Goal: Task Accomplishment & Management: Manage account settings

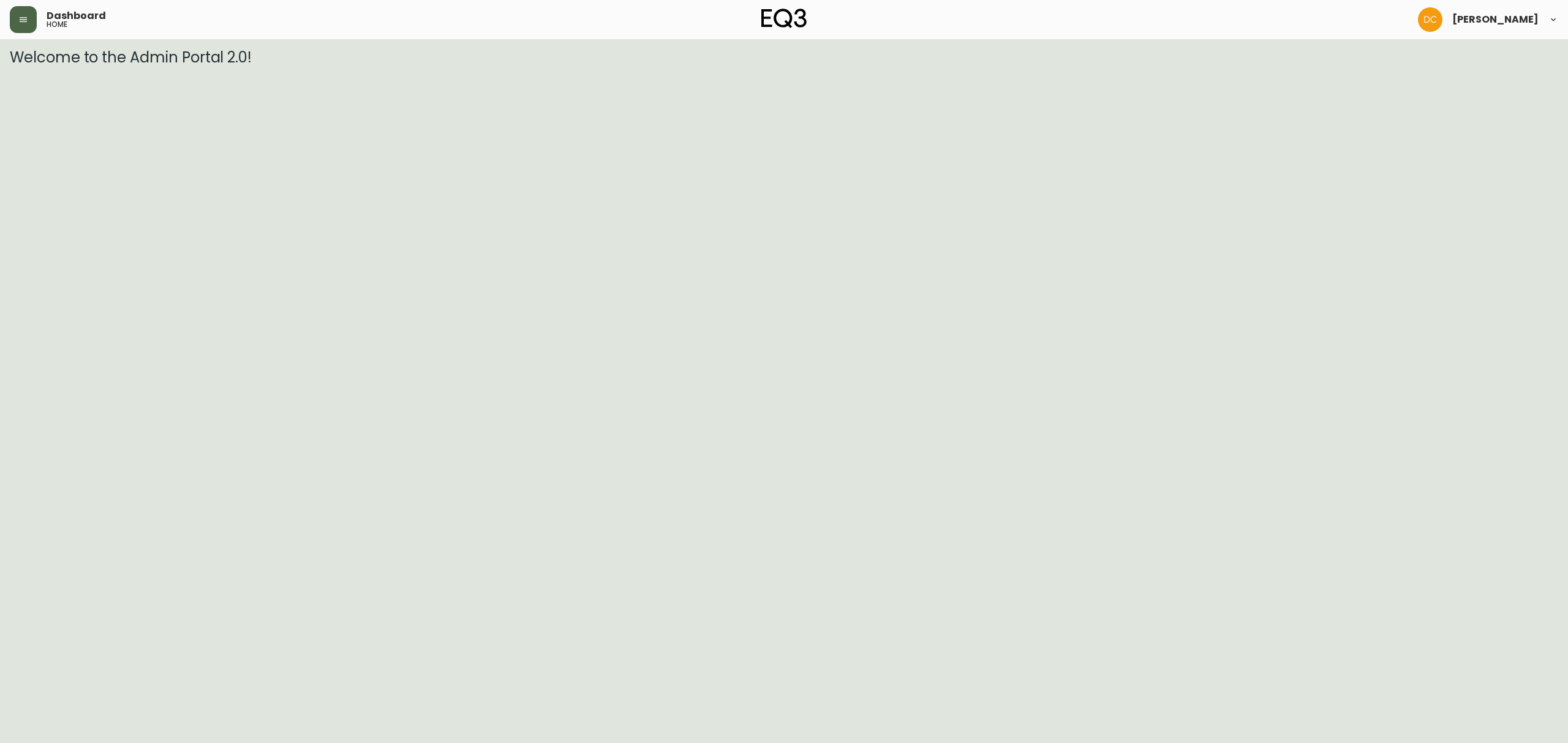
click at [14, 15] on button "button" at bounding box center [23, 20] width 27 height 27
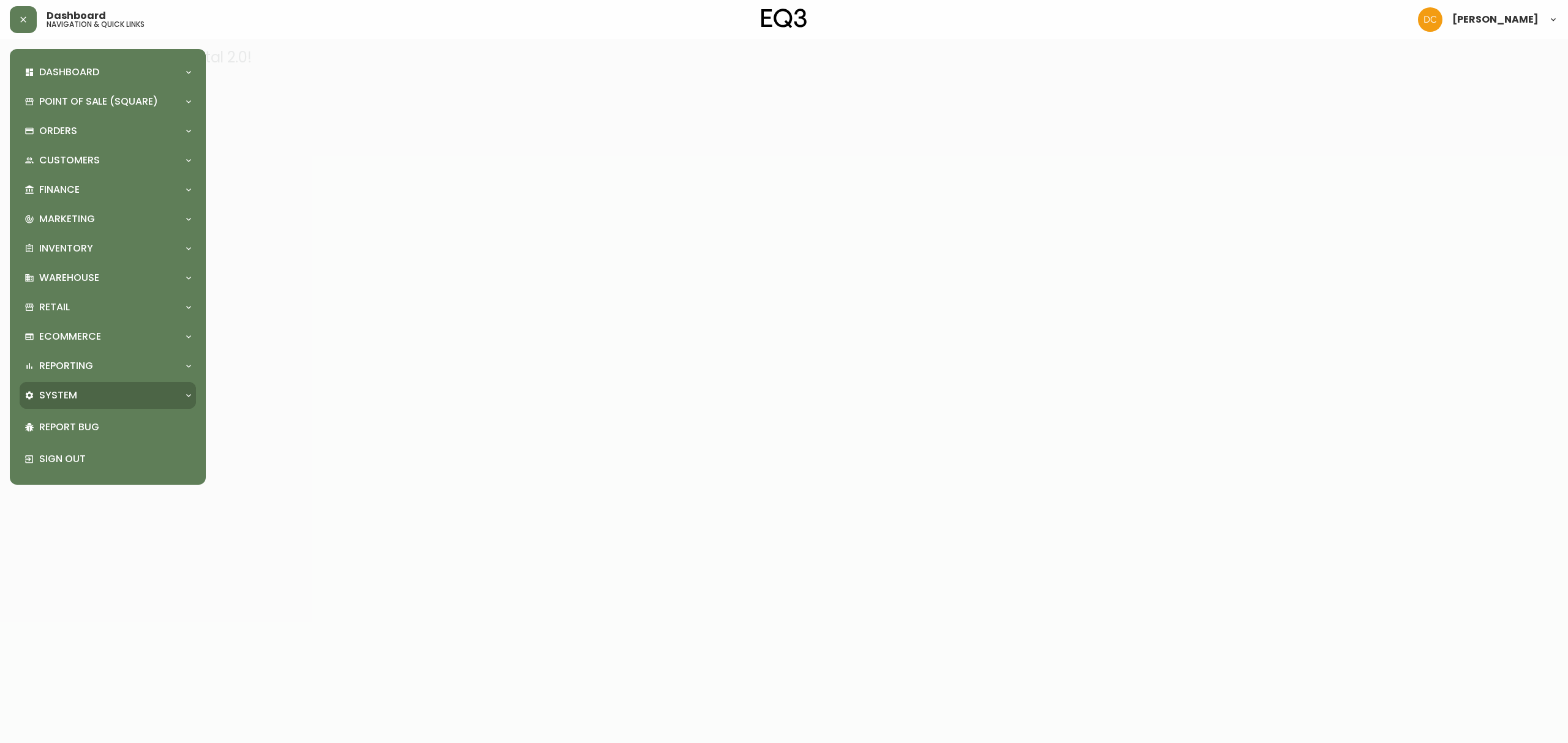
click at [86, 385] on div "System" at bounding box center [108, 396] width 176 height 27
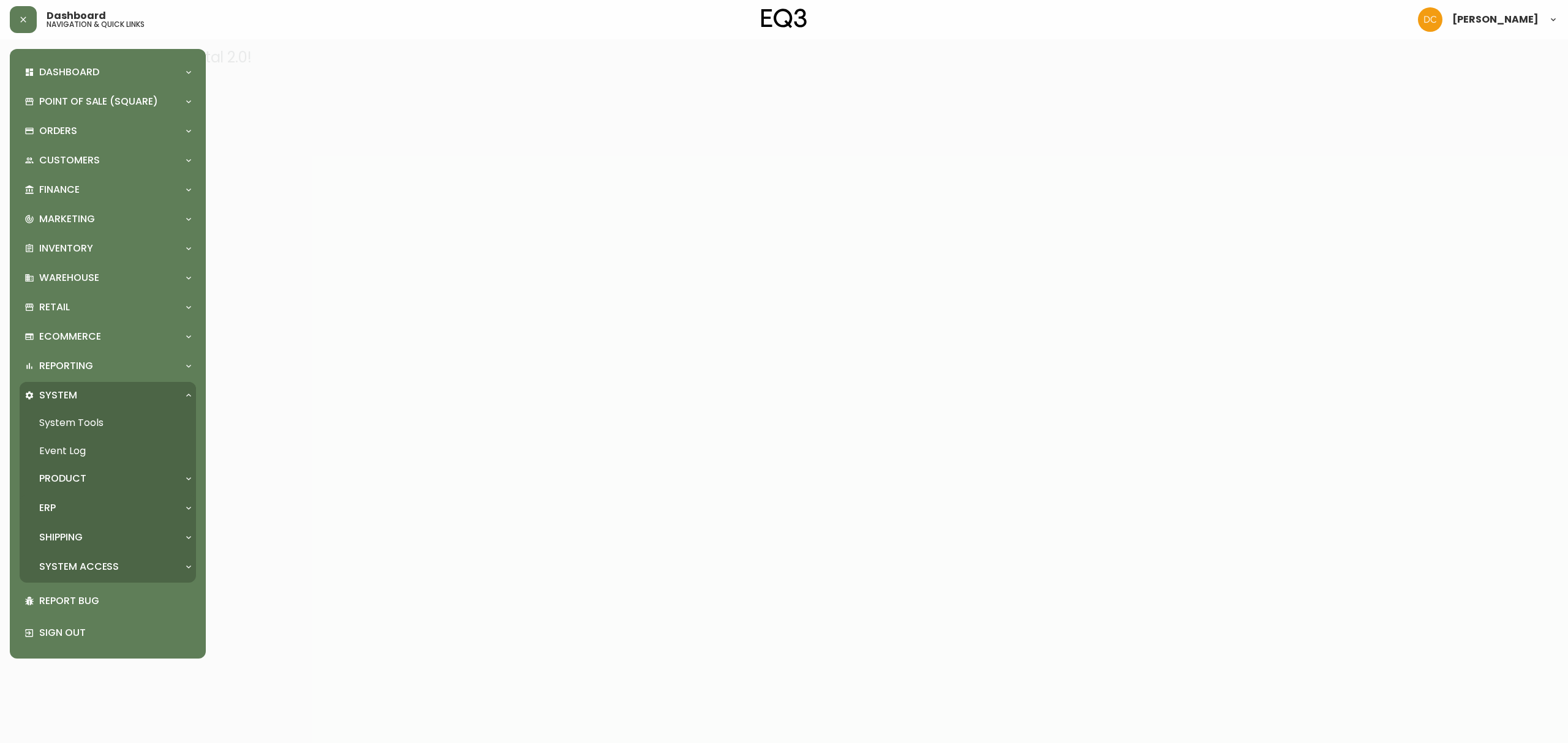
click at [88, 505] on div "ERP" at bounding box center [101, 507] width 154 height 13
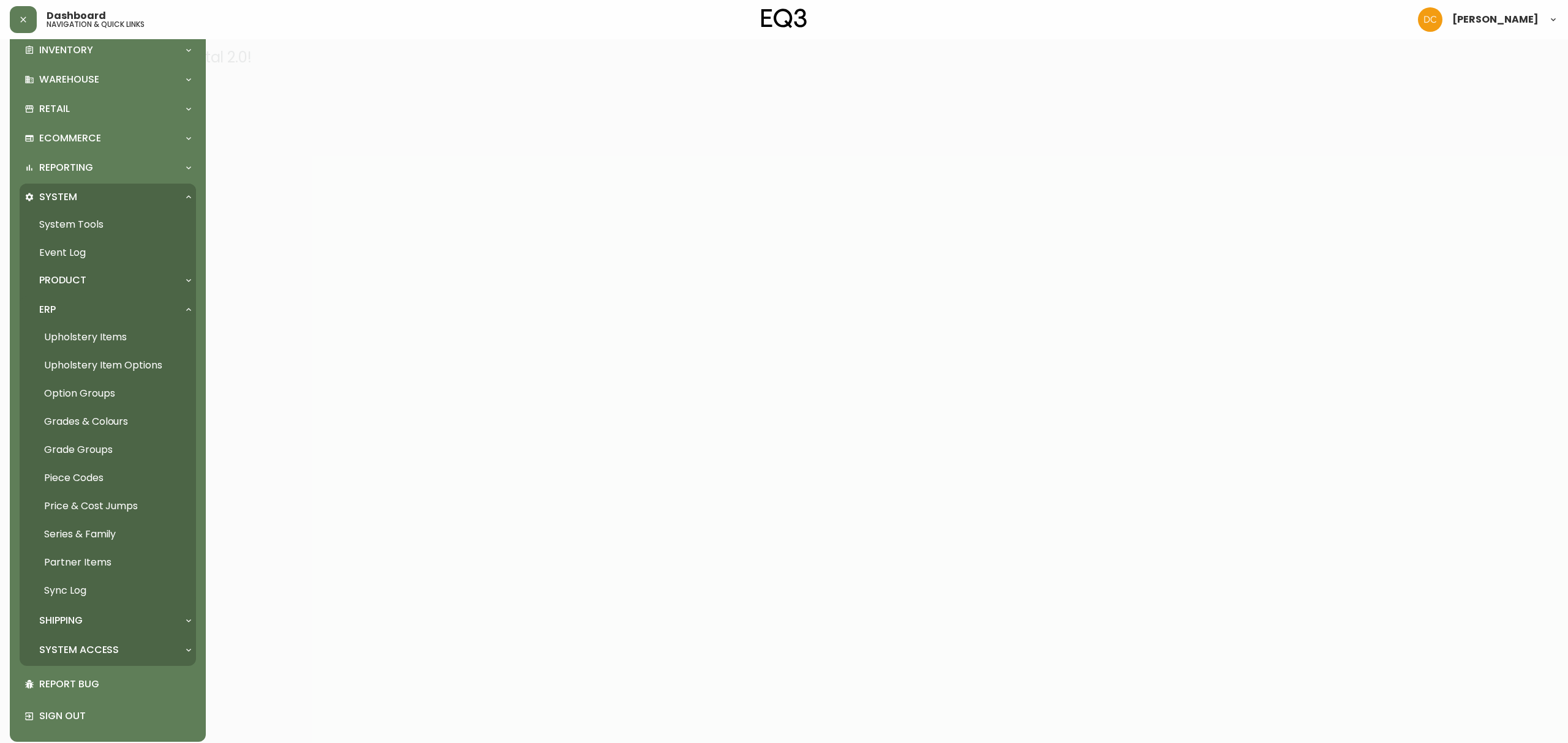
scroll to position [204, 0]
click at [99, 213] on link "System Tools" at bounding box center [108, 218] width 176 height 28
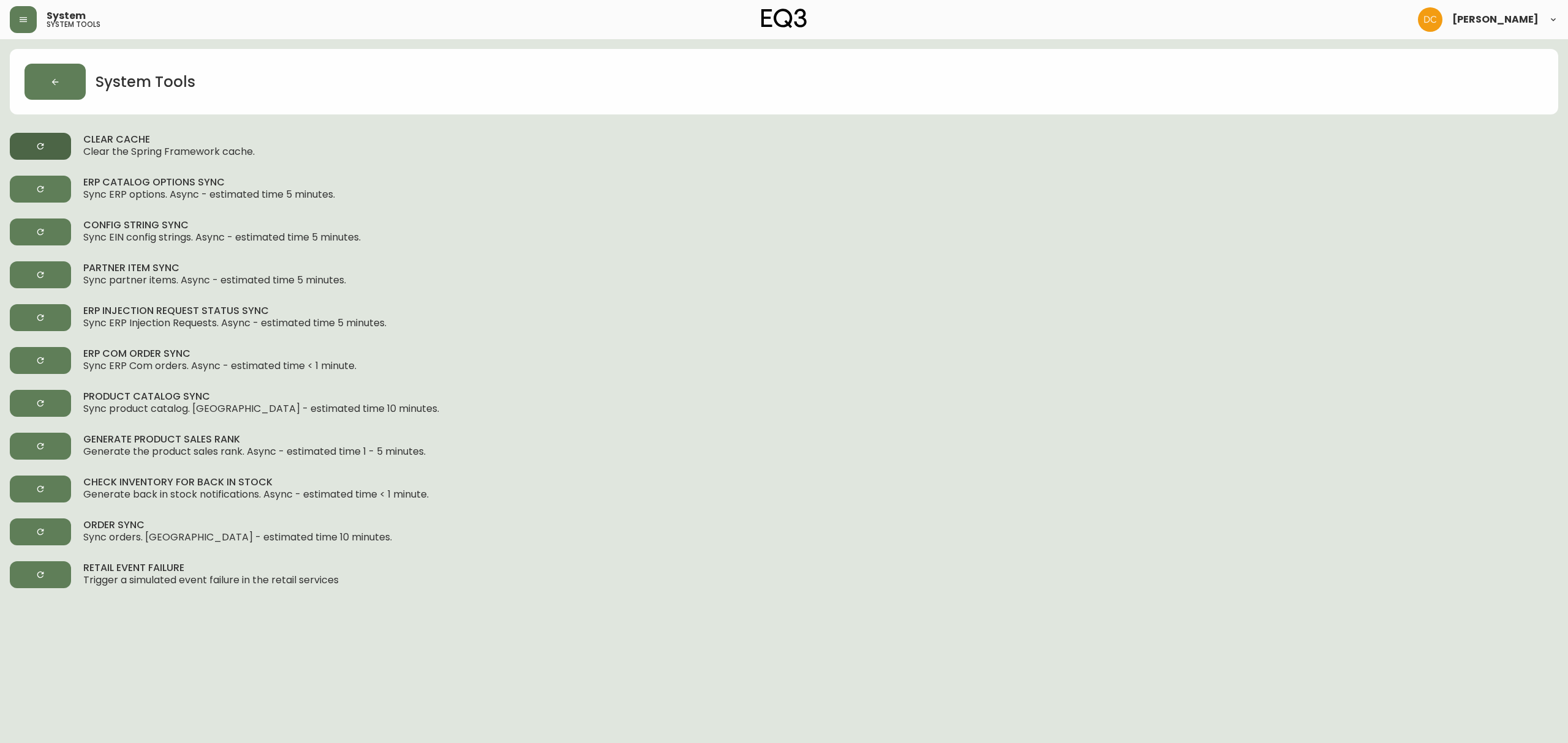
click at [55, 148] on button "button" at bounding box center [41, 147] width 61 height 27
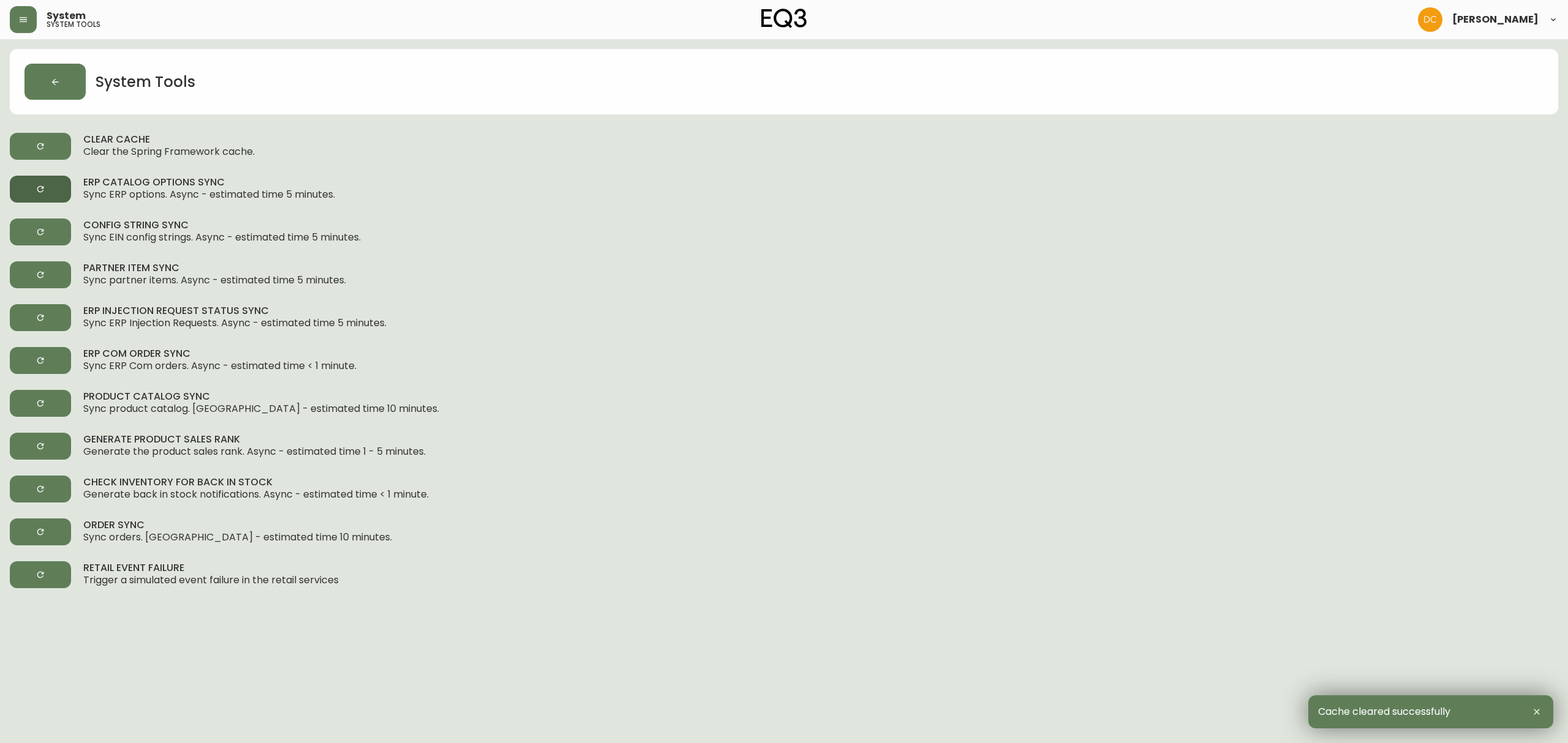
click at [57, 180] on button "button" at bounding box center [41, 189] width 61 height 27
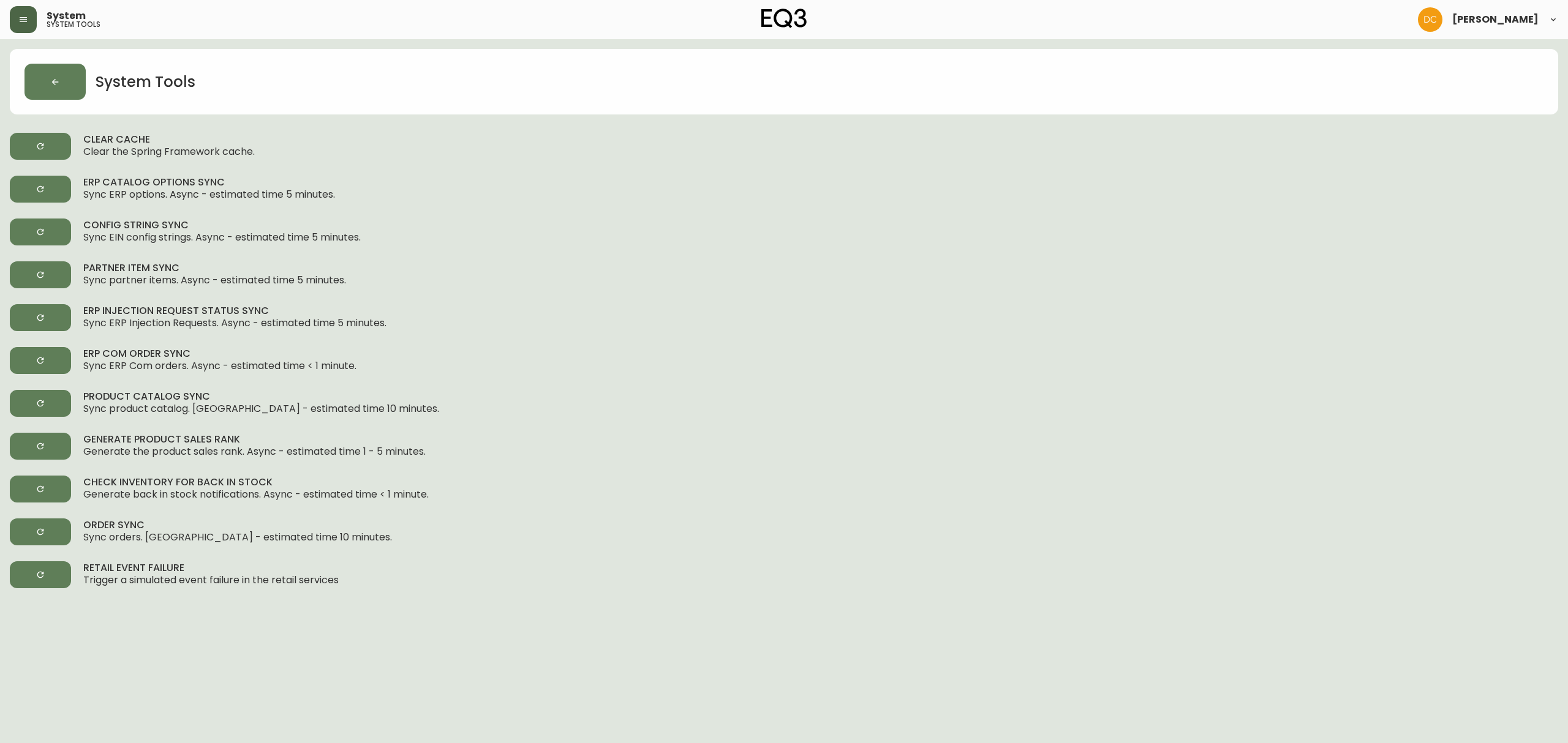
click at [20, 24] on button "button" at bounding box center [23, 20] width 27 height 27
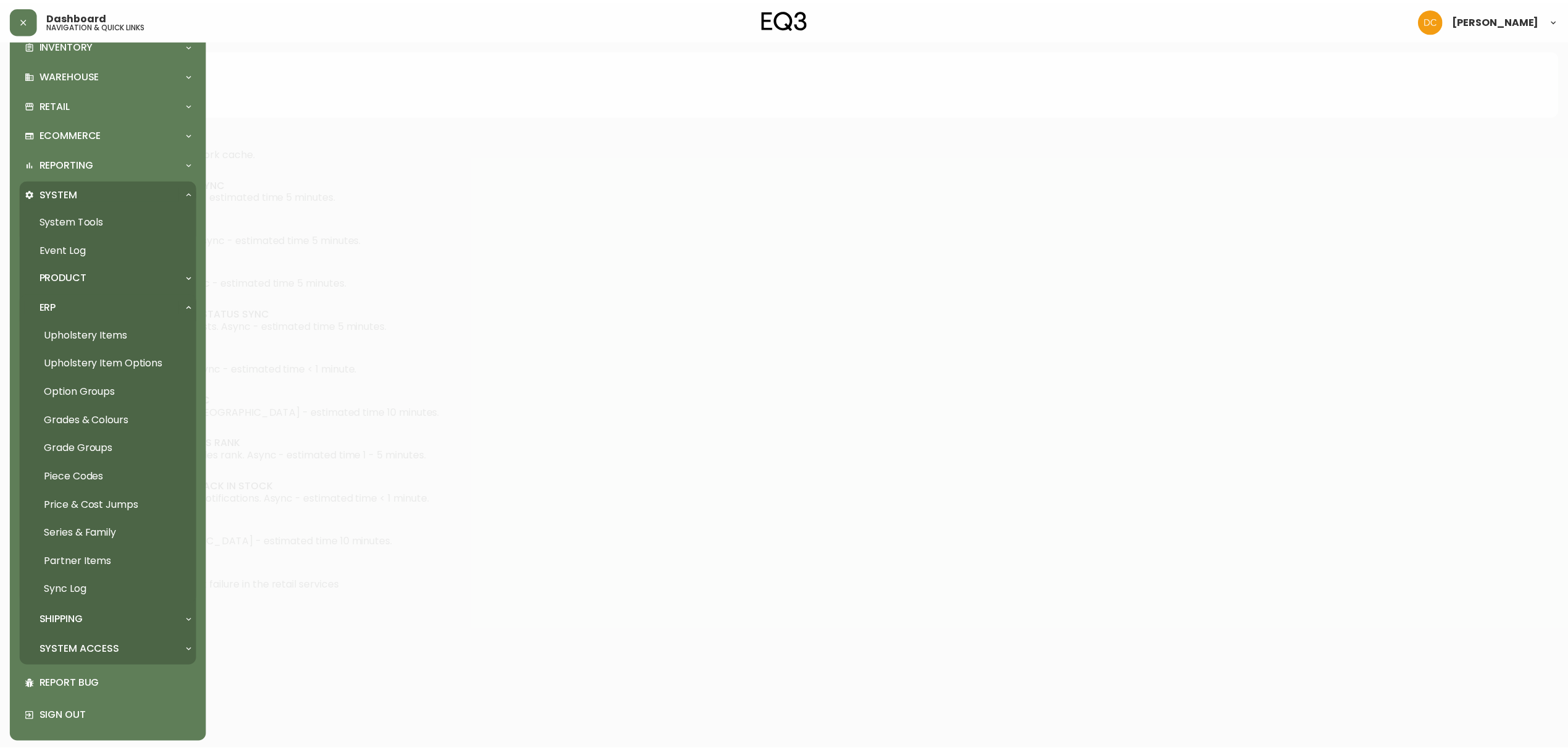
scroll to position [208, 0]
click at [88, 285] on div "Product" at bounding box center [109, 275] width 178 height 27
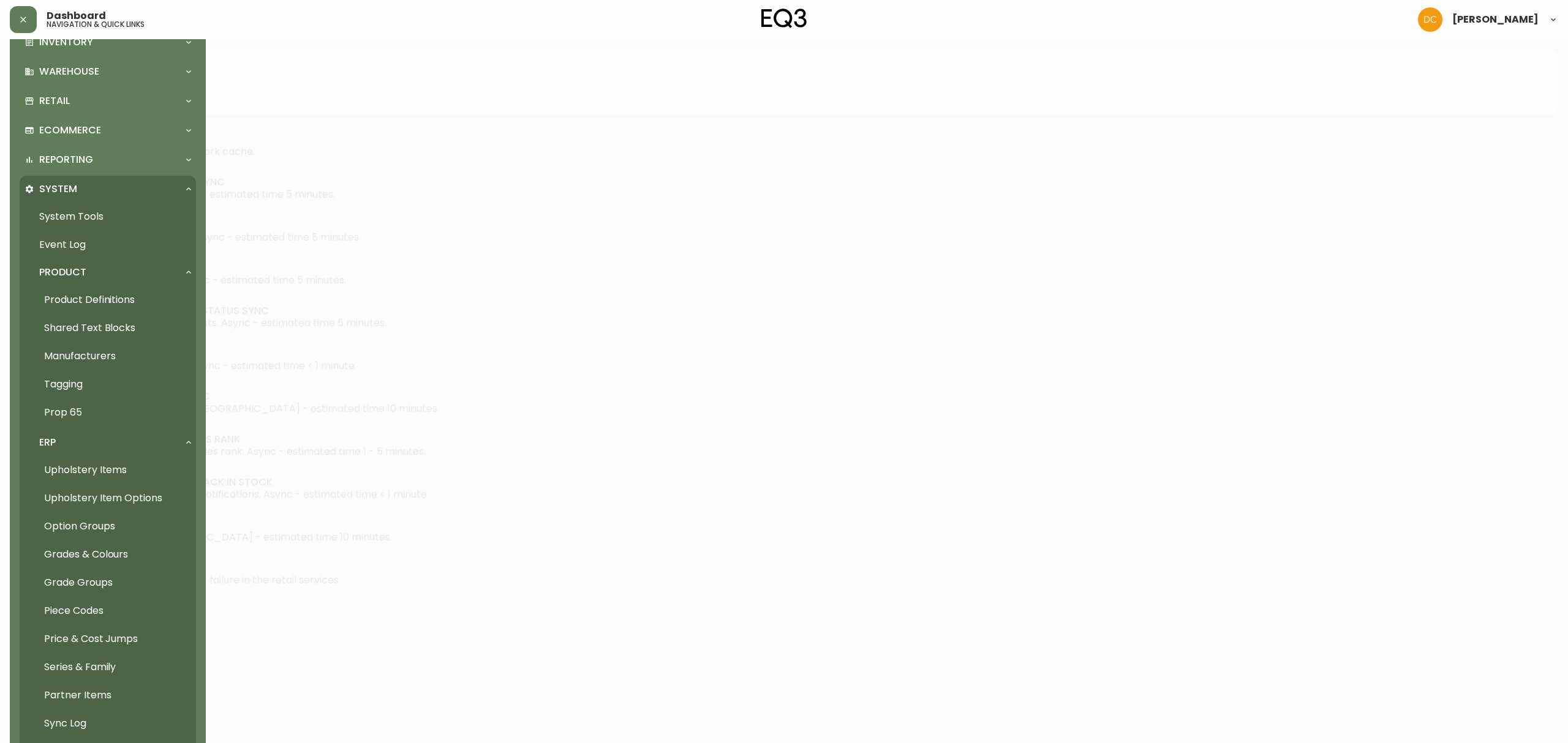
click at [85, 300] on link "Product Definitions" at bounding box center [108, 300] width 176 height 28
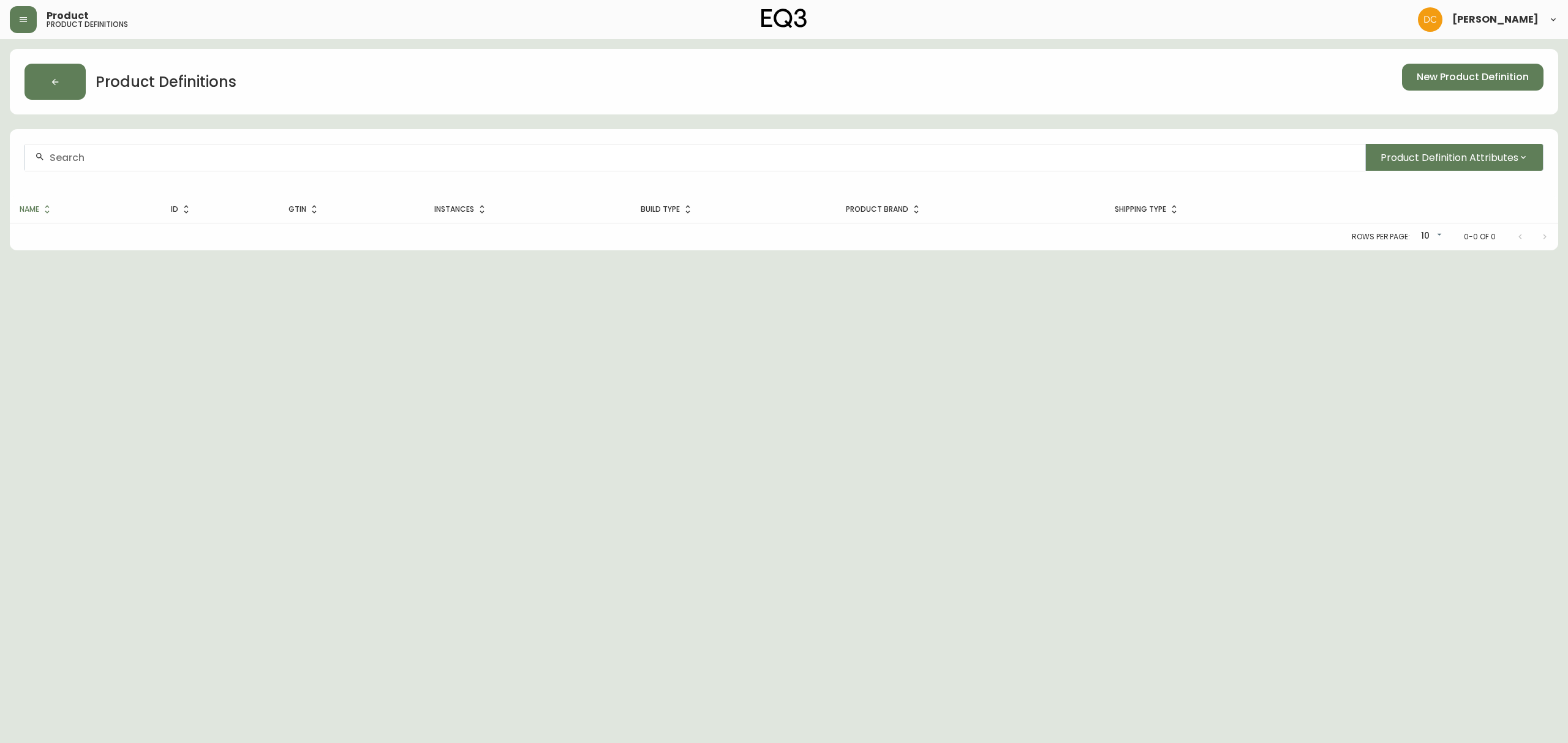
click at [339, 167] on div at bounding box center [695, 157] width 1340 height 28
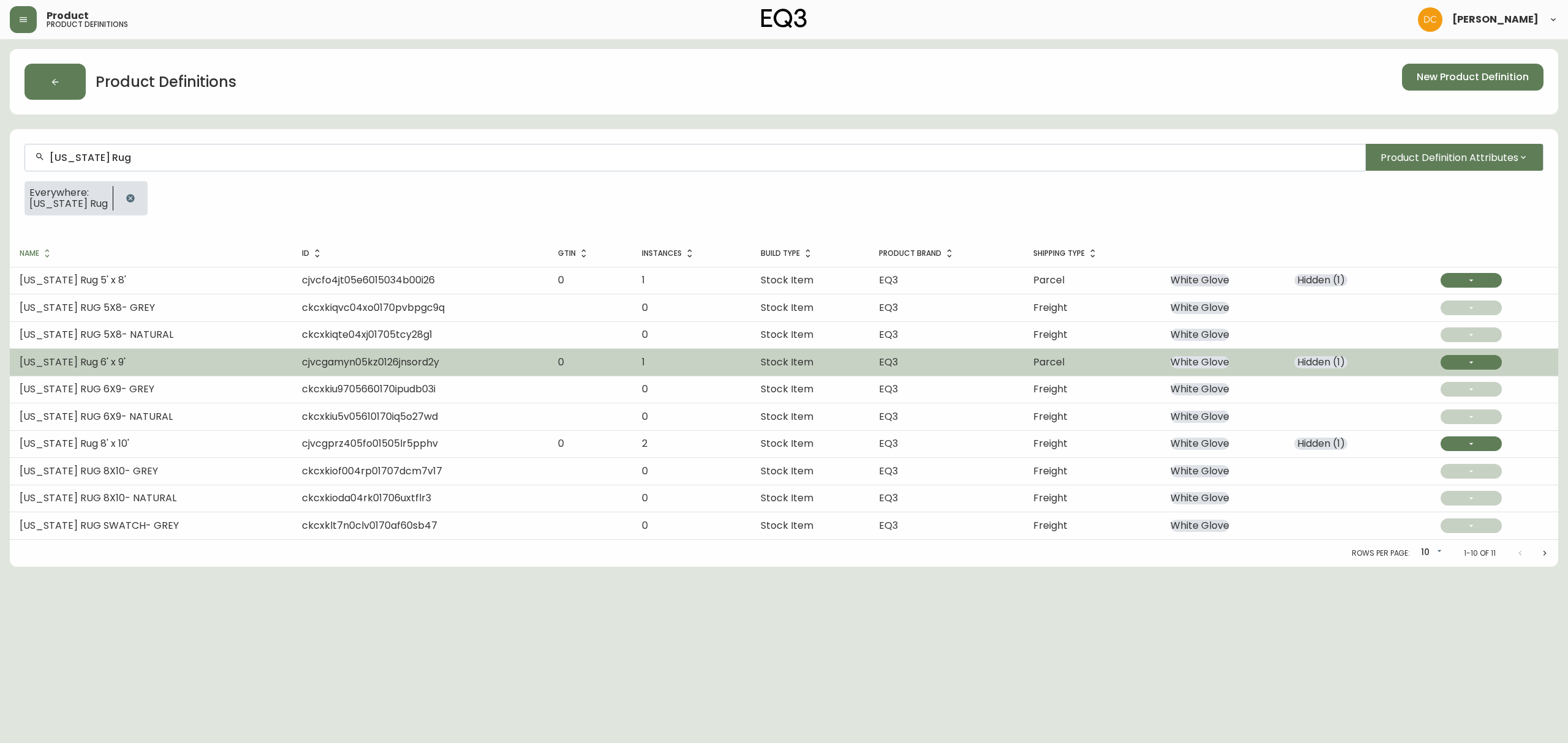
type input "Utah Rug"
click at [440, 363] on td "cjvcgamyn05kz0126jnsord2y" at bounding box center [420, 363] width 256 height 27
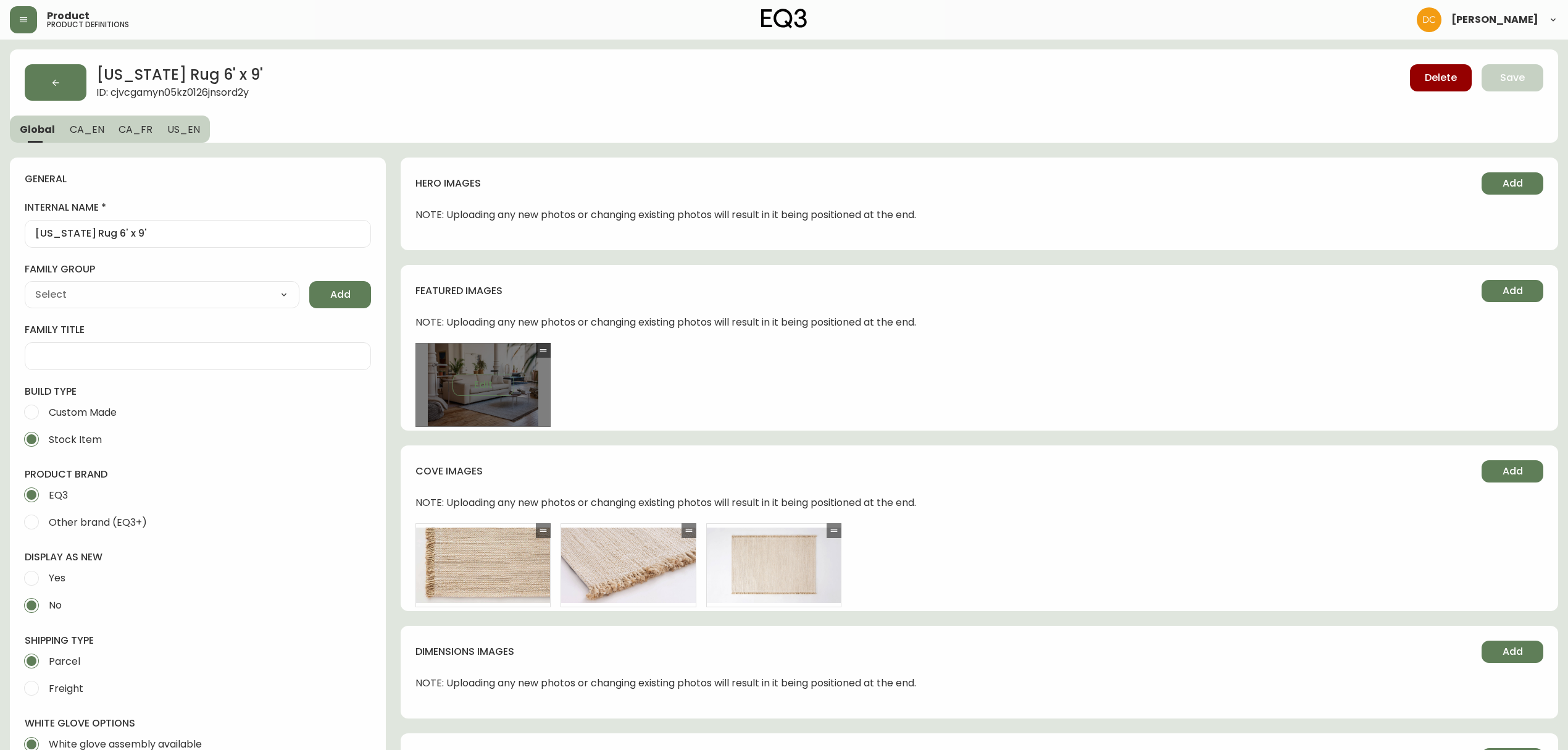
type input "EQ3"
type input "Home & Garden > Decor > Rugs"
type input "Default"
select select "cjyt4m5lw0000pt749bx6gh7n"
select select "cjpjx7rji00004c744bbp6zrf"
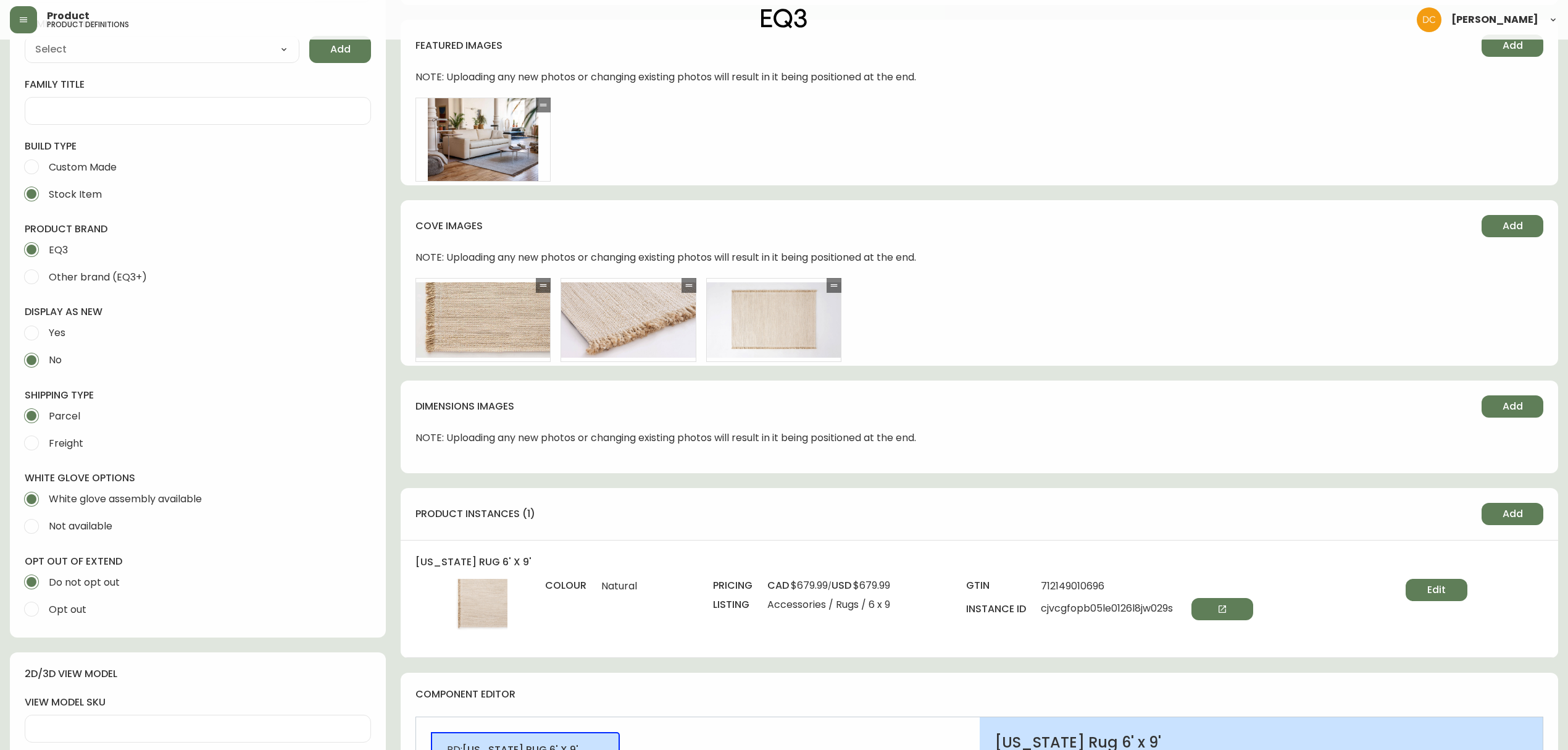
scroll to position [494, 0]
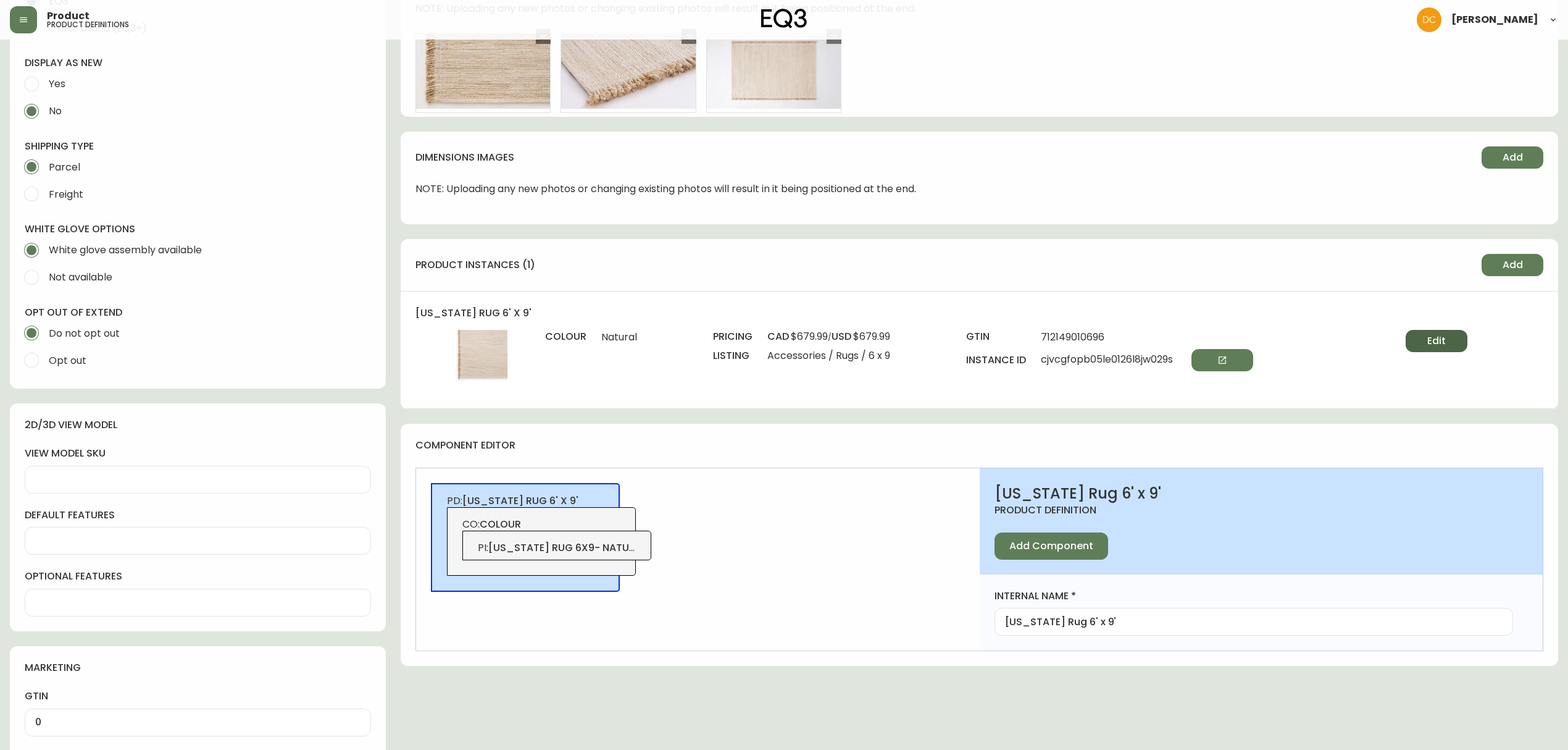
click at [1433, 350] on button "Edit" at bounding box center [1436, 340] width 62 height 22
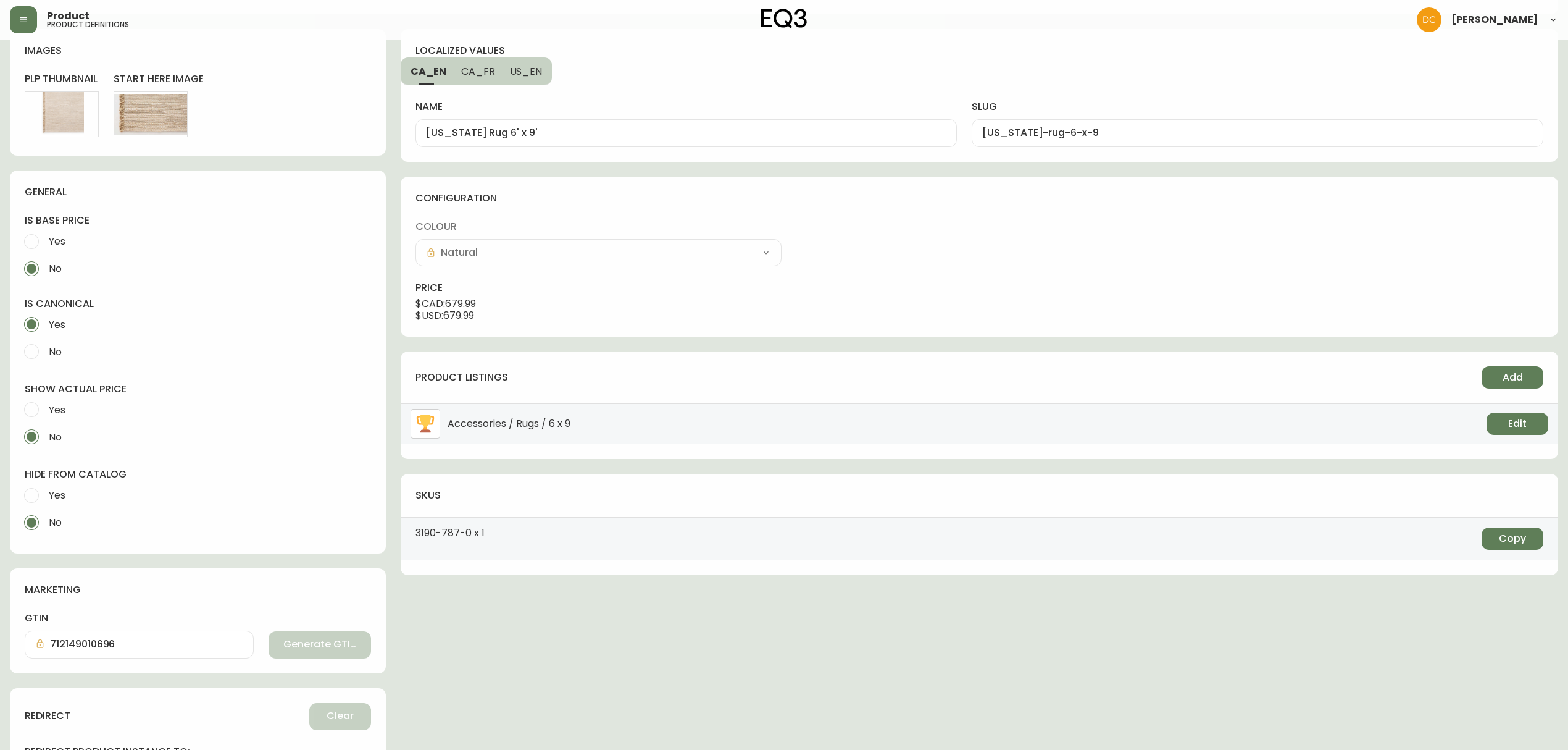
scroll to position [258, 0]
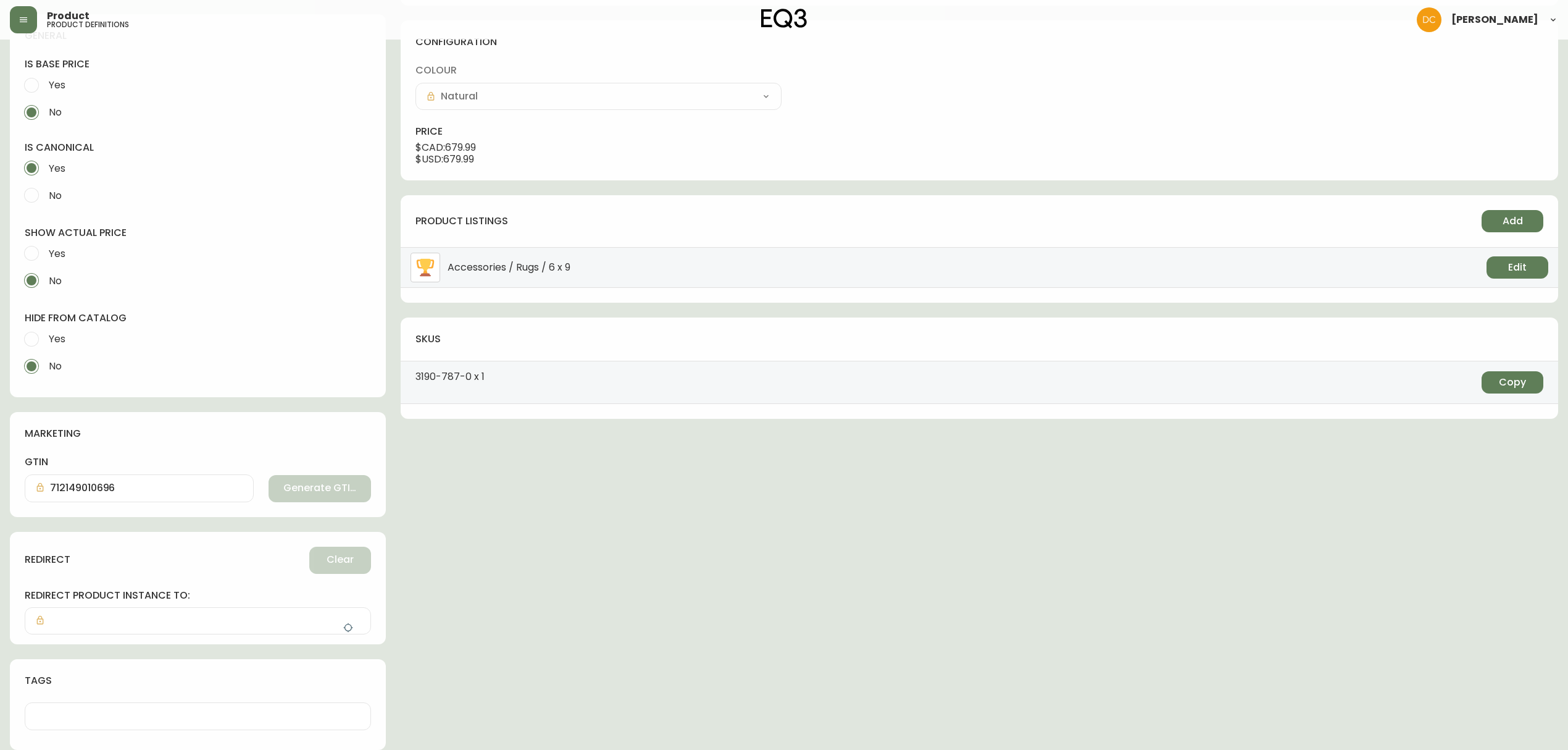
click at [61, 339] on span "Yes" at bounding box center [57, 339] width 16 height 13
click at [45, 339] on input "Yes" at bounding box center [32, 340] width 27 height 27
radio input "true"
radio input "false"
click at [341, 631] on button "button" at bounding box center [348, 627] width 24 height 25
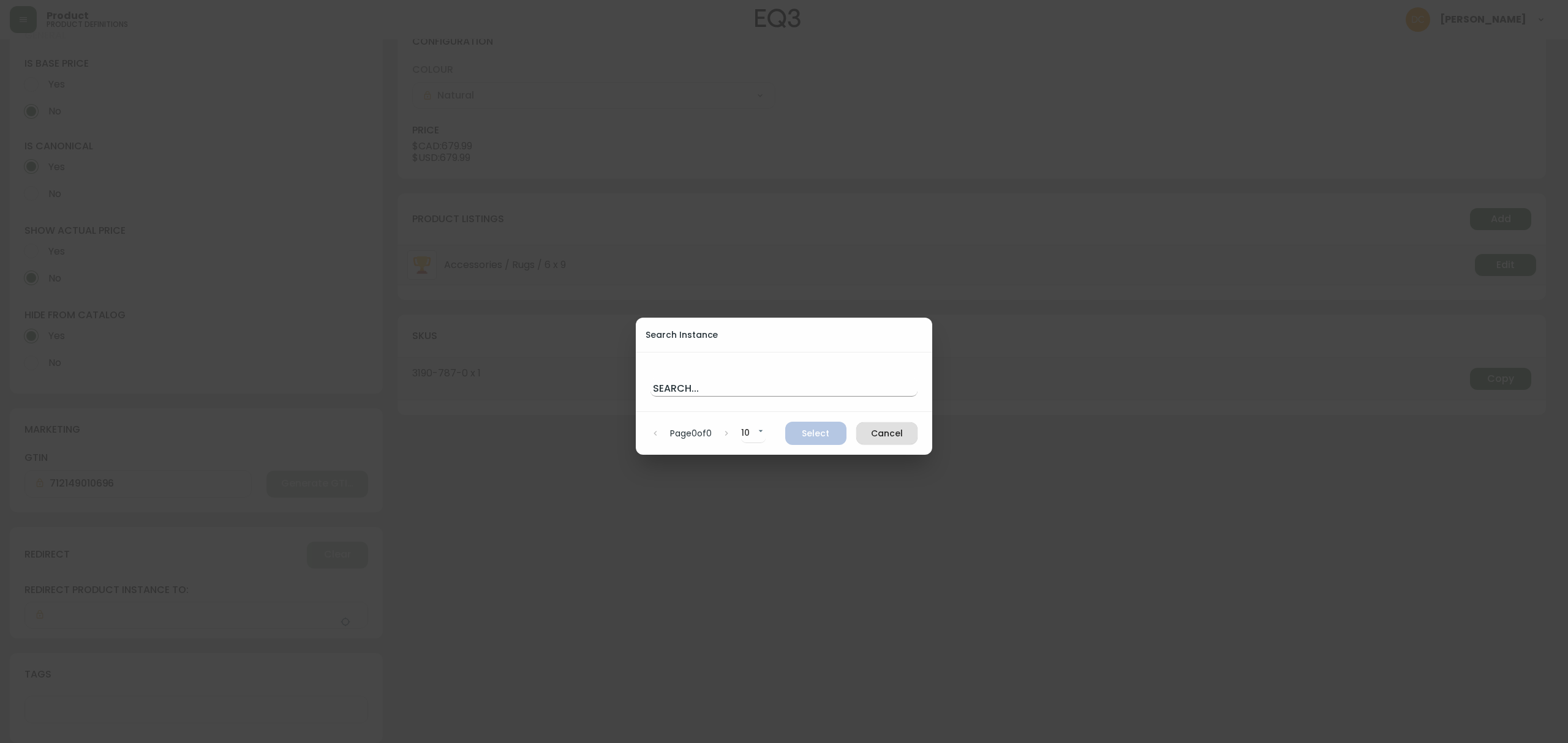
click at [758, 379] on input "text" at bounding box center [784, 387] width 267 height 20
click at [892, 442] on button "Cancel" at bounding box center [887, 433] width 61 height 22
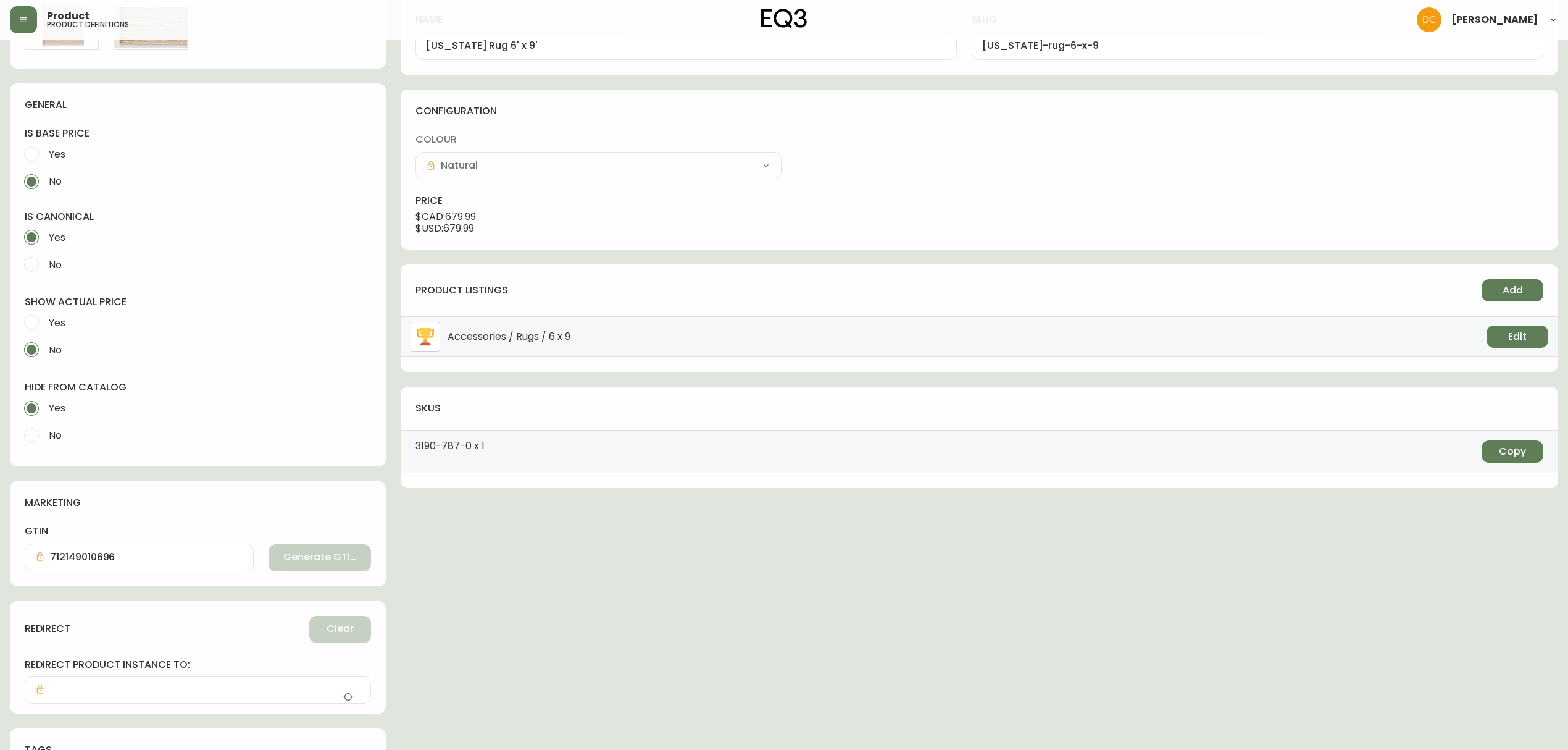
scroll to position [93, 0]
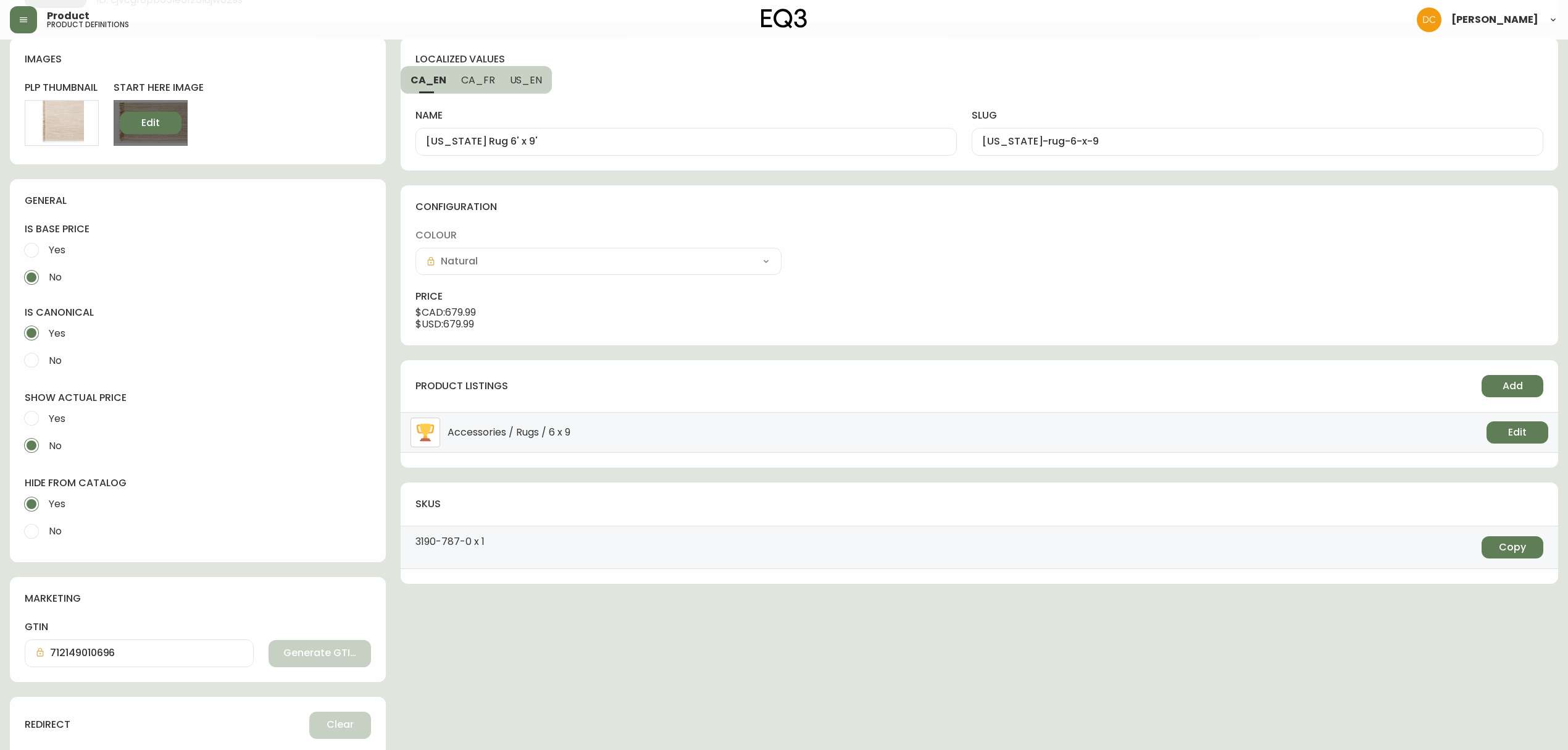
click at [147, 127] on span "Edit" at bounding box center [151, 123] width 18 height 14
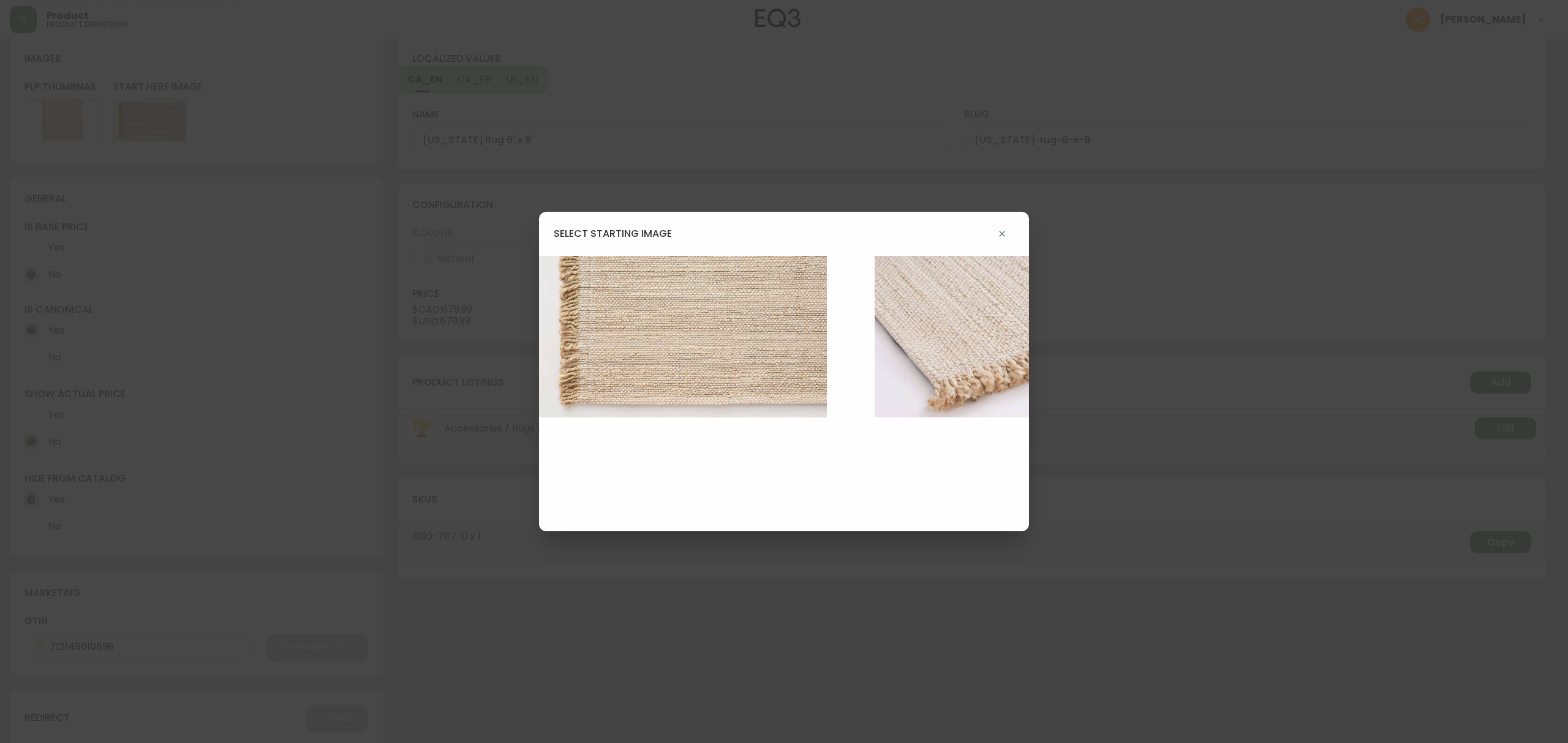
click at [998, 221] on button "button" at bounding box center [1002, 233] width 24 height 24
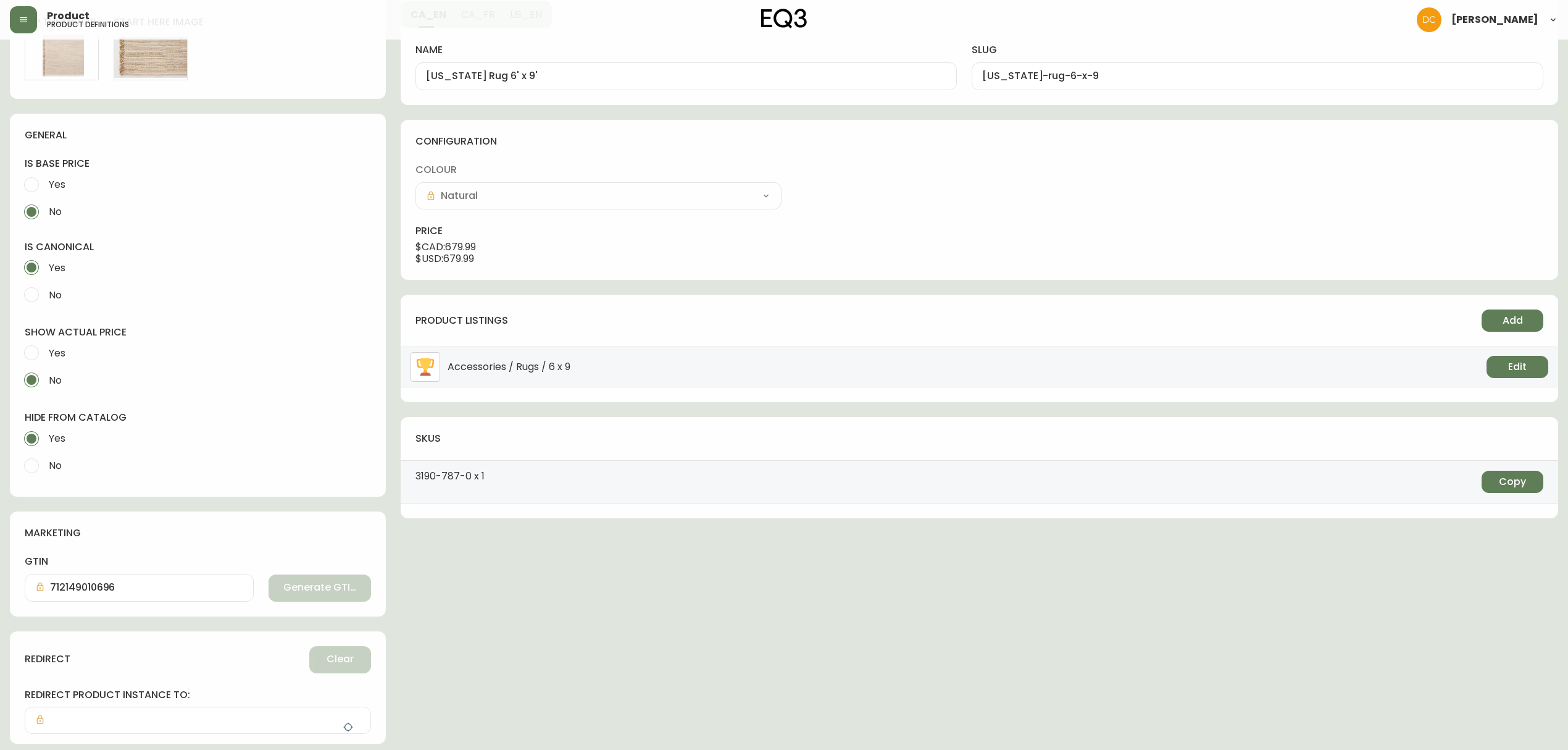
scroll to position [258, 0]
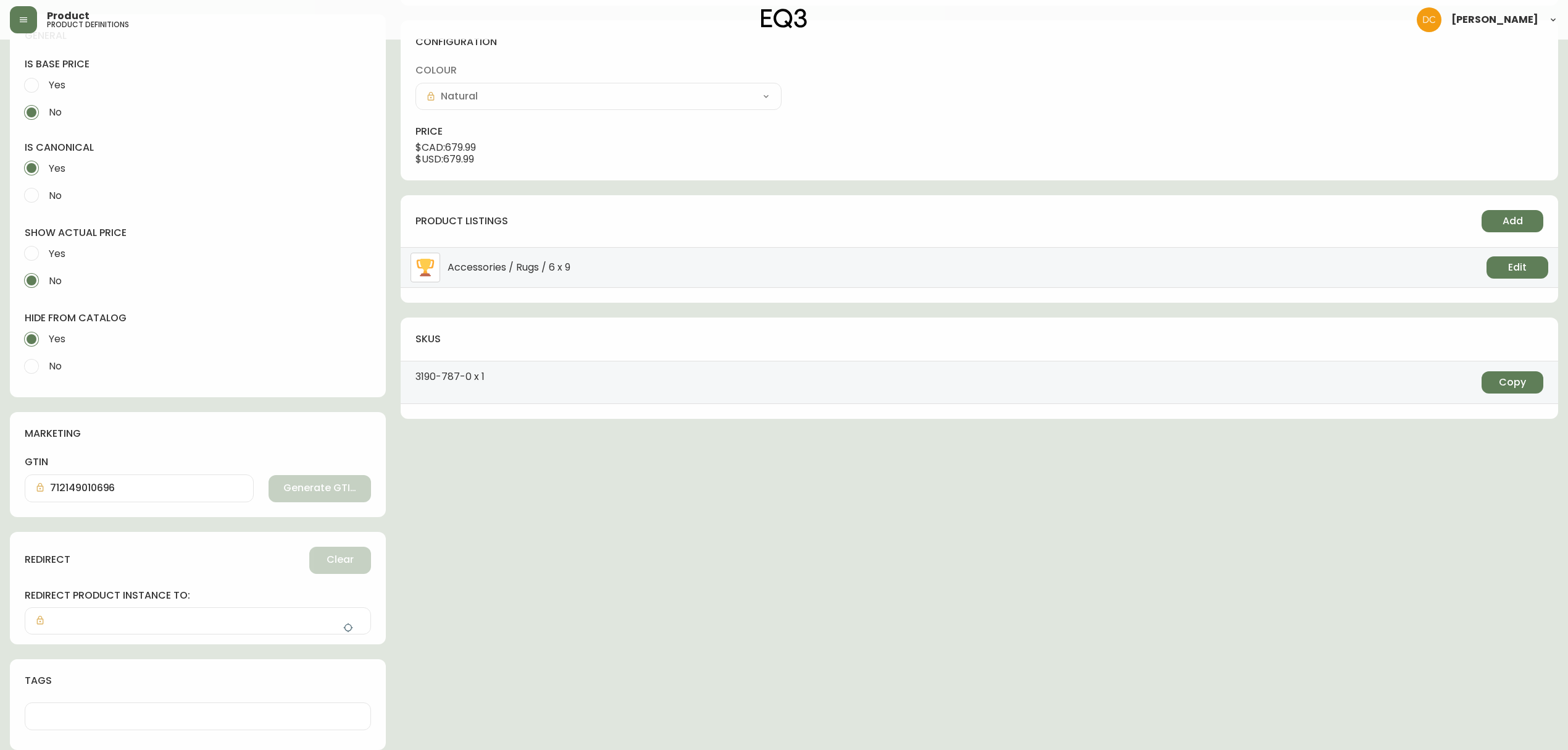
click at [338, 626] on button "button" at bounding box center [348, 627] width 24 height 25
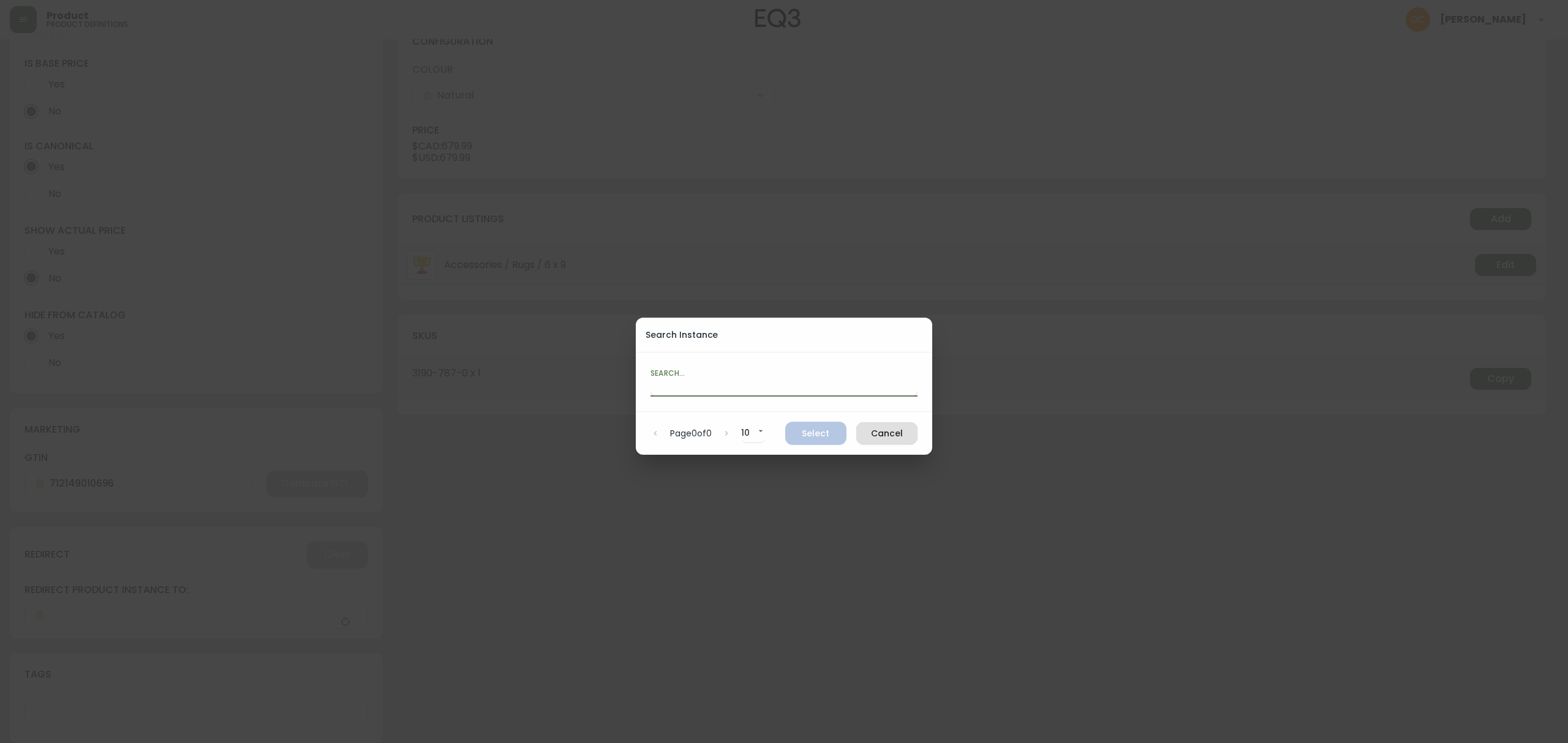
click at [708, 388] on input "text" at bounding box center [784, 387] width 267 height 20
paste input "ckf71y4c4000r3b5nrmjfpdnw"
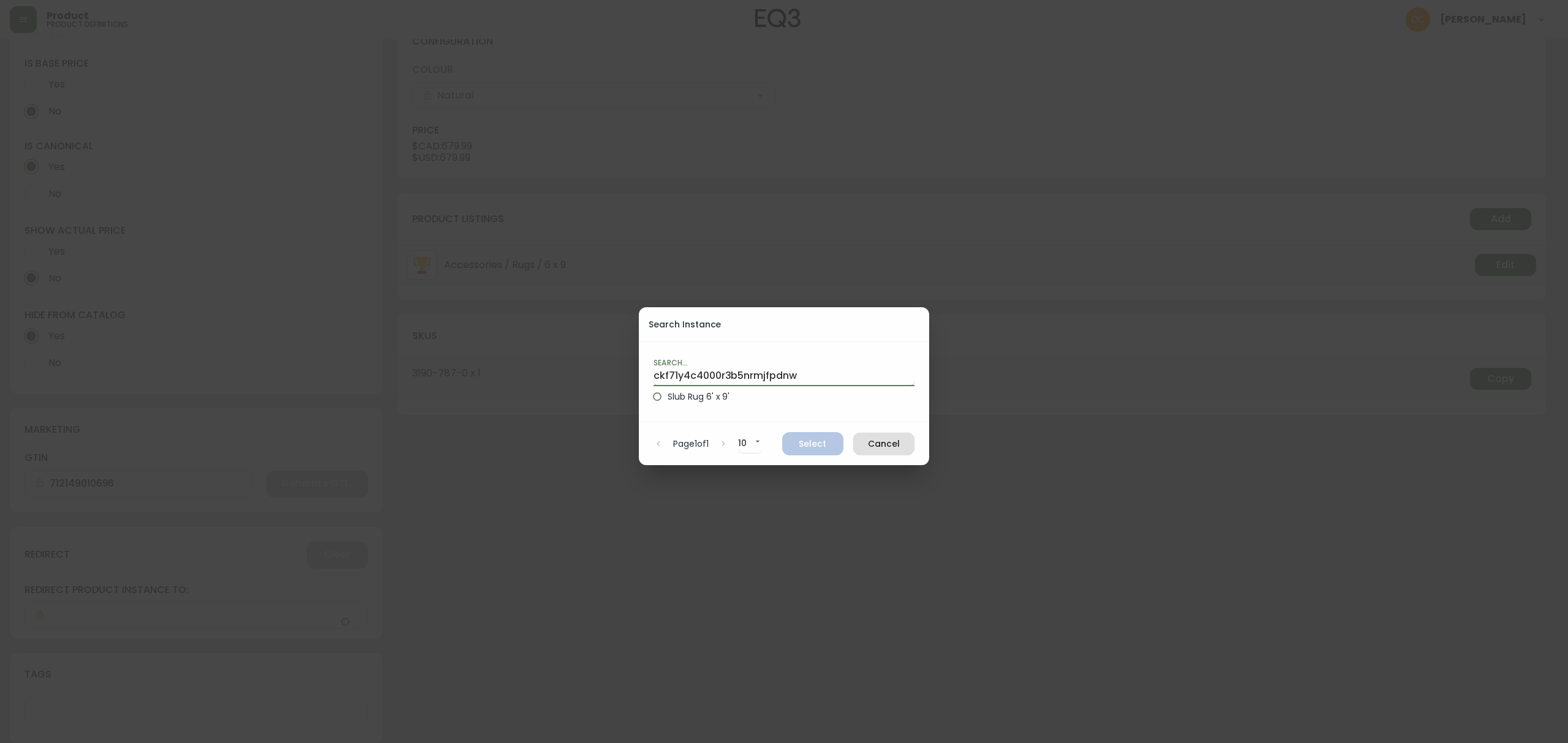
type input "ckf71y4c4000r3b5nrmjfpdnw"
click at [724, 401] on span "Slub Rug 6' x 9'" at bounding box center [698, 397] width 62 height 13
click at [668, 401] on input "Slub Rug 6' x 9'" at bounding box center [657, 396] width 21 height 21
radio input "true"
click at [806, 446] on span "Select" at bounding box center [813, 443] width 41 height 15
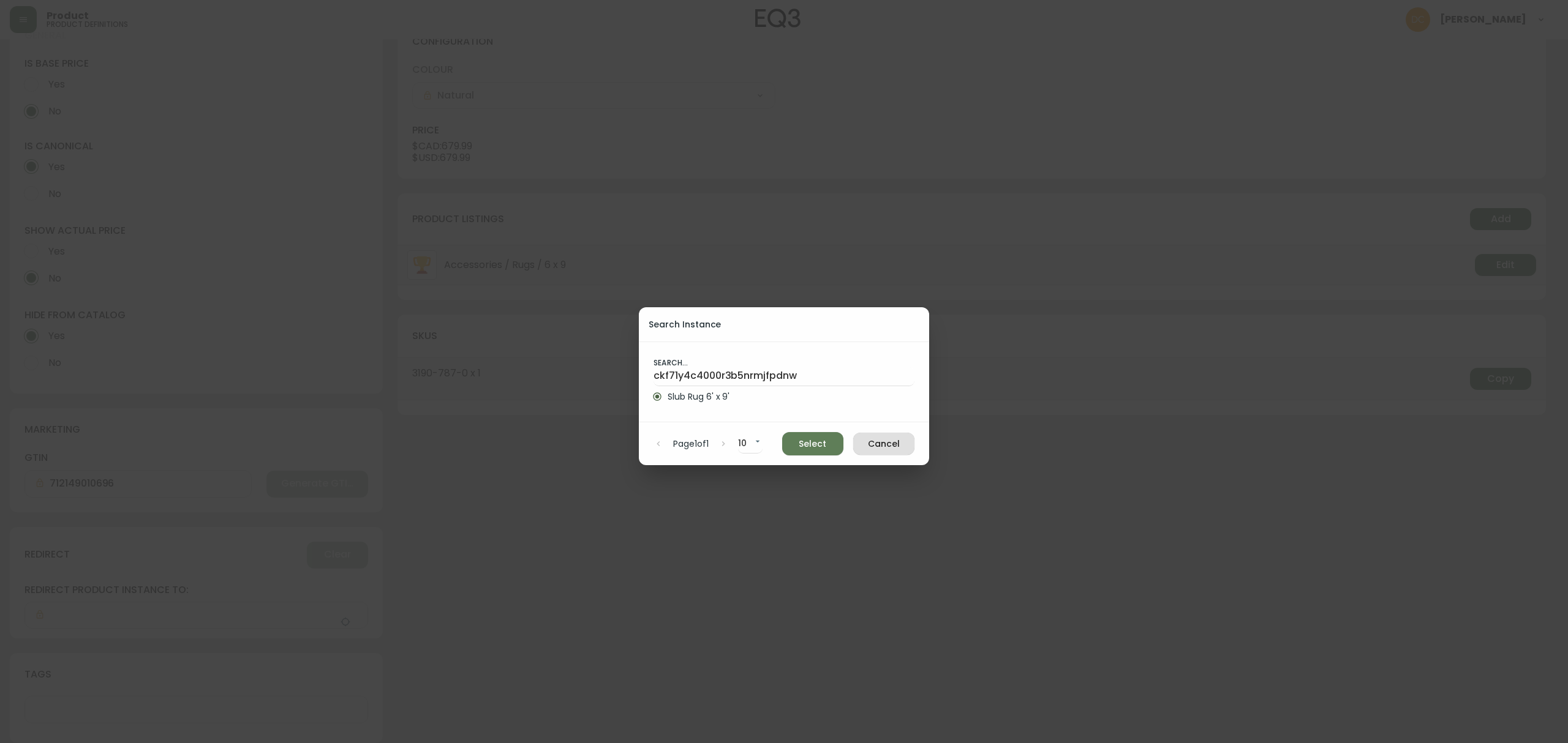
type input "Slub Rug 6' x 9'"
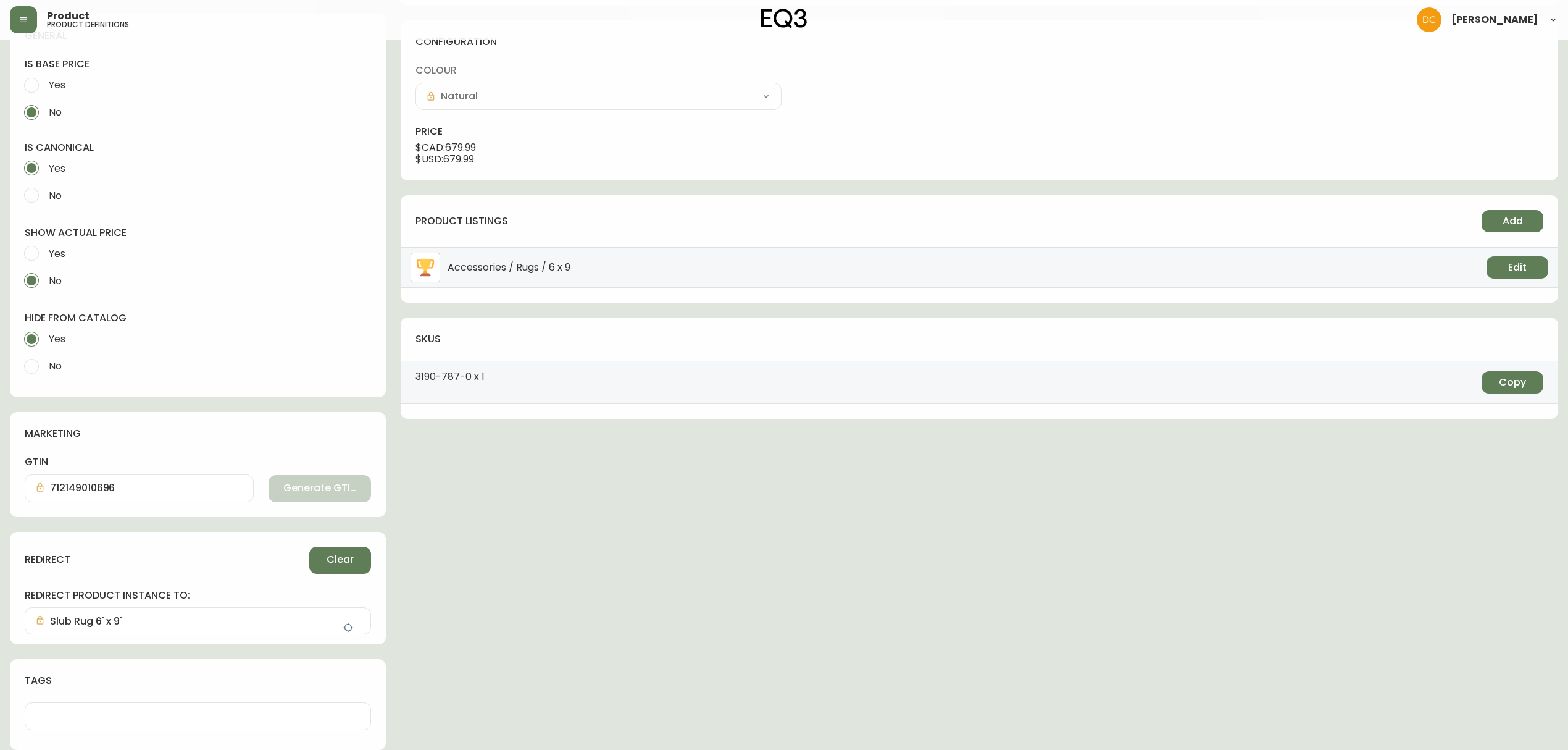
click at [55, 252] on span "Yes" at bounding box center [57, 253] width 16 height 13
click at [45, 252] on input "Yes" at bounding box center [32, 253] width 27 height 27
radio input "true"
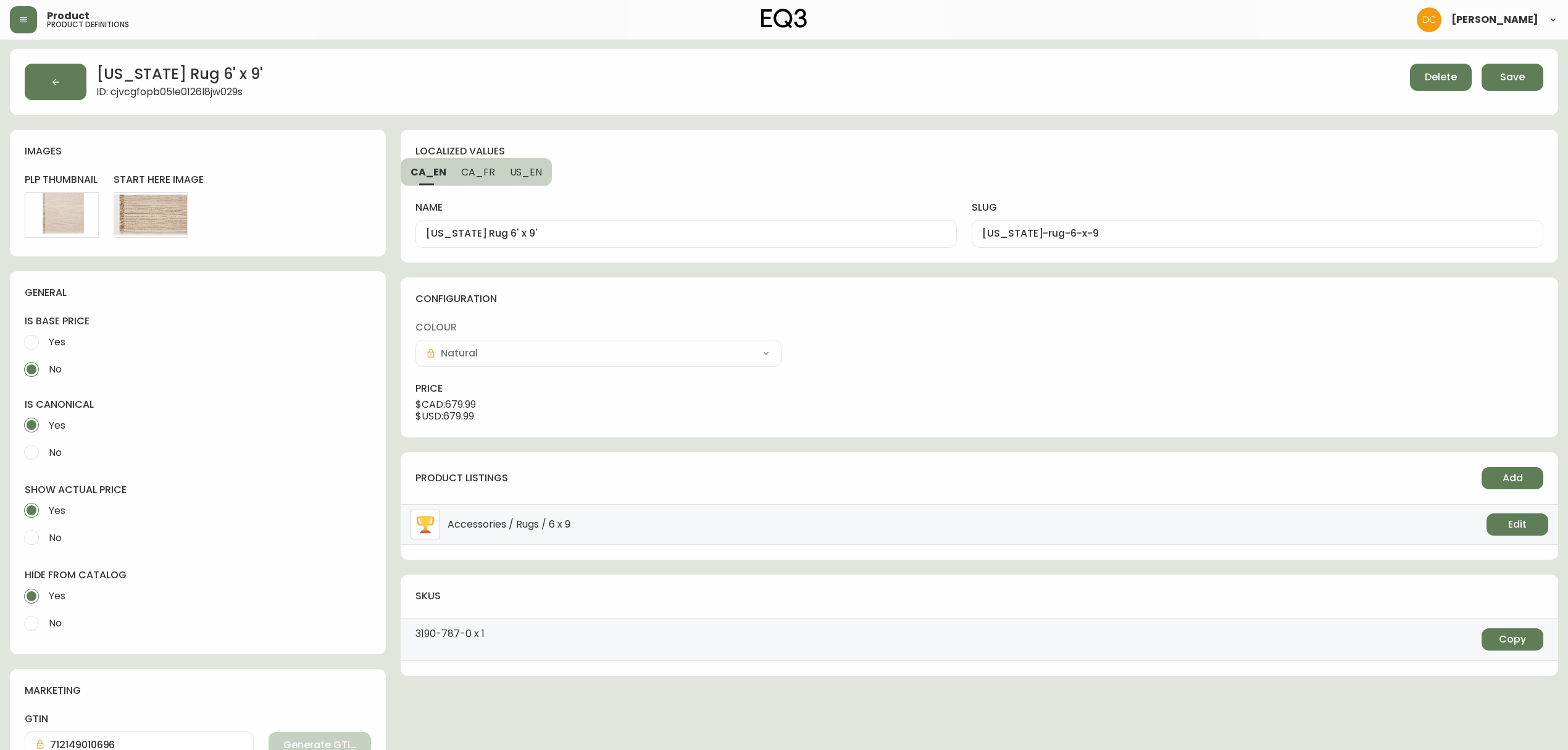
scroll to position [0, 0]
click at [53, 527] on span "No" at bounding box center [54, 538] width 16 height 27
click at [45, 527] on input "No" at bounding box center [32, 538] width 27 height 27
radio input "true"
radio input "false"
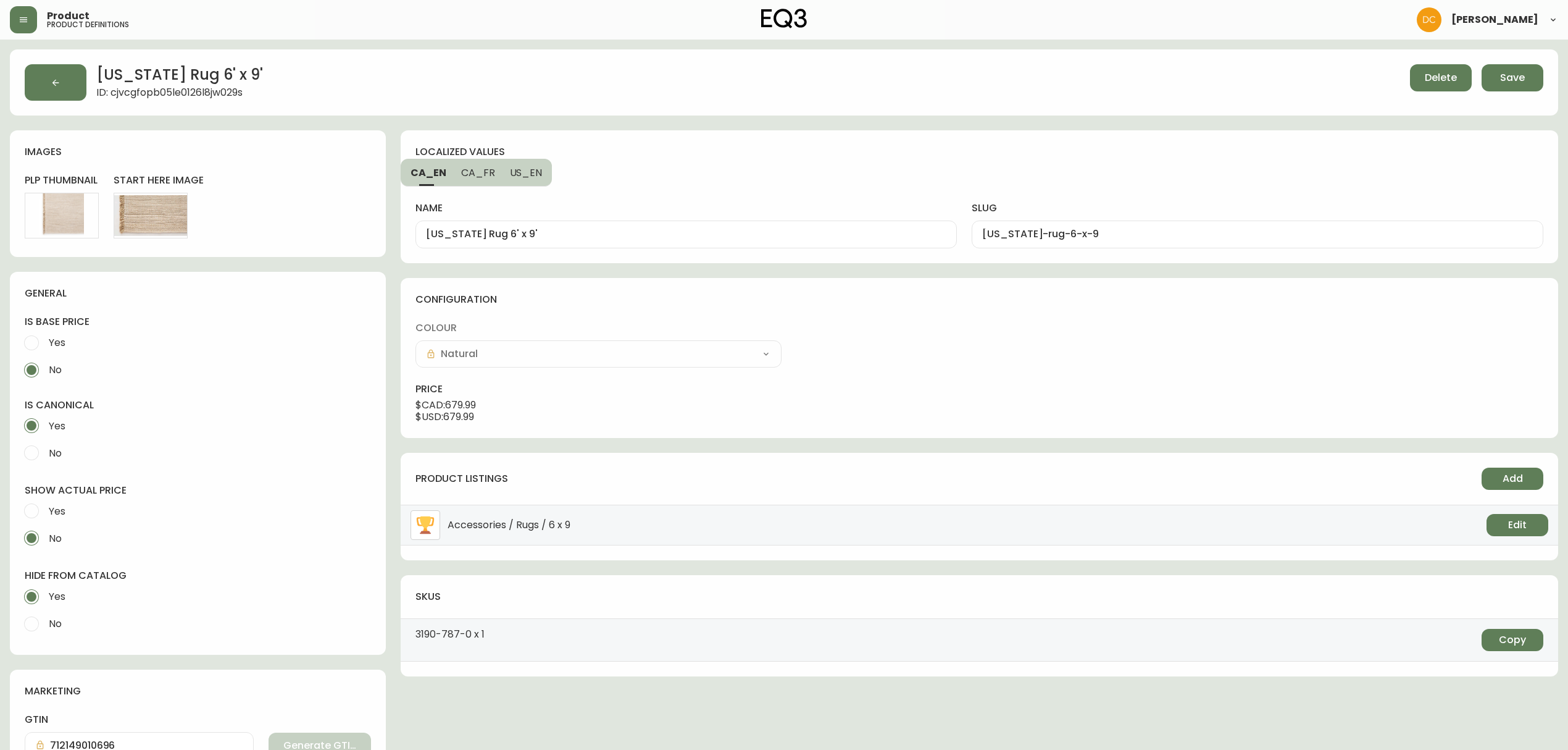
click at [499, 423] on div "$ USD : 679.99" at bounding box center [979, 417] width 1128 height 12
click at [1514, 75] on span "Save" at bounding box center [1512, 77] width 24 height 14
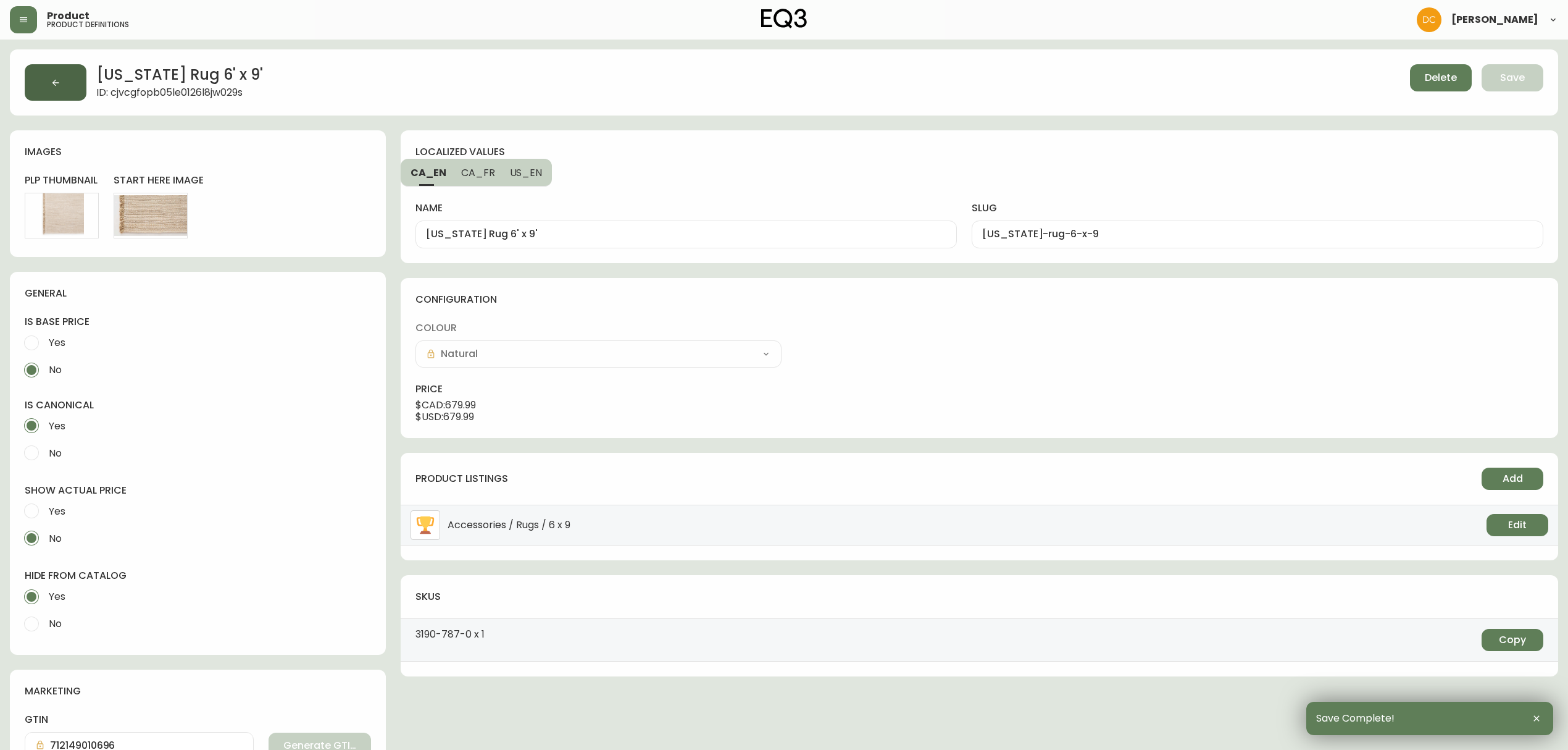
click at [41, 89] on button "button" at bounding box center [55, 83] width 62 height 36
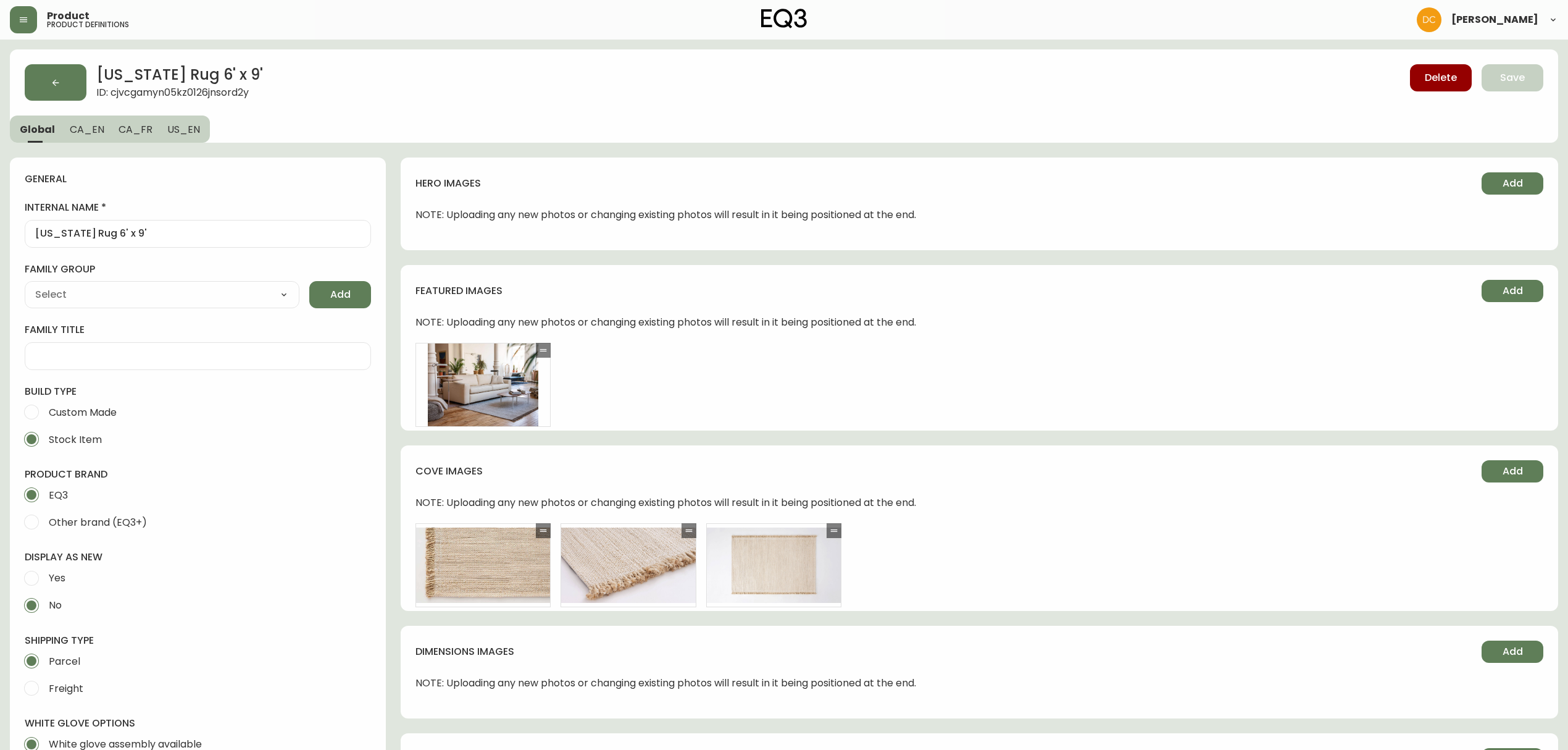
click at [80, 134] on span "CA_EN" at bounding box center [87, 129] width 34 height 13
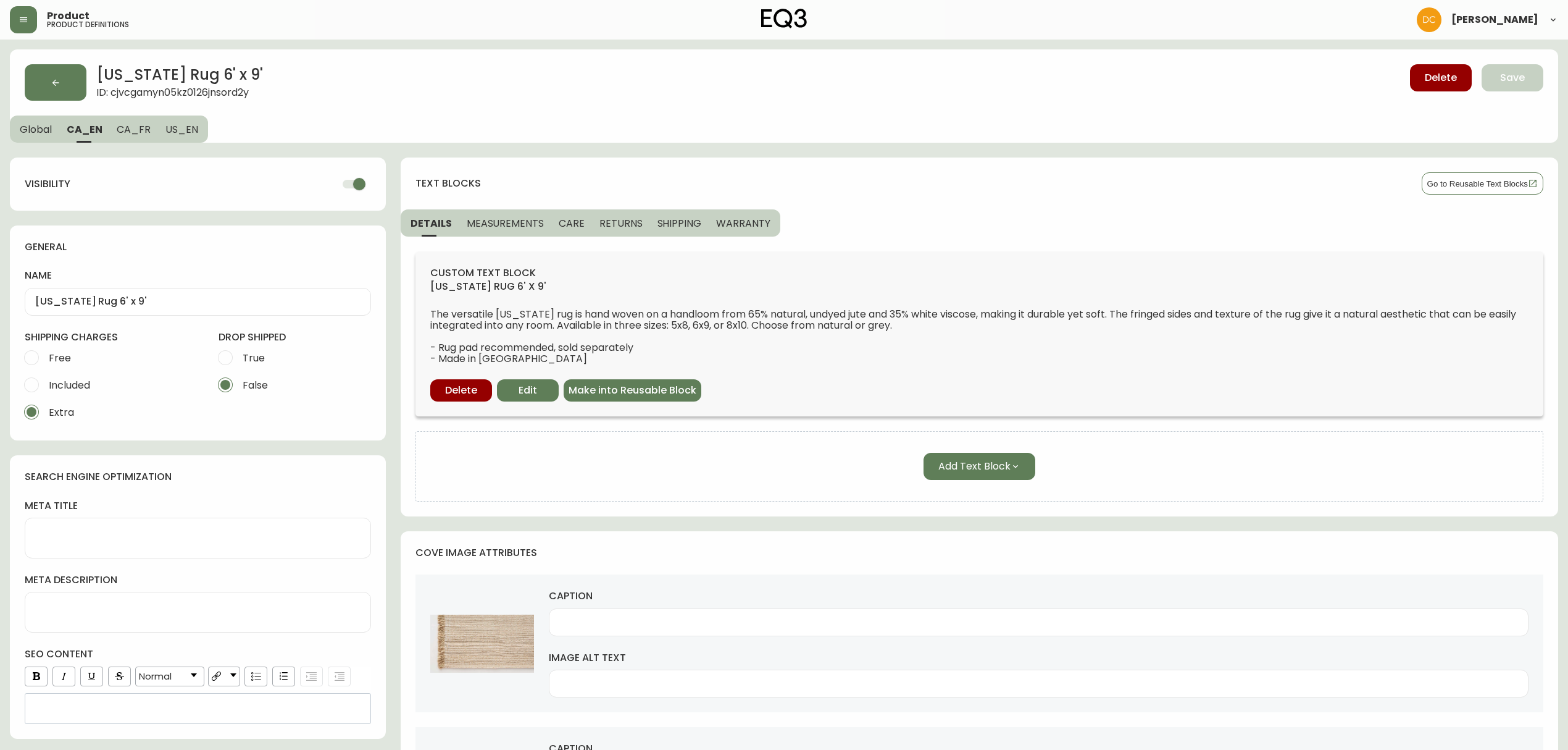
click at [368, 182] on input "checkbox" at bounding box center [359, 184] width 71 height 24
click at [146, 126] on span "CA_FR" at bounding box center [133, 129] width 34 height 13
checkbox input "true"
type input "Tapis 6pi X 9pi Utah"
click at [341, 193] on input "checkbox" at bounding box center [359, 184] width 71 height 24
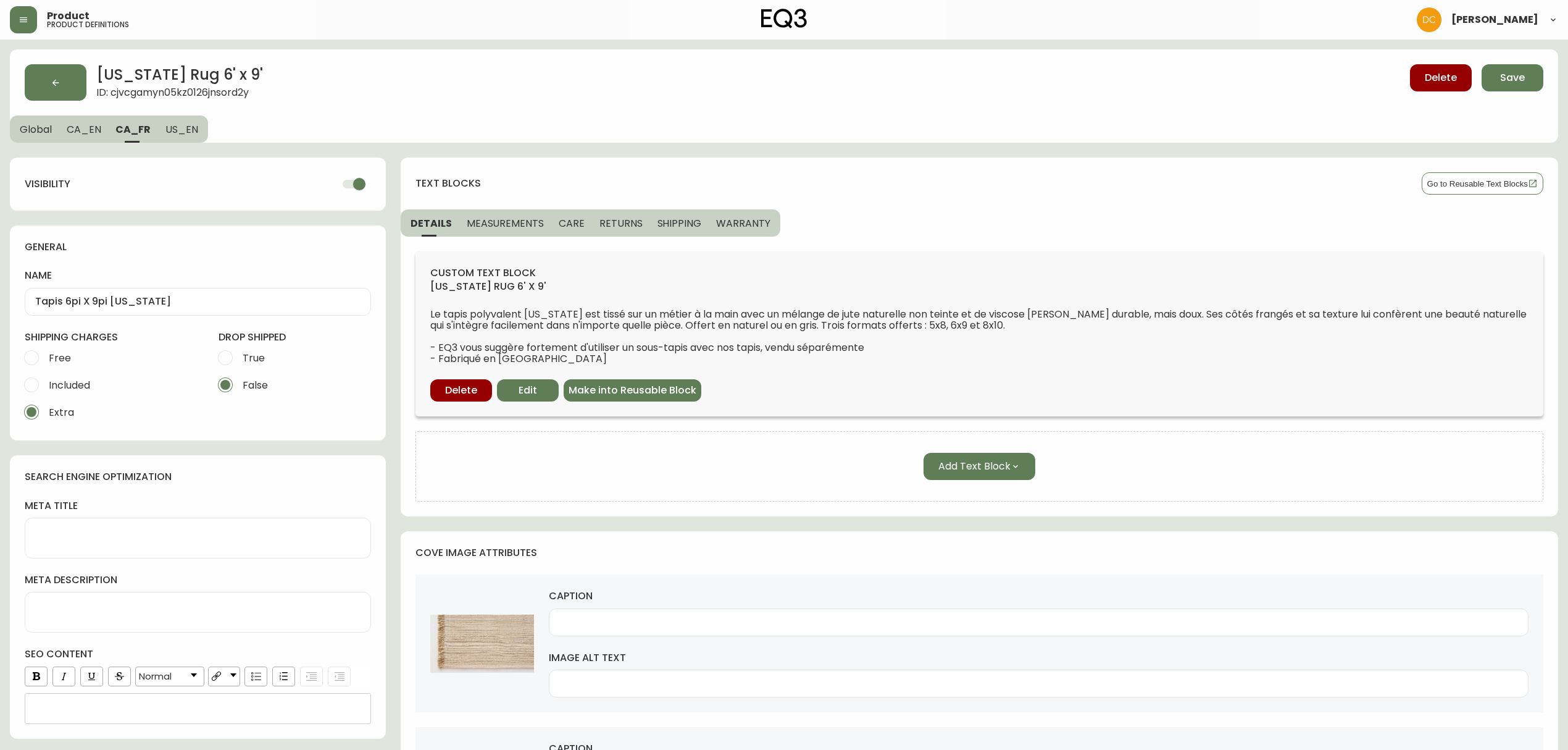
checkbox input "false"
click at [158, 133] on button "US_EN" at bounding box center [182, 129] width 50 height 27
type input "Utah Rug 6' x 9'"
type input "Grey tasseled area rug in a modern loft living room"
click at [317, 181] on h4 "visibility" at bounding box center [174, 183] width 300 height 14
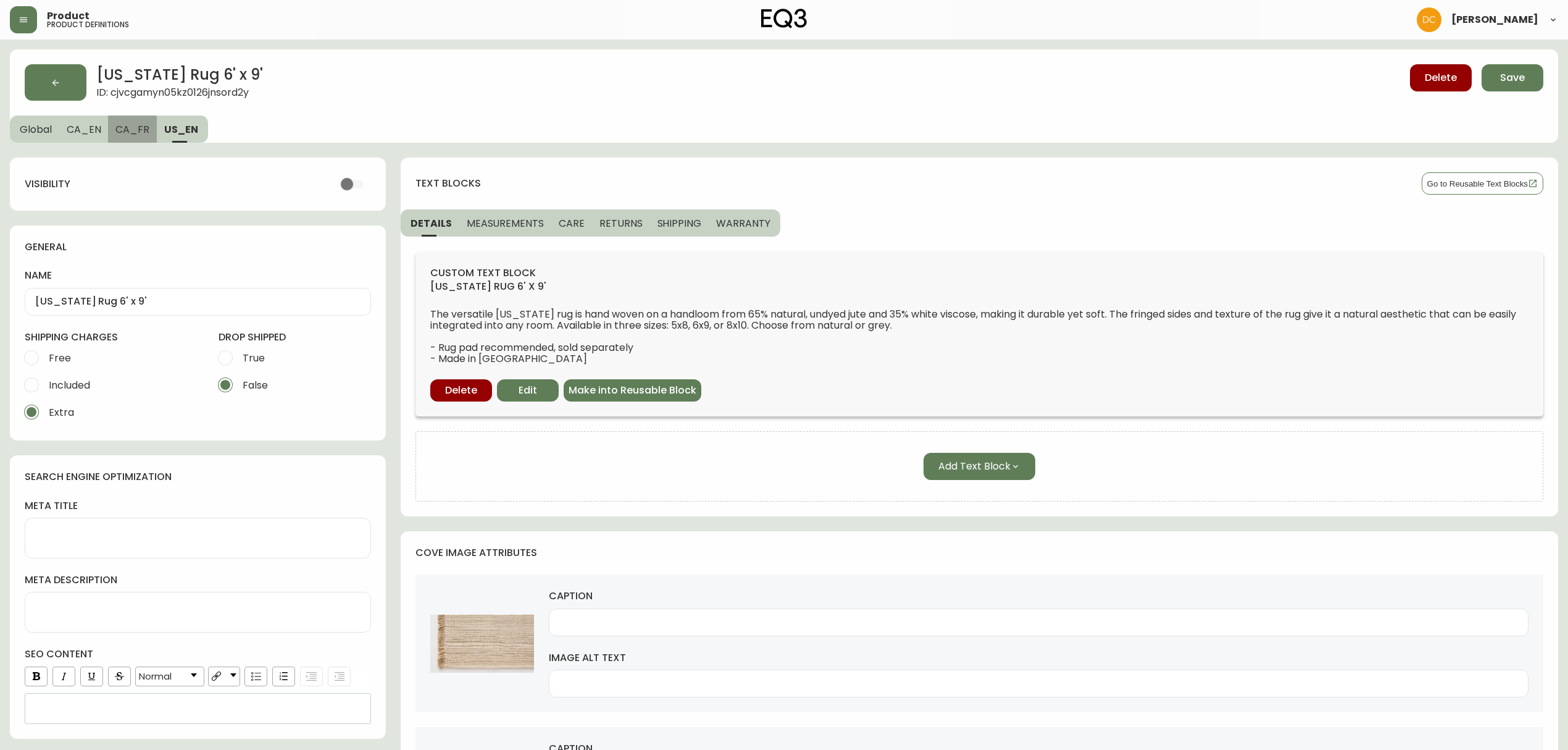
click at [117, 141] on button "CA_FR" at bounding box center [132, 129] width 49 height 27
type input "Tapis 6pi X 9pi Utah"
click at [86, 134] on span "CA_EN" at bounding box center [83, 129] width 34 height 13
type input "Utah Rug 6' x 9'"
type input "Grey tasseled area rug in a modern living space"
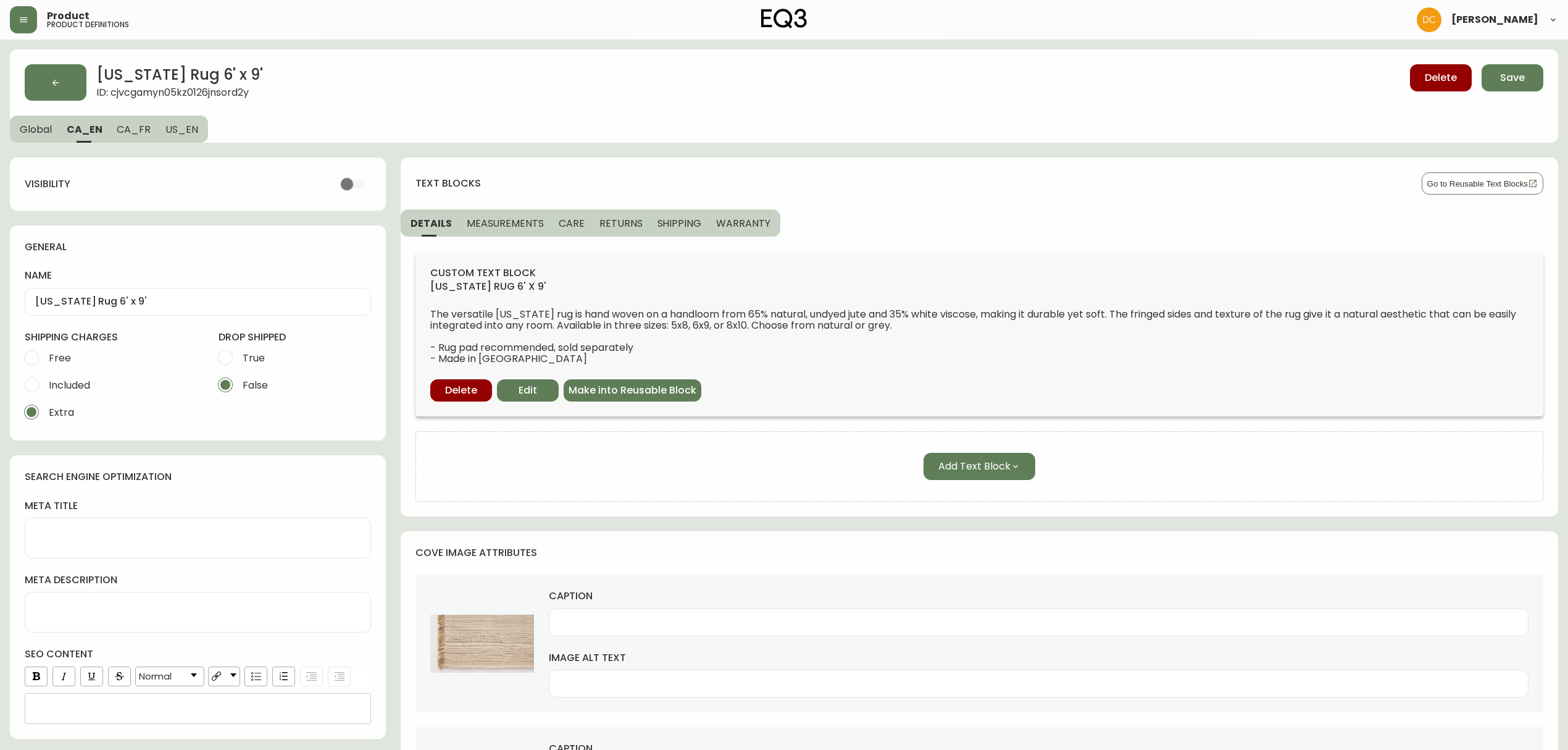
click at [30, 129] on span "Global" at bounding box center [35, 129] width 32 height 13
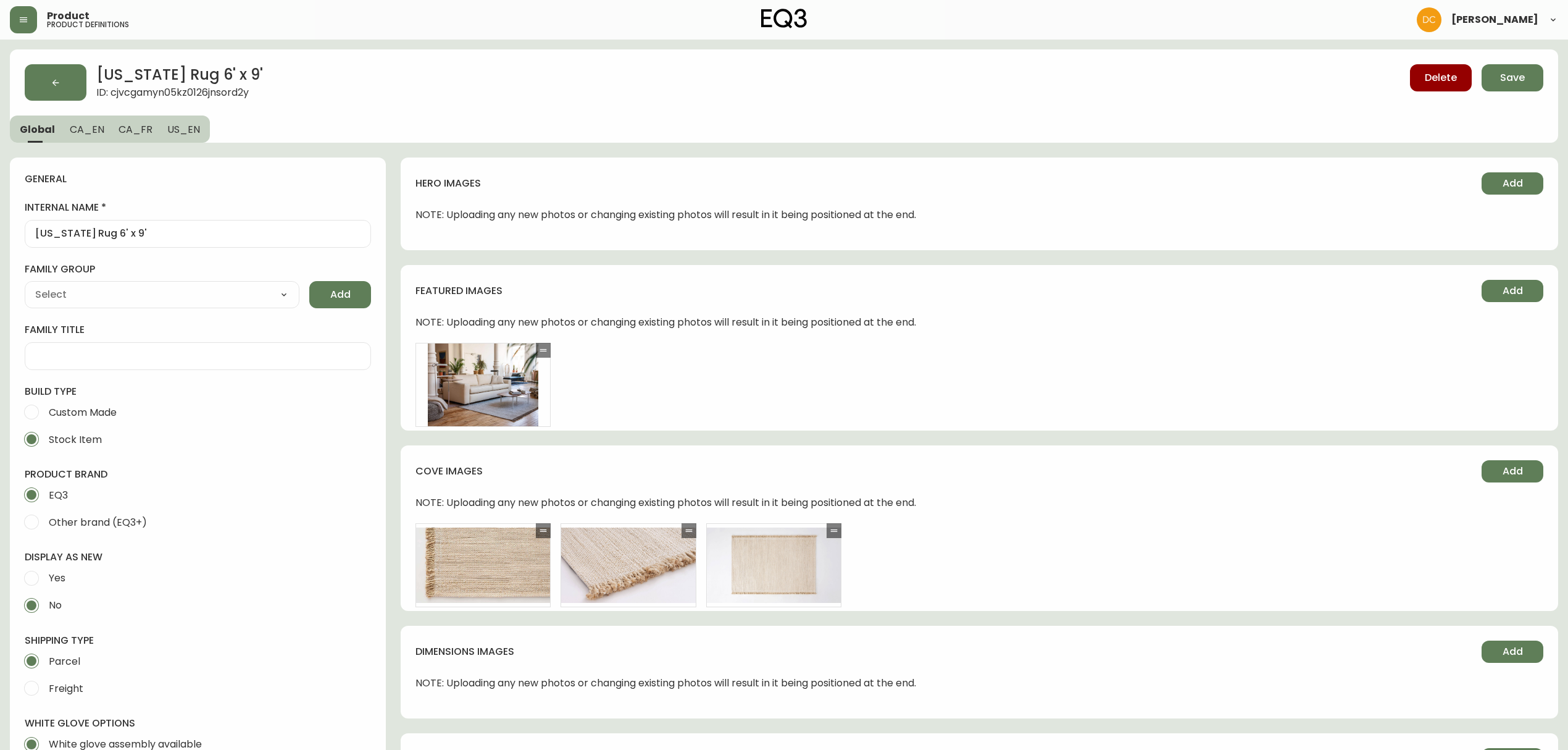
type input "EQ3"
type input "Home & Garden > Decor > Rugs"
type input "Default"
select select "cjyt4m5lw0000pt749bx6gh7n"
select select "cjpjx7rji00004c744bbp6zrf"
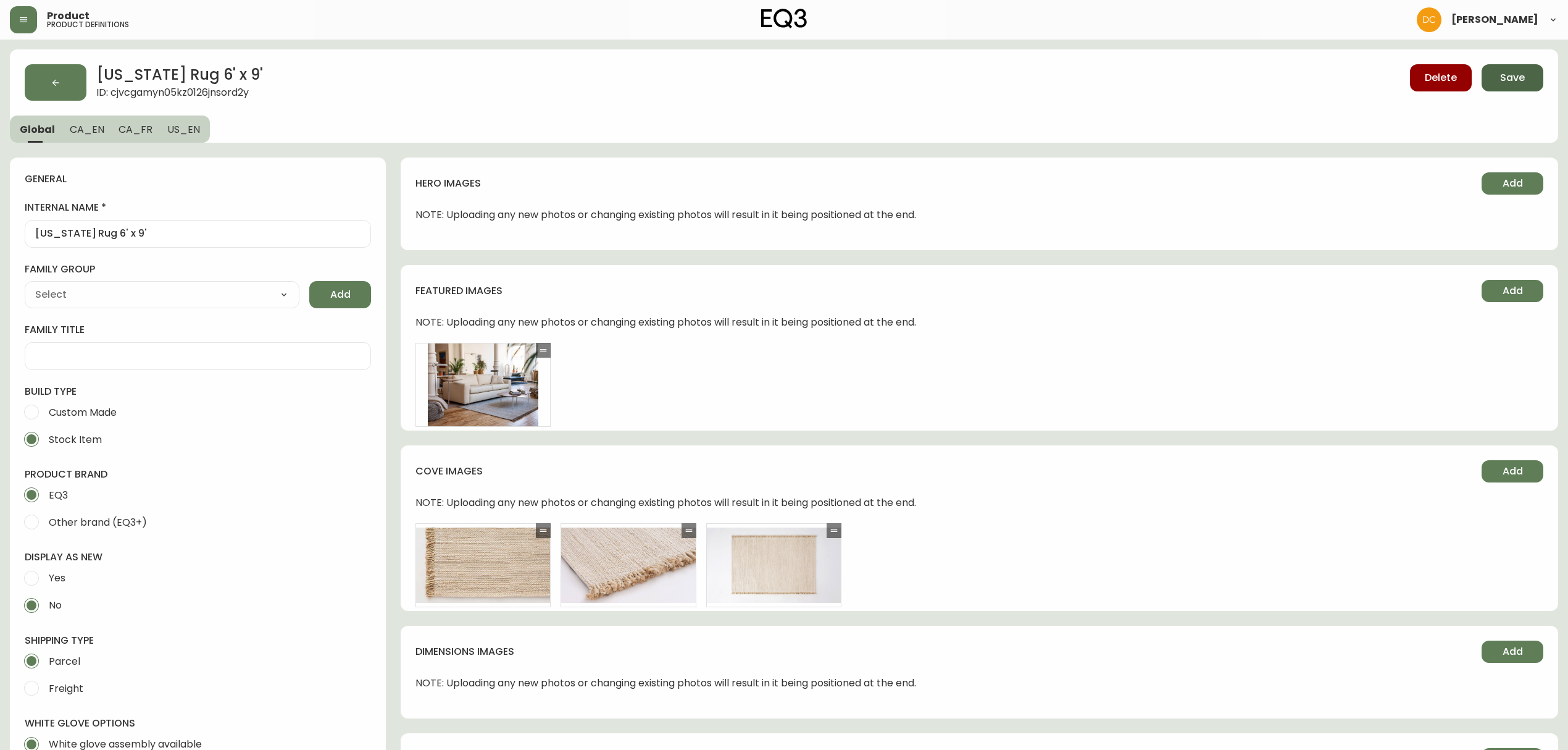
click at [1516, 77] on span "Save" at bounding box center [1512, 77] width 24 height 14
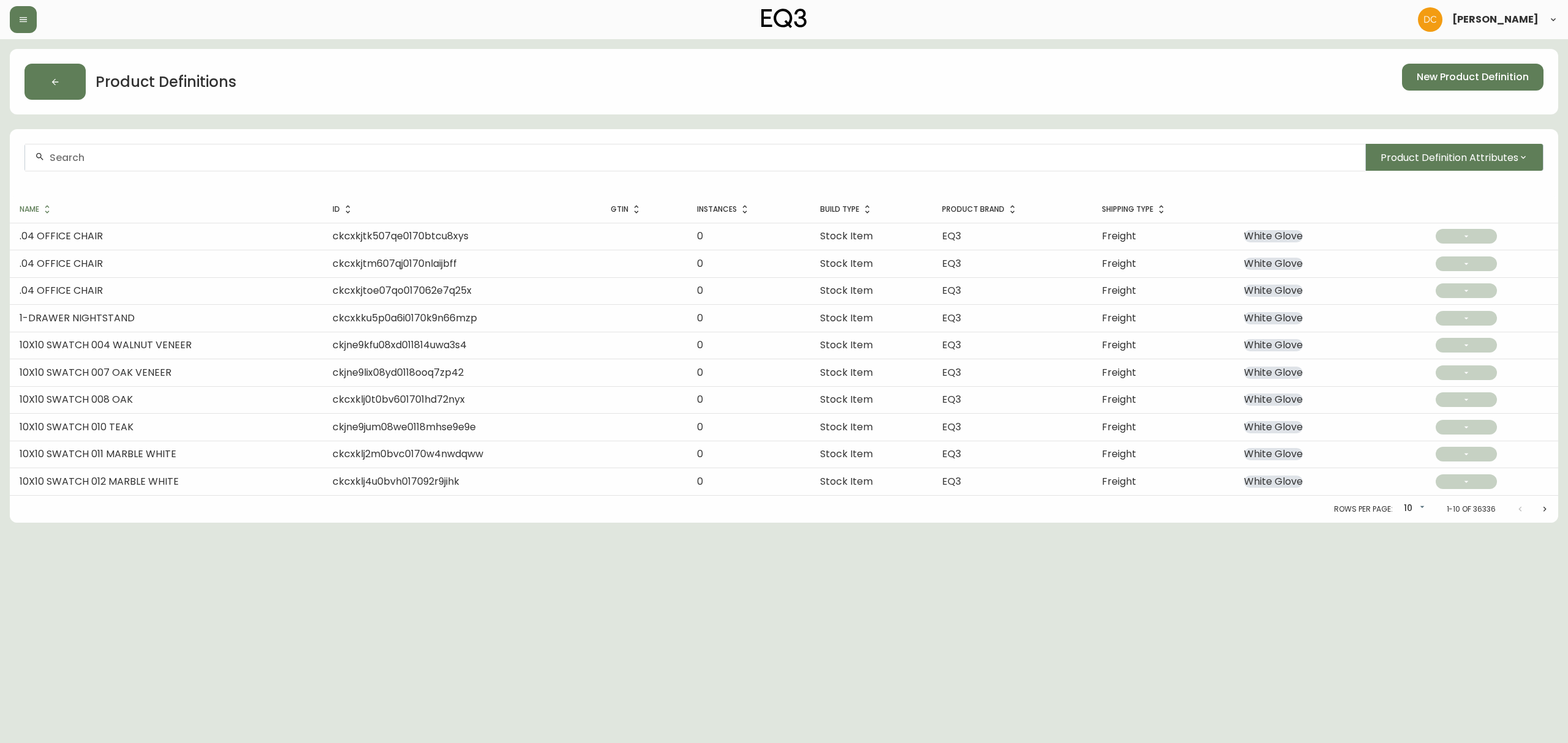
click at [510, 167] on div at bounding box center [695, 157] width 1340 height 28
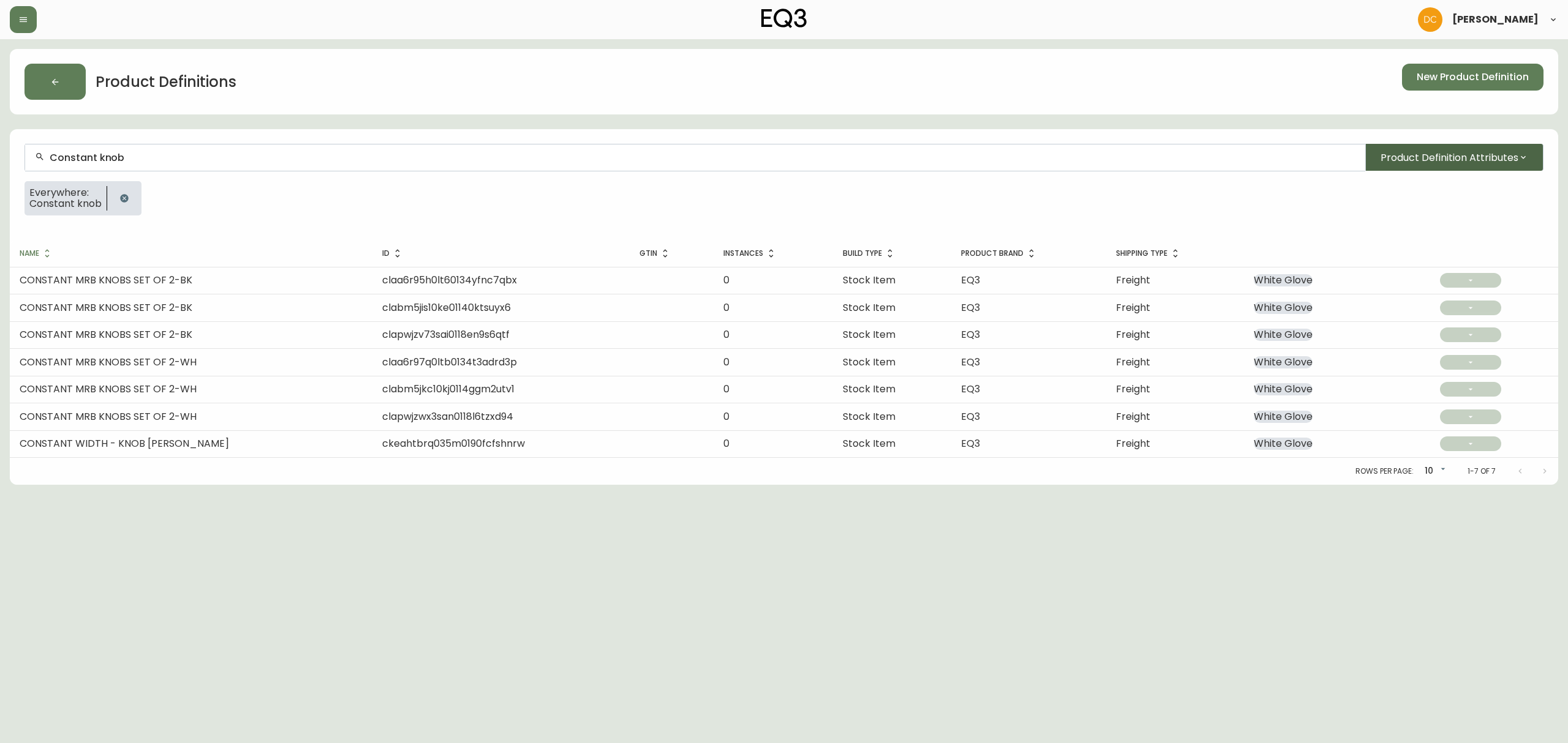
type input "Constant knob"
click at [1417, 152] on span "Product Definition Attributes" at bounding box center [1449, 157] width 138 height 15
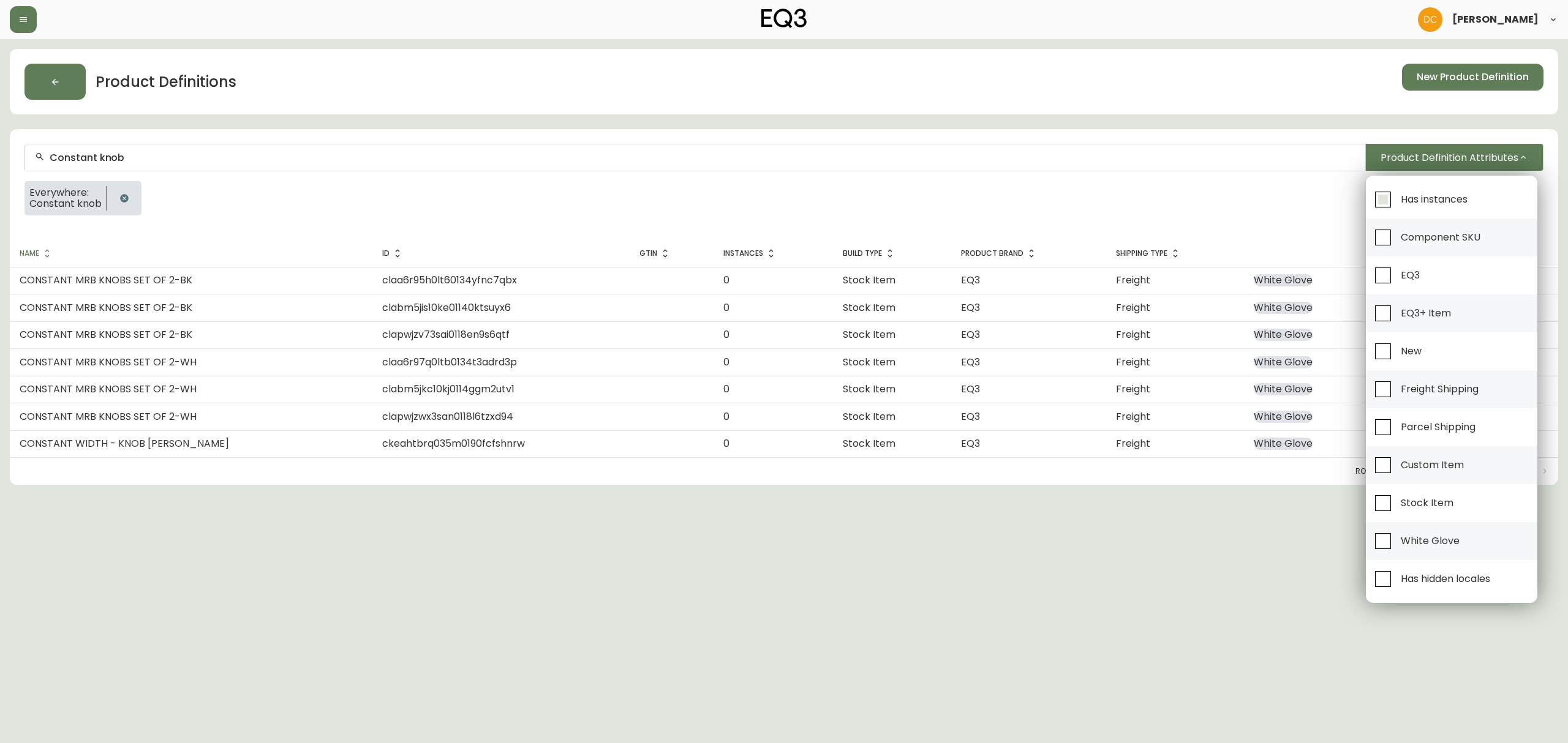
click at [1397, 197] on input "Has instances" at bounding box center [1383, 199] width 28 height 28
checkbox input "true"
click at [1247, 220] on div at bounding box center [784, 372] width 1568 height 743
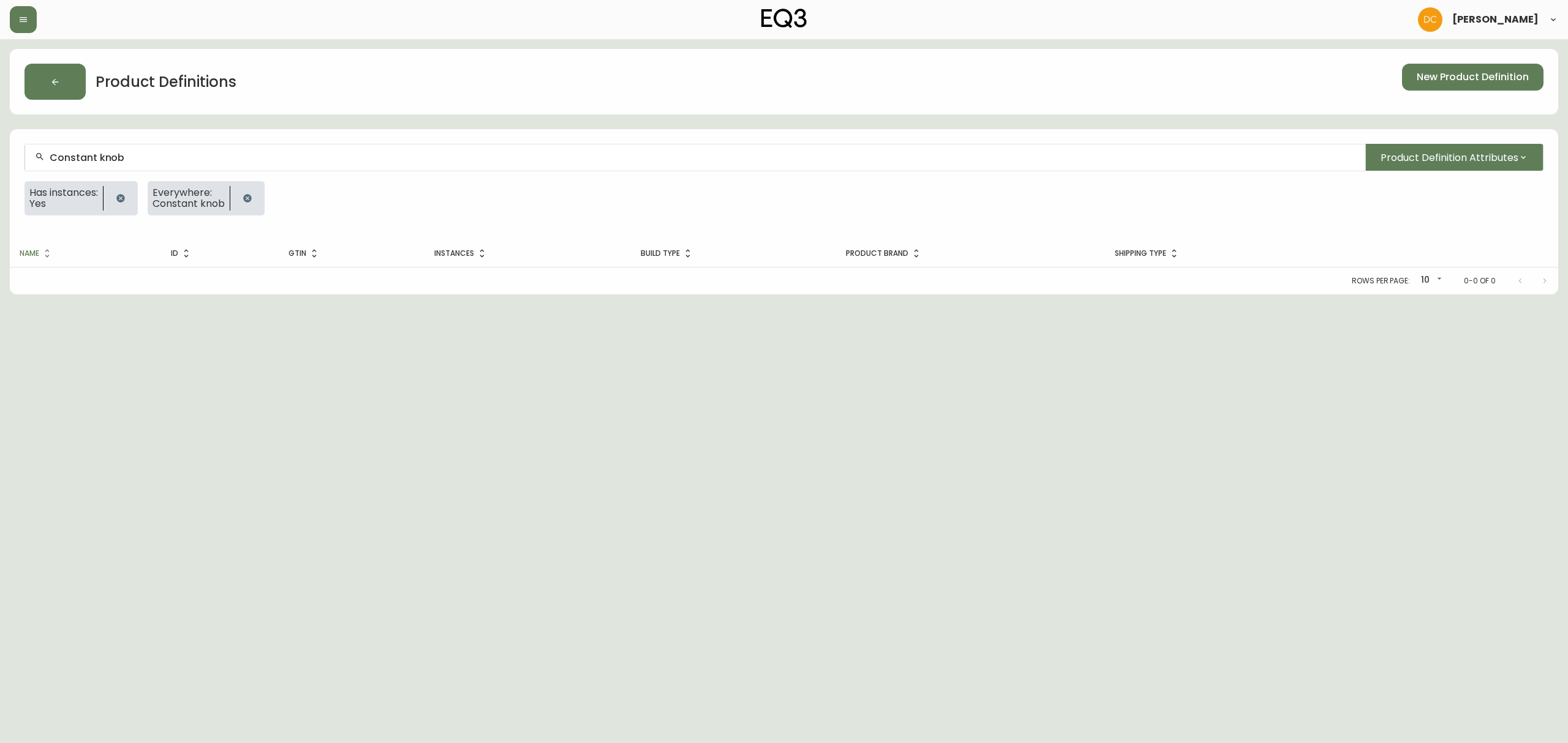
click at [116, 201] on button "button" at bounding box center [120, 198] width 24 height 24
click at [115, 160] on input "Constant knob" at bounding box center [702, 157] width 1306 height 12
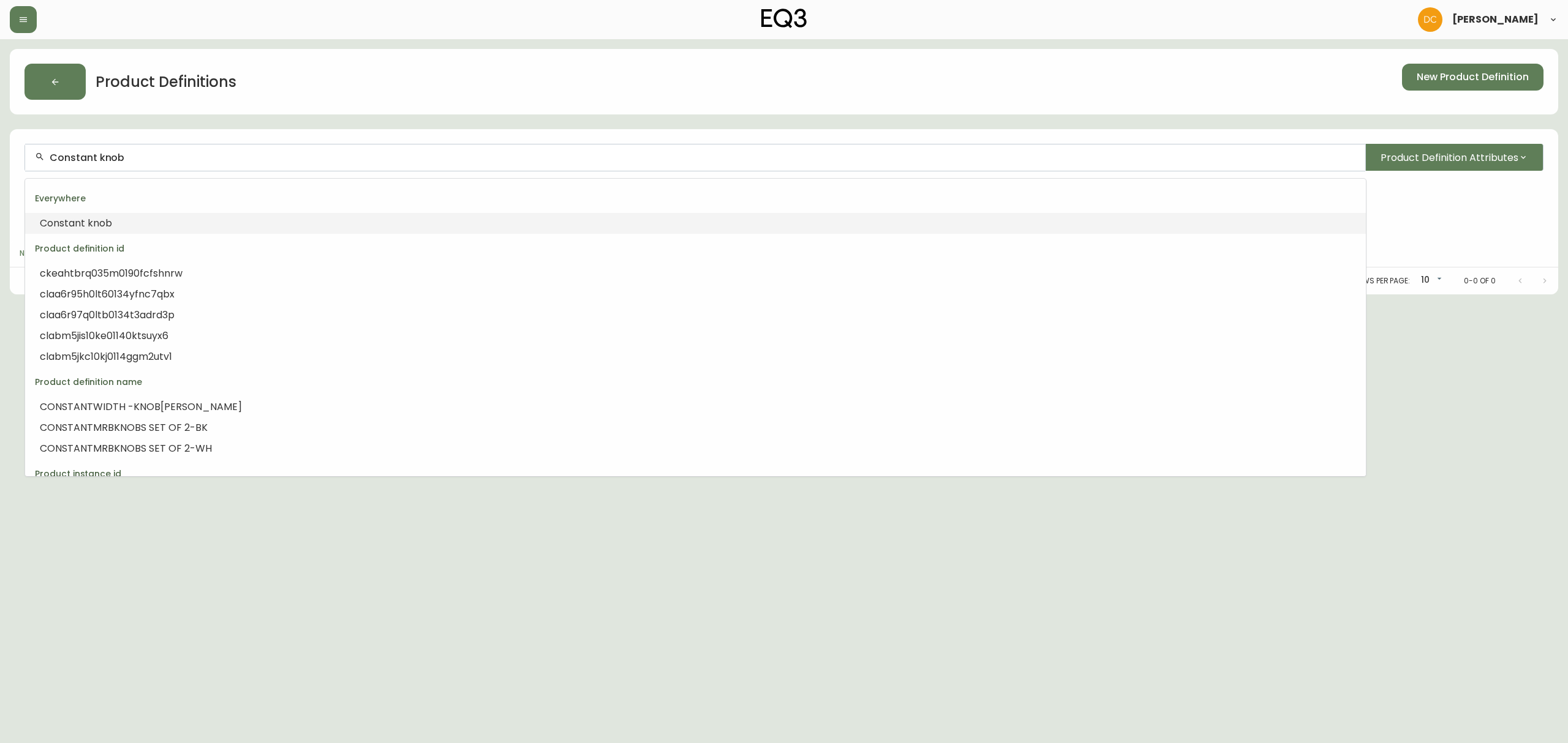
click at [115, 160] on input "Constant knob" at bounding box center [702, 157] width 1306 height 12
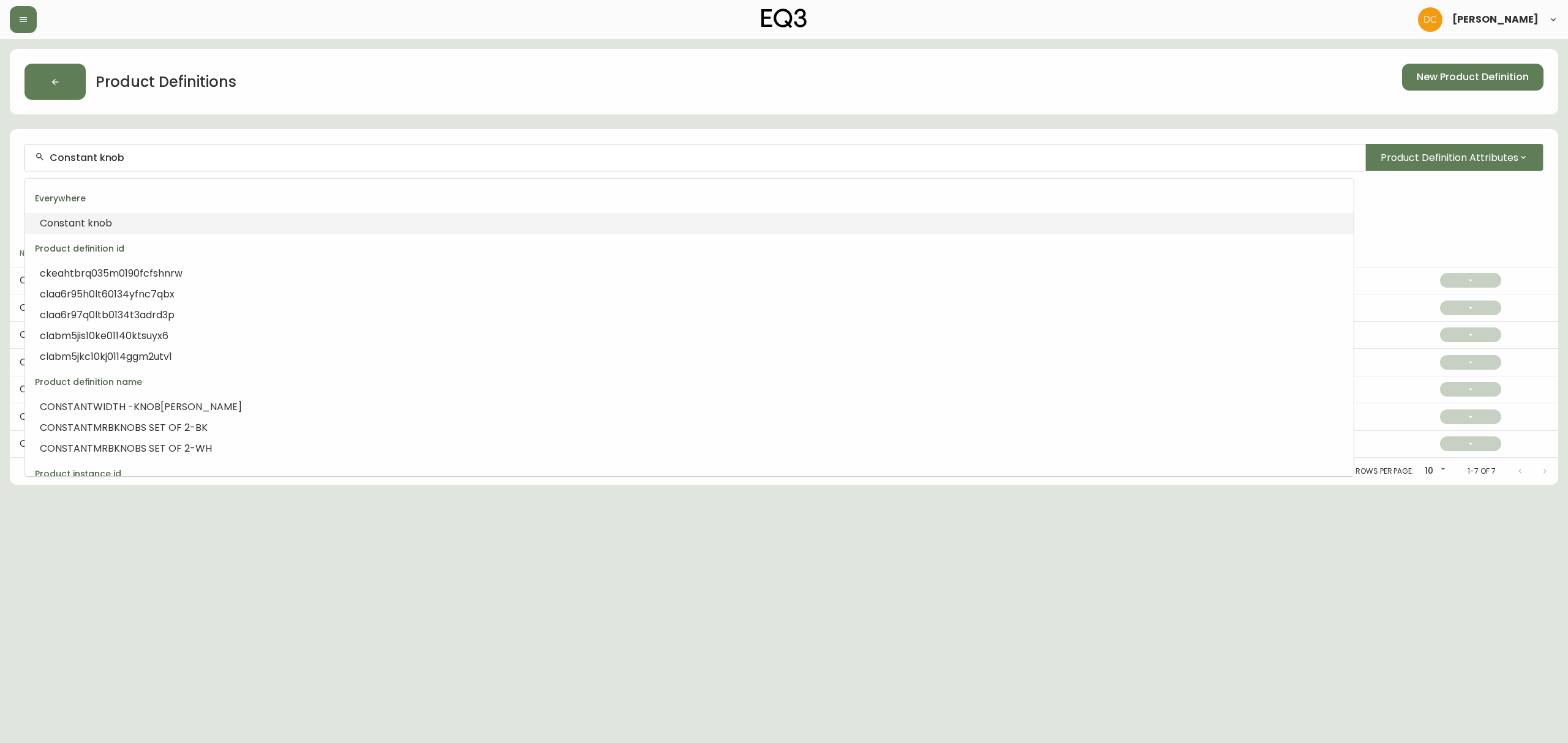
click at [113, 158] on input "Constant knob" at bounding box center [702, 157] width 1306 height 12
click at [133, 162] on input "Constant knob" at bounding box center [702, 157] width 1306 height 12
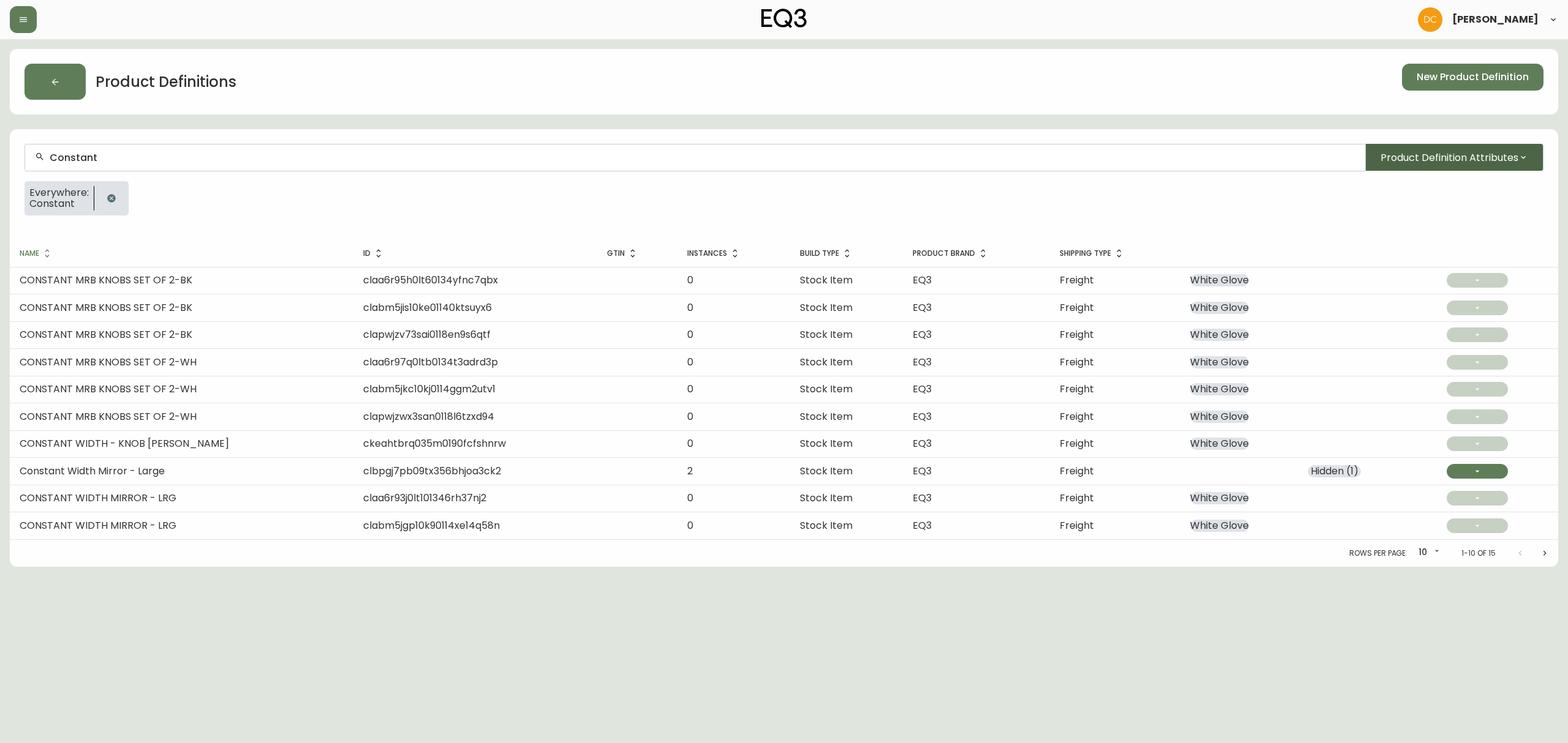
type input "Constant"
click at [1422, 155] on span "Product Definition Attributes" at bounding box center [1449, 157] width 138 height 15
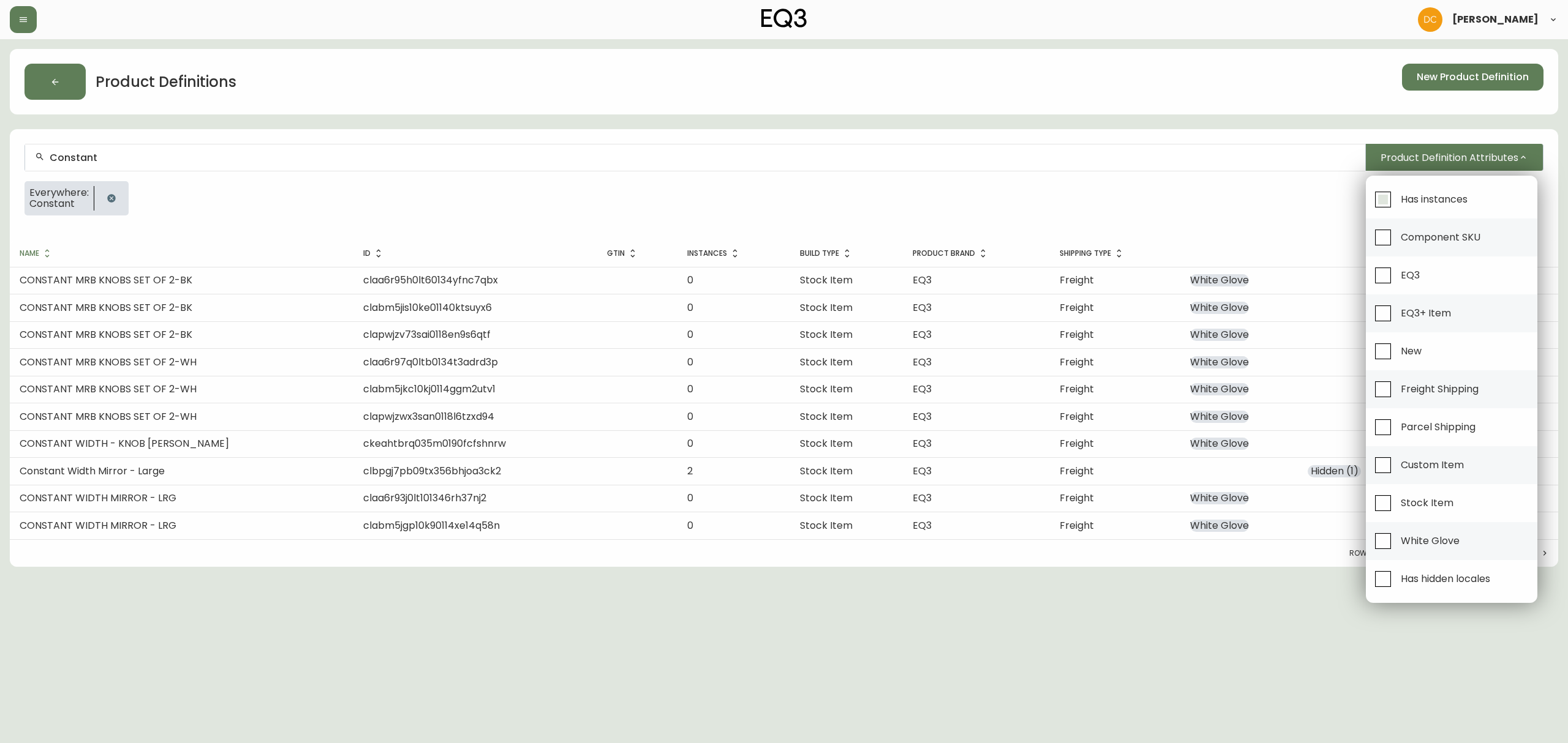
click at [1409, 189] on span "Has instances" at bounding box center [1432, 199] width 70 height 27
click at [1397, 189] on input "Has instances" at bounding box center [1383, 199] width 28 height 28
checkbox input "true"
click at [1257, 194] on div at bounding box center [784, 372] width 1568 height 743
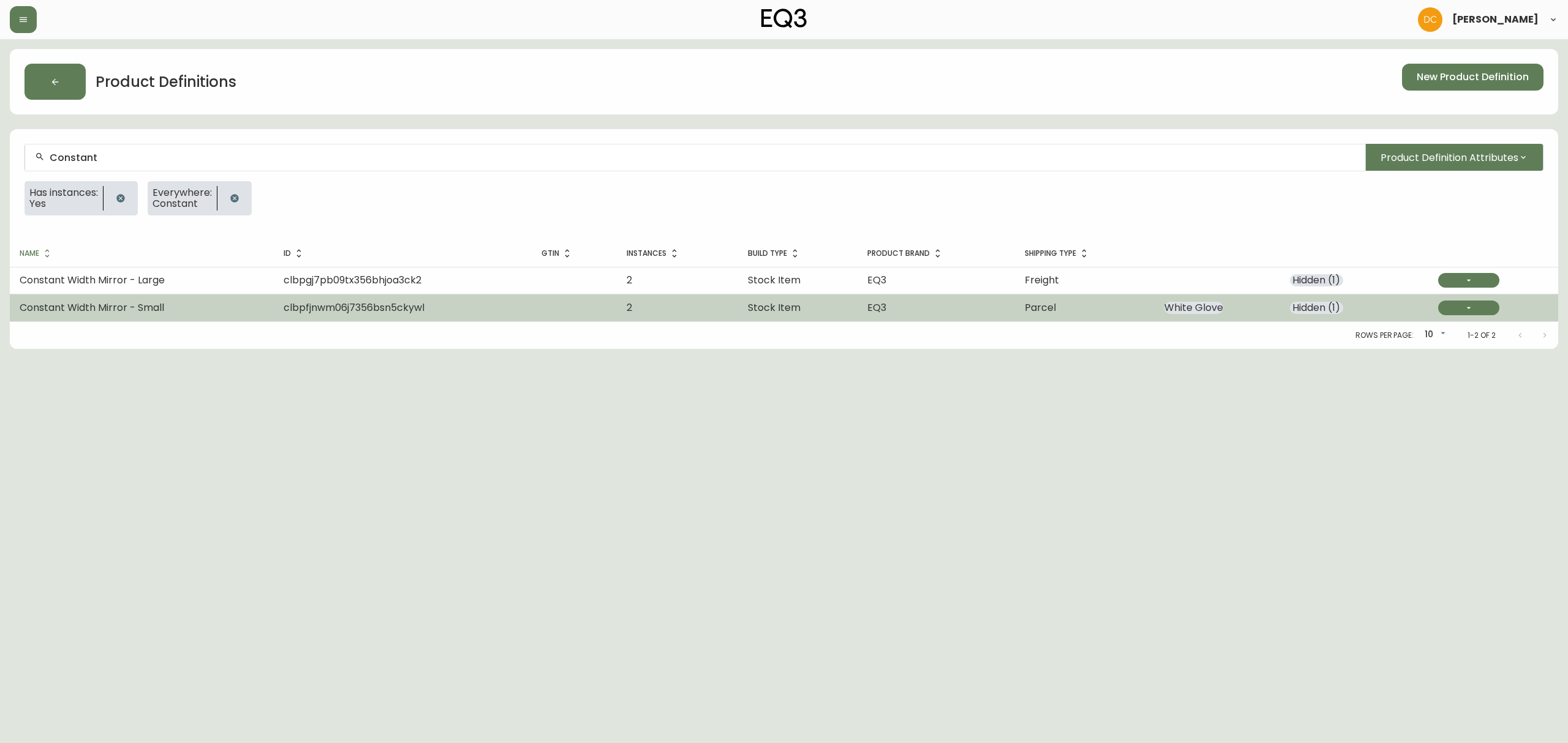
click at [187, 299] on td "Constant Width Mirror - Small" at bounding box center [141, 308] width 264 height 27
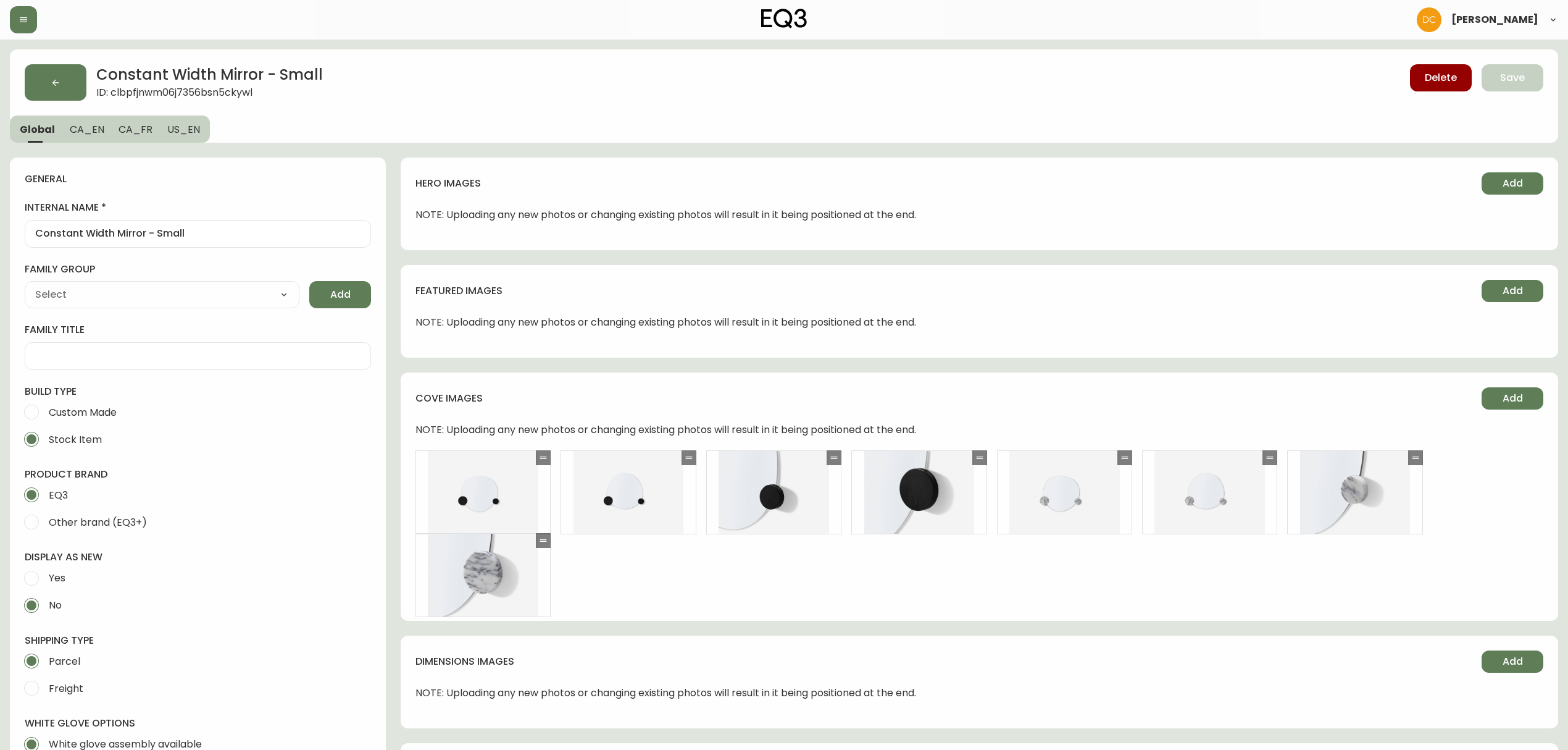
type input "EQ3"
type input "Default"
type input "Home & Garden > Decor > Mirrors"
select select "cjyt4m5lw0000pt749bx6gh7n"
select select "cjpjx7rji00004c744bbp6zrf"
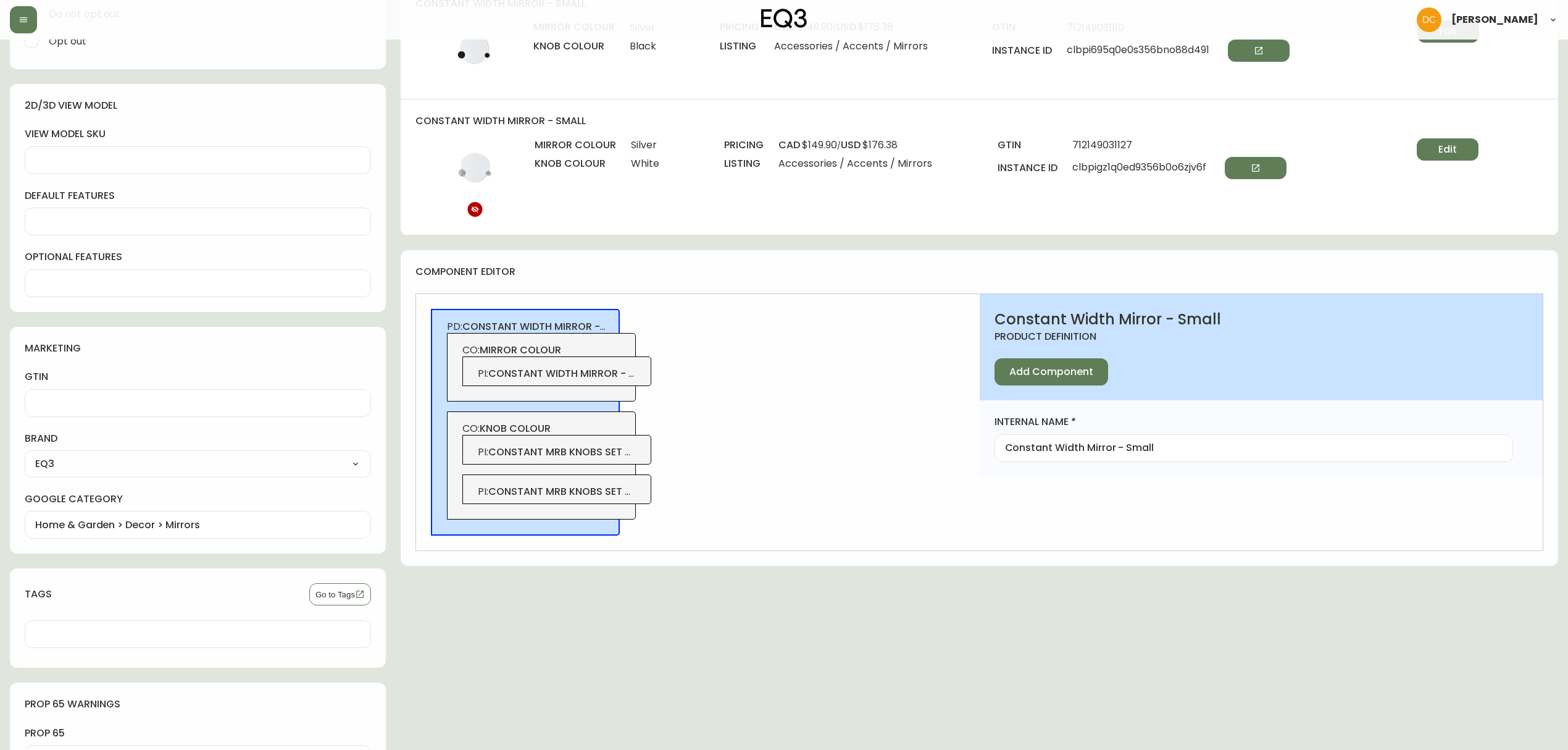
scroll to position [824, 0]
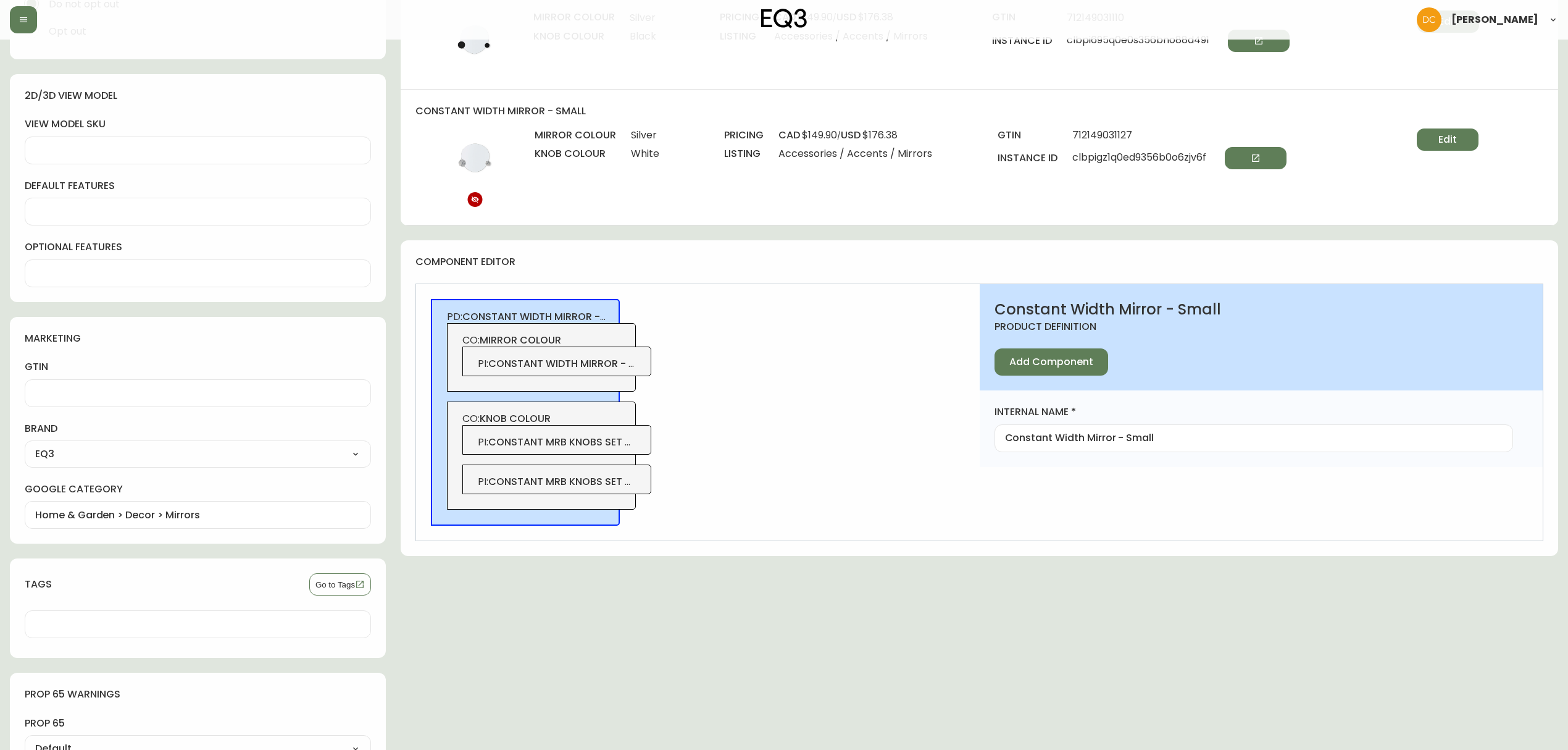
click at [623, 448] on span "constant mrb knobs set of 2-bk" at bounding box center [576, 442] width 176 height 15
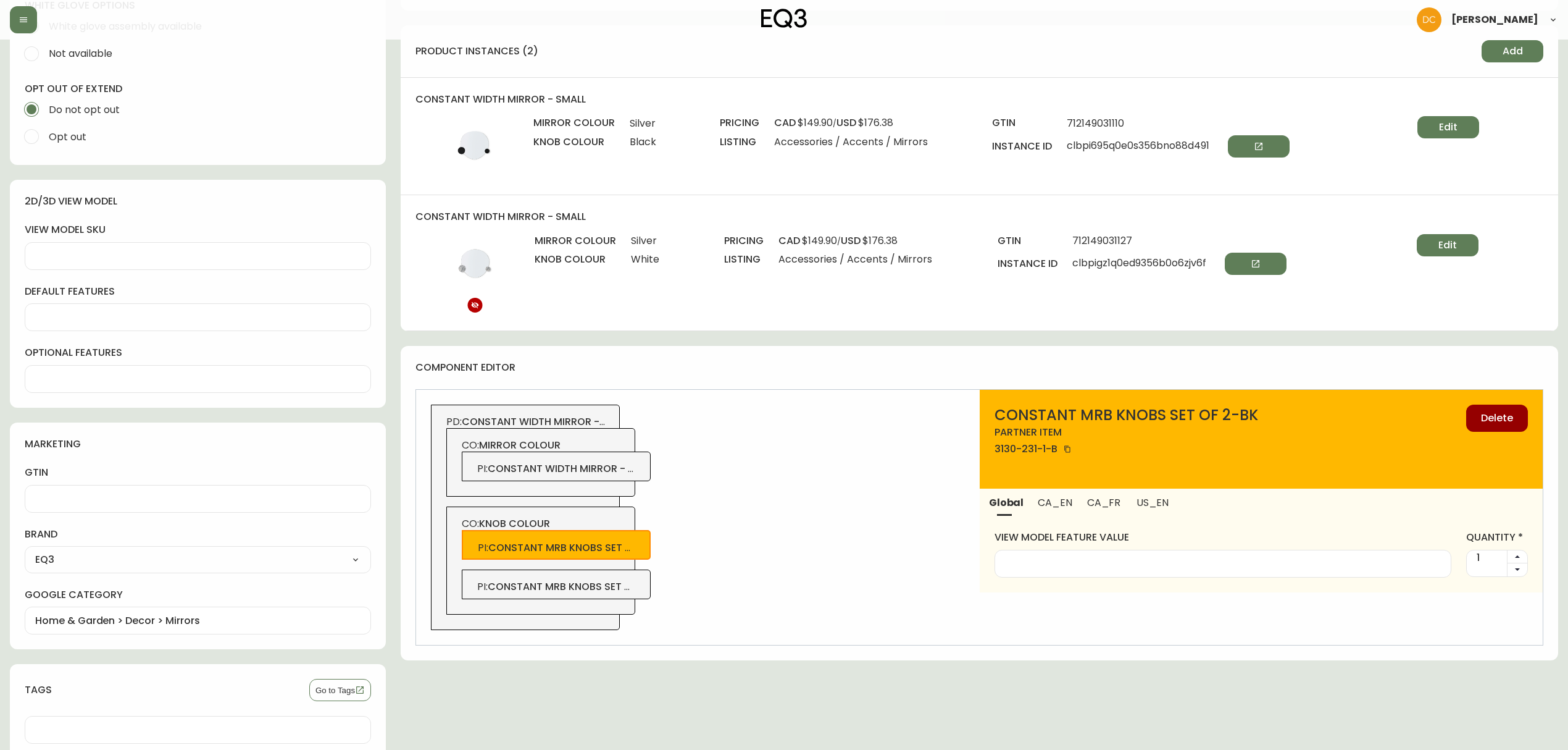
scroll to position [577, 0]
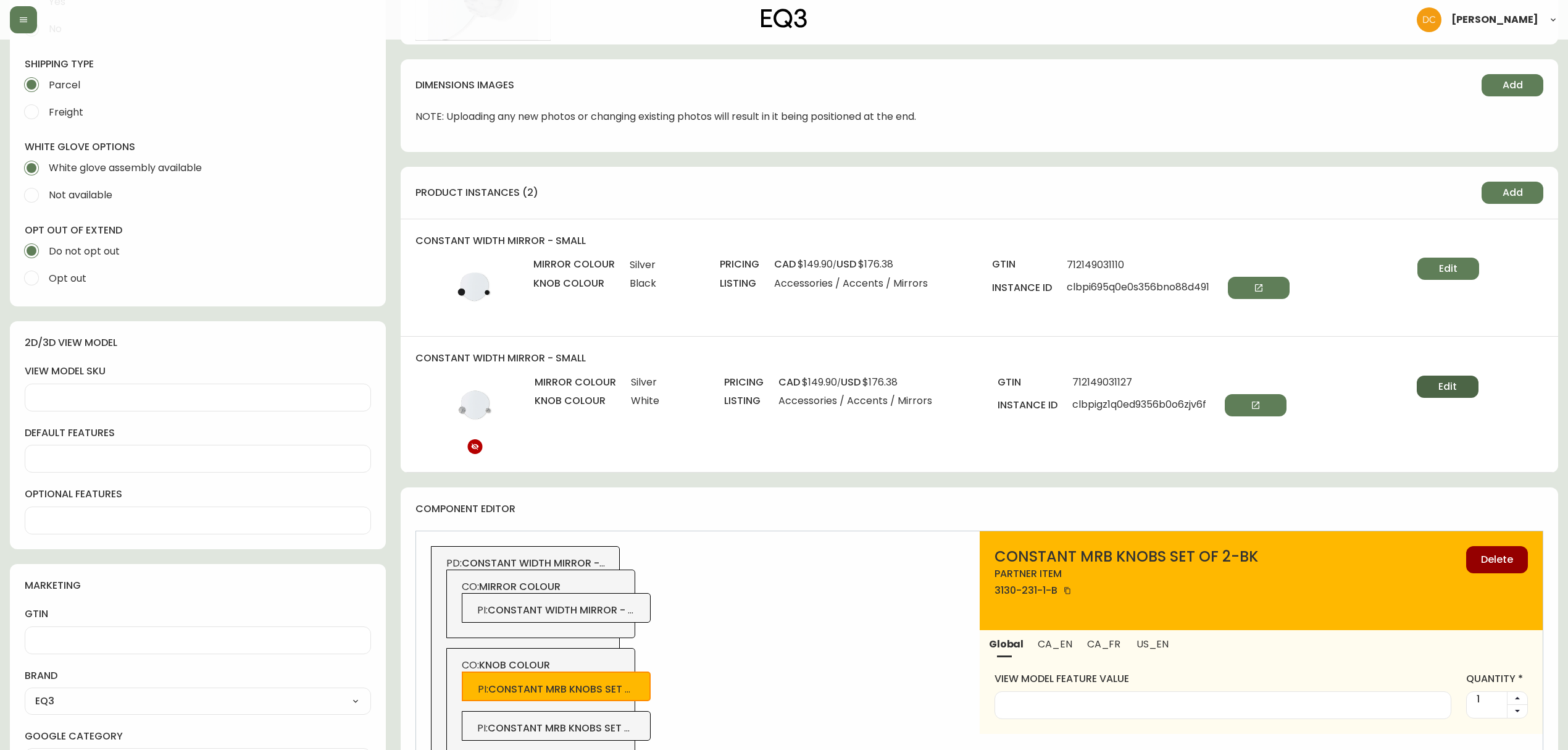
click at [1448, 386] on span "Edit" at bounding box center [1447, 386] width 18 height 14
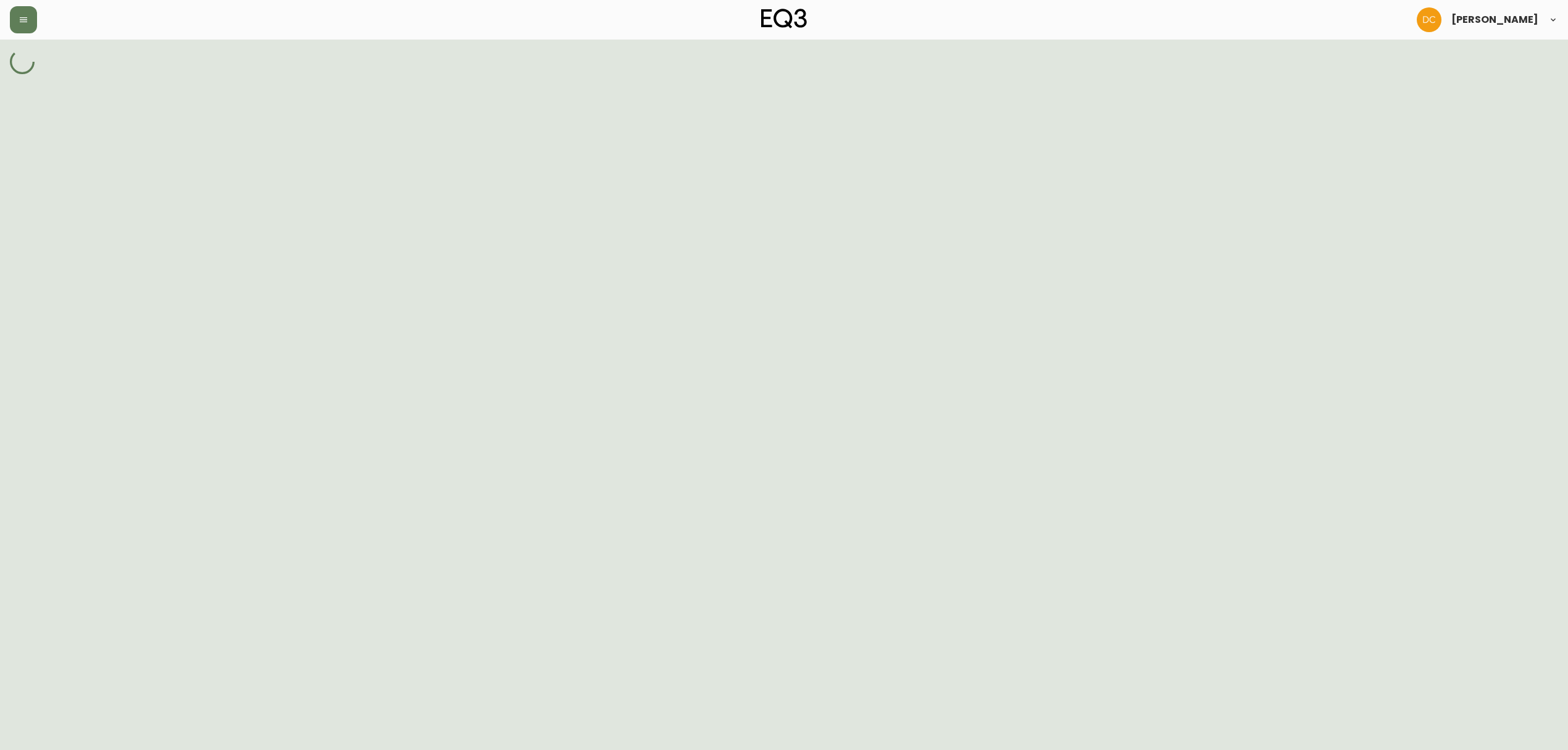
select select "clbpfmjm807w9356btmd29mw1"
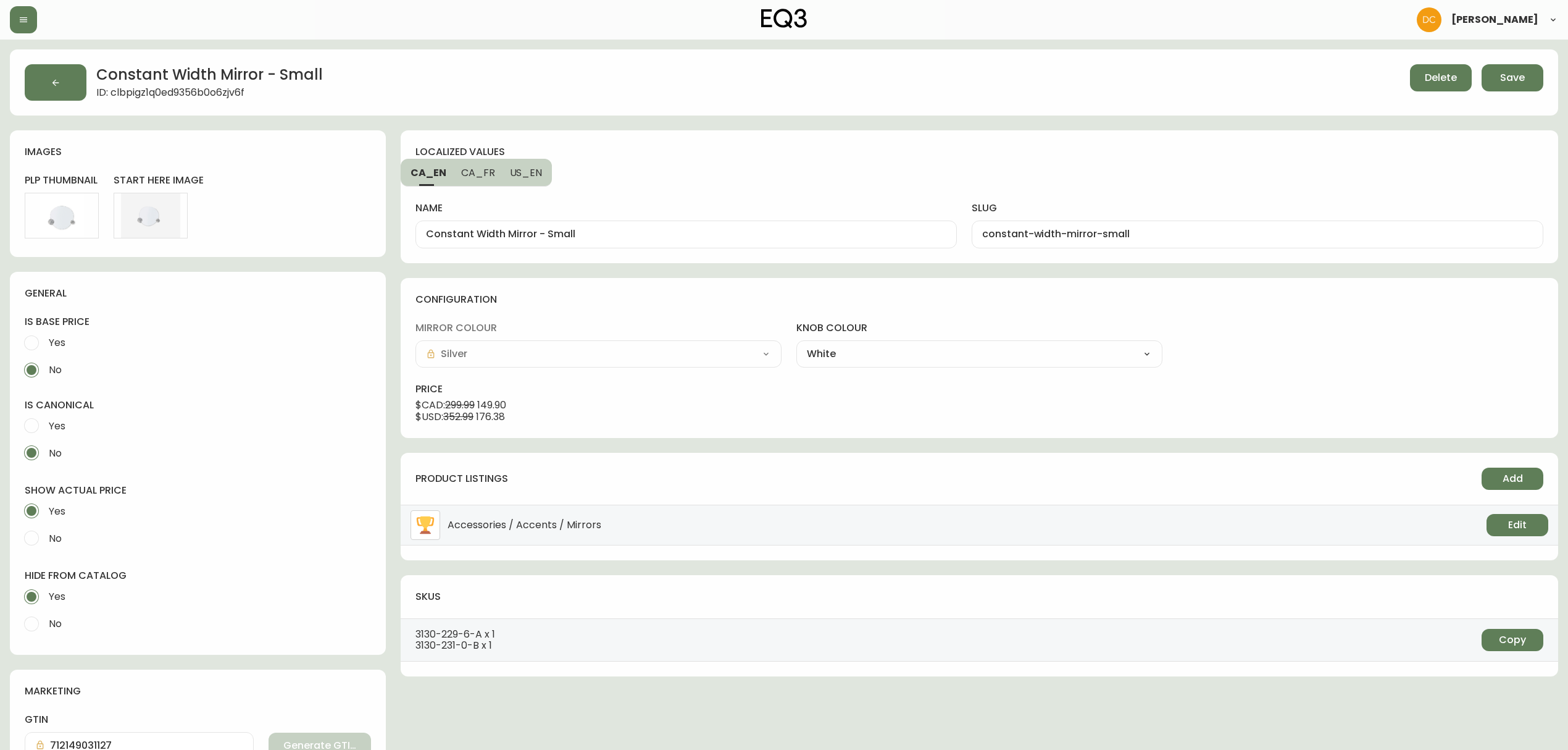
click at [57, 626] on span "No" at bounding box center [55, 624] width 13 height 13
click at [45, 626] on input "No" at bounding box center [32, 624] width 27 height 27
radio input "true"
radio input "false"
click at [64, 428] on span "Yes" at bounding box center [57, 426] width 16 height 13
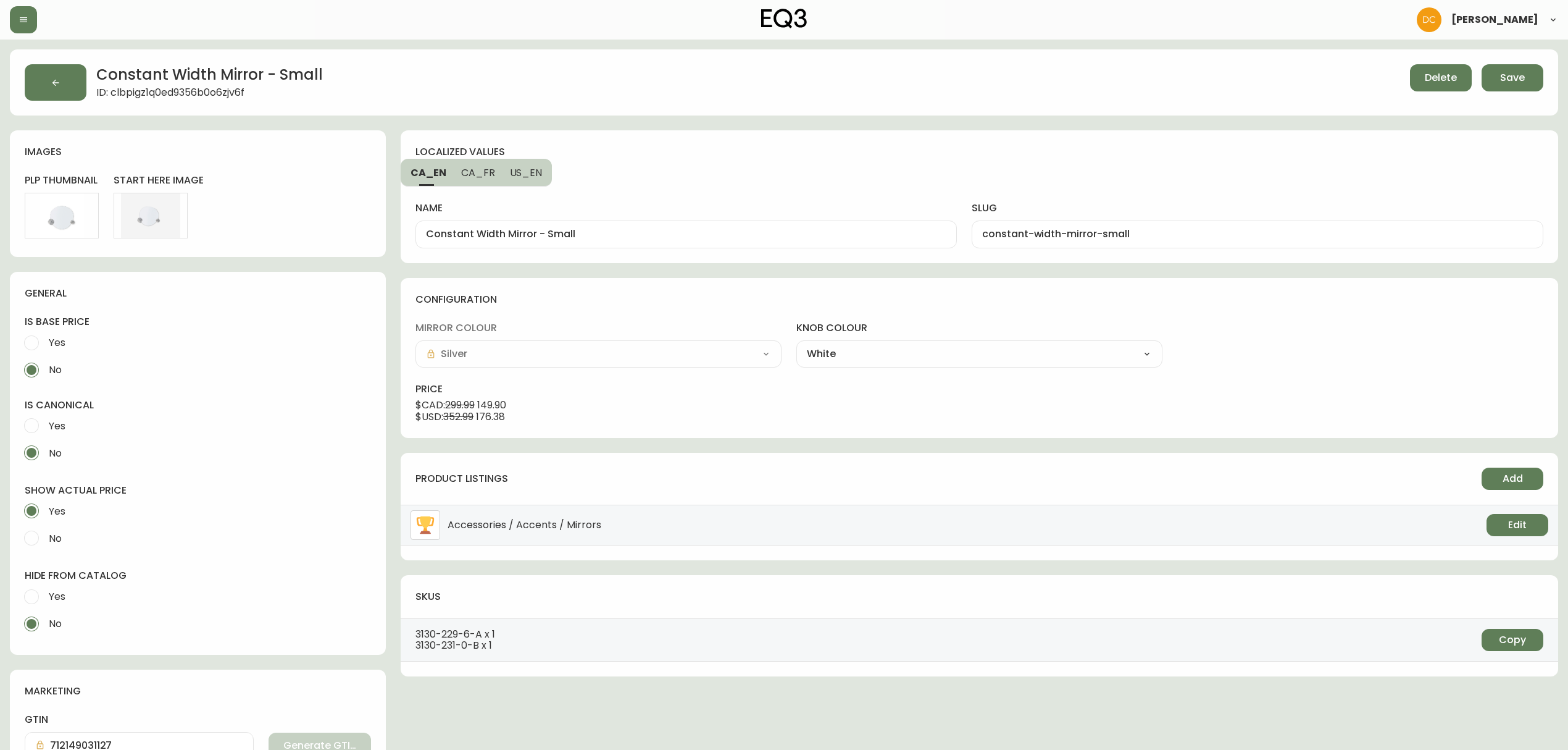
click at [45, 428] on input "Yes" at bounding box center [32, 426] width 27 height 27
radio input "true"
radio input "false"
click at [53, 344] on span "Yes" at bounding box center [57, 342] width 16 height 13
click at [45, 344] on input "Yes" at bounding box center [32, 343] width 27 height 27
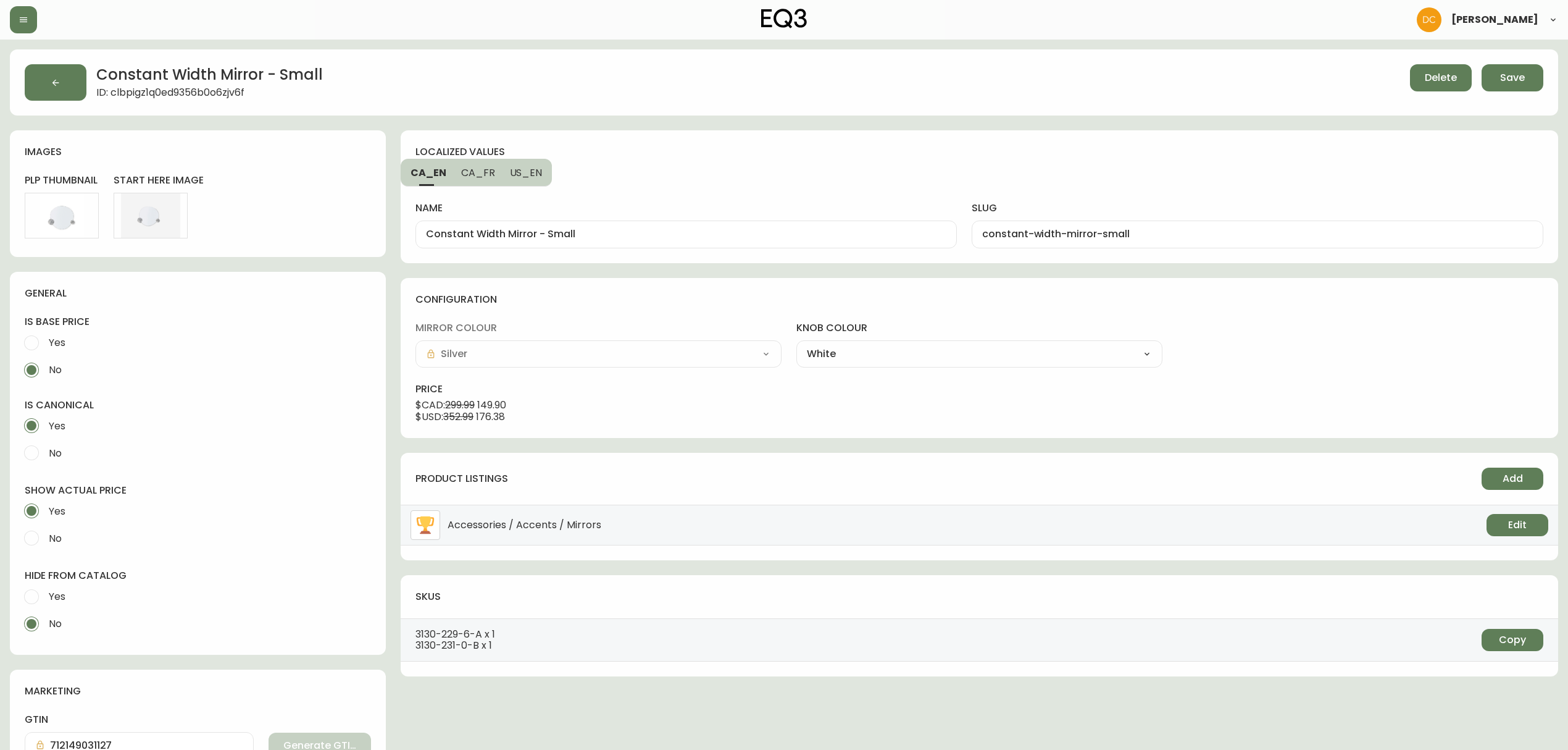
radio input "true"
radio input "false"
click at [57, 535] on span "No" at bounding box center [55, 538] width 13 height 13
click at [45, 535] on input "No" at bounding box center [32, 538] width 27 height 27
radio input "true"
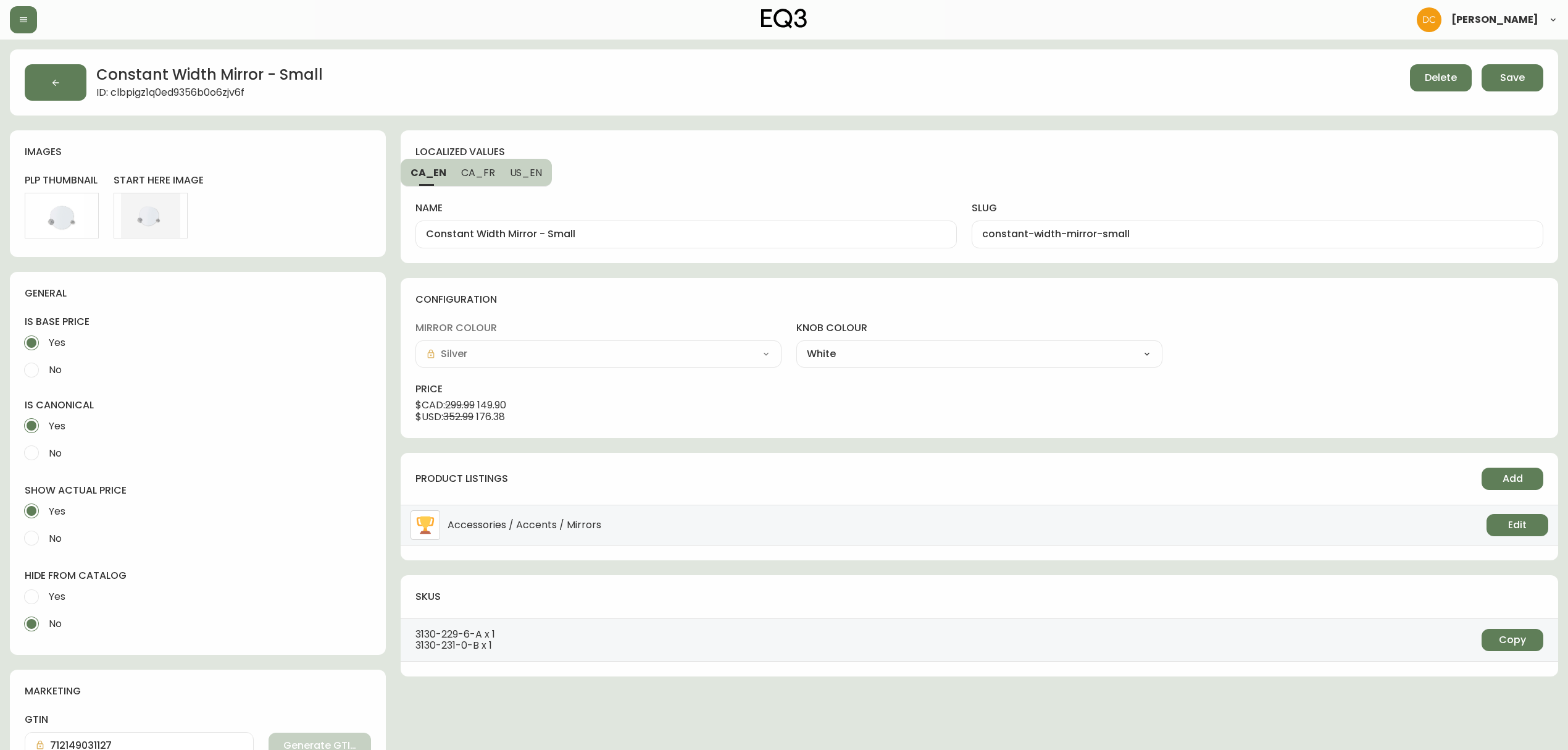
radio input "false"
click at [1502, 82] on span "Save" at bounding box center [1512, 77] width 24 height 14
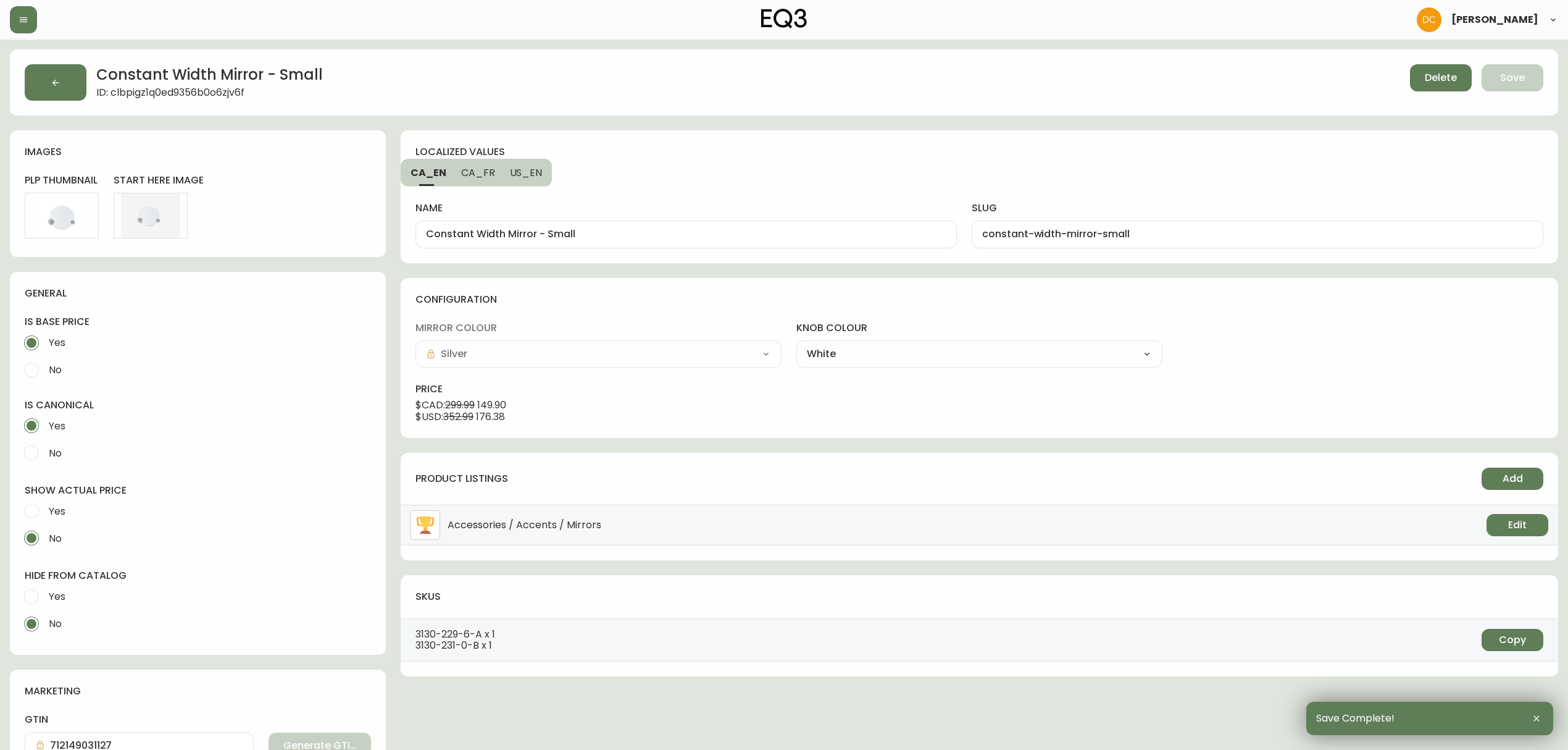
click at [55, 80] on icon "button" at bounding box center [55, 82] width 6 height 6
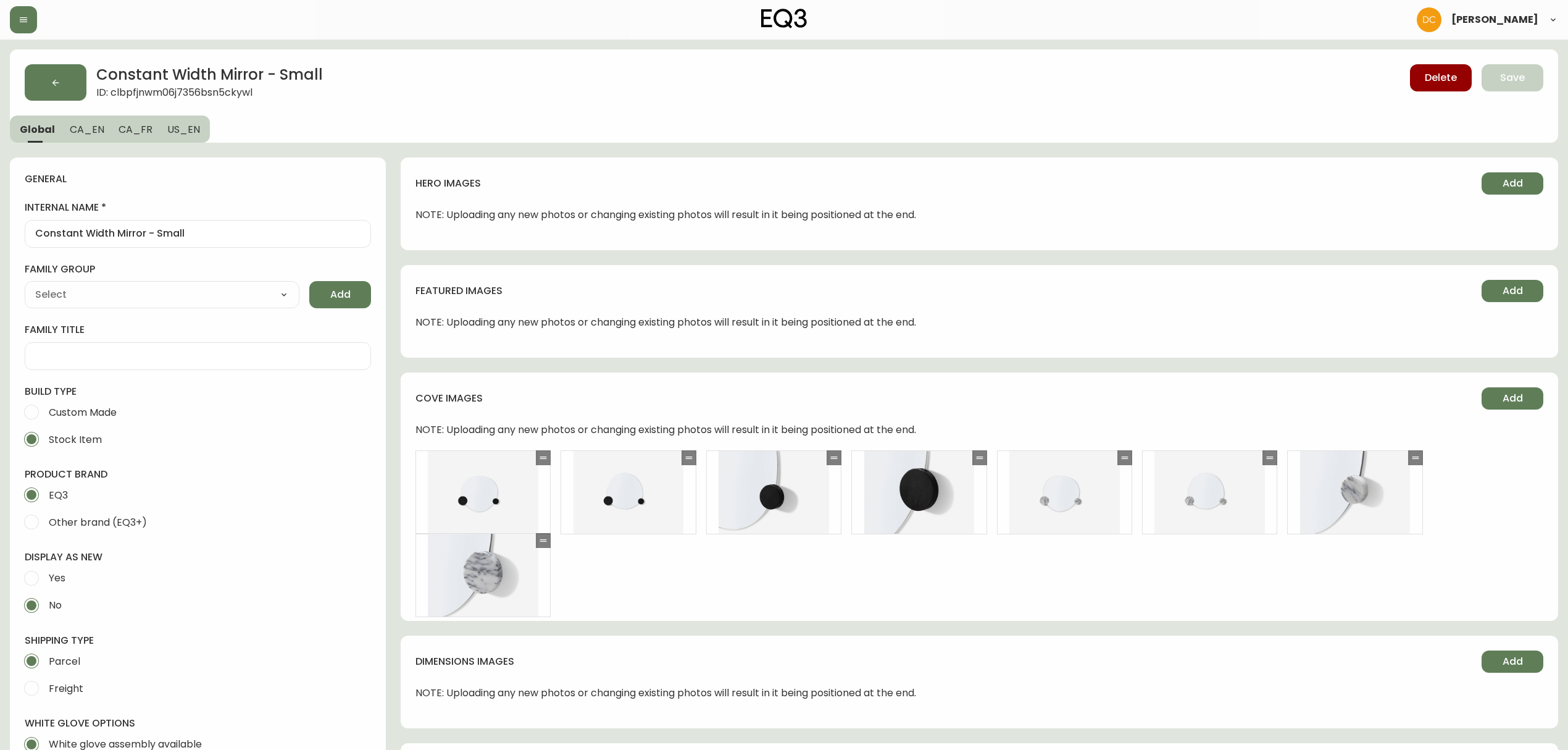
type input "EQ3"
select select "cjyt4m5lw0000pt749bx6gh7n"
type input "Home & Garden > Decor > Mirrors"
type input "Default"
select select "cjpjx7rji00004c744bbp6zrf"
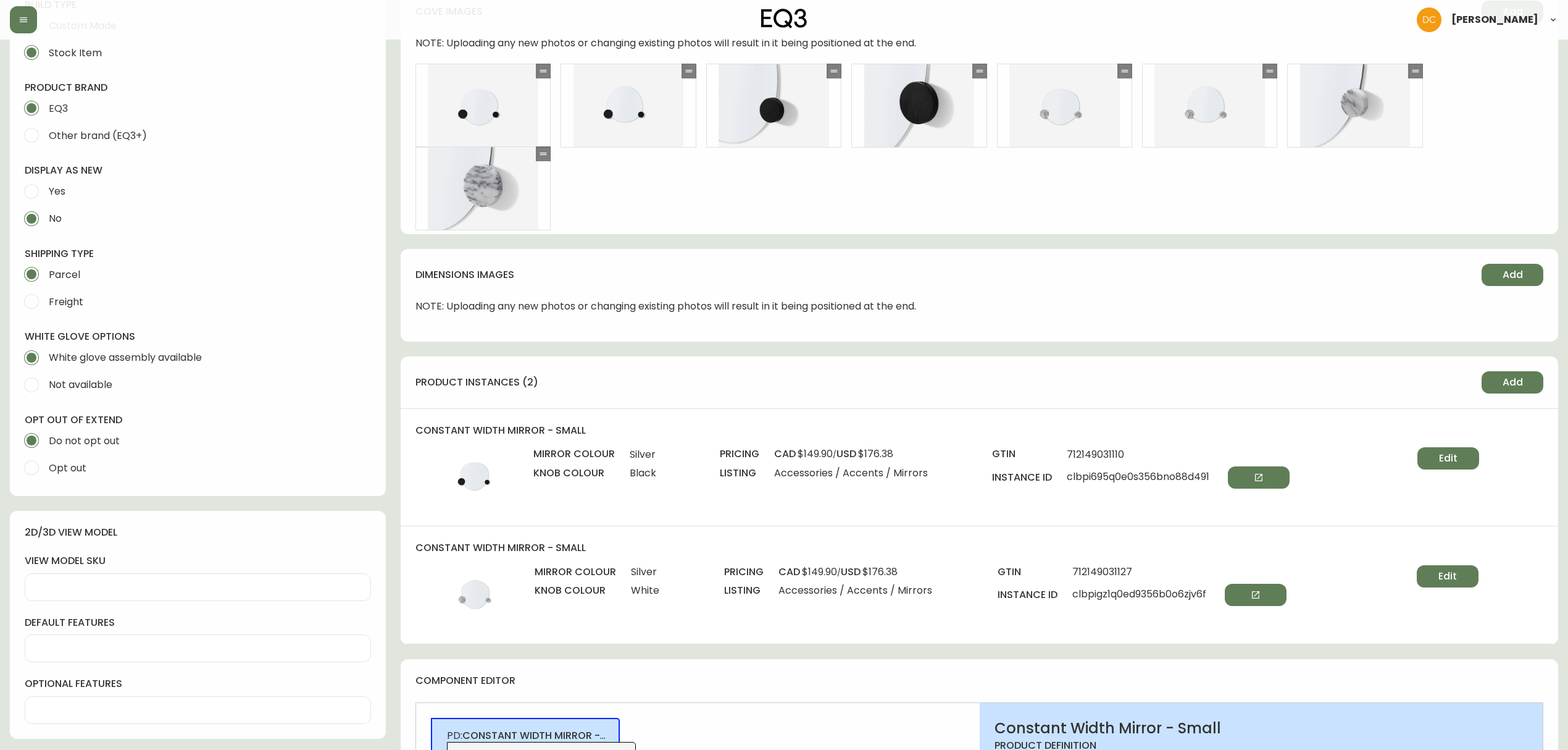
scroll to position [577, 0]
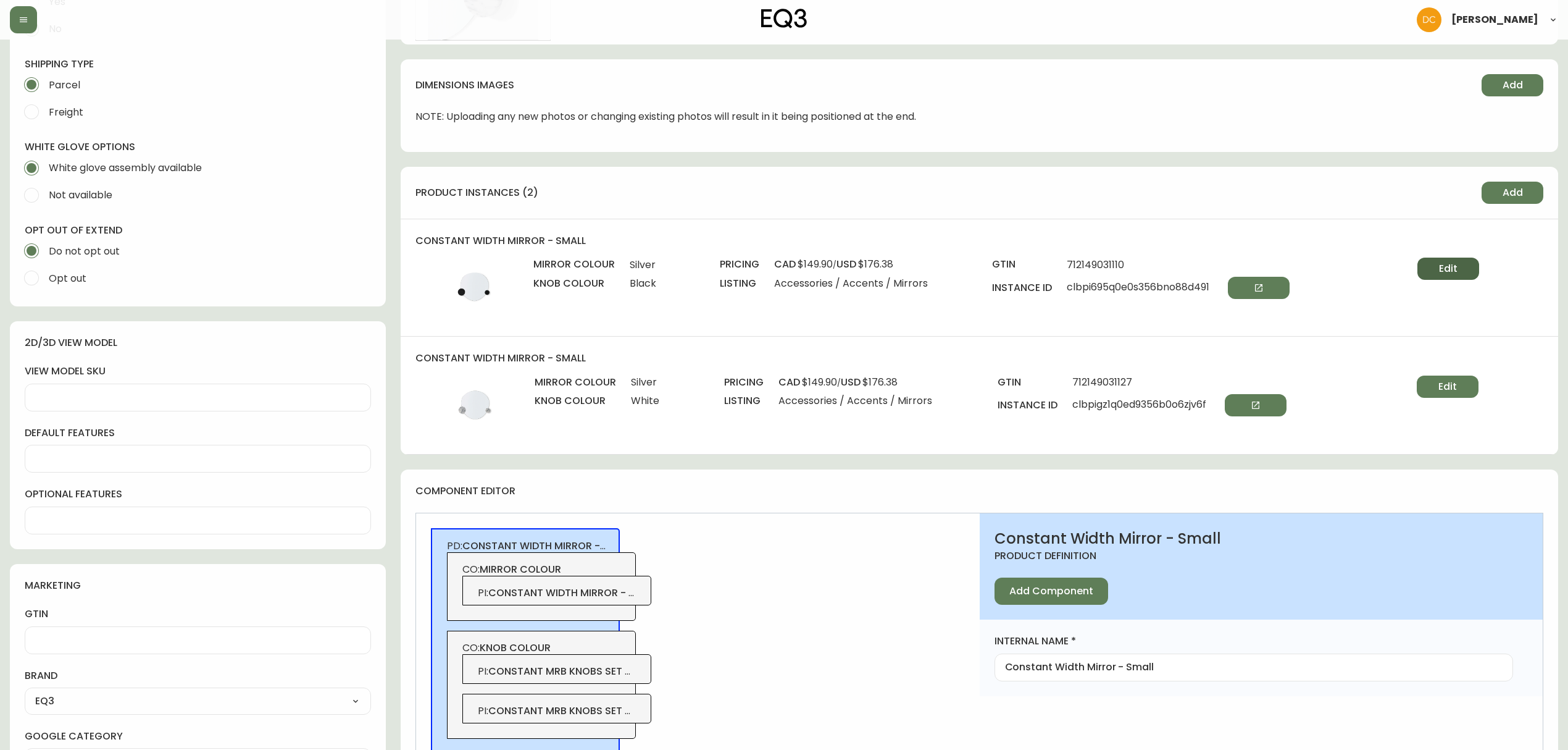
click at [1448, 270] on span "Edit" at bounding box center [1448, 269] width 18 height 14
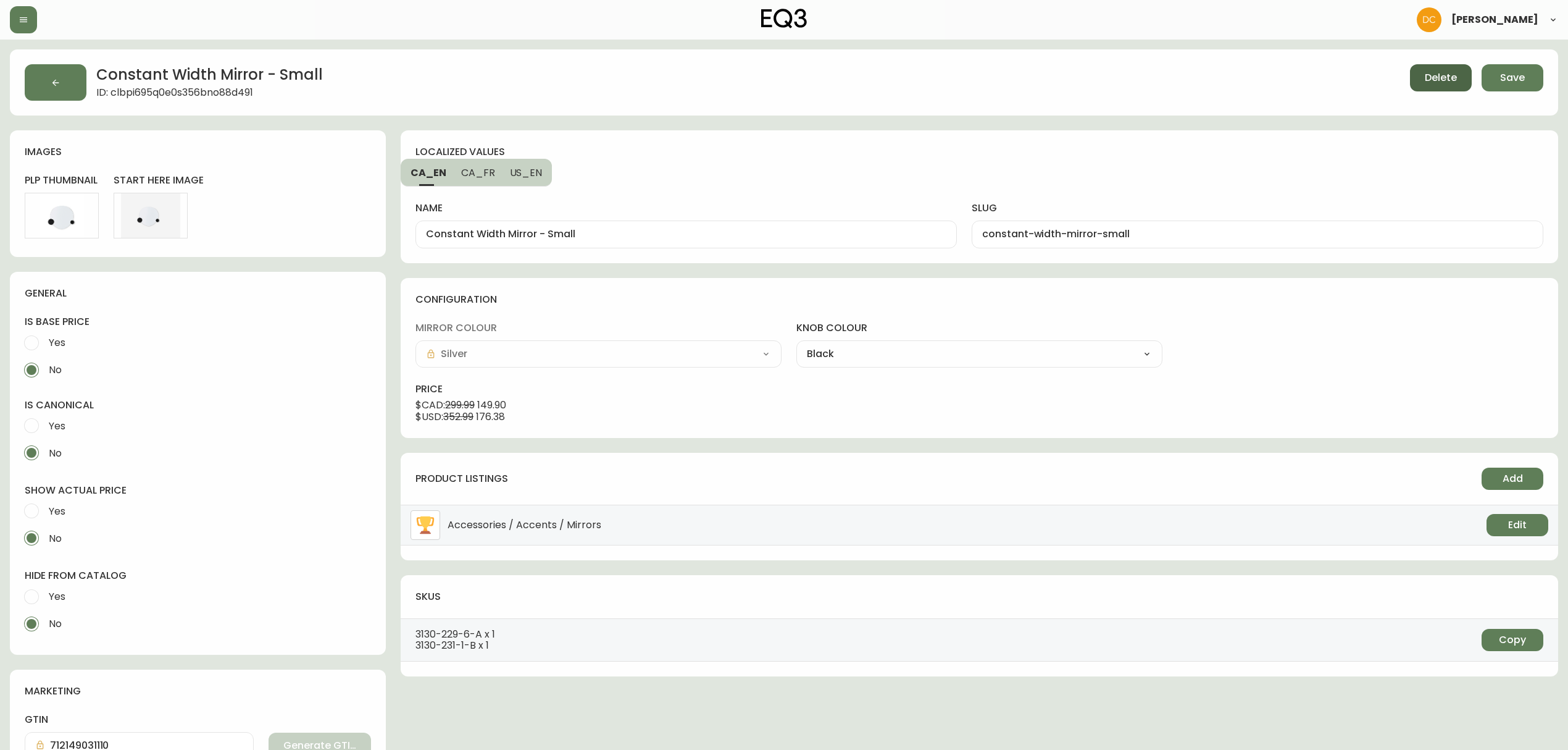
click at [1441, 71] on span "Delete" at bounding box center [1440, 77] width 32 height 14
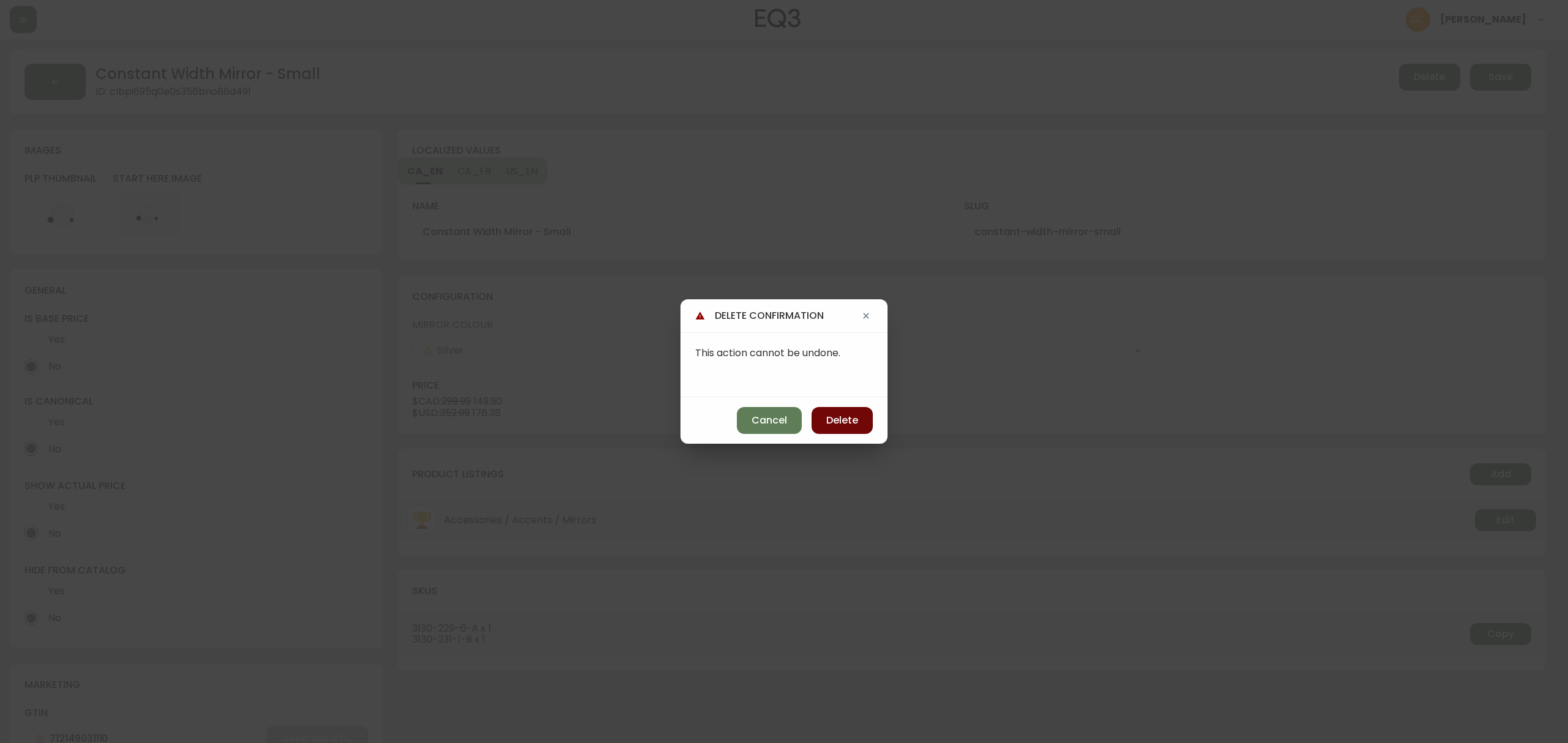
click at [838, 410] on button "Delete" at bounding box center [843, 420] width 61 height 27
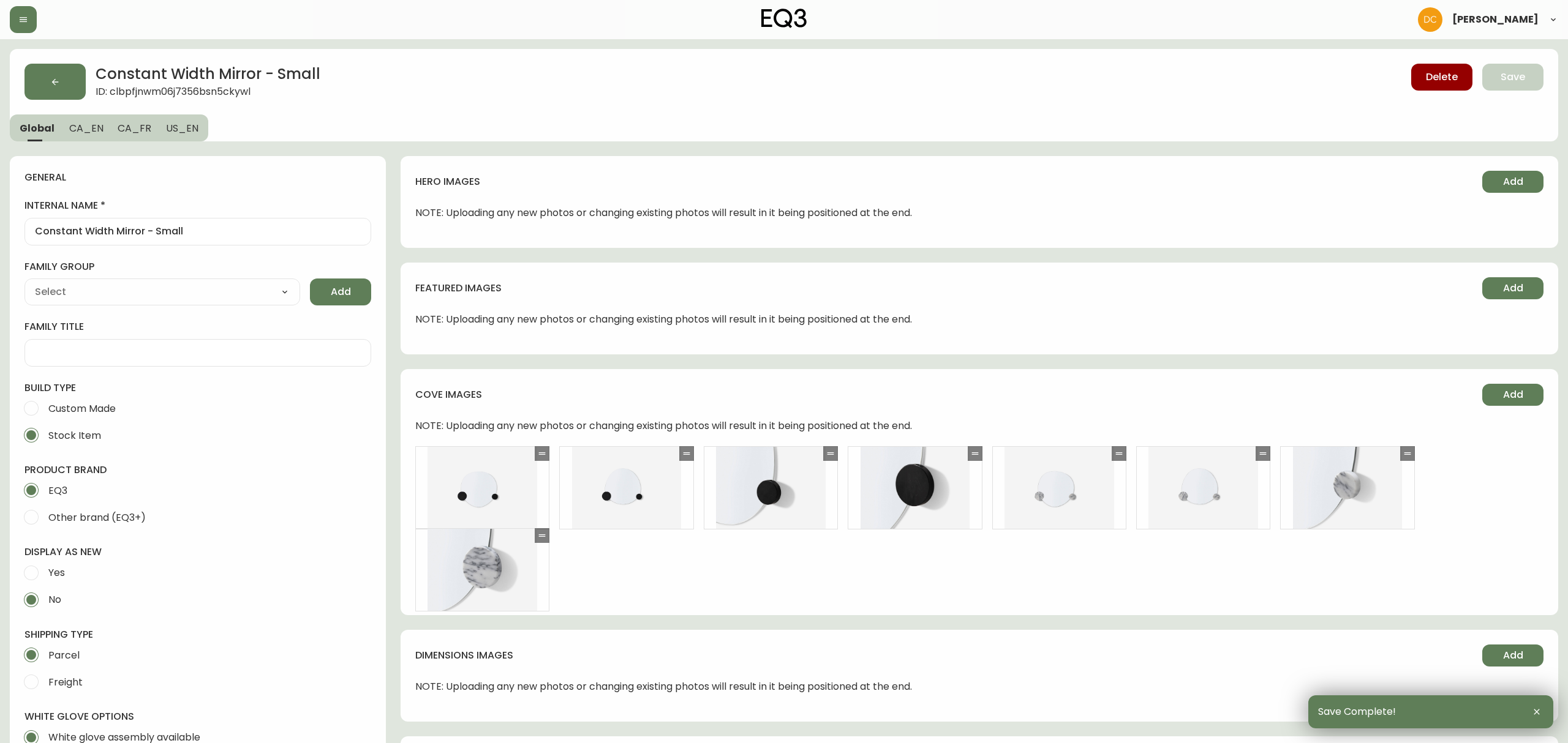
type input "EQ3"
type input "Home & Garden > Decor > Mirrors"
type input "Default"
select select "cjyt4m5lw0000pt749bx6gh7n"
select select "cjpjx7rji00004c744bbp6zrf"
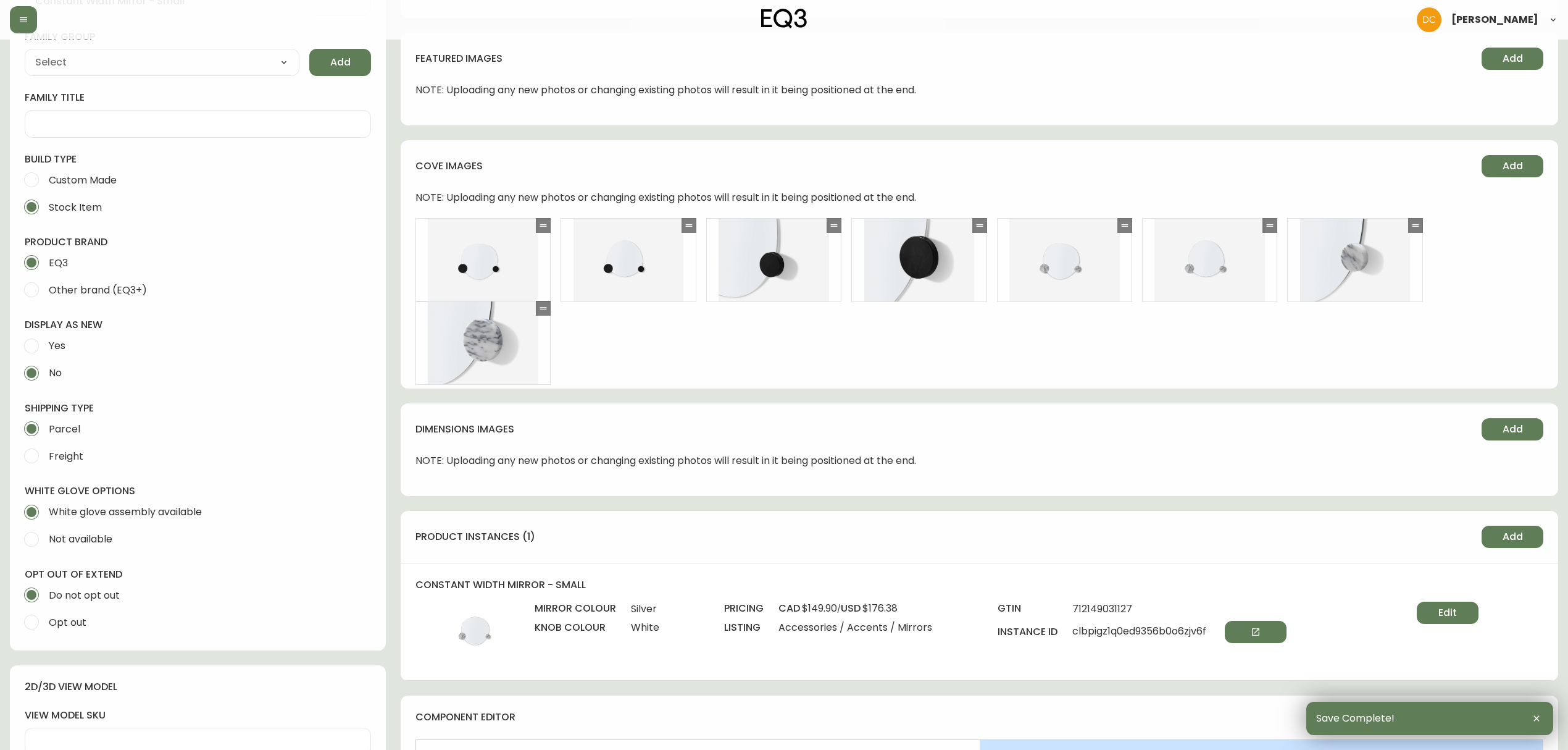
scroll to position [494, 0]
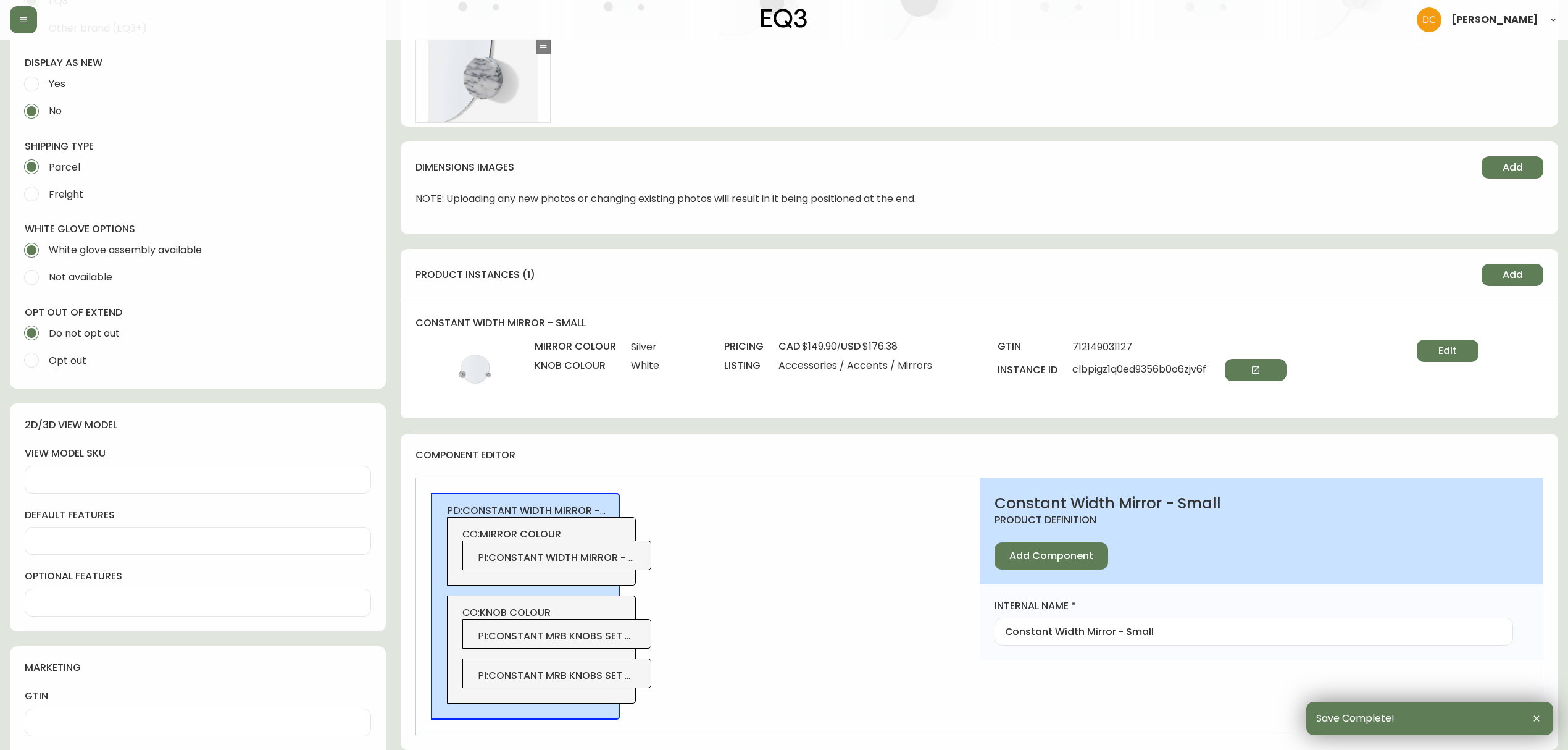
click at [628, 643] on span "constant mrb knobs set of 2-bk" at bounding box center [576, 637] width 176 height 15
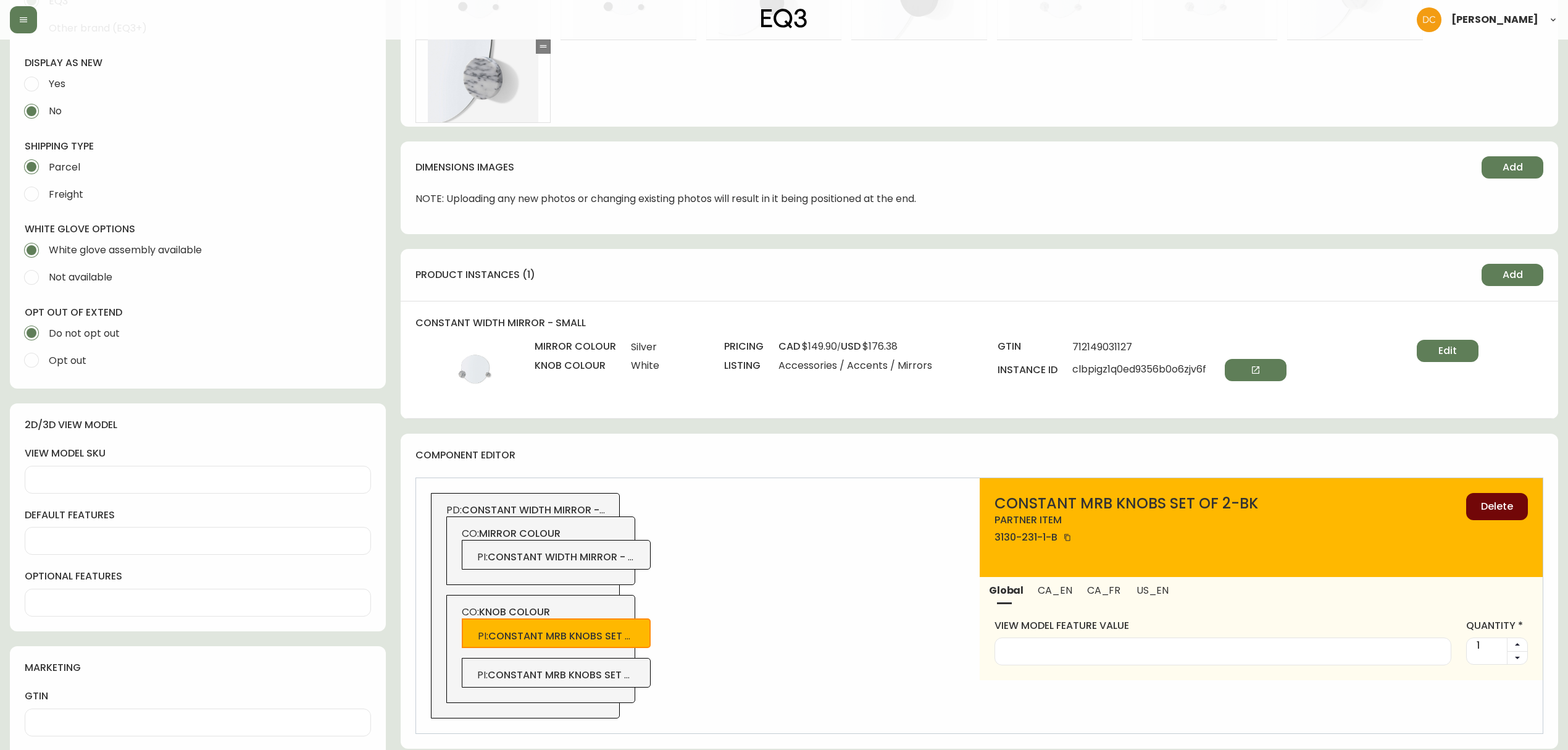
click at [1483, 515] on button "Delete" at bounding box center [1497, 507] width 62 height 27
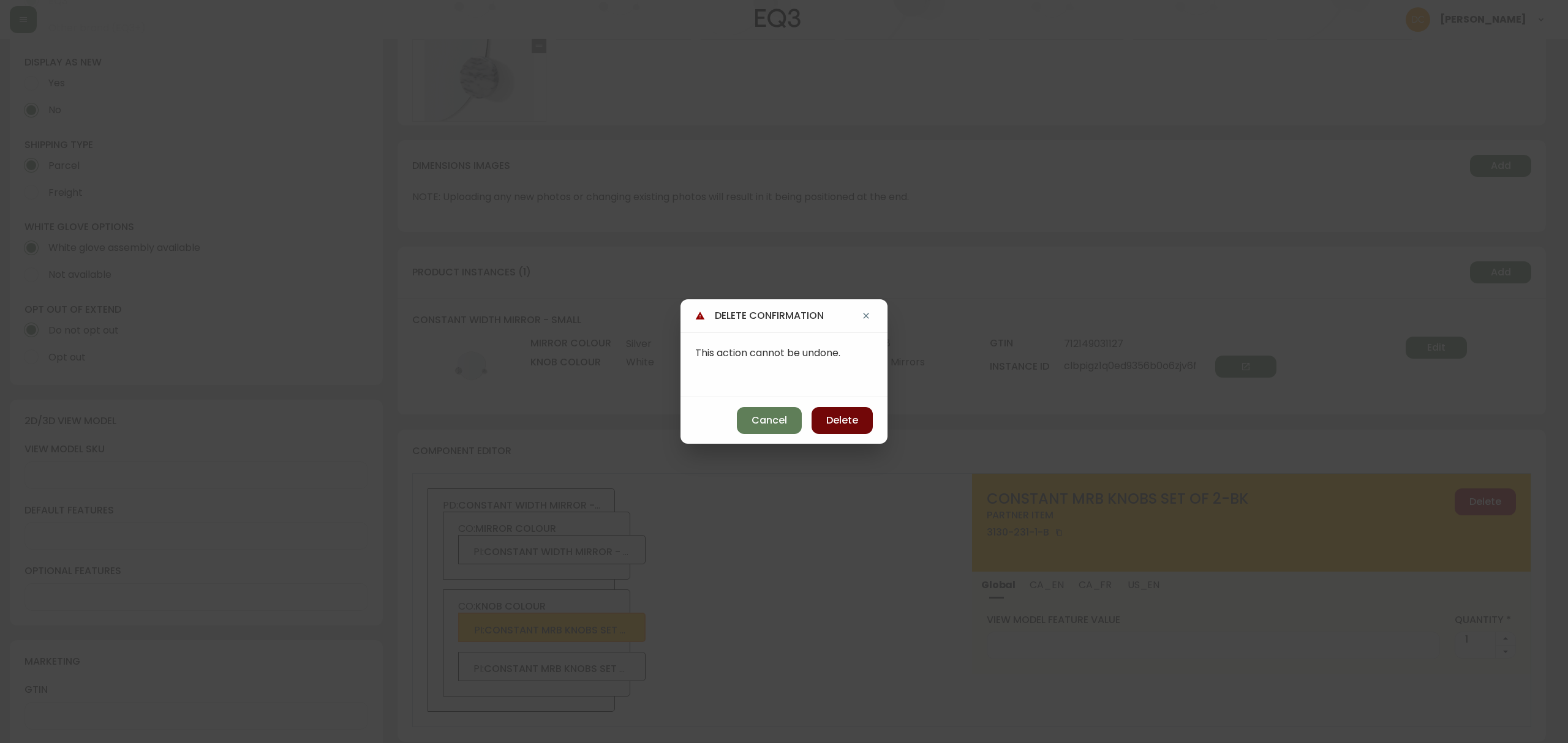
click at [859, 417] on button "Delete" at bounding box center [843, 420] width 61 height 27
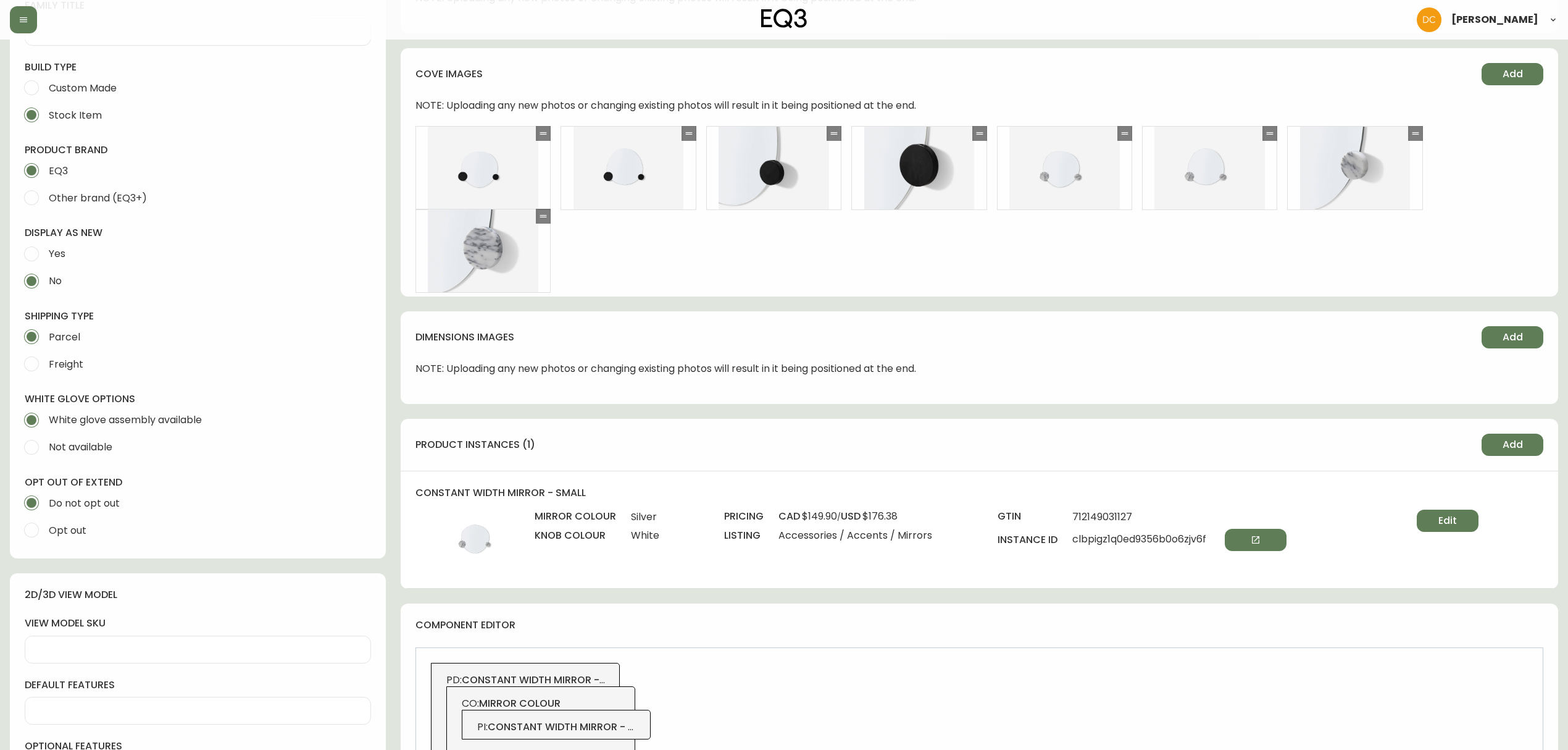
scroll to position [164, 0]
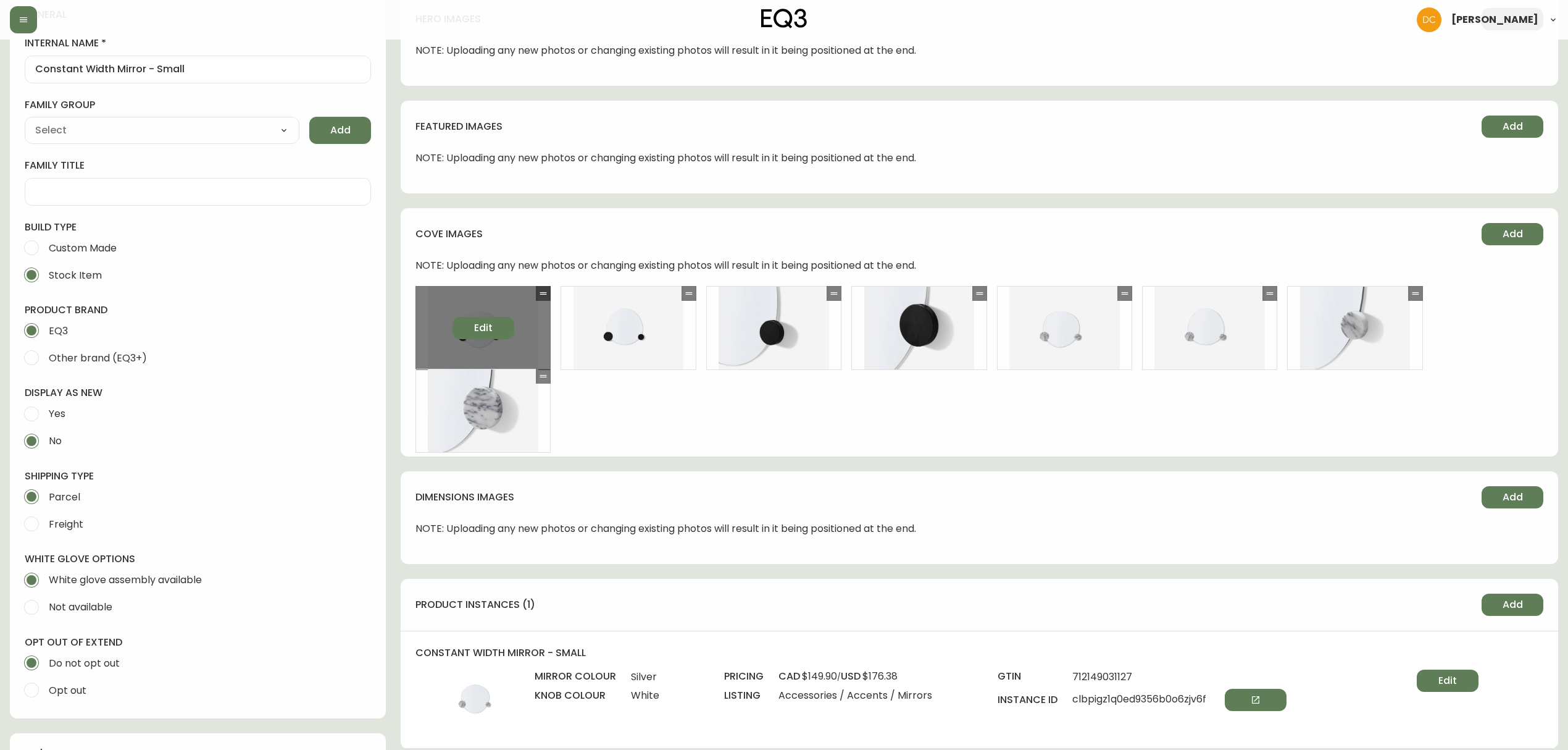
click at [483, 318] on button "Edit" at bounding box center [484, 328] width 62 height 22
select select "FRONT_VIEW"
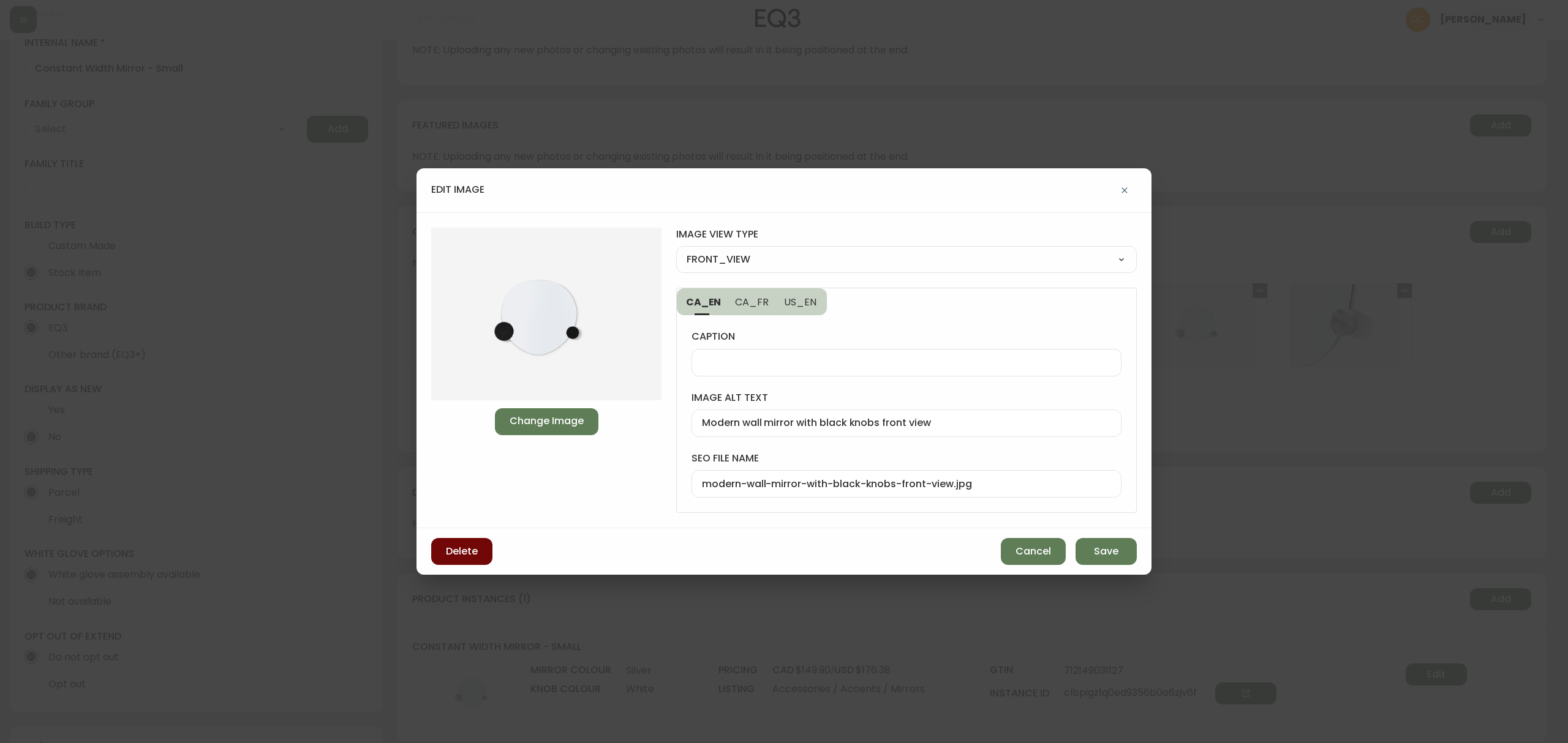
click at [484, 543] on button "Delete" at bounding box center [462, 551] width 61 height 27
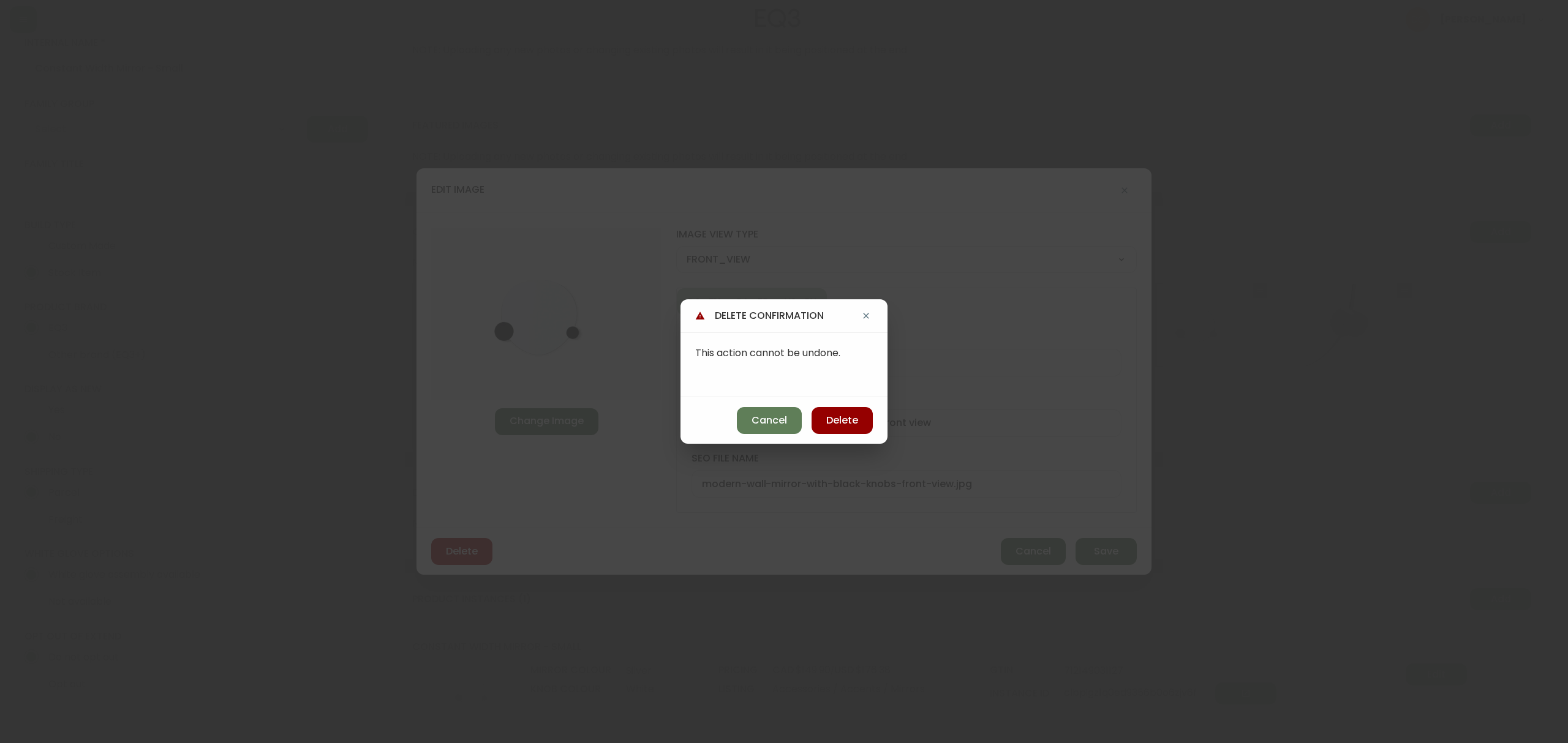
click at [856, 425] on span "Delete" at bounding box center [842, 420] width 32 height 13
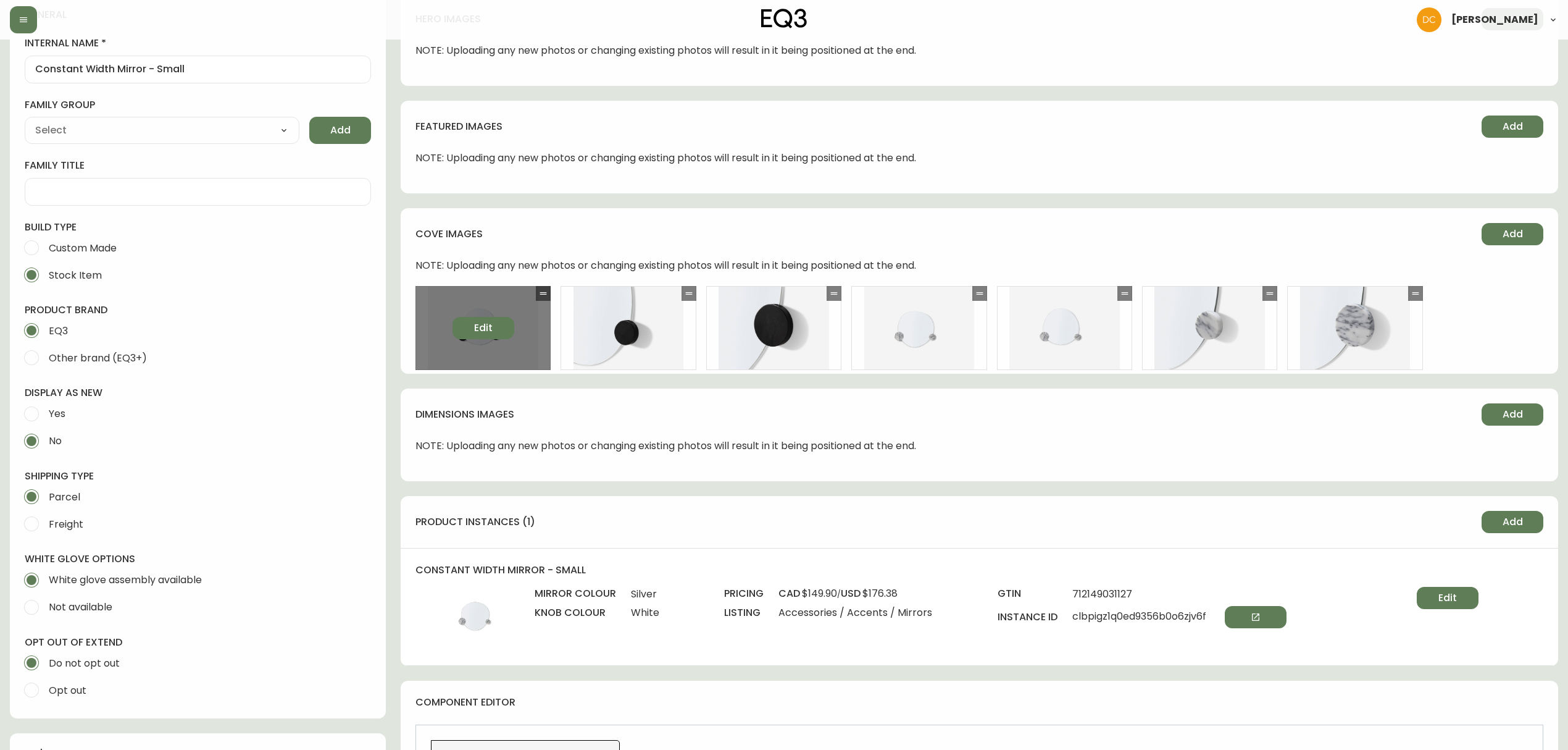
click at [473, 339] on button "Edit" at bounding box center [484, 328] width 62 height 22
select select "FRONT_VIEW"
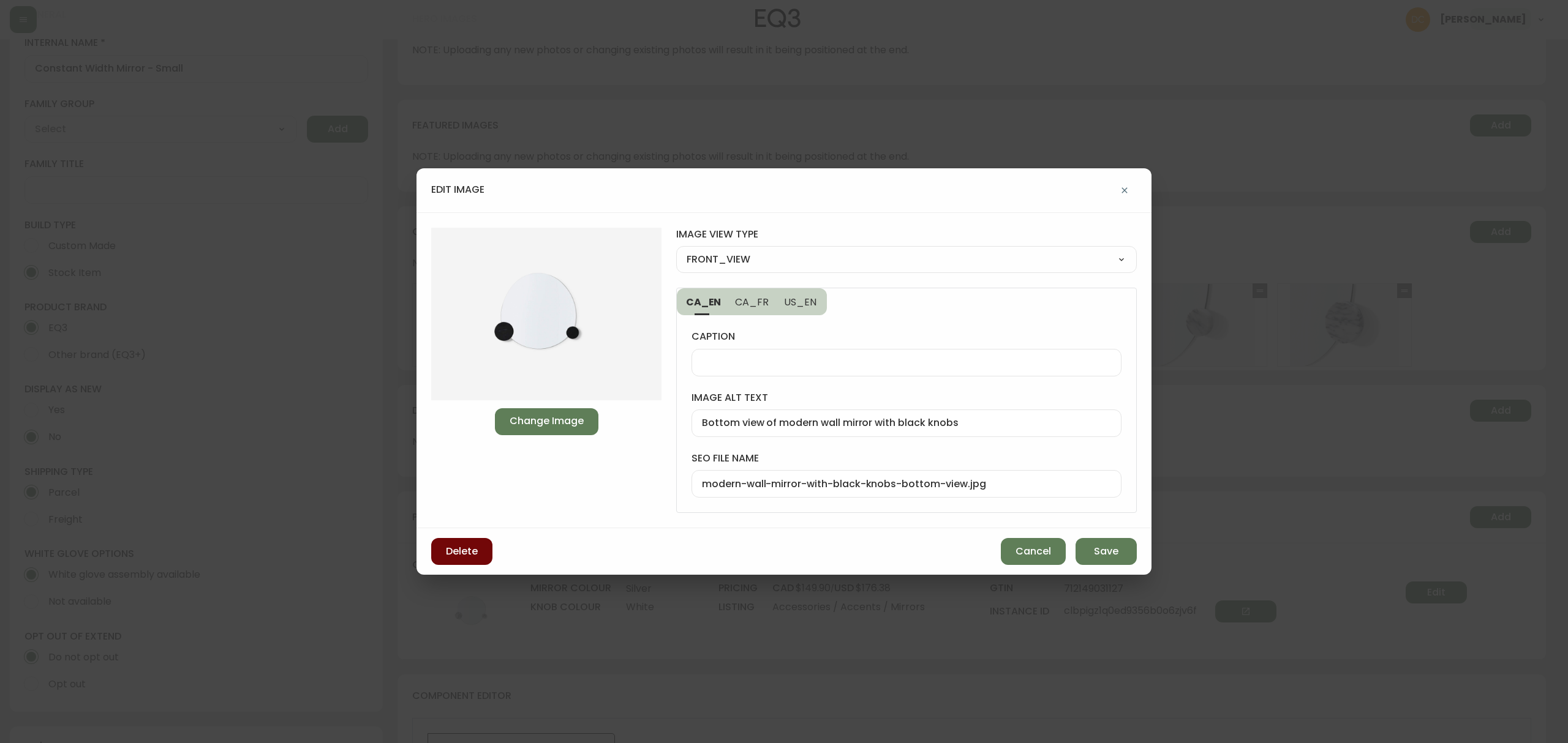
click at [476, 550] on span "Delete" at bounding box center [461, 551] width 32 height 13
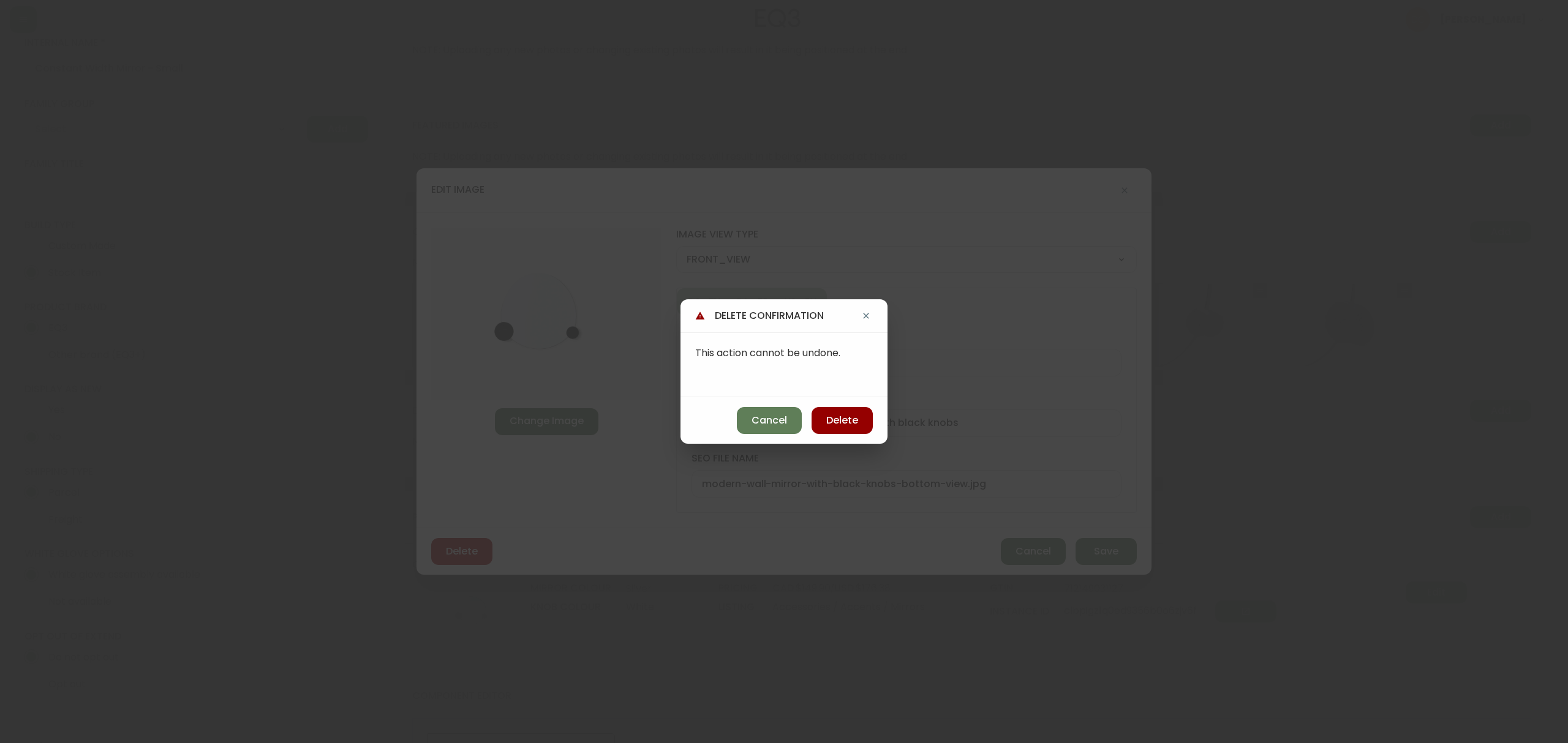
click at [888, 412] on div "delete confirmation This action cannot be undone. Cancel Delete" at bounding box center [784, 372] width 1568 height 743
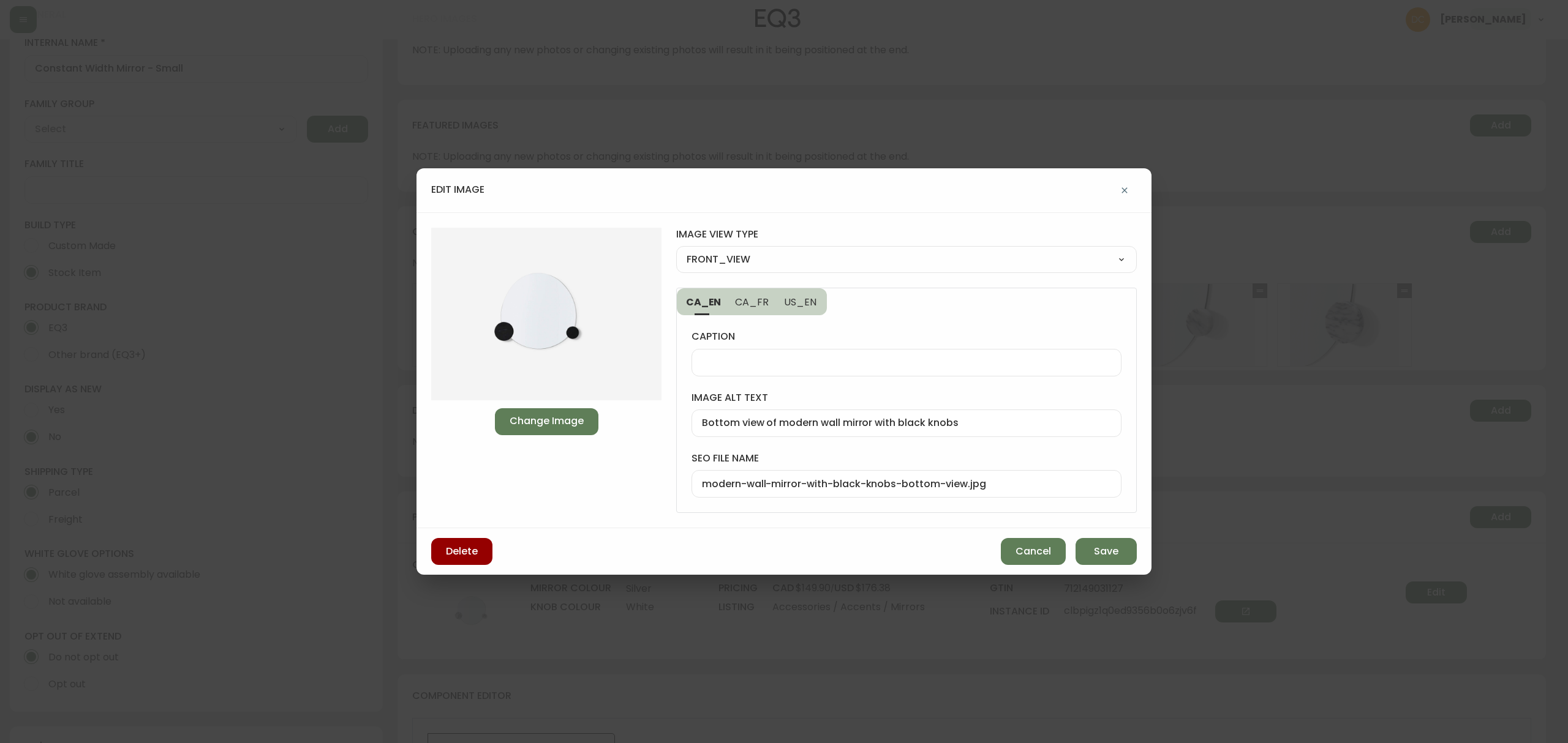
click at [814, 411] on div "Bottom view of modern wall mirror with black knobs" at bounding box center [906, 423] width 430 height 28
click at [469, 556] on span "Delete" at bounding box center [461, 551] width 32 height 13
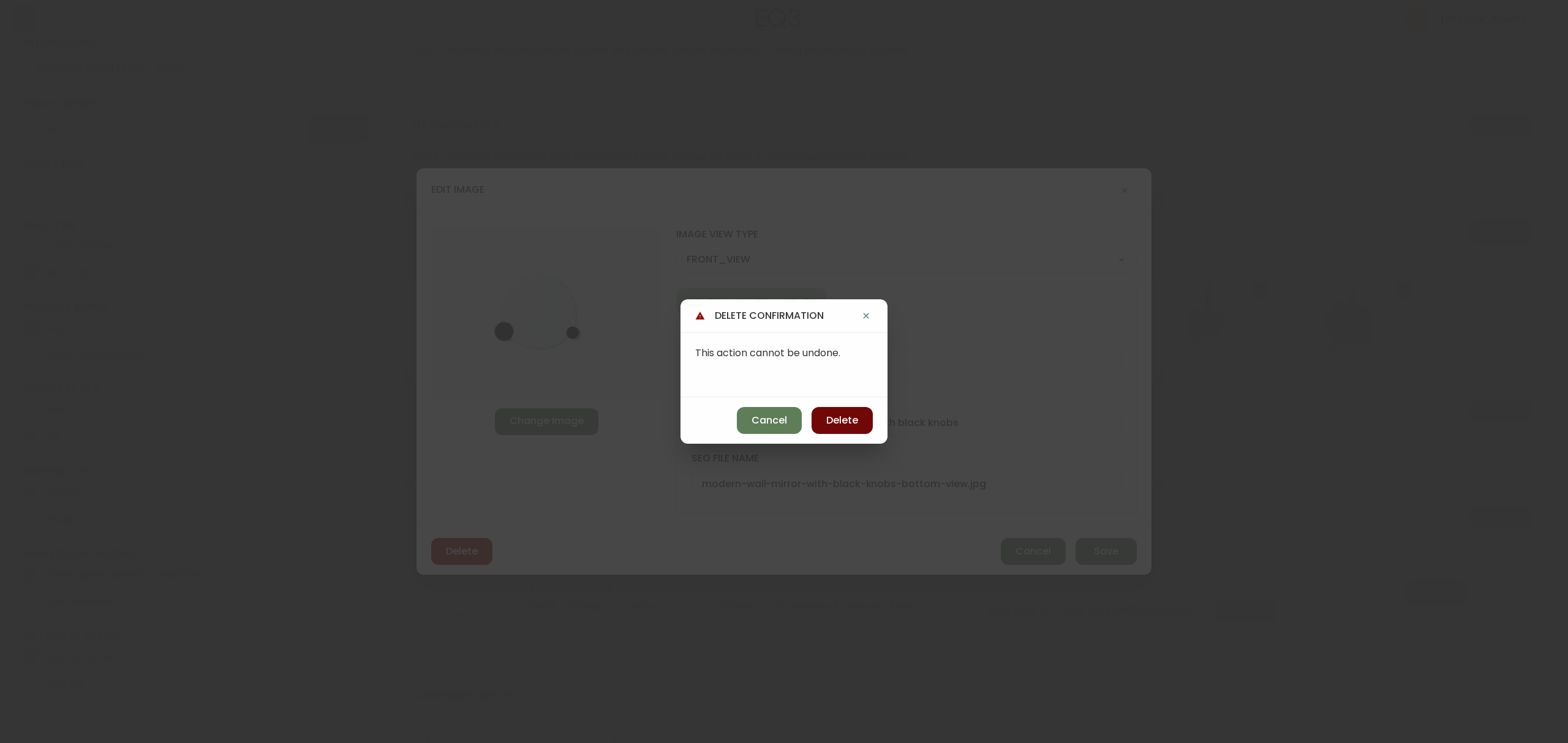
click at [829, 422] on span "Delete" at bounding box center [842, 420] width 32 height 13
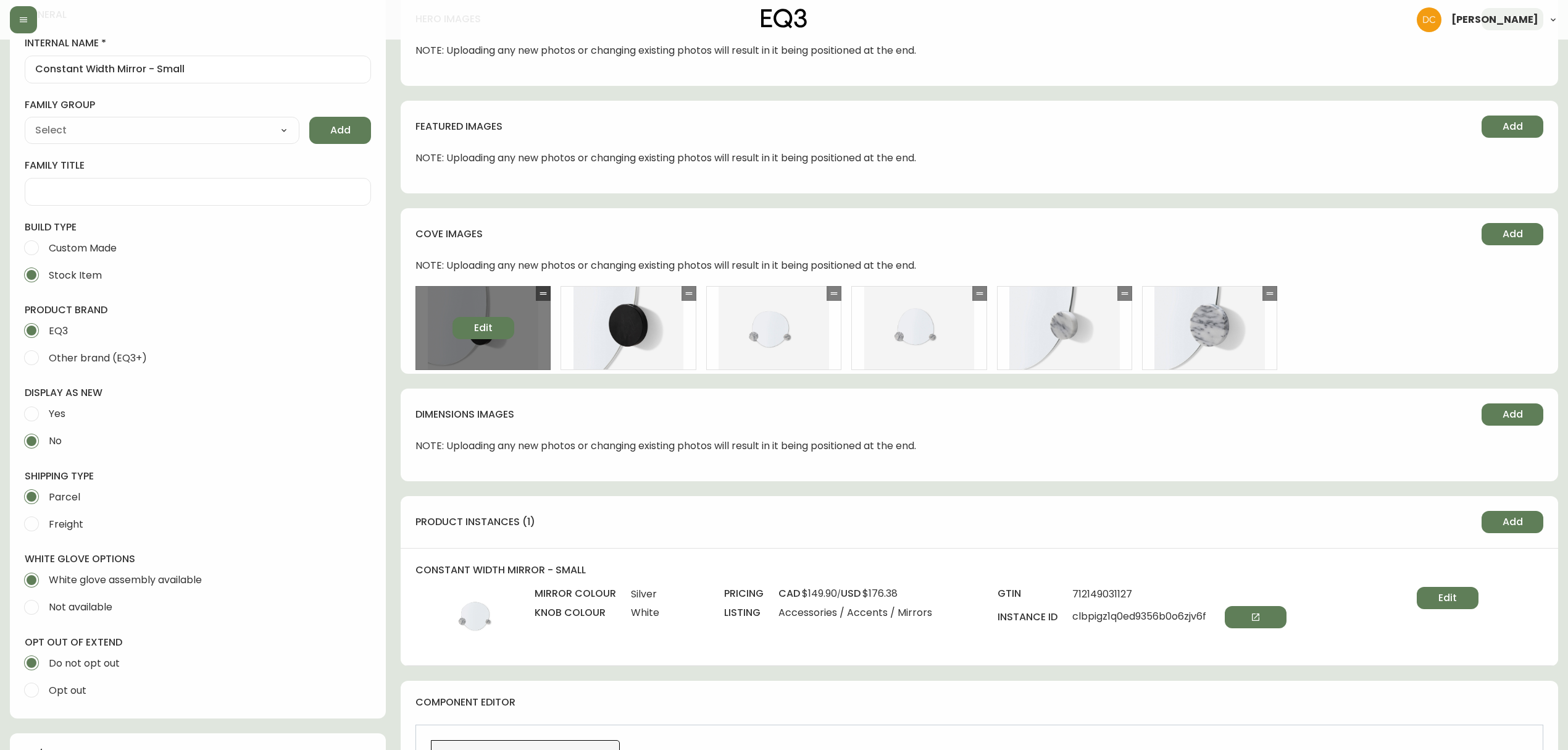
click at [495, 329] on button "Edit" at bounding box center [484, 328] width 62 height 22
select select "DETAIL_VIEW"
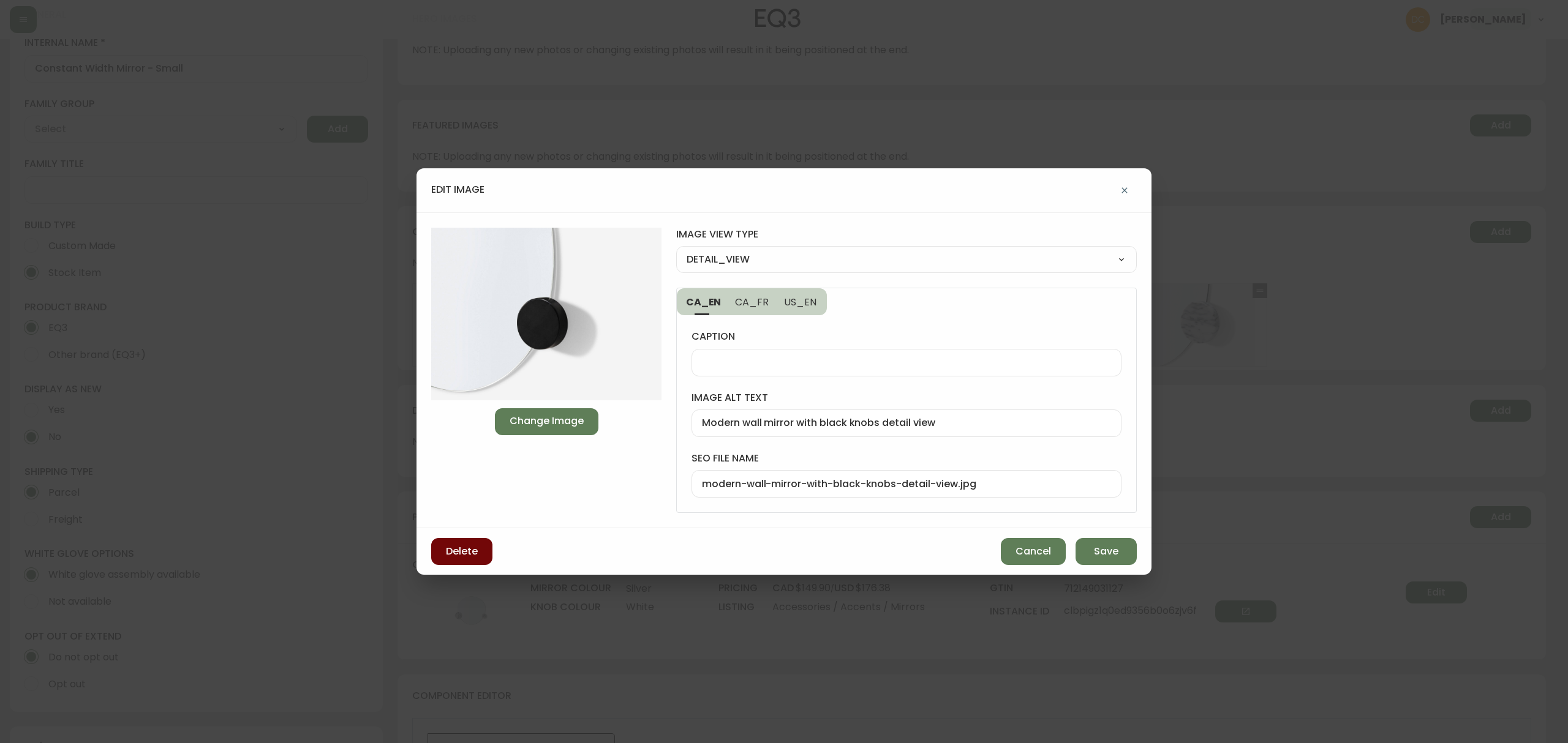
click at [481, 556] on button "Delete" at bounding box center [462, 551] width 61 height 27
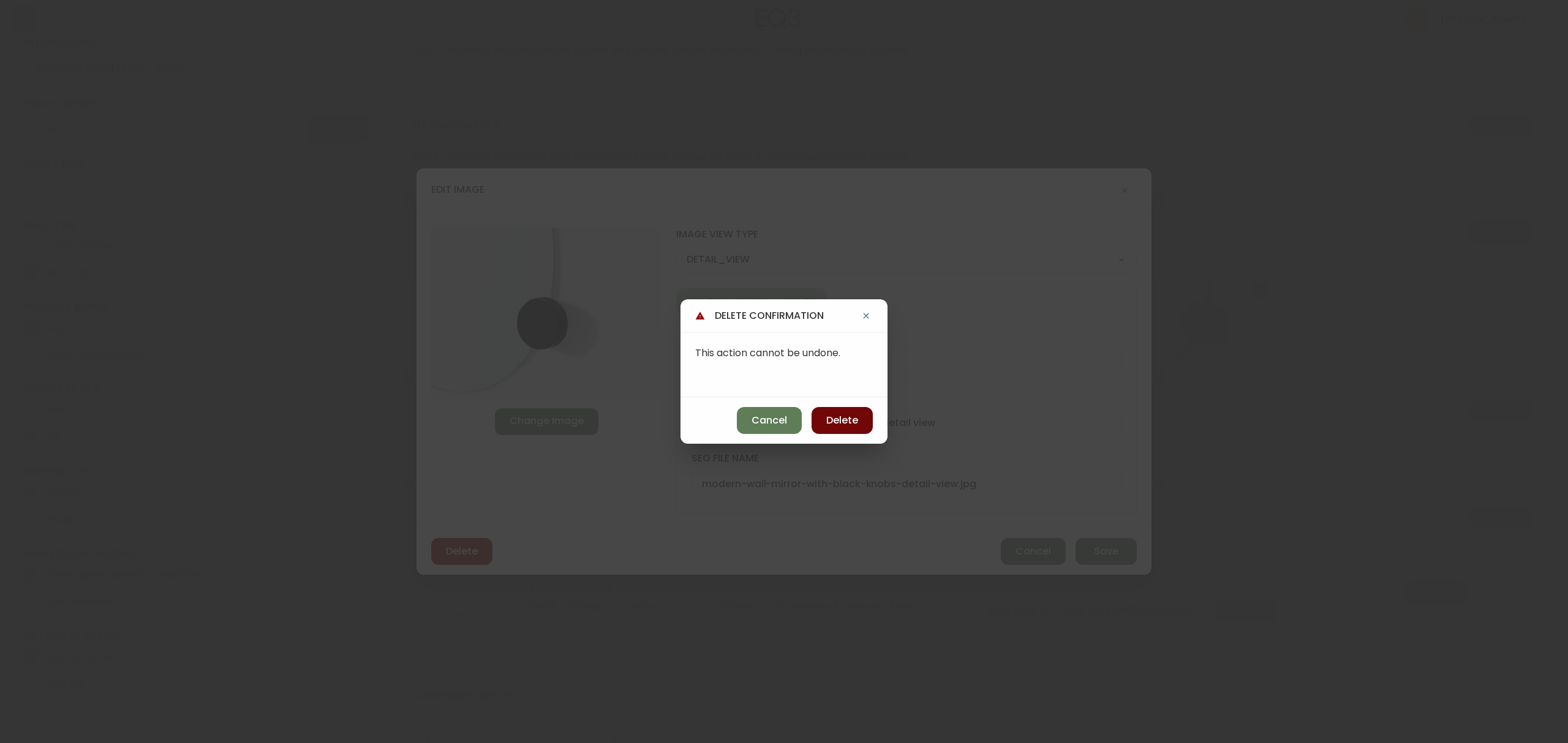
click at [846, 425] on span "Delete" at bounding box center [842, 420] width 32 height 13
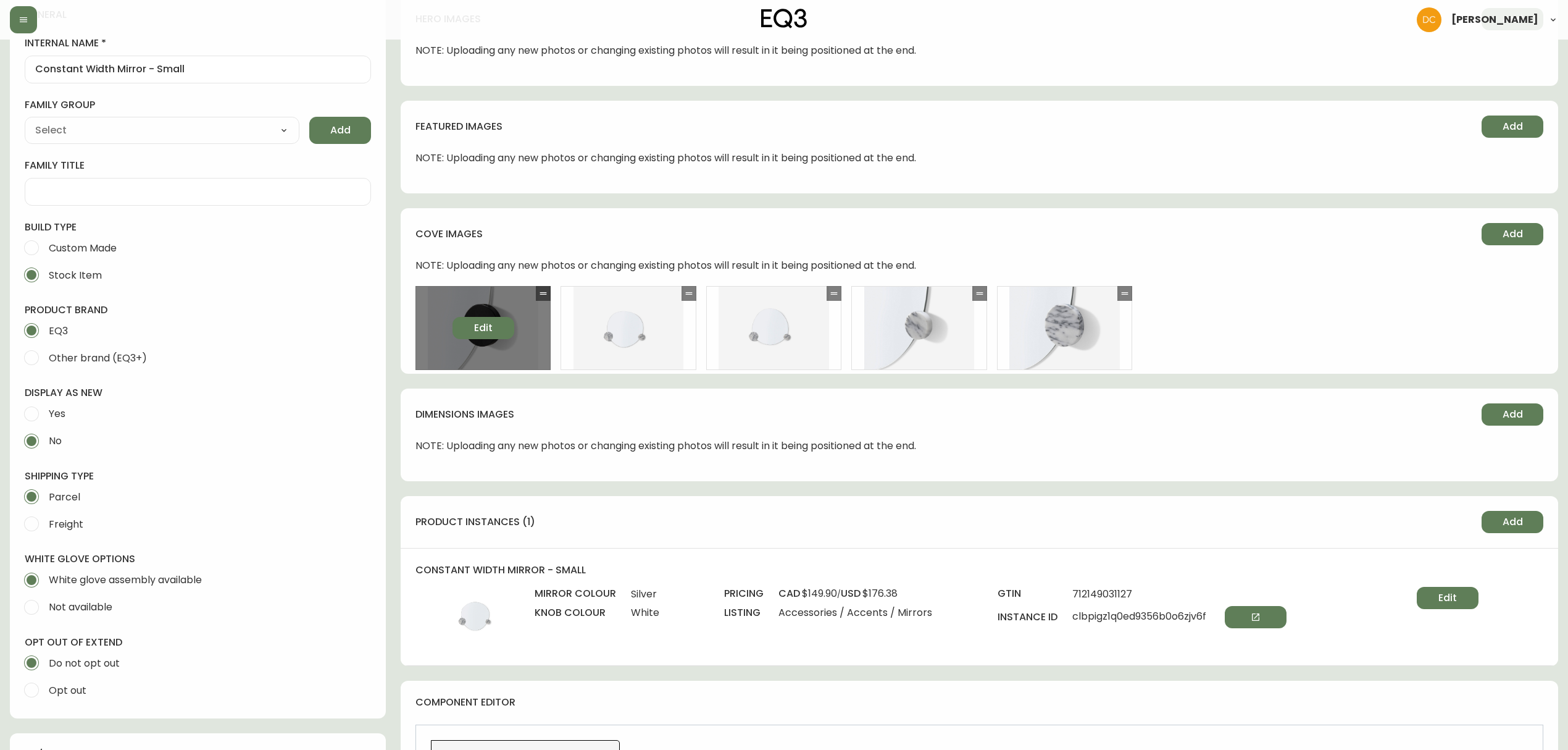
click at [484, 330] on span "Edit" at bounding box center [484, 328] width 18 height 14
select select "DETAIL_VIEW"
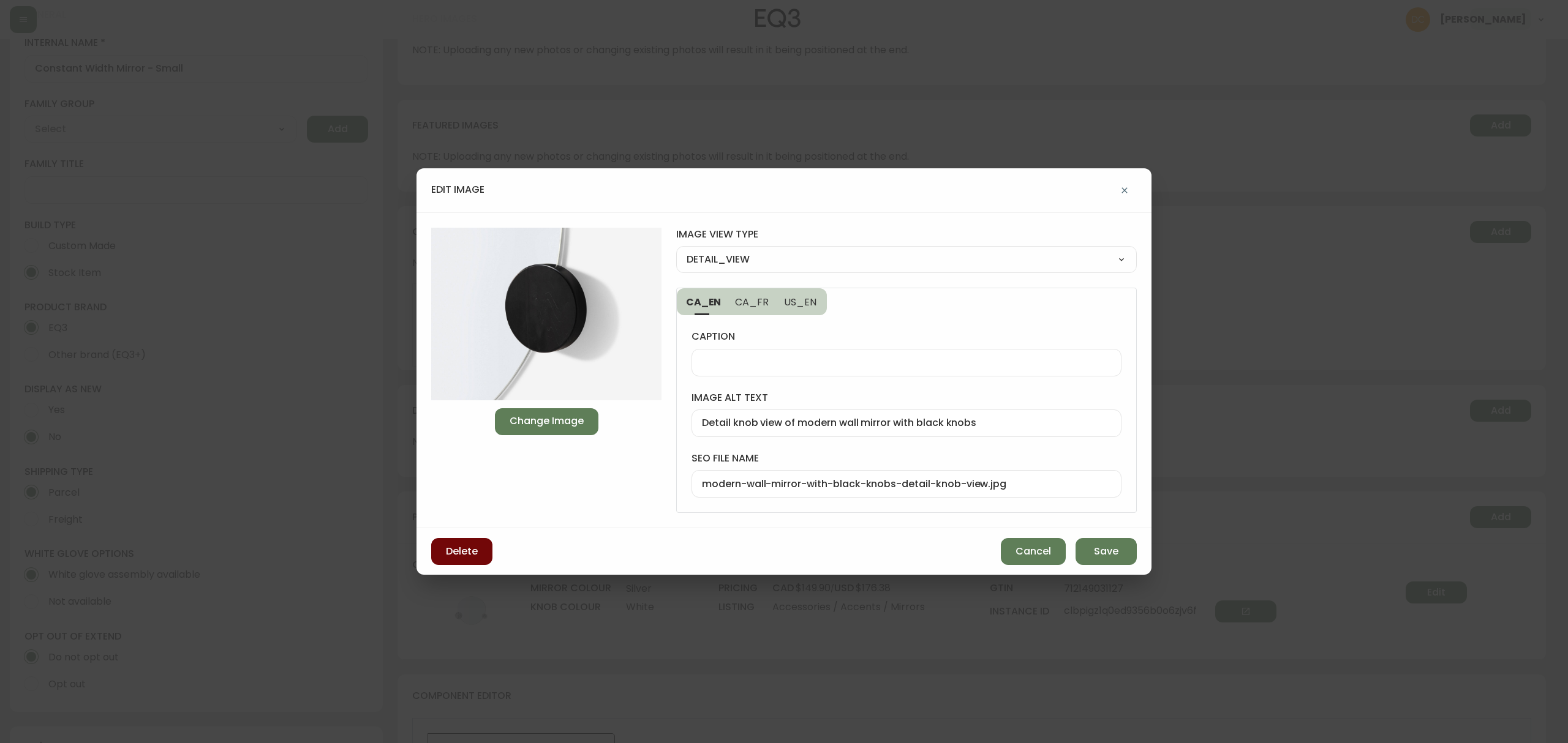
click at [469, 554] on span "Delete" at bounding box center [461, 551] width 32 height 13
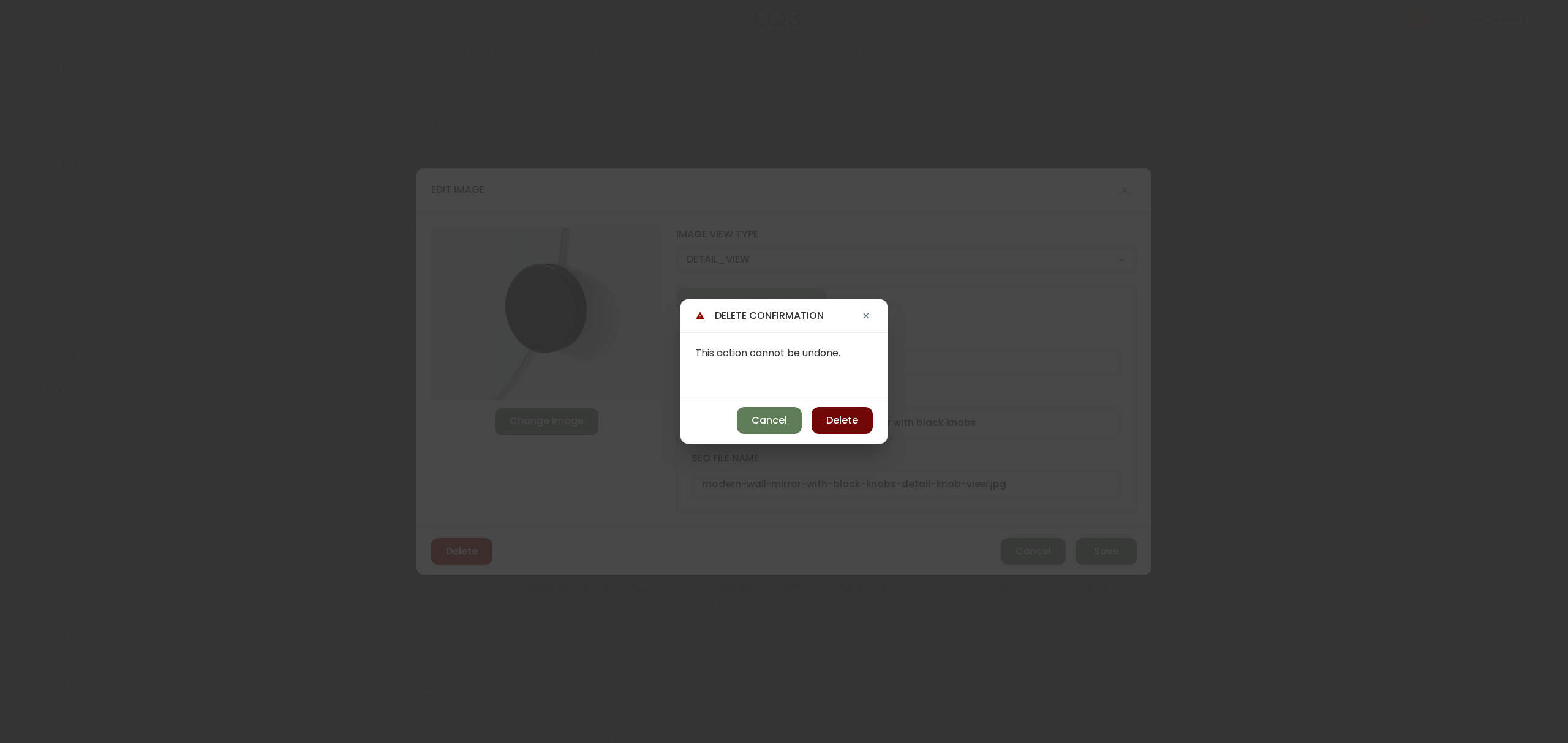
click at [836, 425] on span "Delete" at bounding box center [842, 420] width 32 height 13
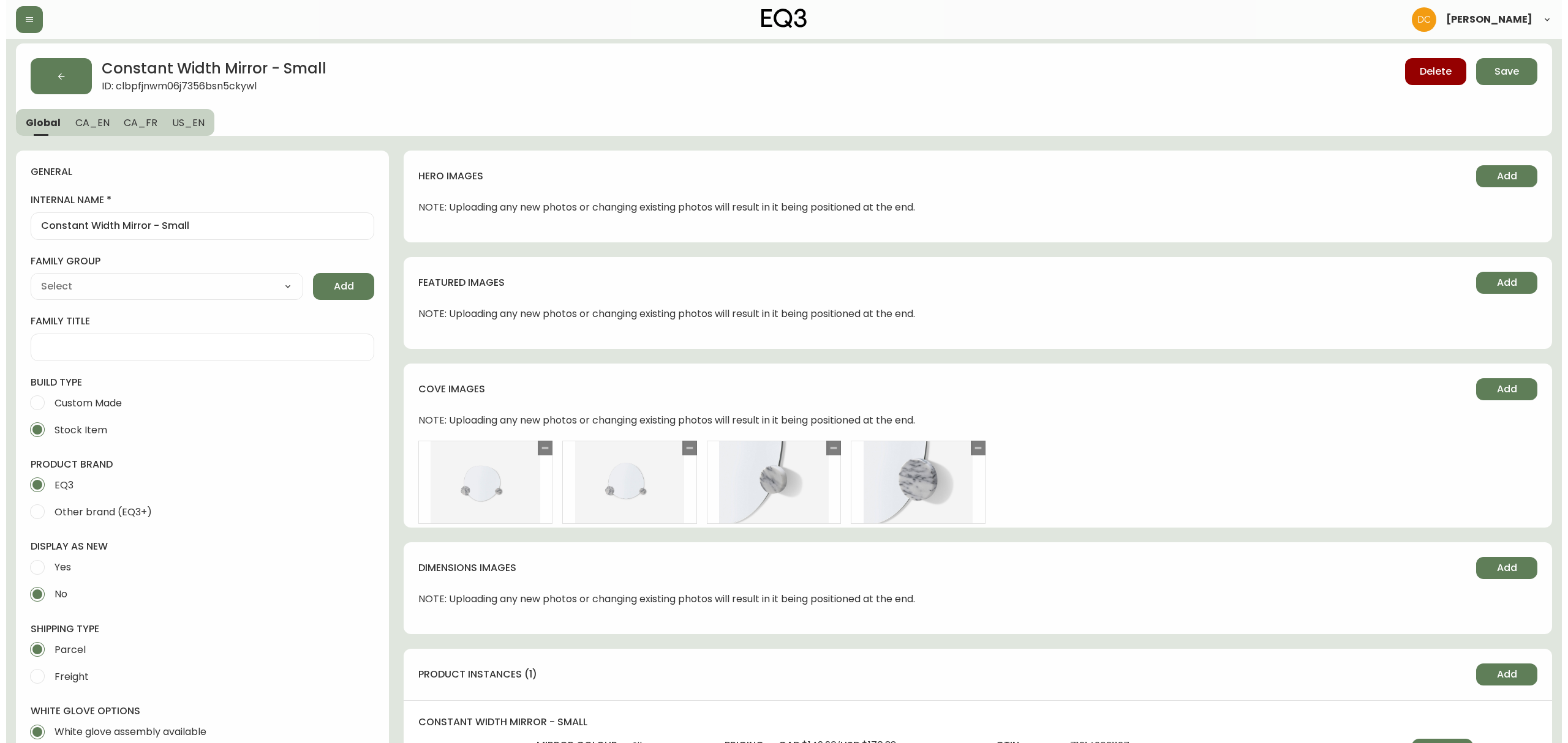
scroll to position [0, 0]
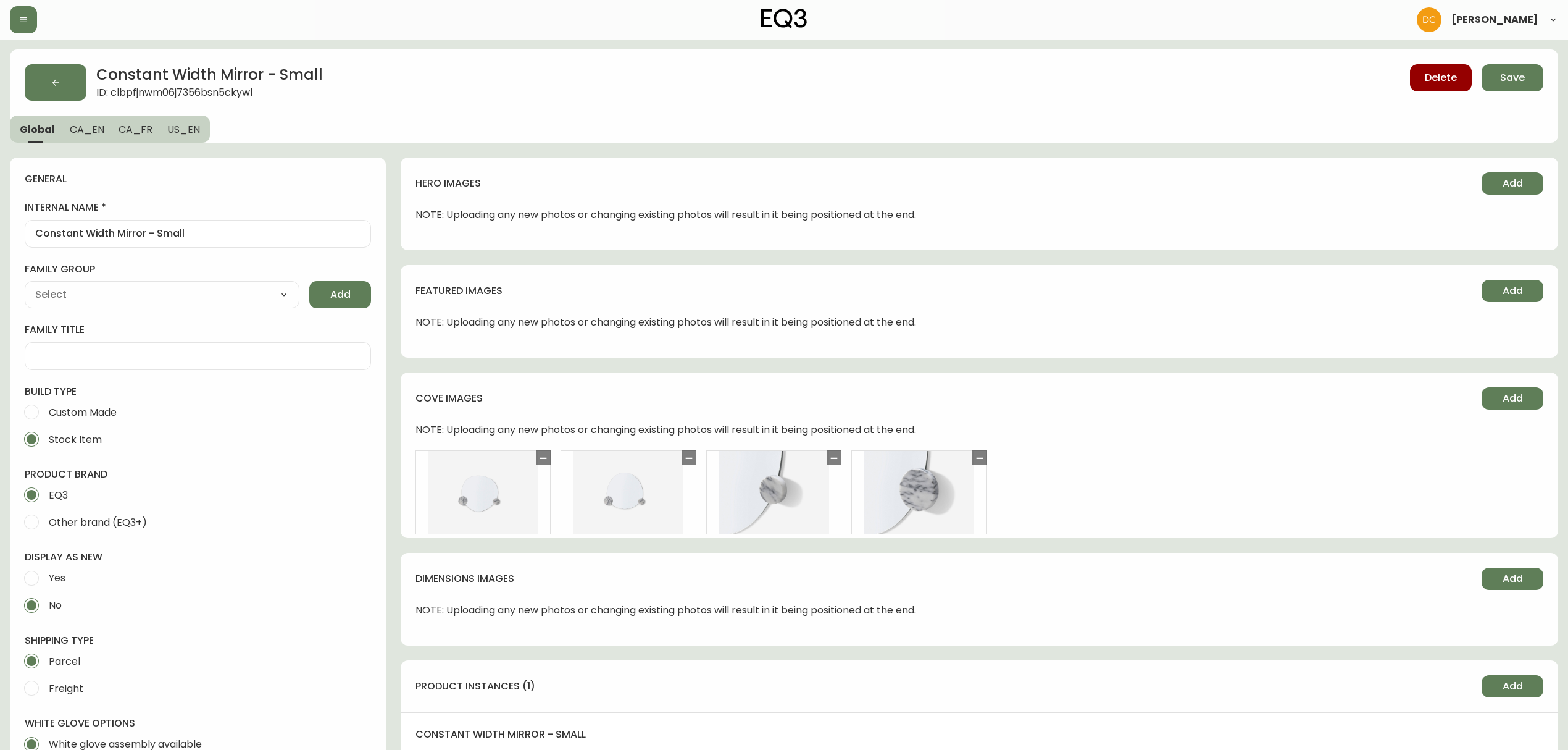
drag, startPoint x: 89, startPoint y: 122, endPoint x: 97, endPoint y: 131, distance: 12.0
click at [89, 121] on button "CA_EN" at bounding box center [87, 129] width 49 height 27
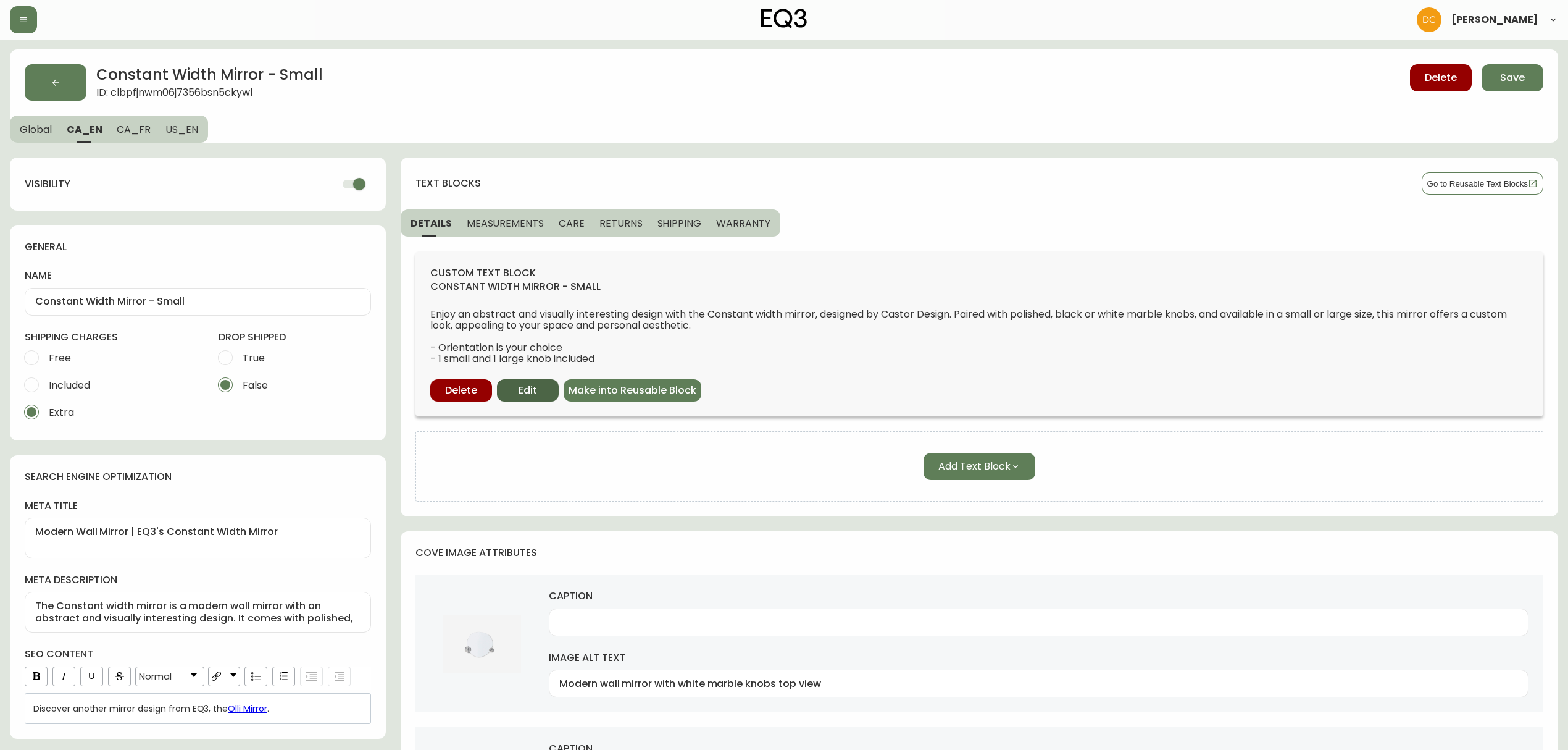
click at [517, 380] on button "Edit" at bounding box center [528, 390] width 62 height 22
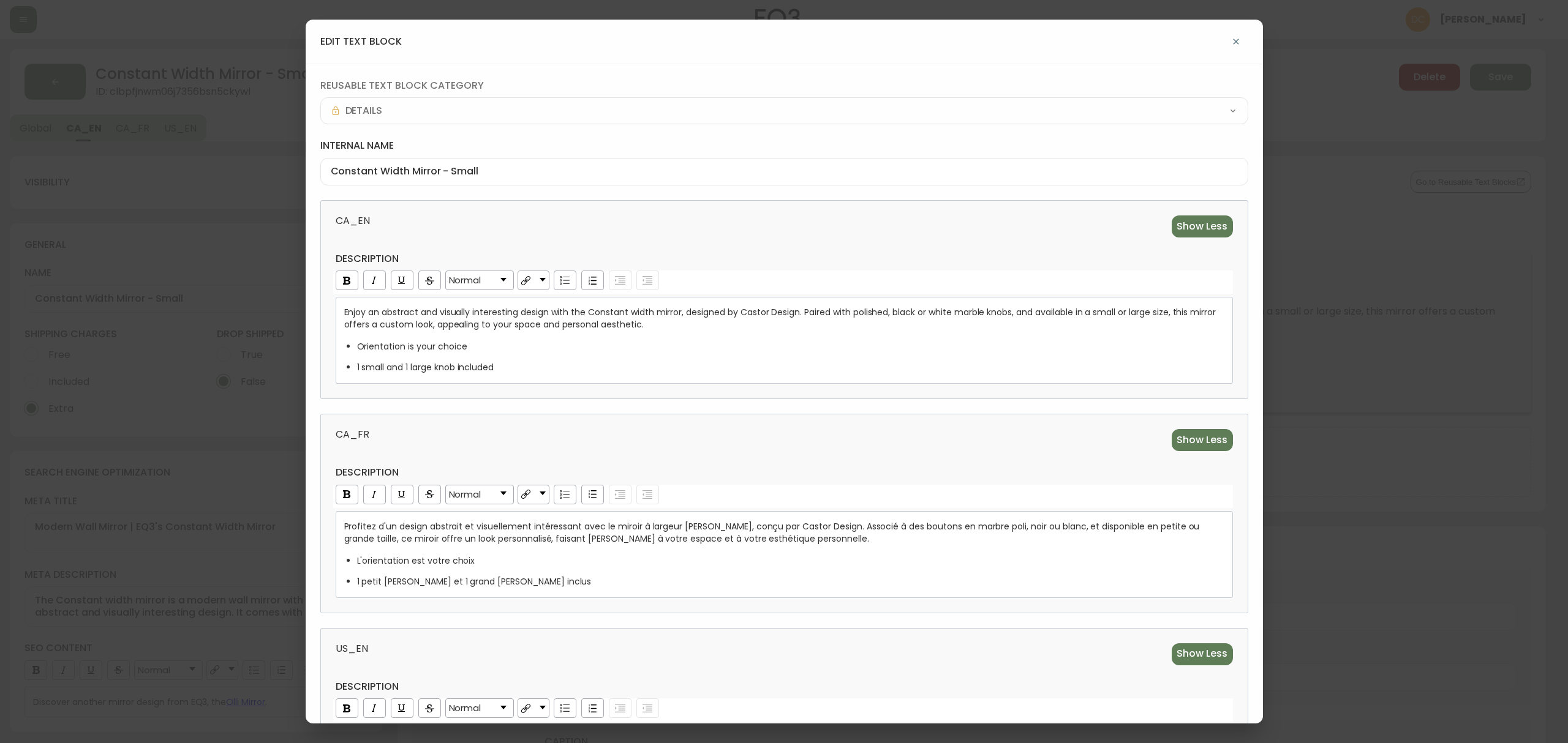
click at [902, 315] on span "Enjoy an abstract and visually interesting design with the Constant width mirro…" at bounding box center [781, 318] width 875 height 24
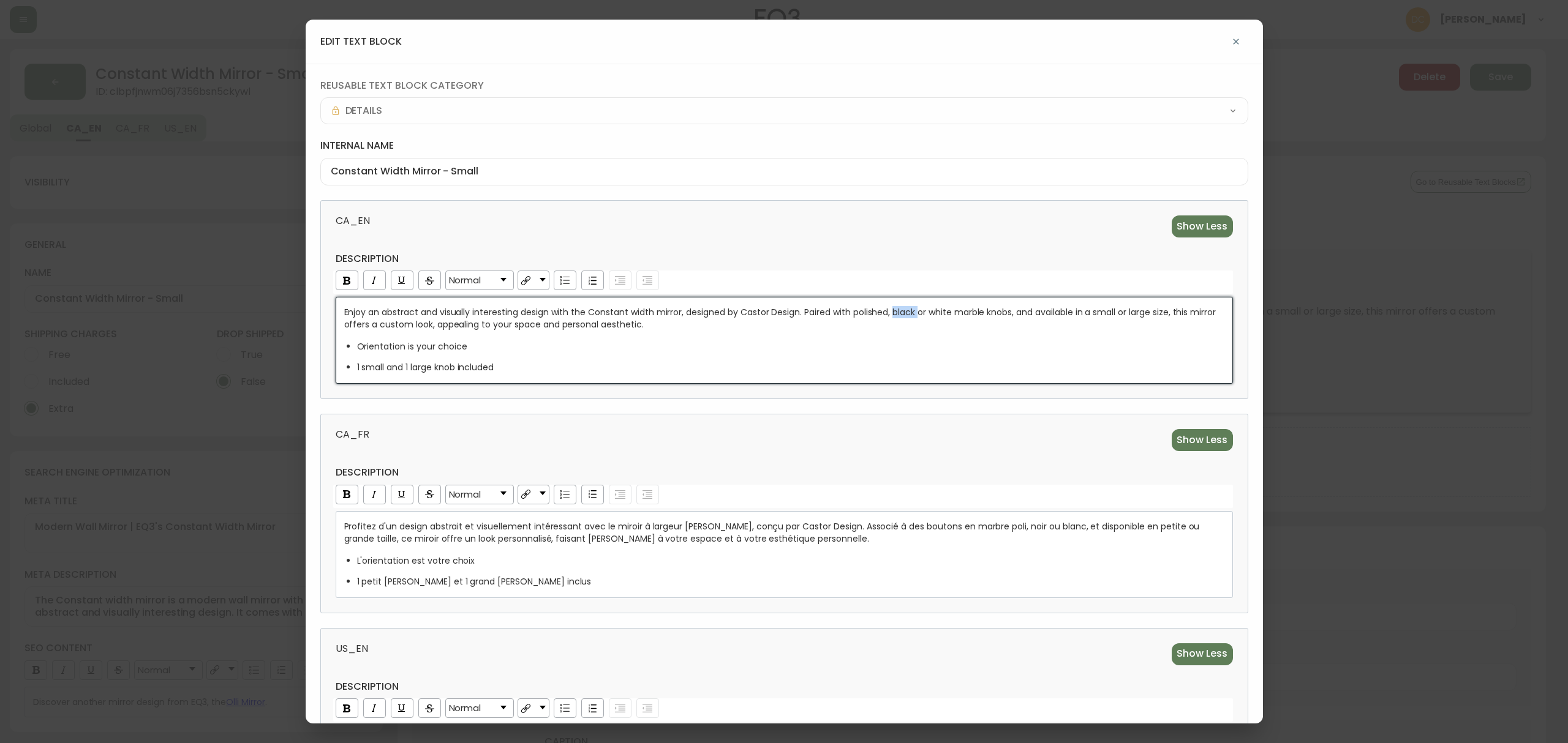
click at [902, 315] on span "Enjoy an abstract and visually interesting design with the Constant width mirro…" at bounding box center [781, 318] width 875 height 24
click at [995, 333] on div "Enjoy an abstract and visually interesting design with the Constant width mirro…" at bounding box center [784, 339] width 880 height 67
click at [557, 369] on div "1 small and 1 large knob included" at bounding box center [791, 367] width 868 height 13
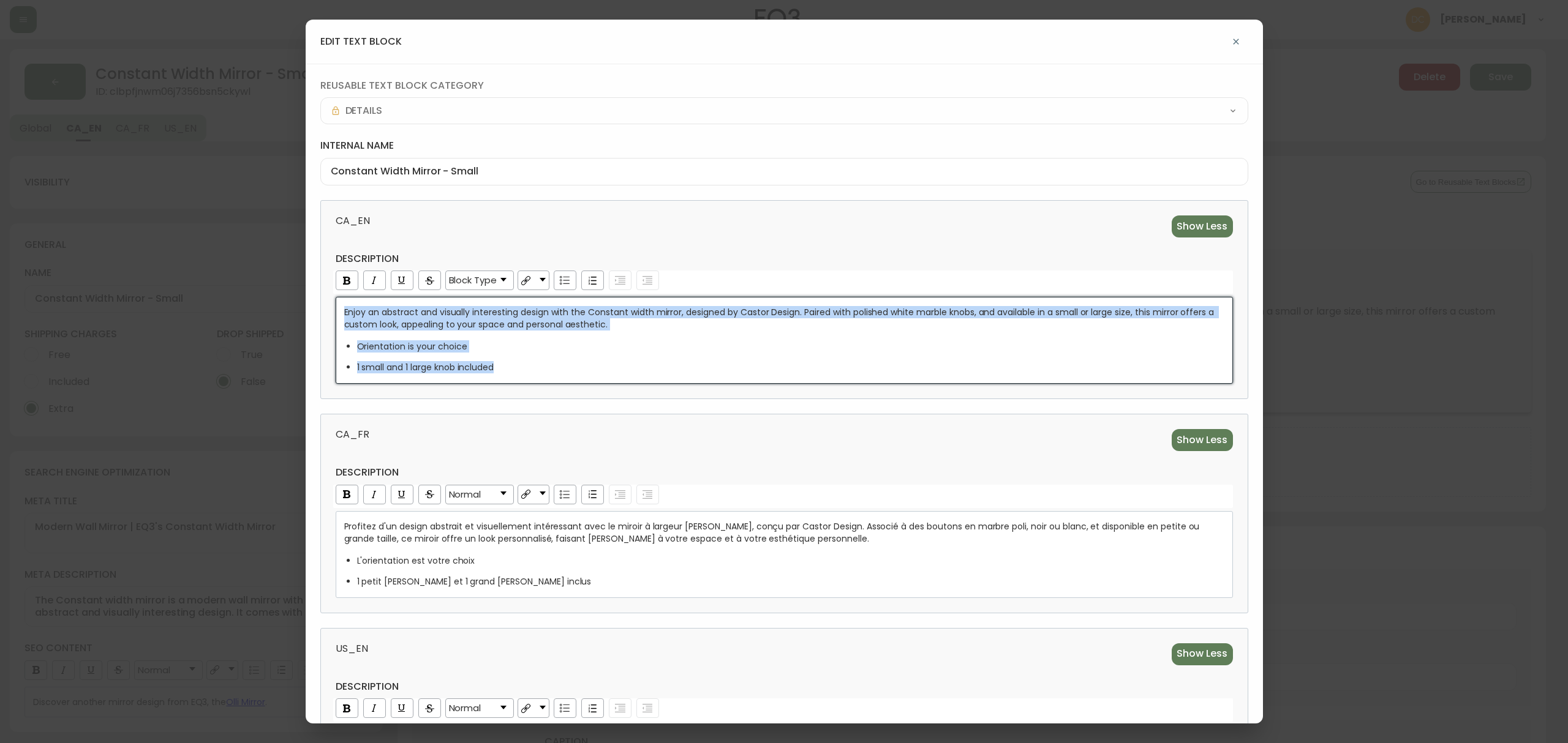
copy div "Enjoy an abstract and visually interesting design with the Constant width mirro…"
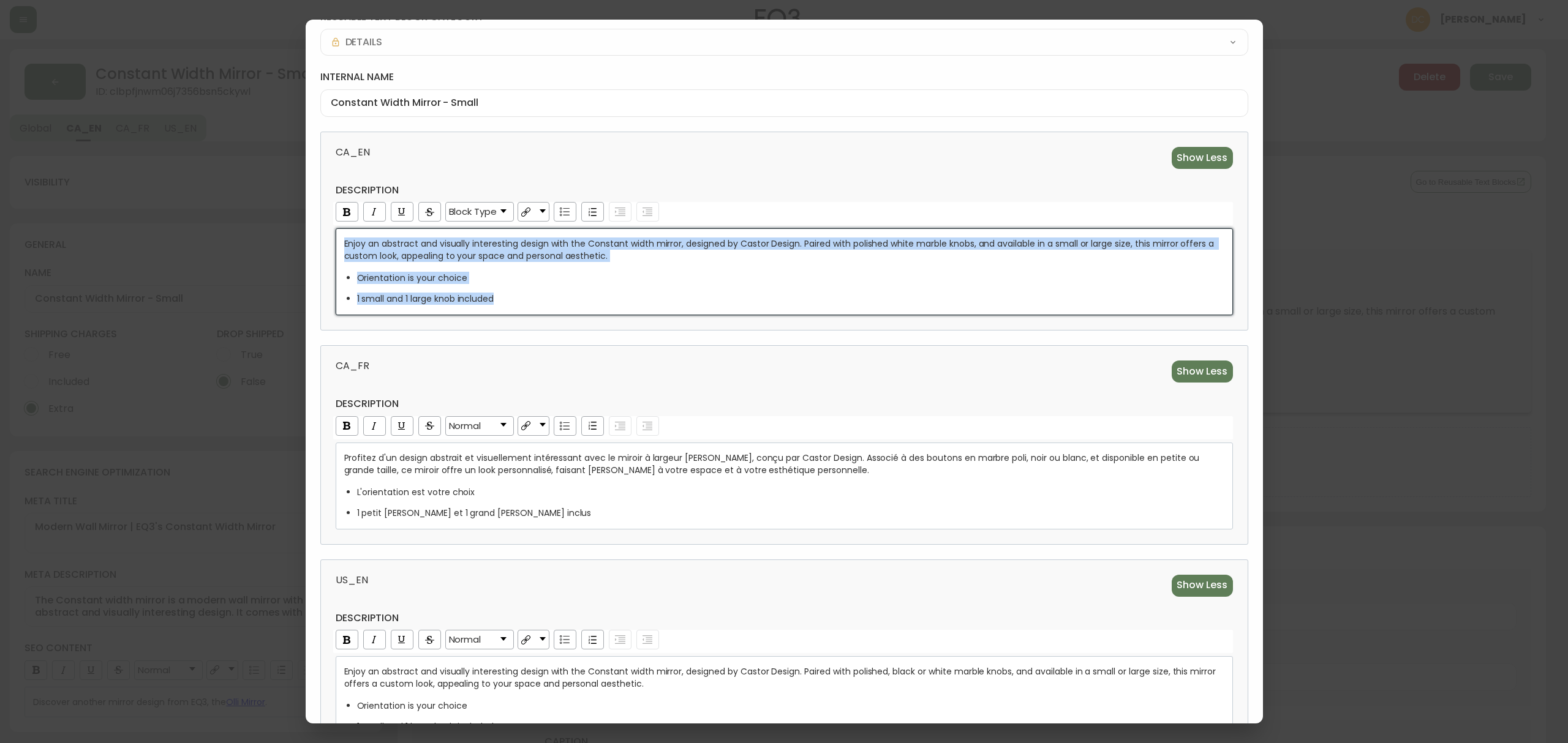
scroll to position [169, 0]
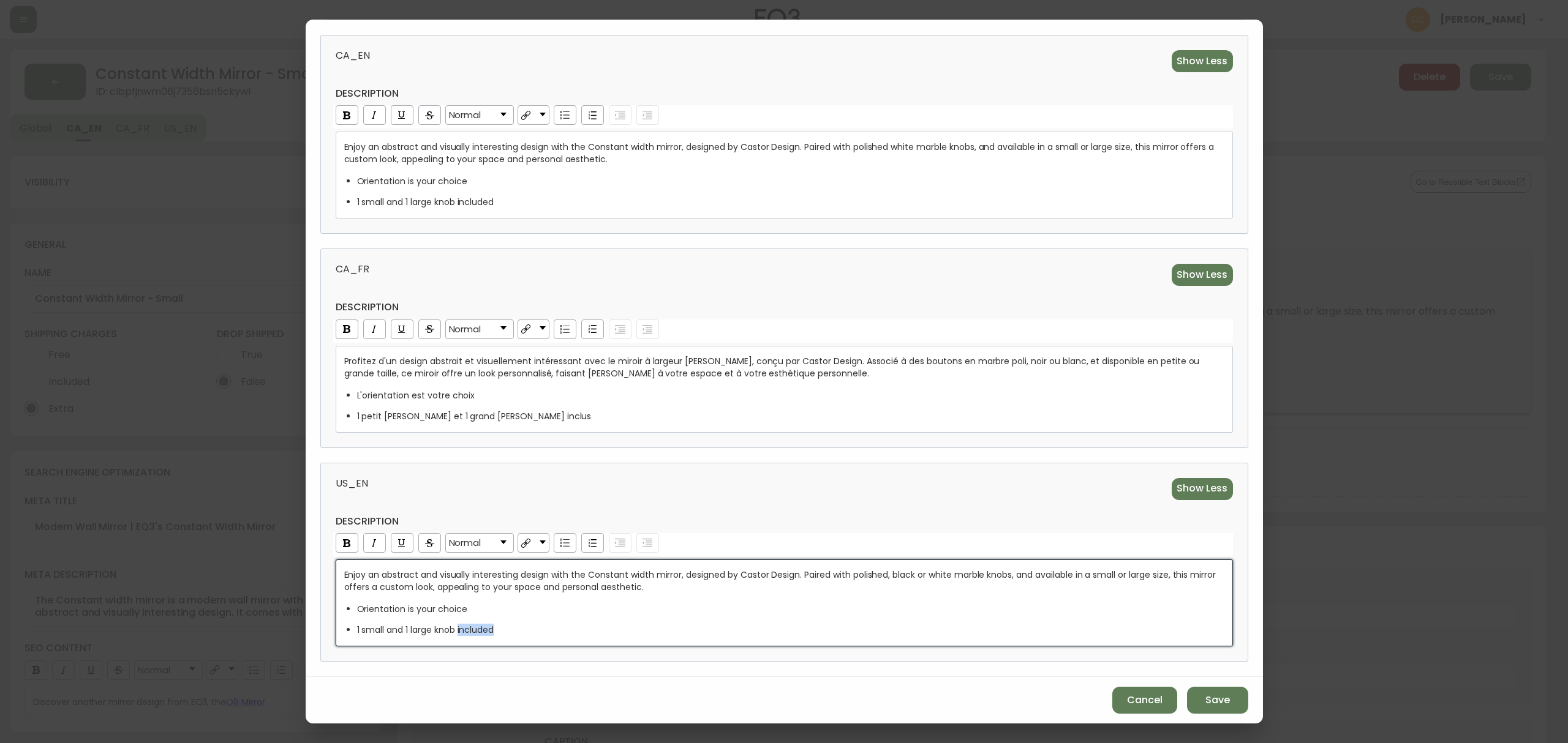
click at [571, 628] on div "1 small and 1 large knob included" at bounding box center [791, 630] width 868 height 13
drag, startPoint x: 571, startPoint y: 628, endPoint x: 383, endPoint y: 595, distance: 190.9
click at [346, 608] on div "Enjoy an abstract and visually interesting design with the Constant width mirro…" at bounding box center [784, 604] width 880 height 66
click at [564, 542] on img "rdw-list-control" at bounding box center [564, 546] width 10 height 9
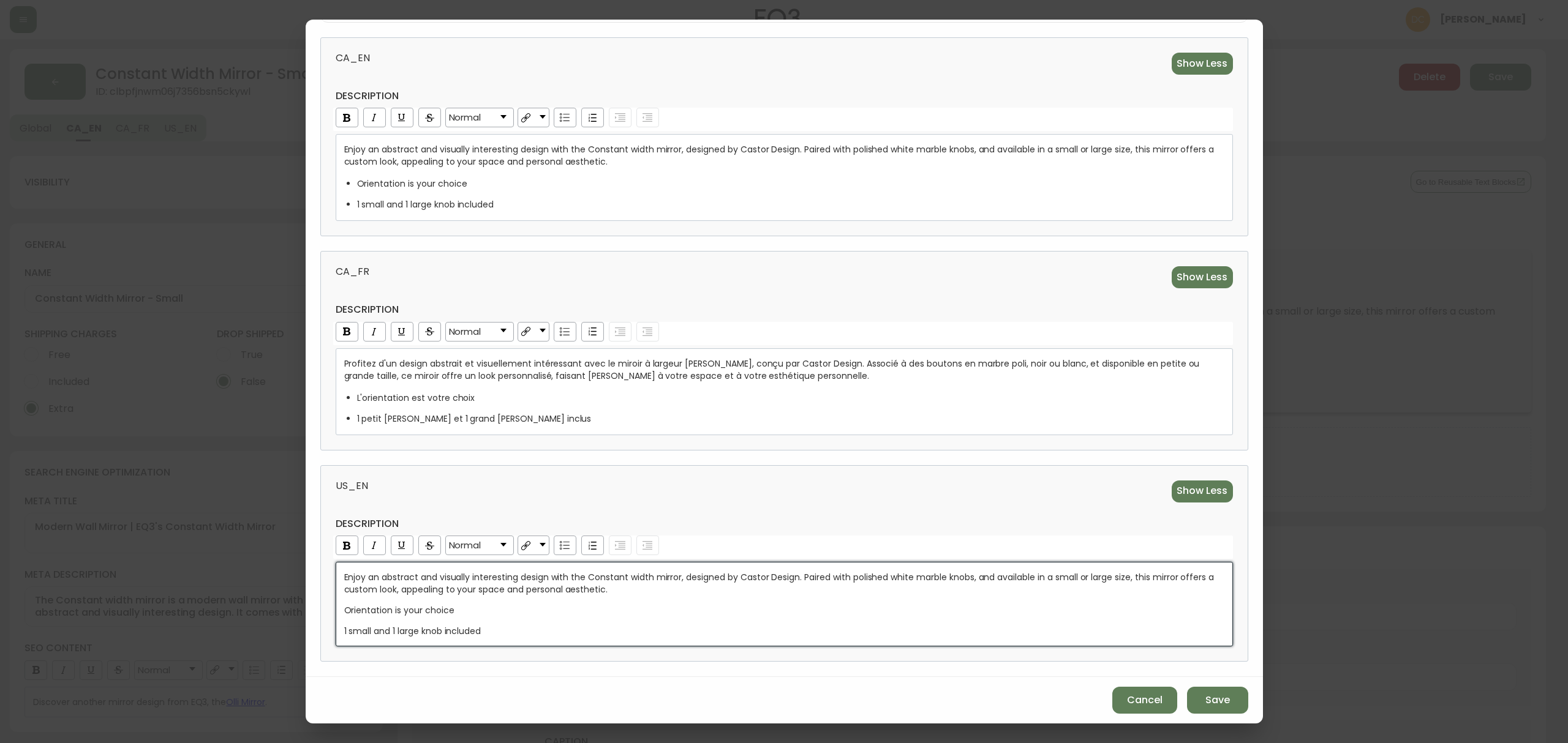
scroll to position [169, 0]
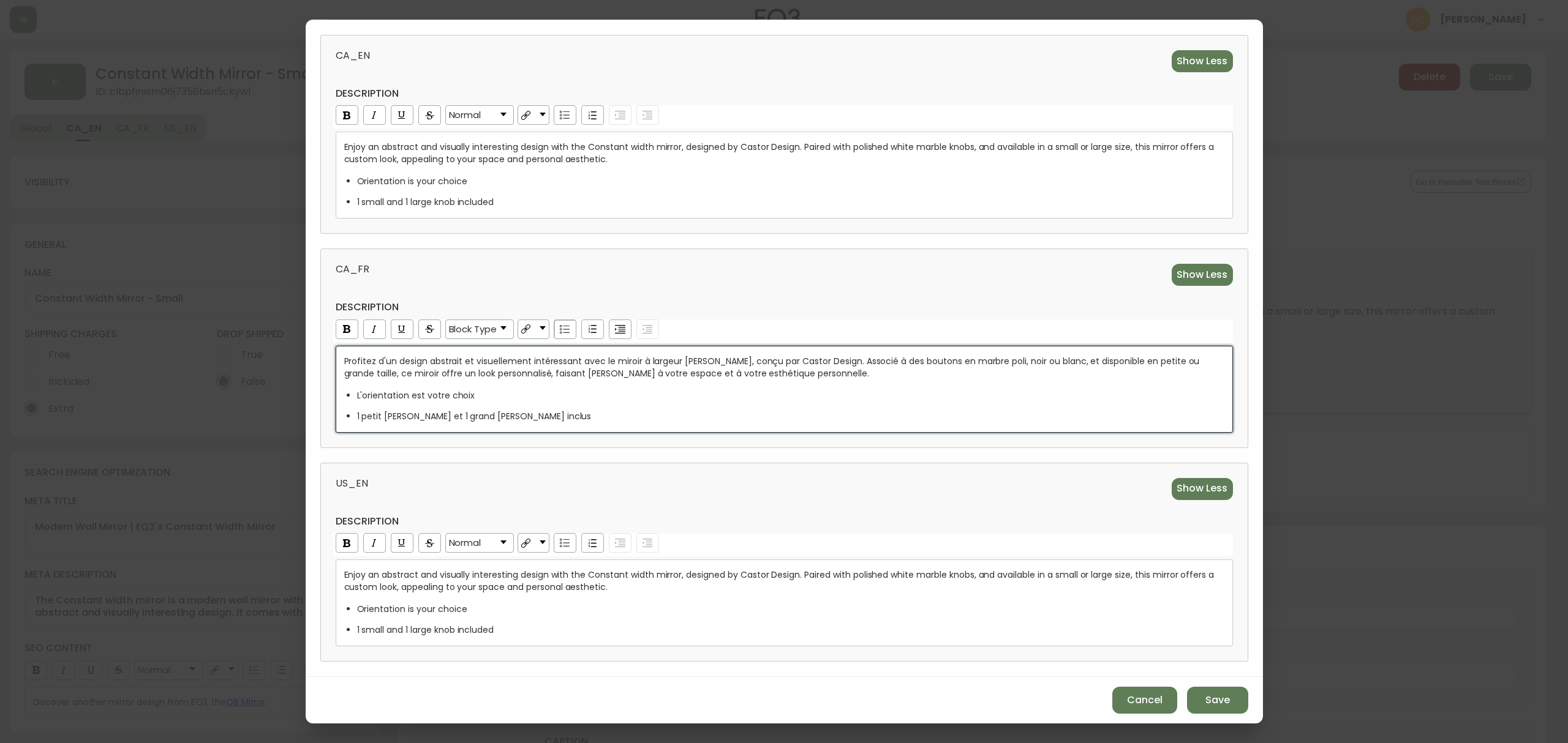
click at [997, 359] on span "Profitez d'un design abstrait et visuellement intéressant avec le miroir à larg…" at bounding box center [772, 367] width 858 height 24
click at [892, 464] on div "US_EN Show Less description Normal Enjoy an abstract and visually interesting d…" at bounding box center [784, 561] width 928 height 199
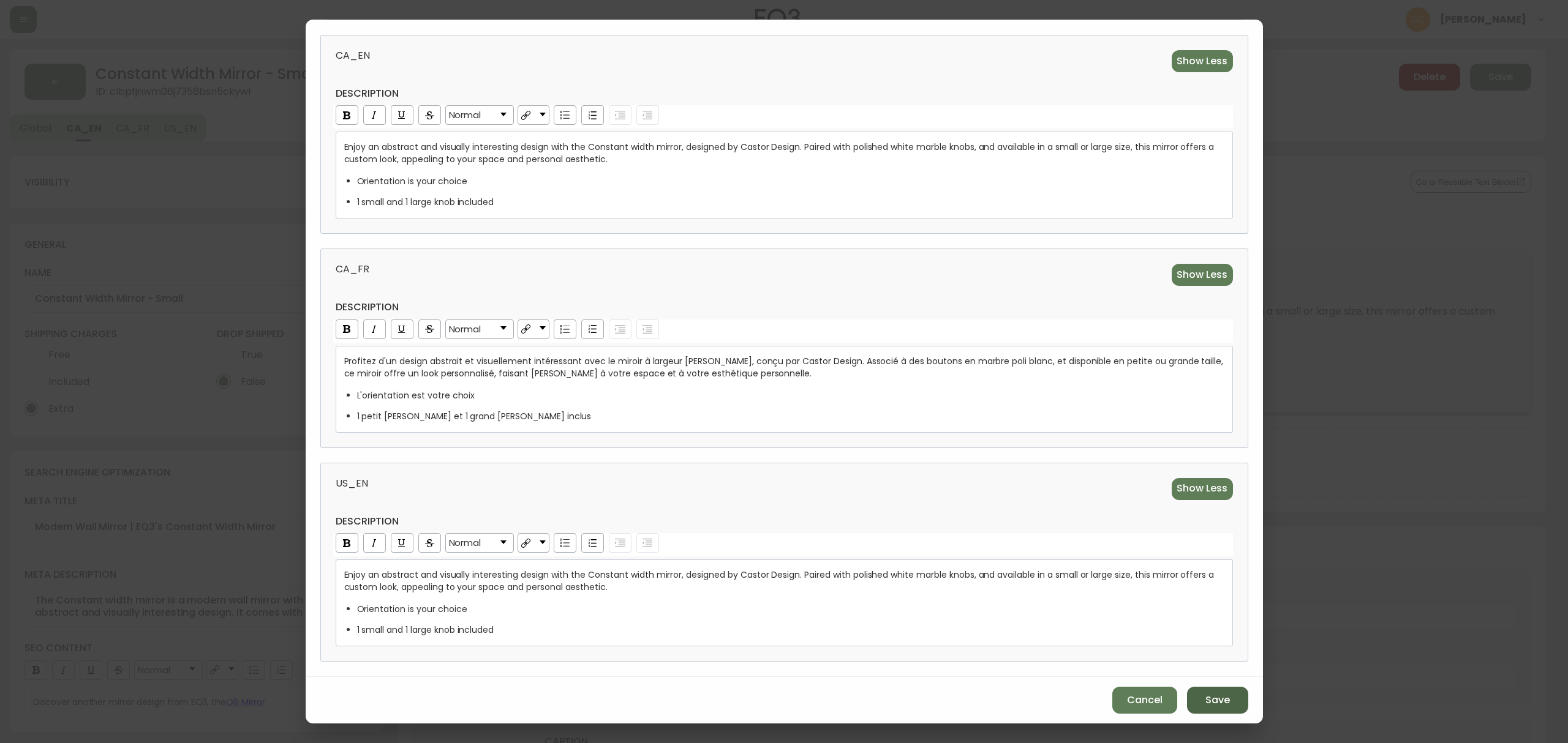
click at [1205, 702] on span "Save" at bounding box center [1217, 700] width 24 height 13
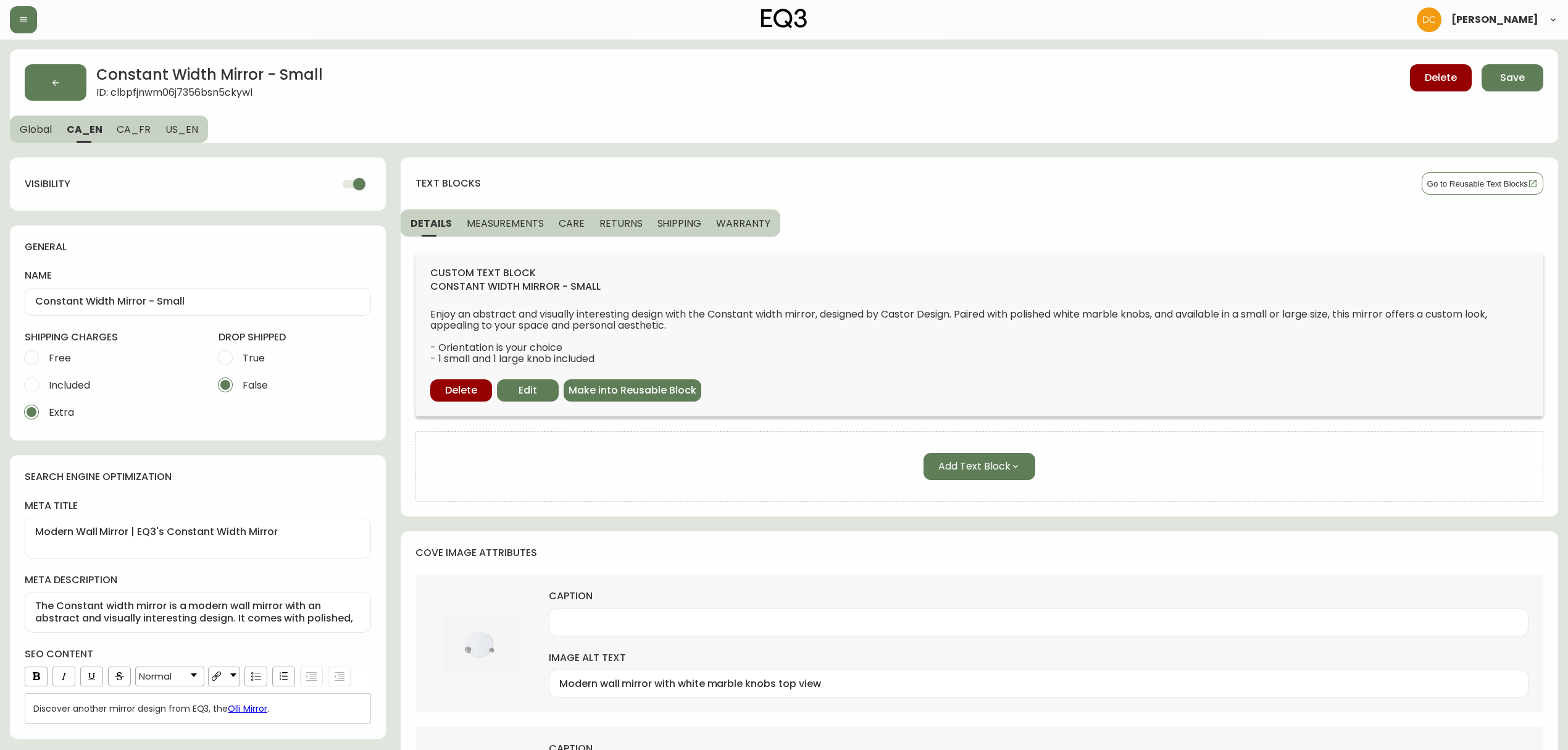
click at [134, 123] on span "CA_FR" at bounding box center [133, 129] width 34 height 13
type input "Miroir [PERSON_NAME]"
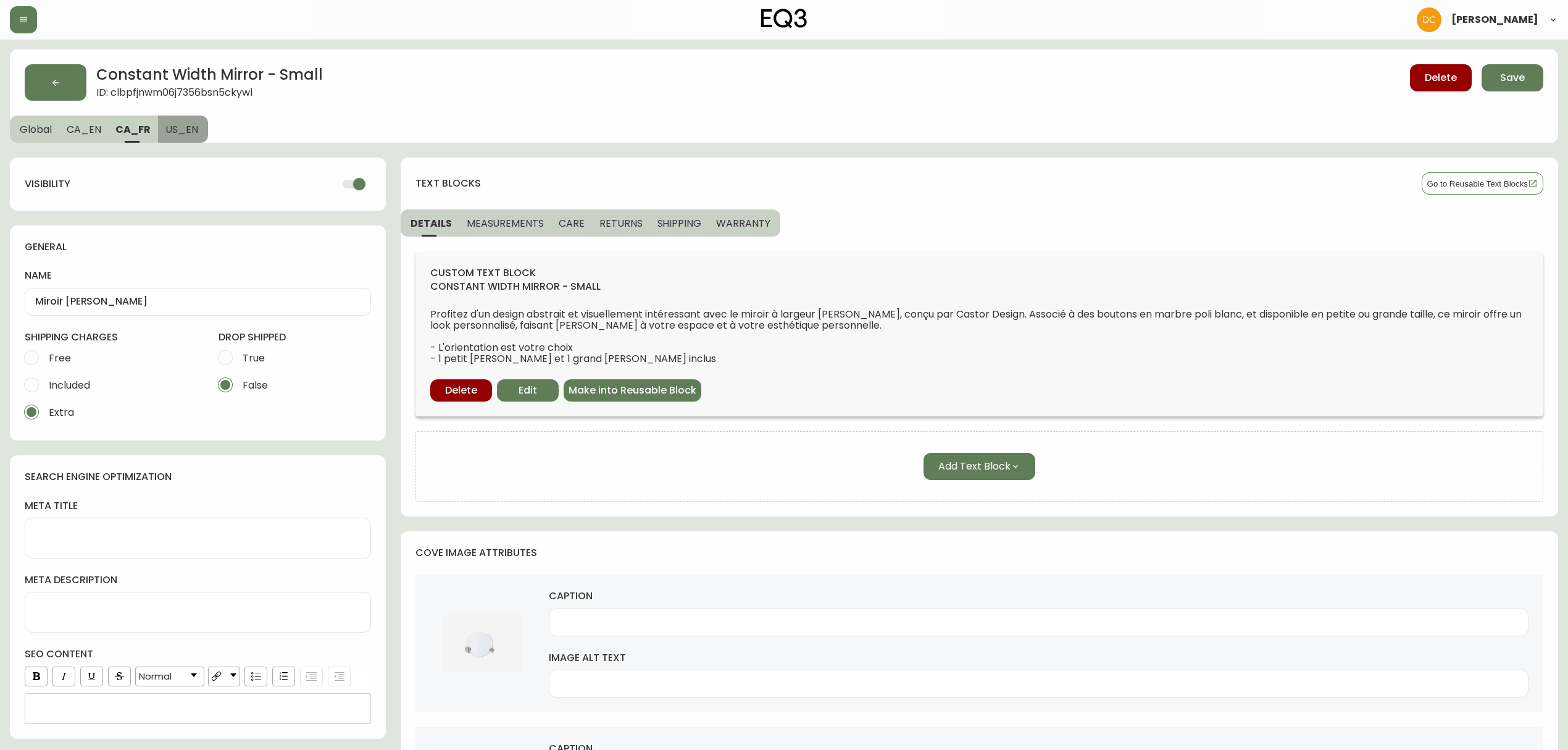
click at [175, 126] on span "US_EN" at bounding box center [181, 129] width 33 height 13
checkbox input "false"
type input "Constant Width Mirror - Small"
type textarea "EQ3's Mirror of [PERSON_NAME] | Modern Design"
type textarea "The Constant width mirror by EQ3 offers a modern and abstract design that will …"
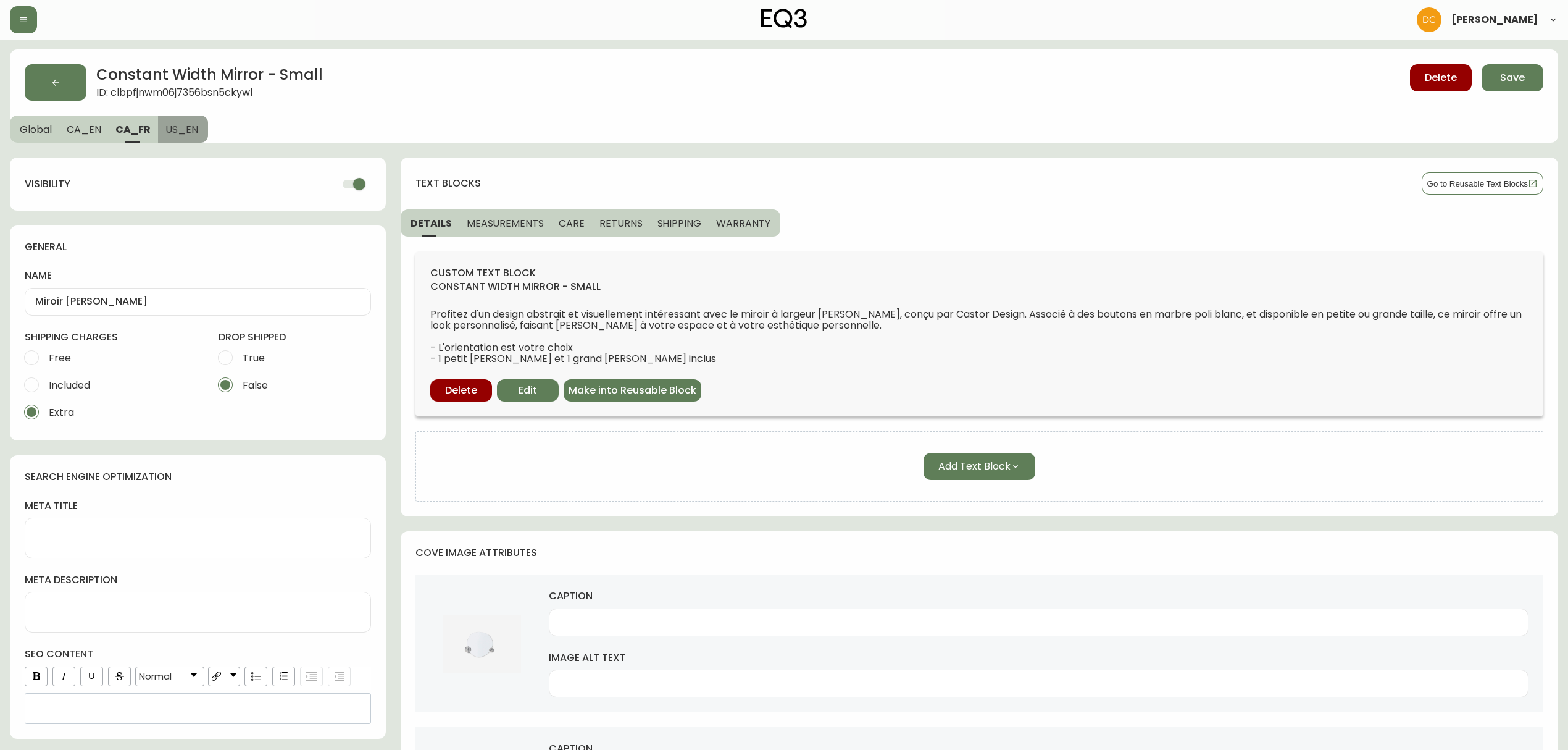
type input "Top view of modern wall mirror with white marble knobs"
type input "Modern wall mirror with white marble knobs bottom view"
type input "Detail view of modern wall mirror with white marble knobs"
type input "Modern wall mirror with white marble knobs detail knob view"
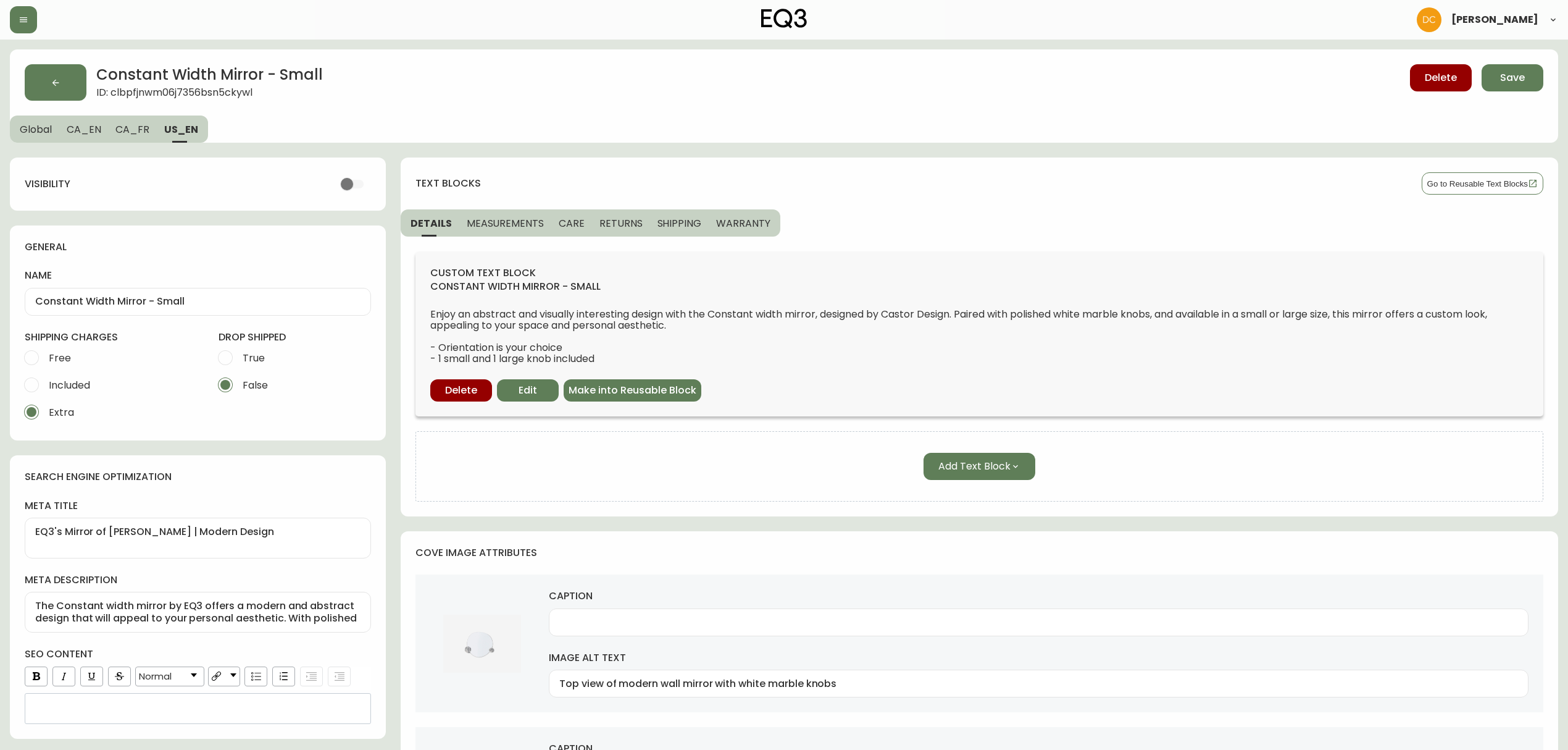
drag, startPoint x: 131, startPoint y: 127, endPoint x: 121, endPoint y: 129, distance: 10.2
click at [130, 126] on span "CA_FR" at bounding box center [132, 129] width 34 height 13
checkbox input "true"
type input "Miroir [PERSON_NAME]"
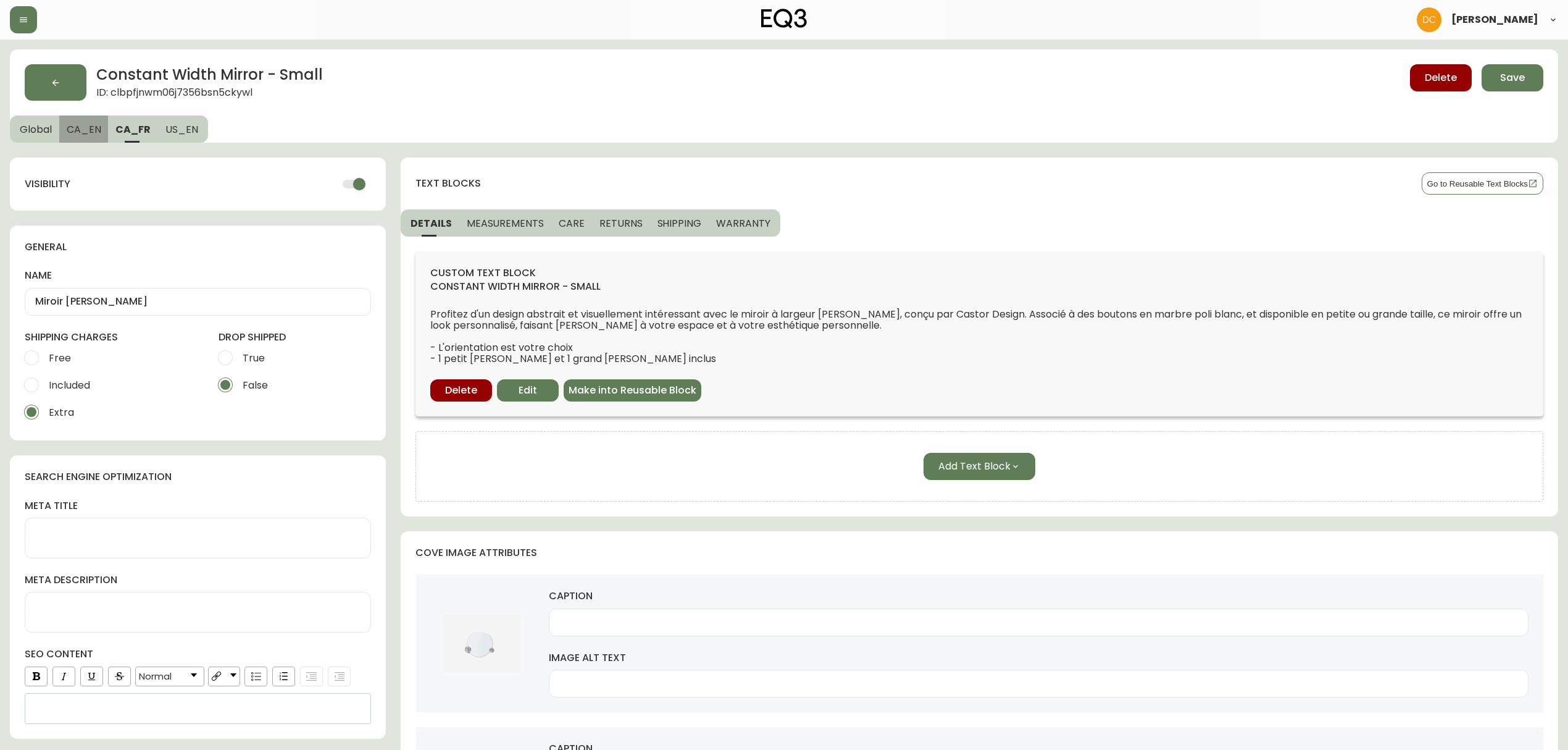
drag, startPoint x: 82, startPoint y: 133, endPoint x: 74, endPoint y: 133, distance: 8.0
click at [80, 133] on span "CA_EN" at bounding box center [83, 129] width 34 height 13
type input "Constant Width Mirror - Small"
type textarea "Modern Wall Mirror | EQ3's Constant Width Mirror"
type textarea "The Constant width mirror is a modern wall mirror with an abstract and visually…"
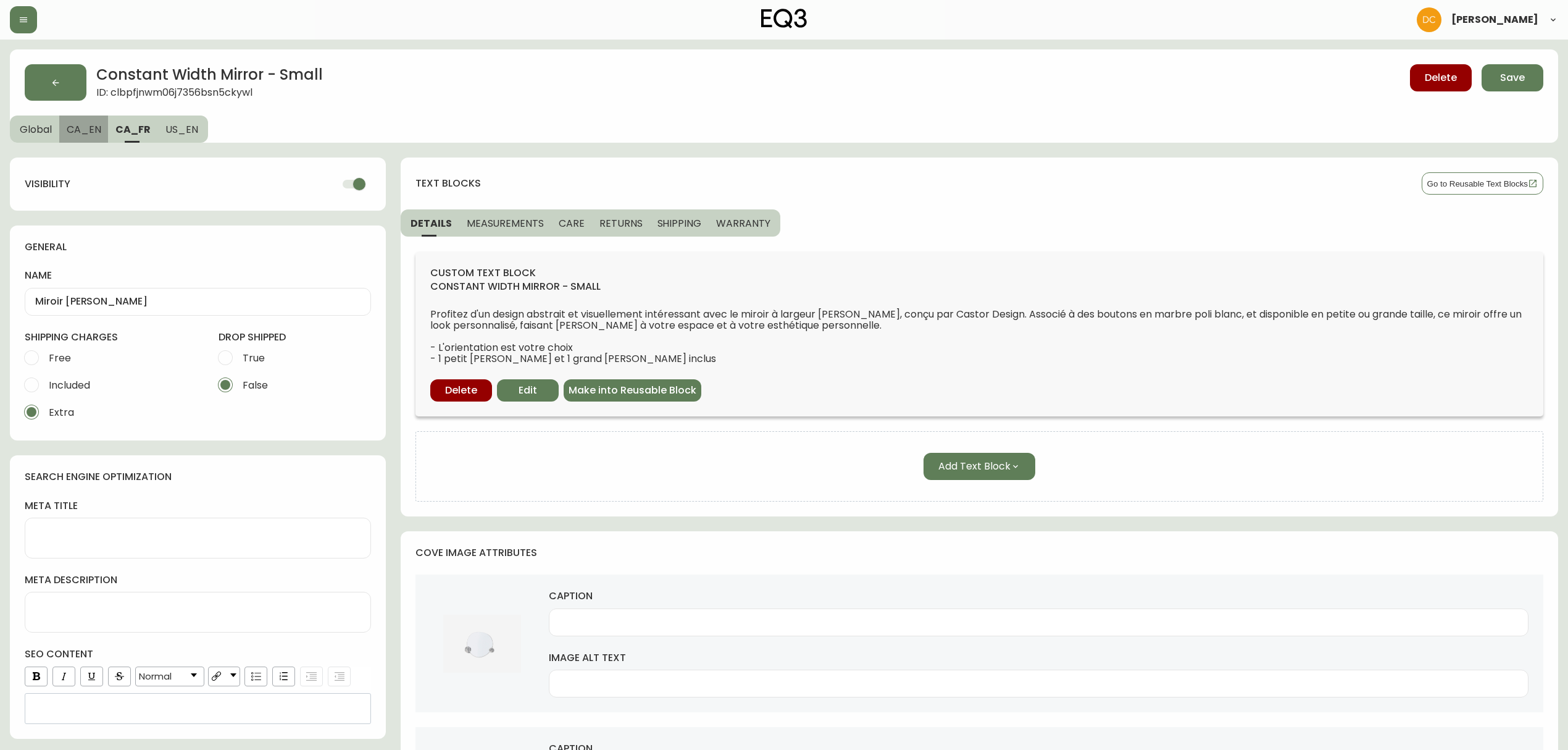
type input "Modern wall mirror with white marble knobs top view"
type input "Bottom view of modern wall mirror with white marble knobs"
type input "Modern wall mirror with white marble knobs detail view"
type input "Detail knob view of modern wall mirror with white marble knobs"
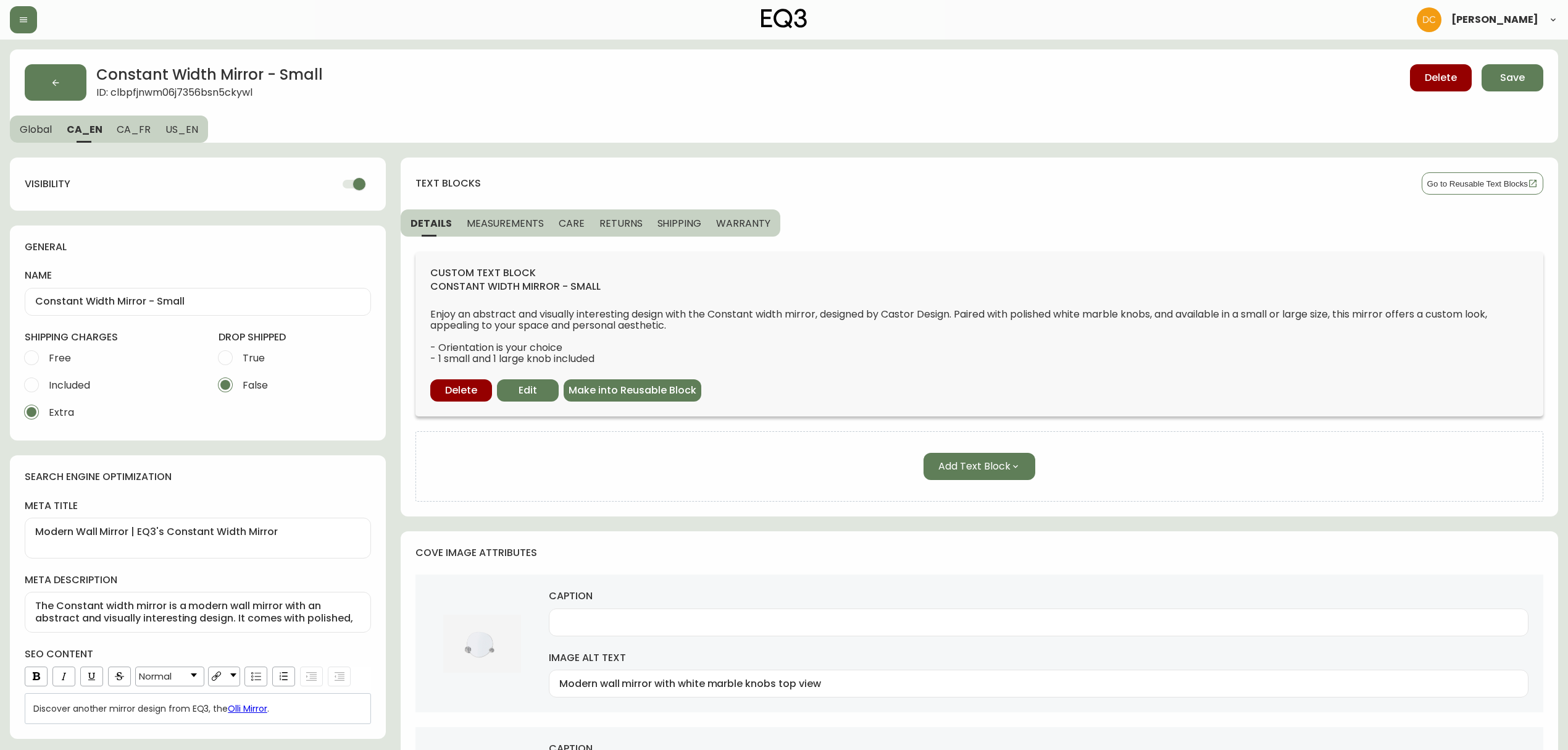
click at [134, 129] on span "CA_FR" at bounding box center [133, 129] width 34 height 13
type input "Miroir [PERSON_NAME]"
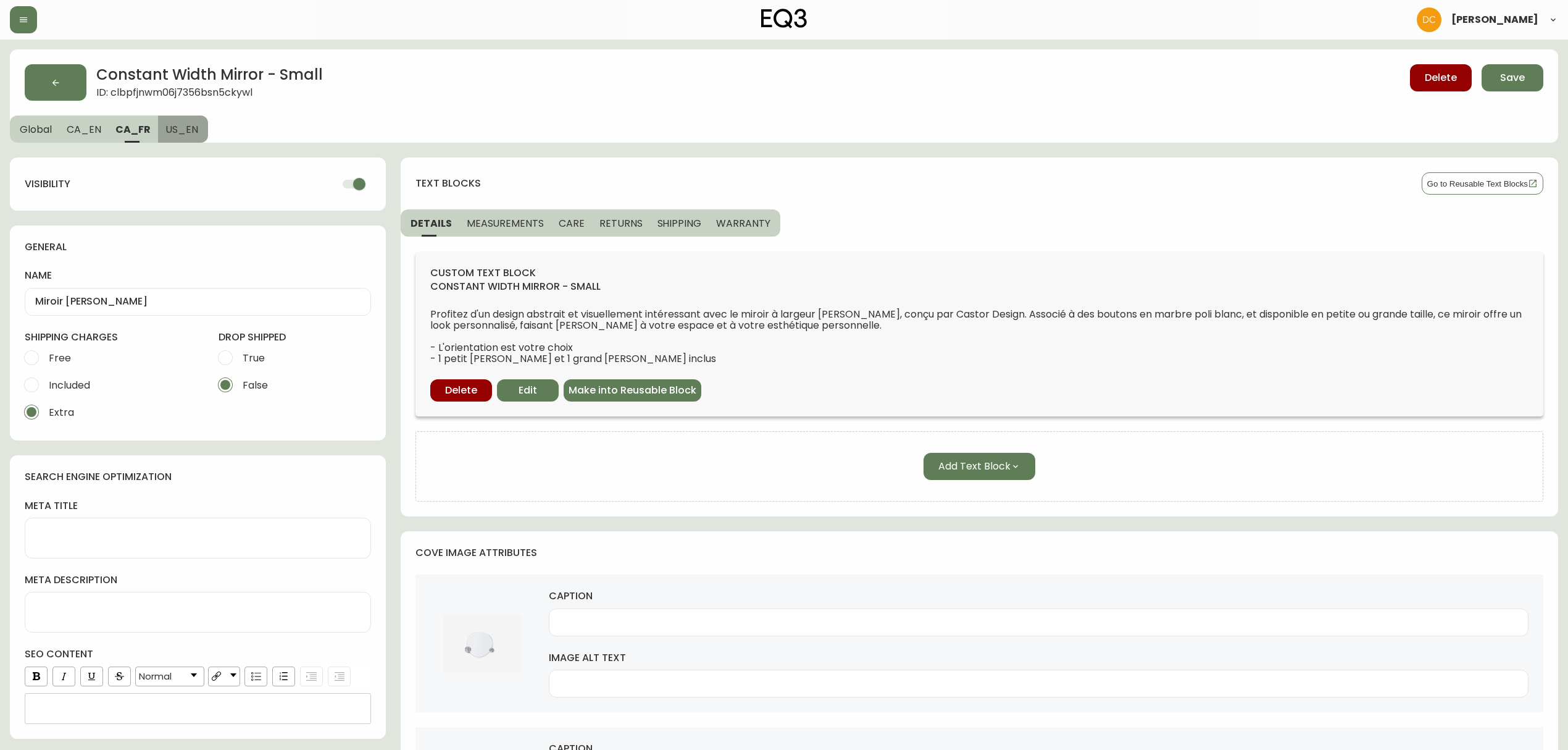
click at [194, 121] on button "US_EN" at bounding box center [182, 129] width 50 height 27
checkbox input "false"
type input "Constant Width Mirror - Small"
type textarea "EQ3's Mirror of [PERSON_NAME] | Modern Design"
type textarea "The Constant width mirror by EQ3 offers a modern and abstract design that will …"
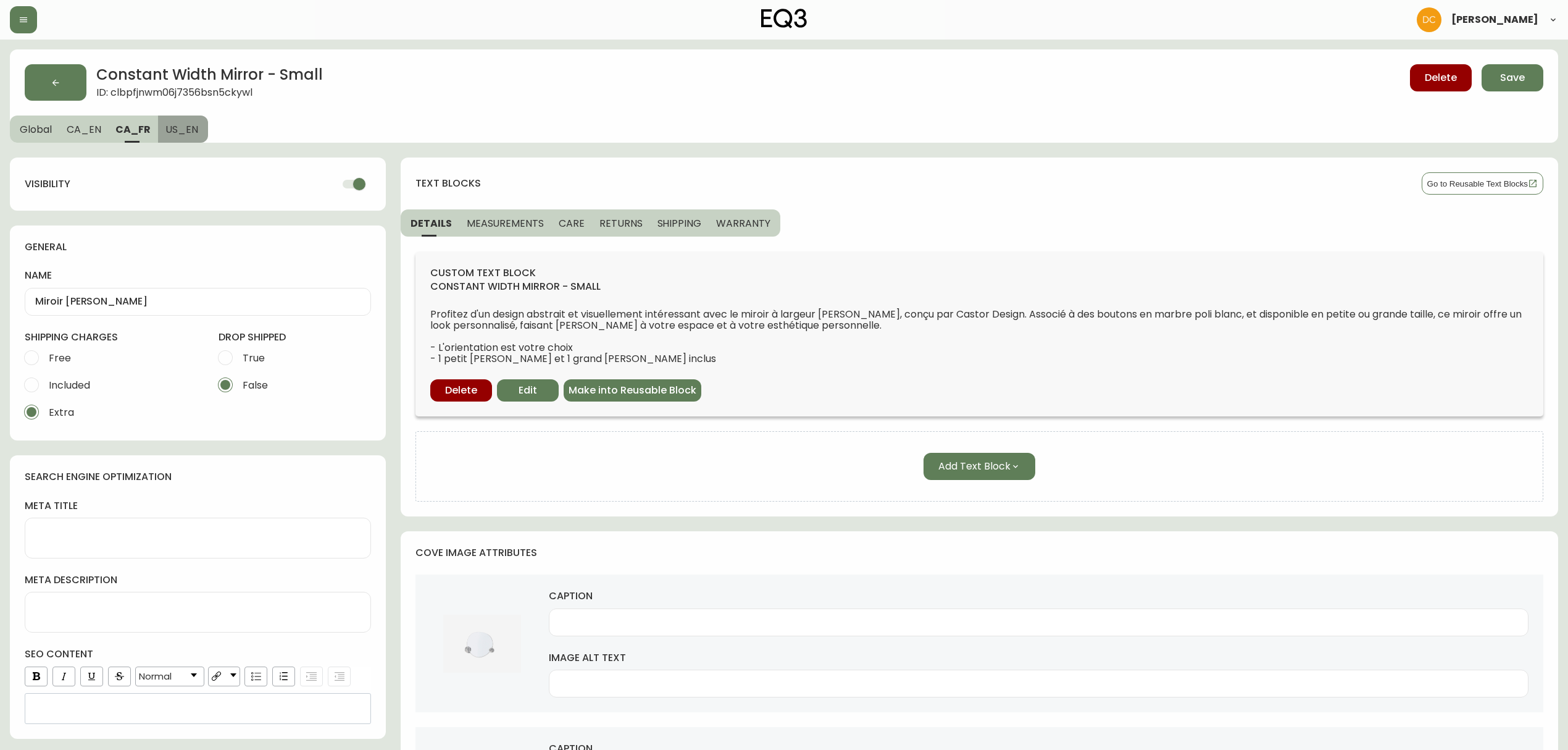
type input "Top view of modern wall mirror with white marble knobs"
type input "Modern wall mirror with white marble knobs bottom view"
type input "Detail view of modern wall mirror with white marble knobs"
type input "Modern wall mirror with white marble knobs detail knob view"
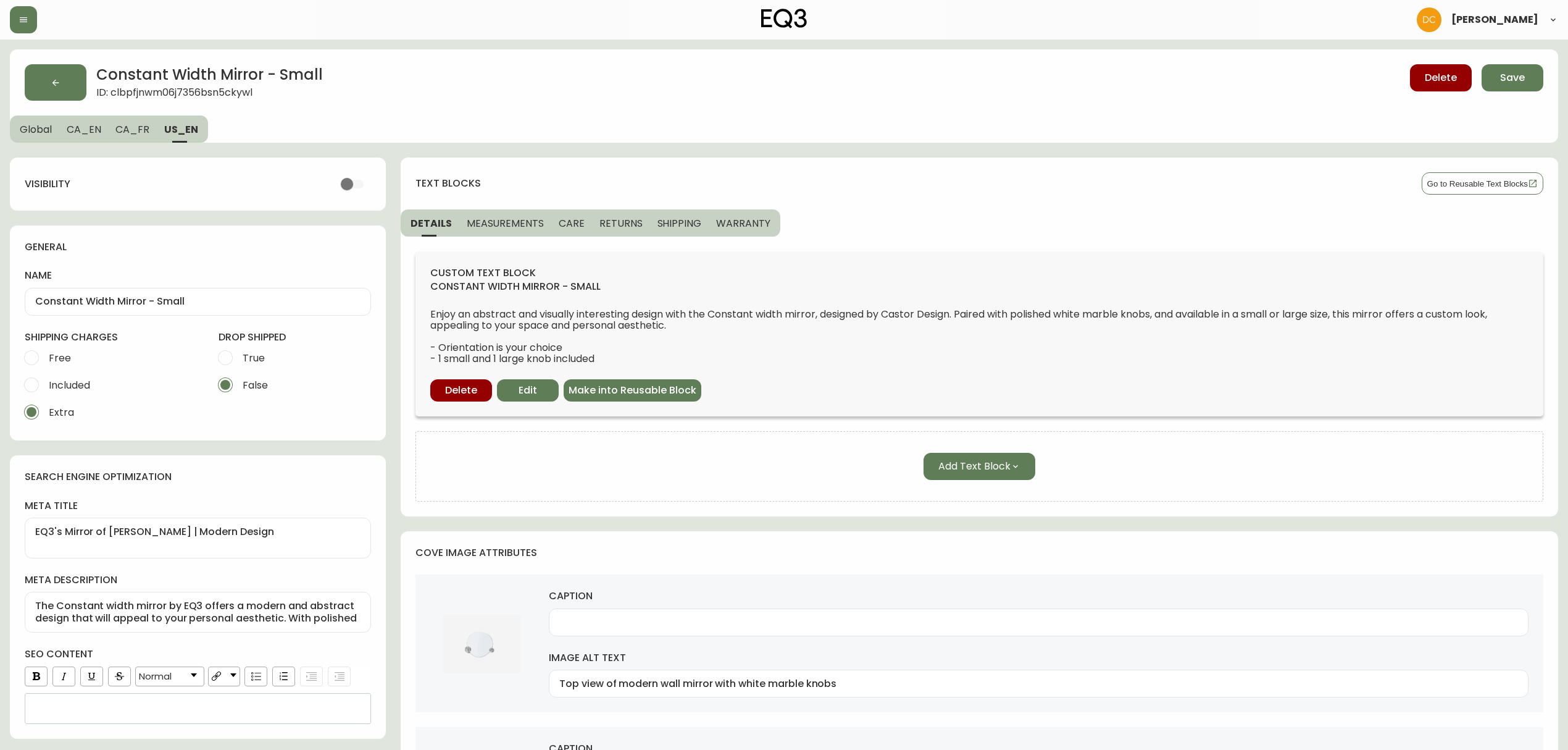
click at [124, 123] on span "CA_FR" at bounding box center [132, 129] width 34 height 13
checkbox input "true"
type input "Miroir [PERSON_NAME]"
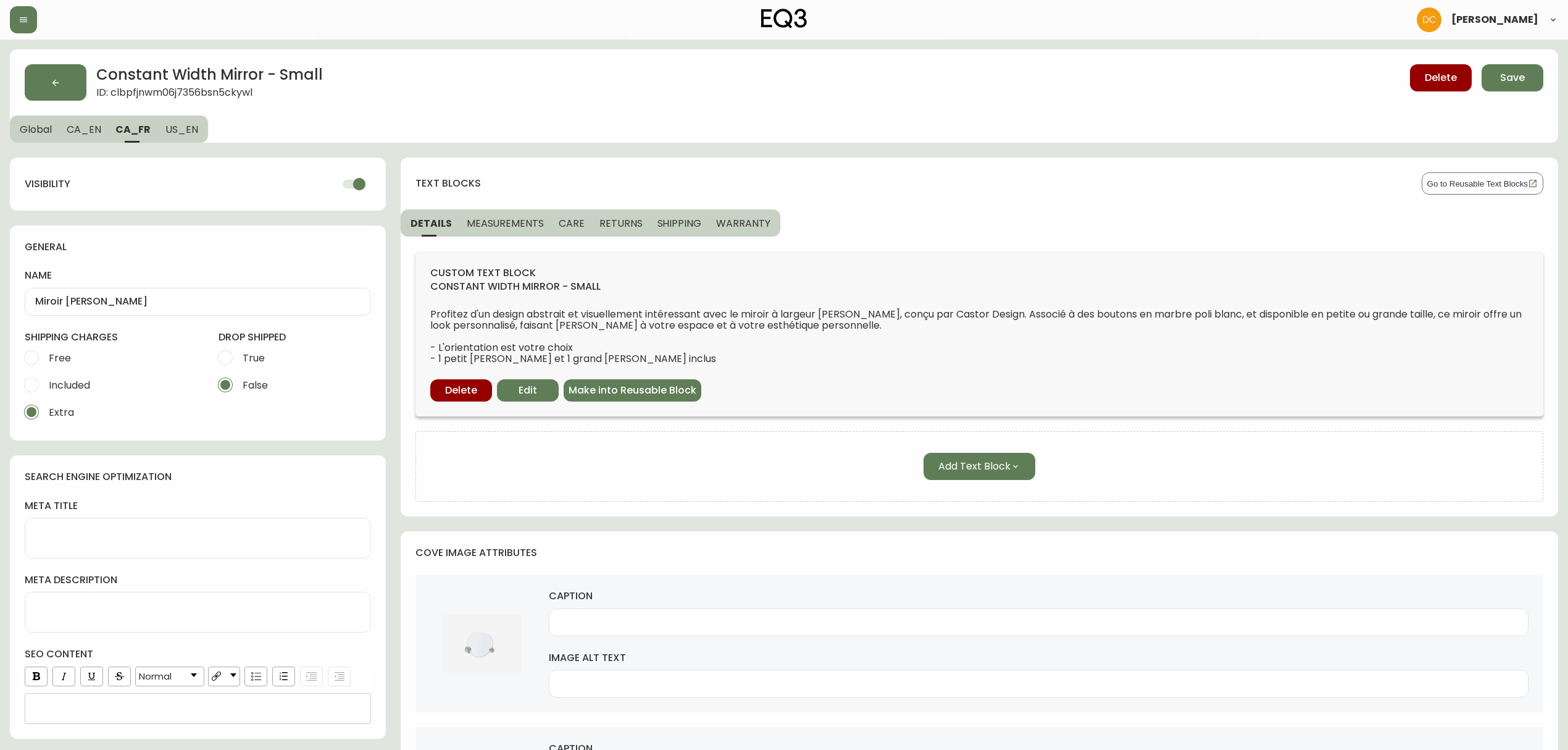
drag, startPoint x: 92, startPoint y: 126, endPoint x: 84, endPoint y: 124, distance: 8.2
click at [90, 124] on span "CA_EN" at bounding box center [83, 129] width 34 height 13
type input "Constant Width Mirror - Small"
type textarea "Modern Wall Mirror | EQ3's Constant Width Mirror"
type textarea "The Constant width mirror is a modern wall mirror with an abstract and visually…"
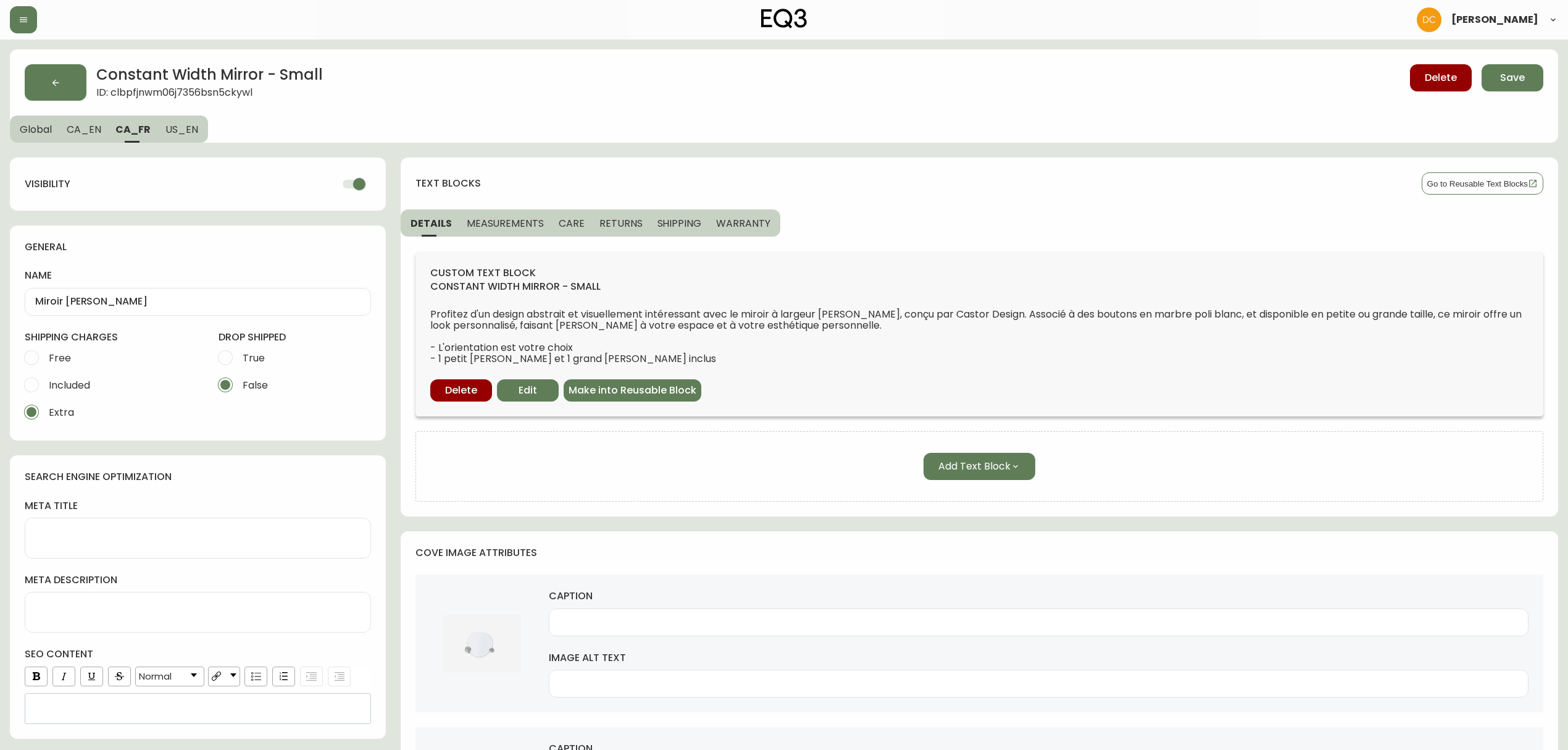
type input "Modern wall mirror with white marble knobs top view"
type input "Bottom view of modern wall mirror with white marble knobs"
type input "Modern wall mirror with white marble knobs detail view"
type input "Detail knob view of modern wall mirror with white marble knobs"
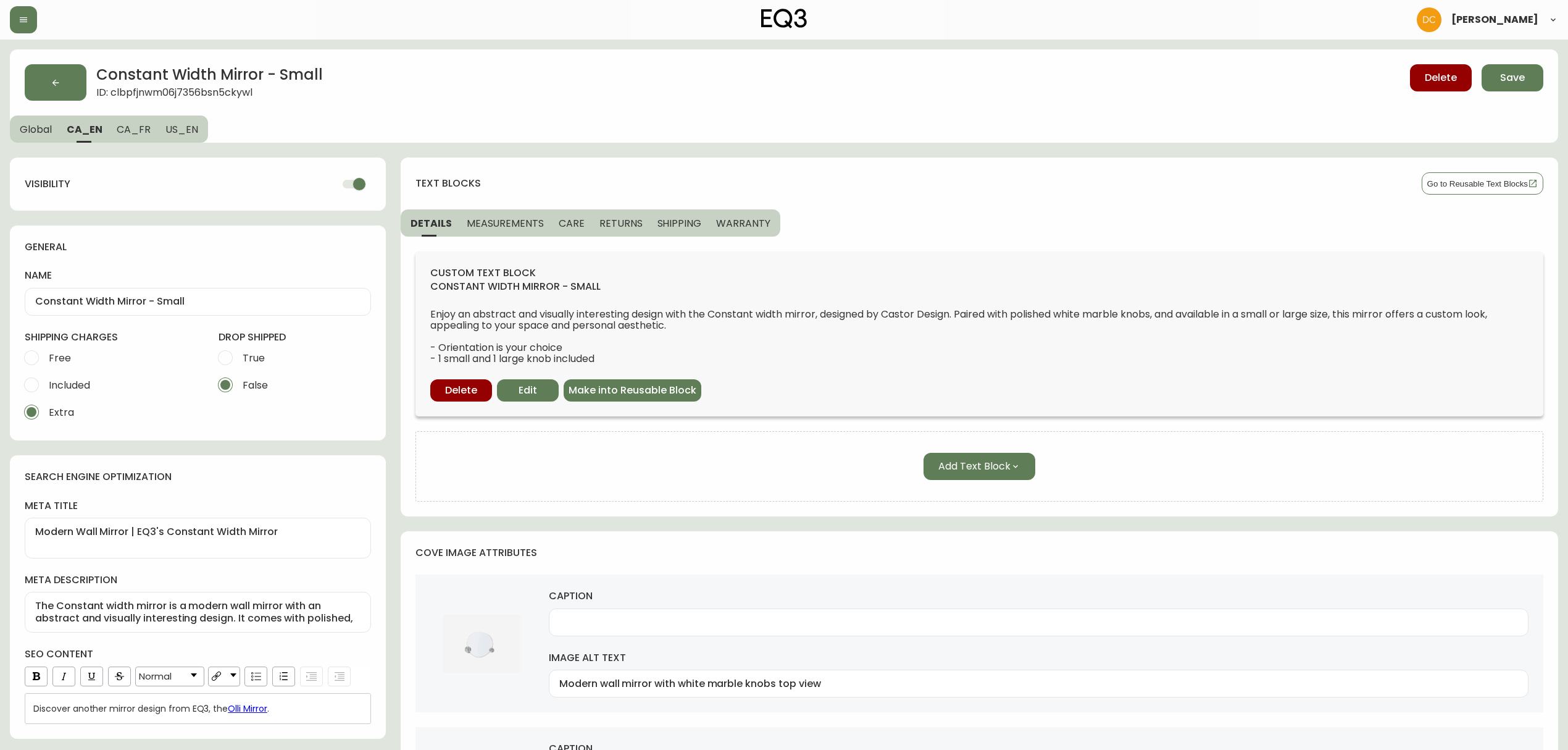
click at [44, 124] on span "Global" at bounding box center [35, 129] width 32 height 13
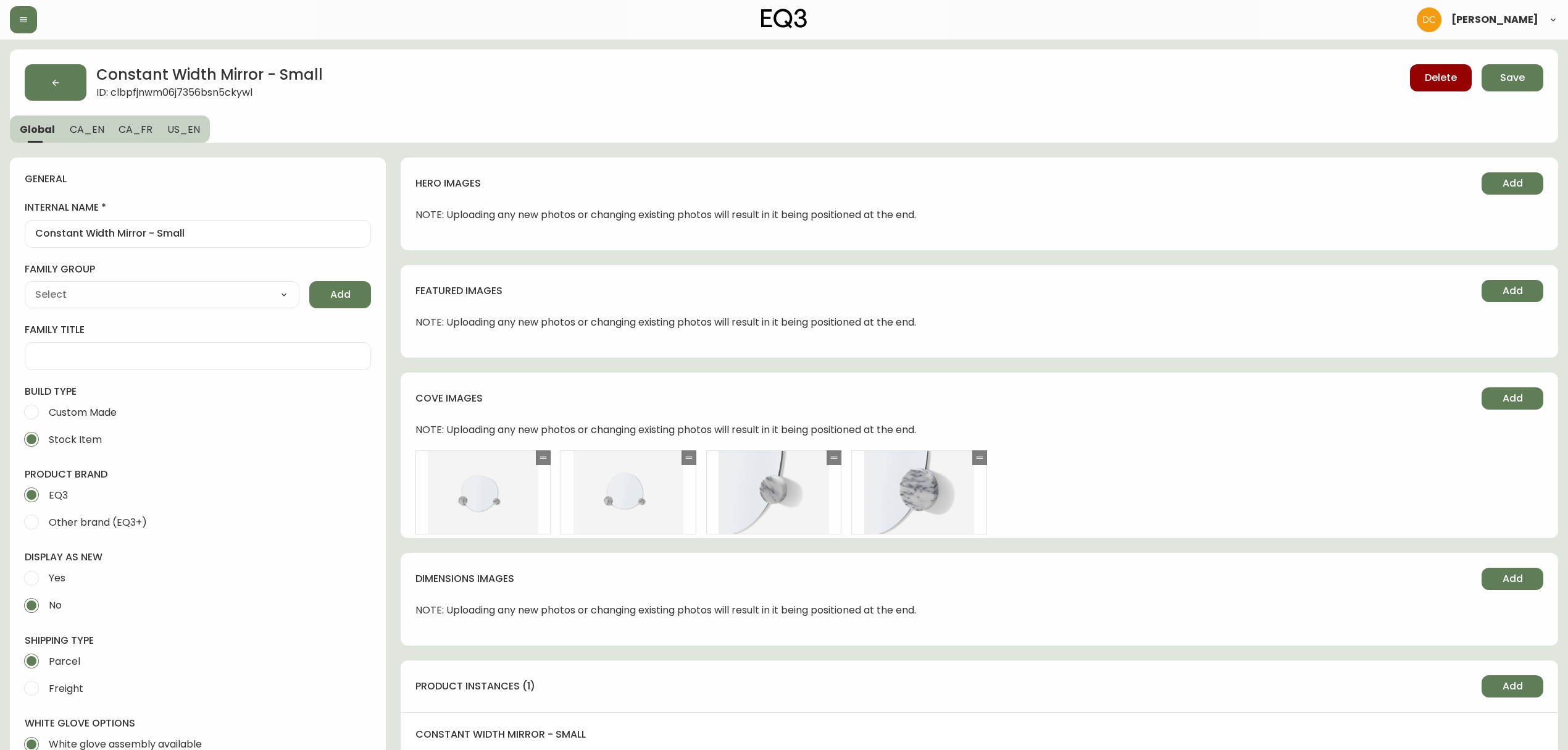
type input "EQ3"
type input "Home & Garden > Decor > Mirrors"
type input "Default"
select select "cjyt4m5lw0000pt749bx6gh7n"
select select "cjpjx7rji00004c744bbp6zrf"
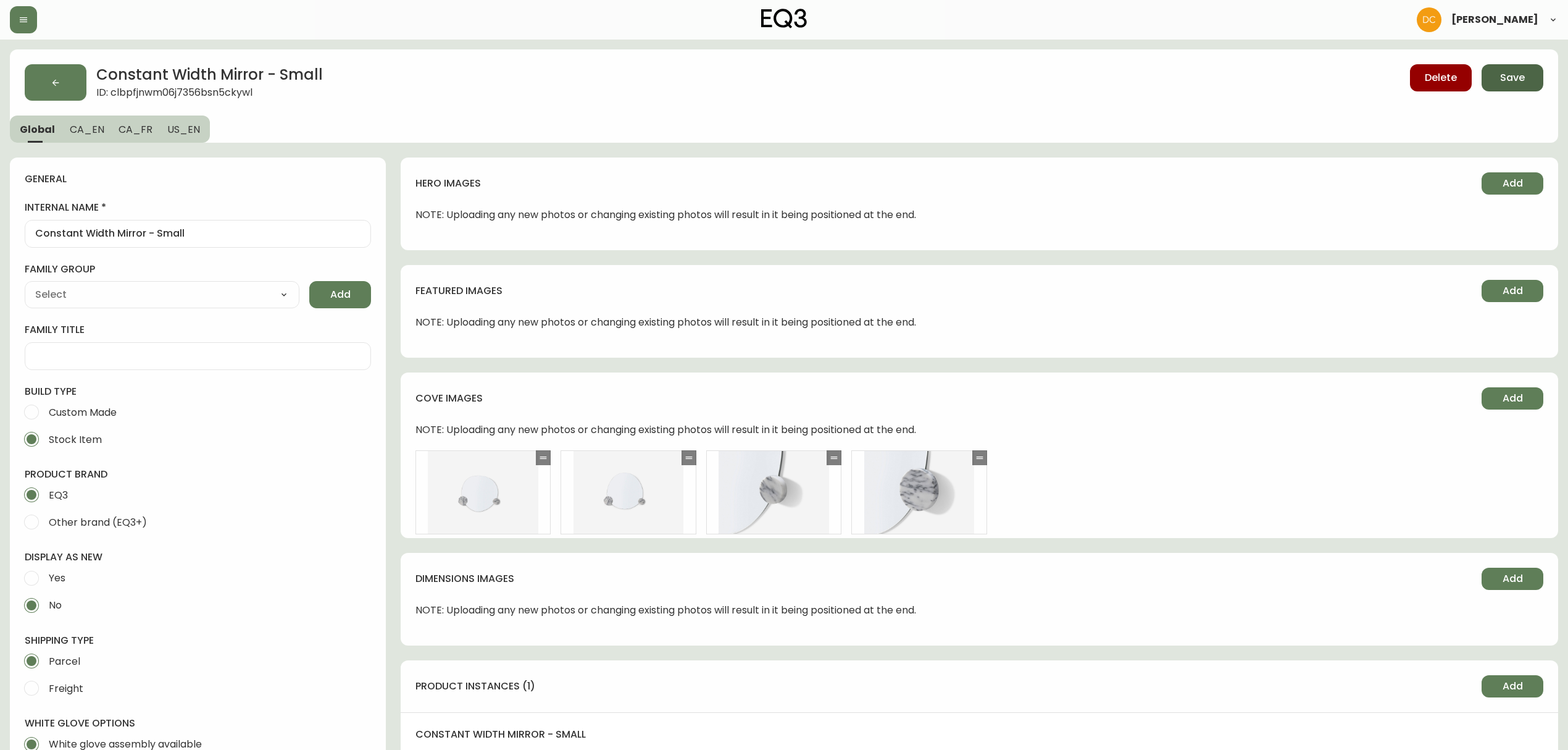
click at [1508, 82] on span "Save" at bounding box center [1512, 77] width 24 height 14
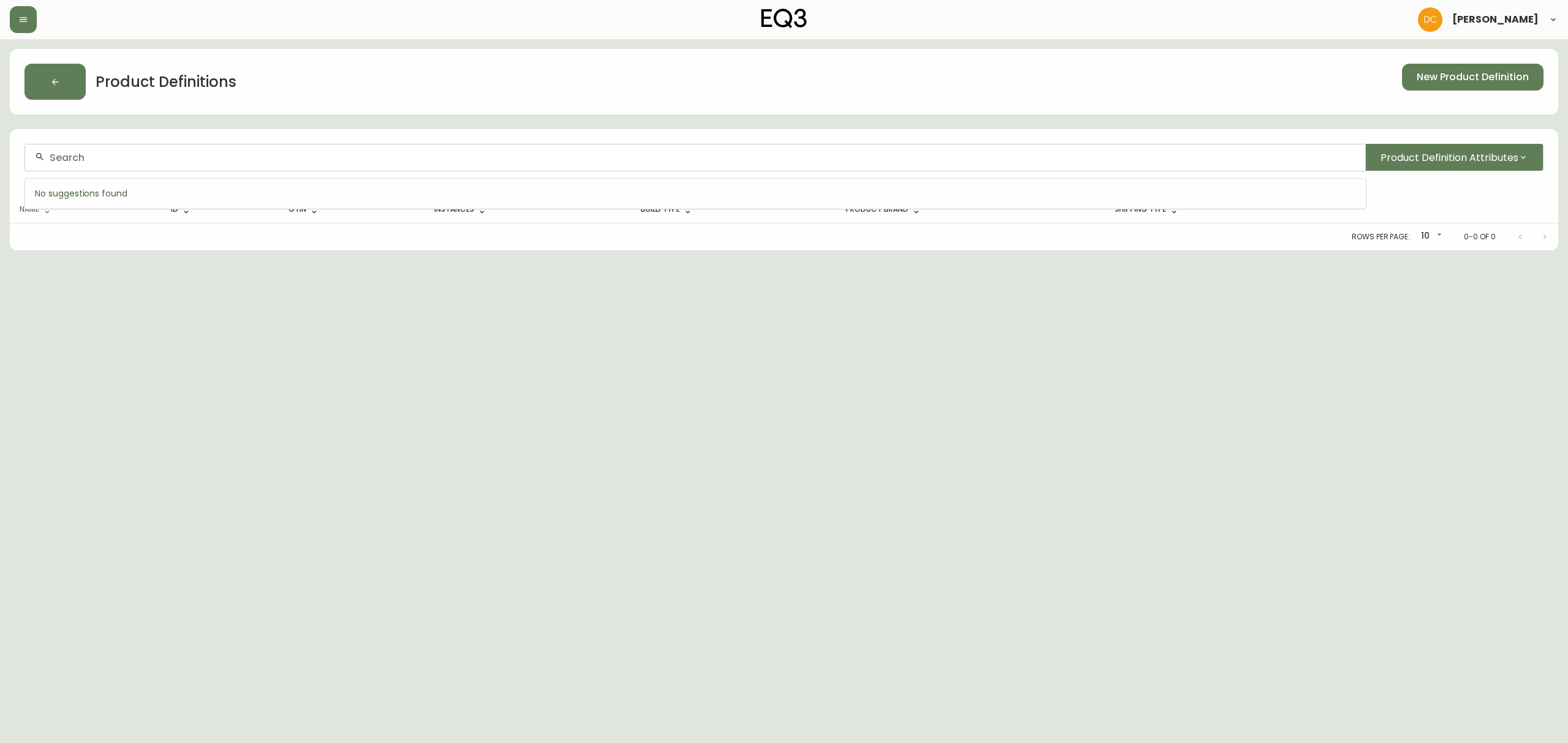
click at [440, 154] on input "text" at bounding box center [702, 157] width 1306 height 12
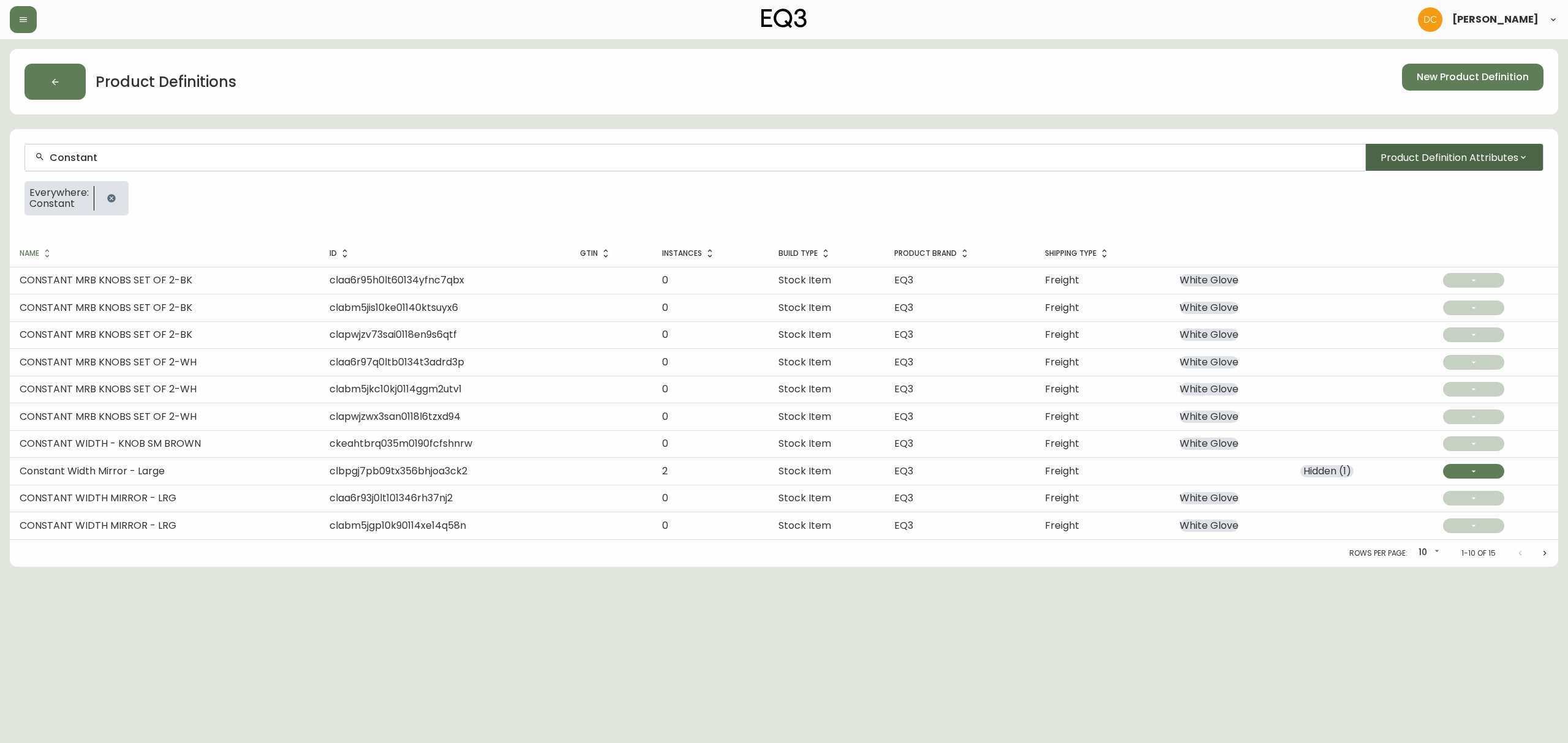
type input "Constant"
click at [1414, 165] on button "Product Definition Attributes" at bounding box center [1455, 157] width 178 height 27
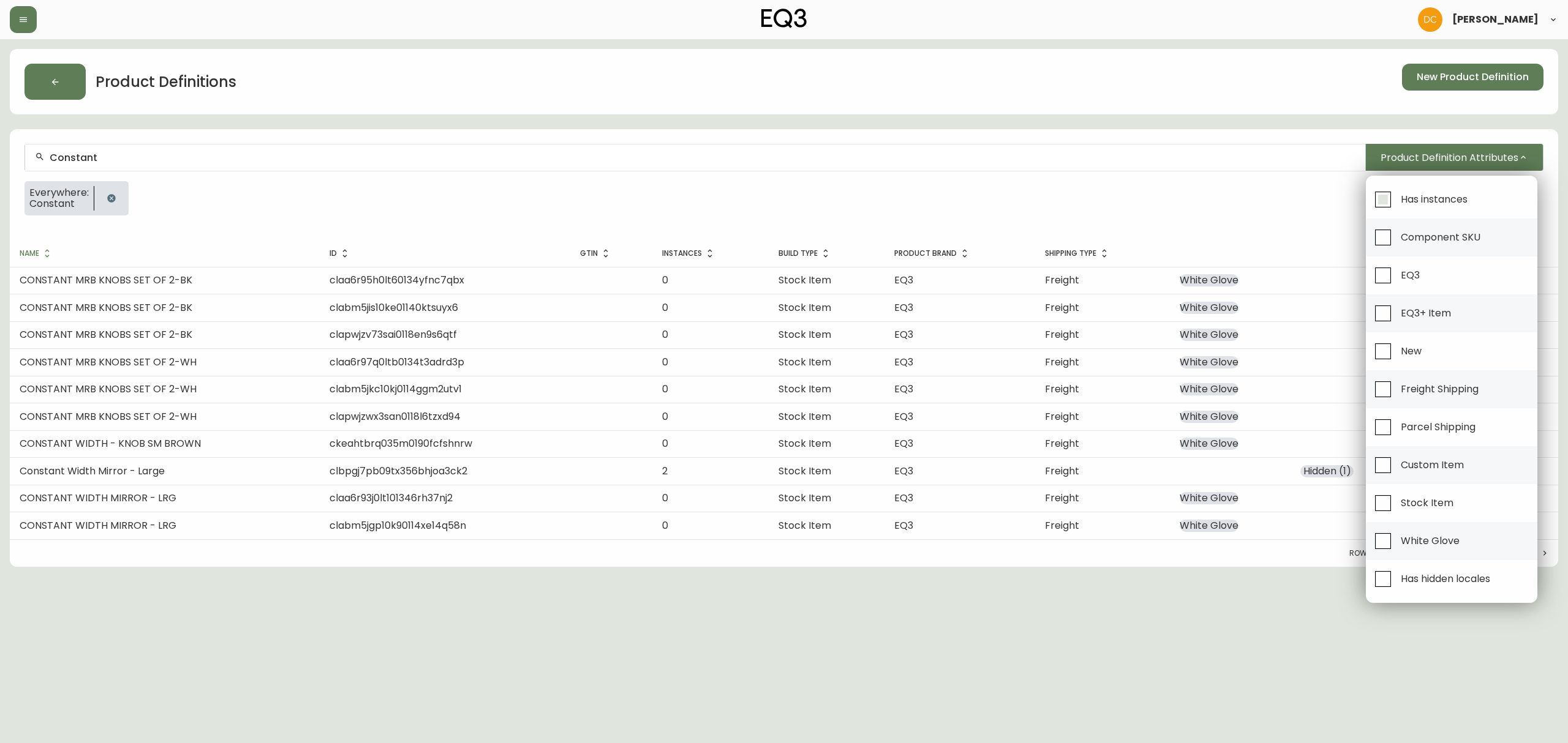
click at [1406, 194] on span "Has instances" at bounding box center [1434, 199] width 67 height 13
click at [1397, 194] on input "Has instances" at bounding box center [1383, 199] width 28 height 28
checkbox input "true"
click at [1189, 176] on div at bounding box center [784, 372] width 1568 height 743
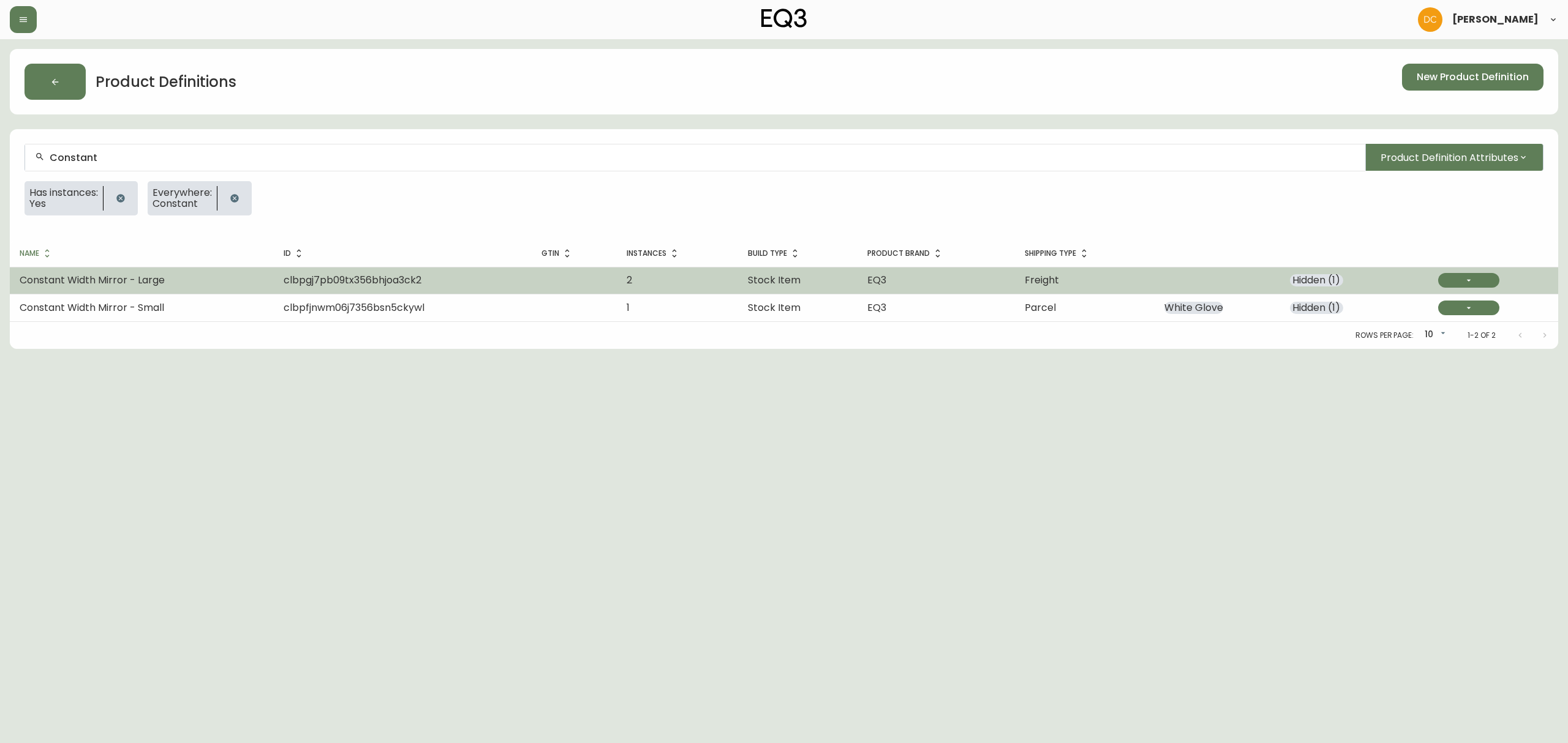
click at [179, 273] on td "Constant Width Mirror - Large" at bounding box center [141, 281] width 264 height 27
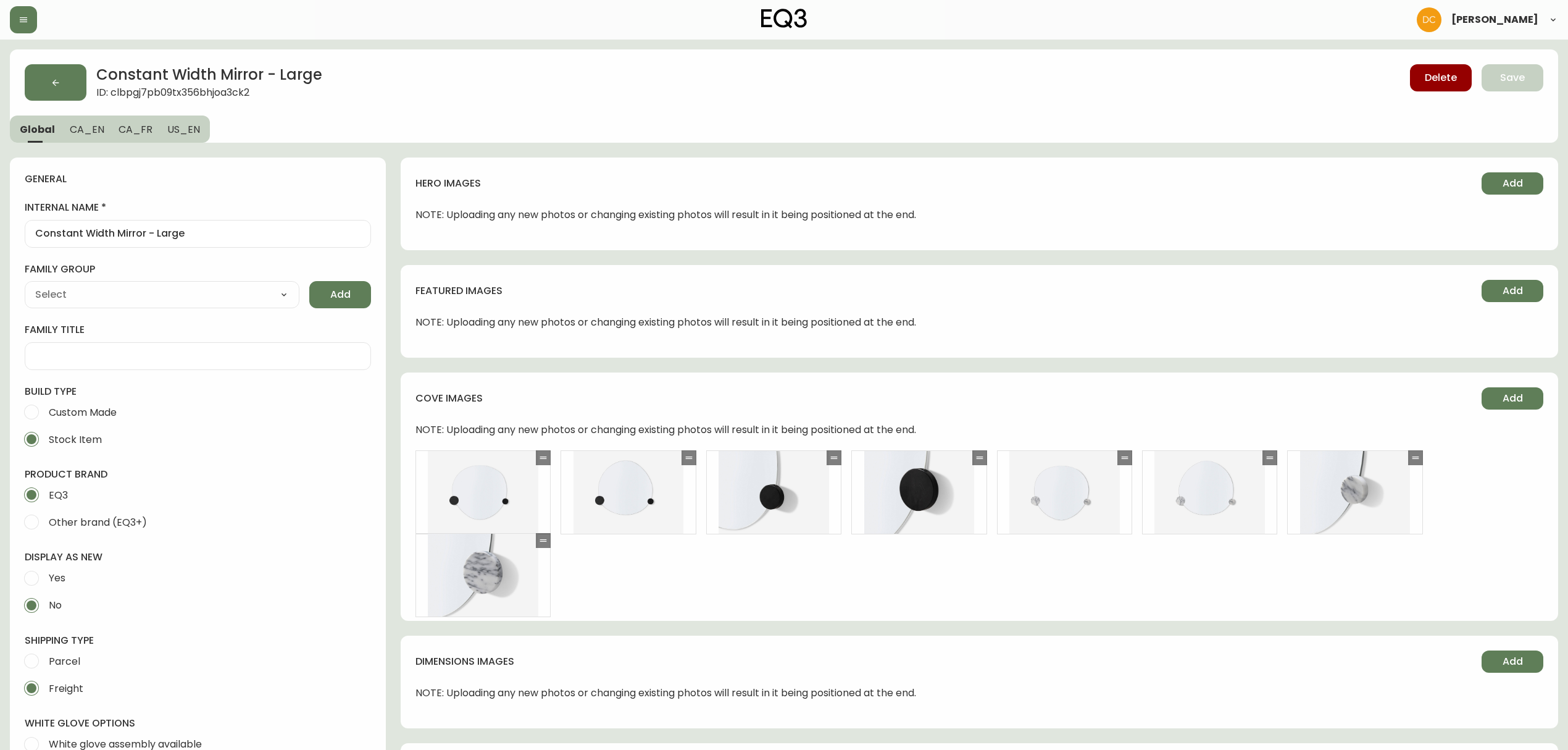
type input "EQ3"
select select "cjyt4m5lw0000pt749bx6gh7n"
type input "Home & Garden > Decor > Mirrors"
type input "Default"
select select "cjpjx7rji00004c744bbp6zrf"
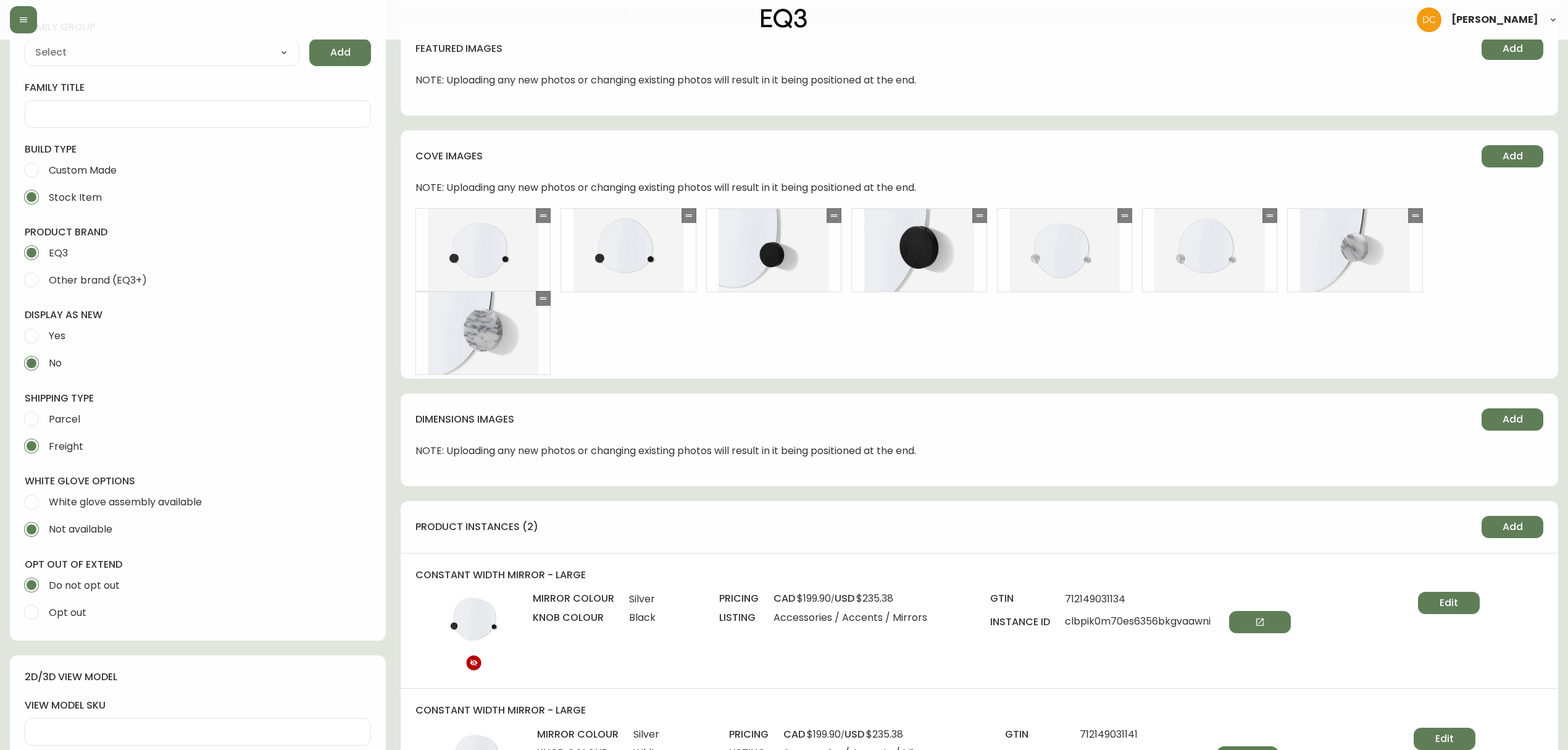
scroll to position [411, 0]
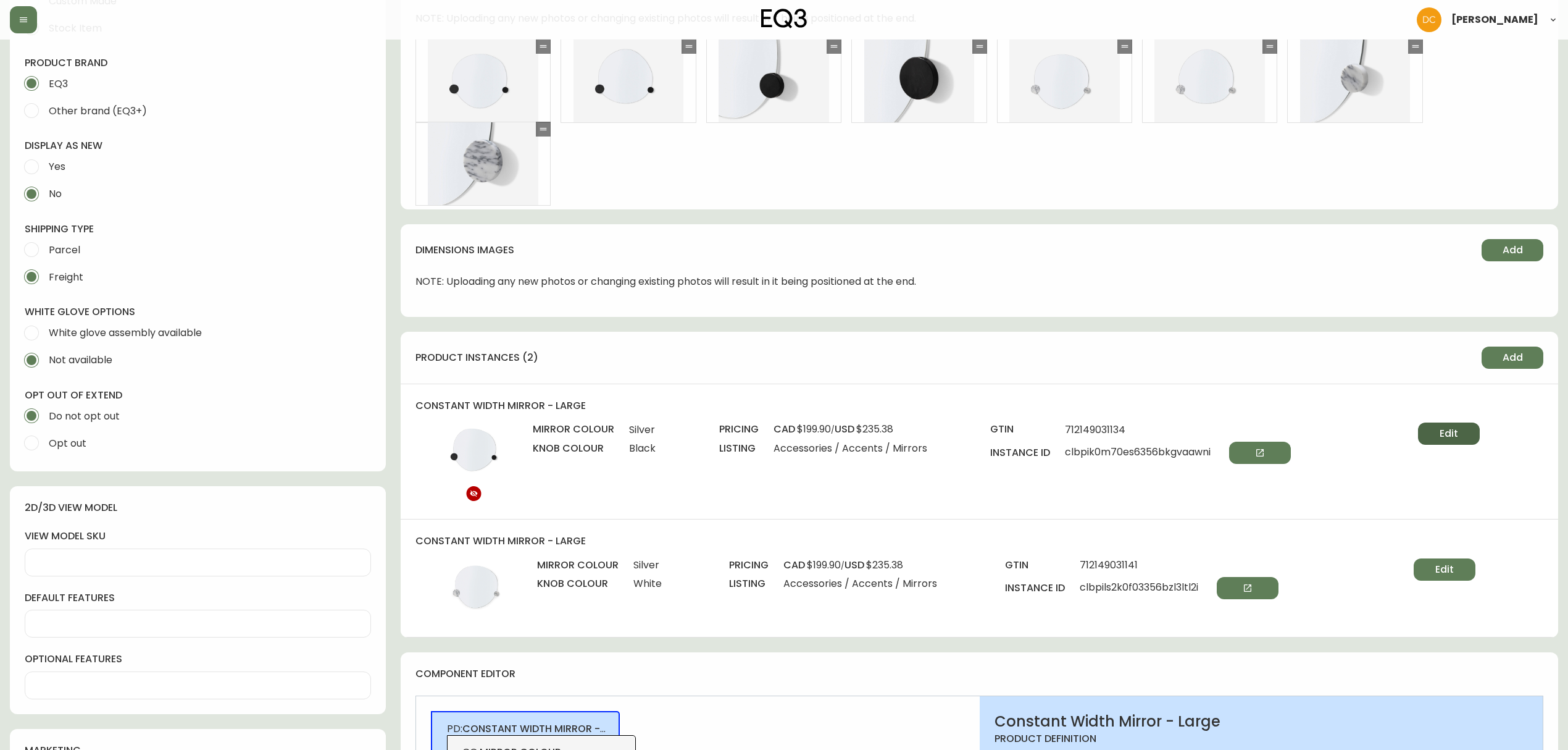
click at [1437, 444] on button "Edit" at bounding box center [1449, 433] width 62 height 22
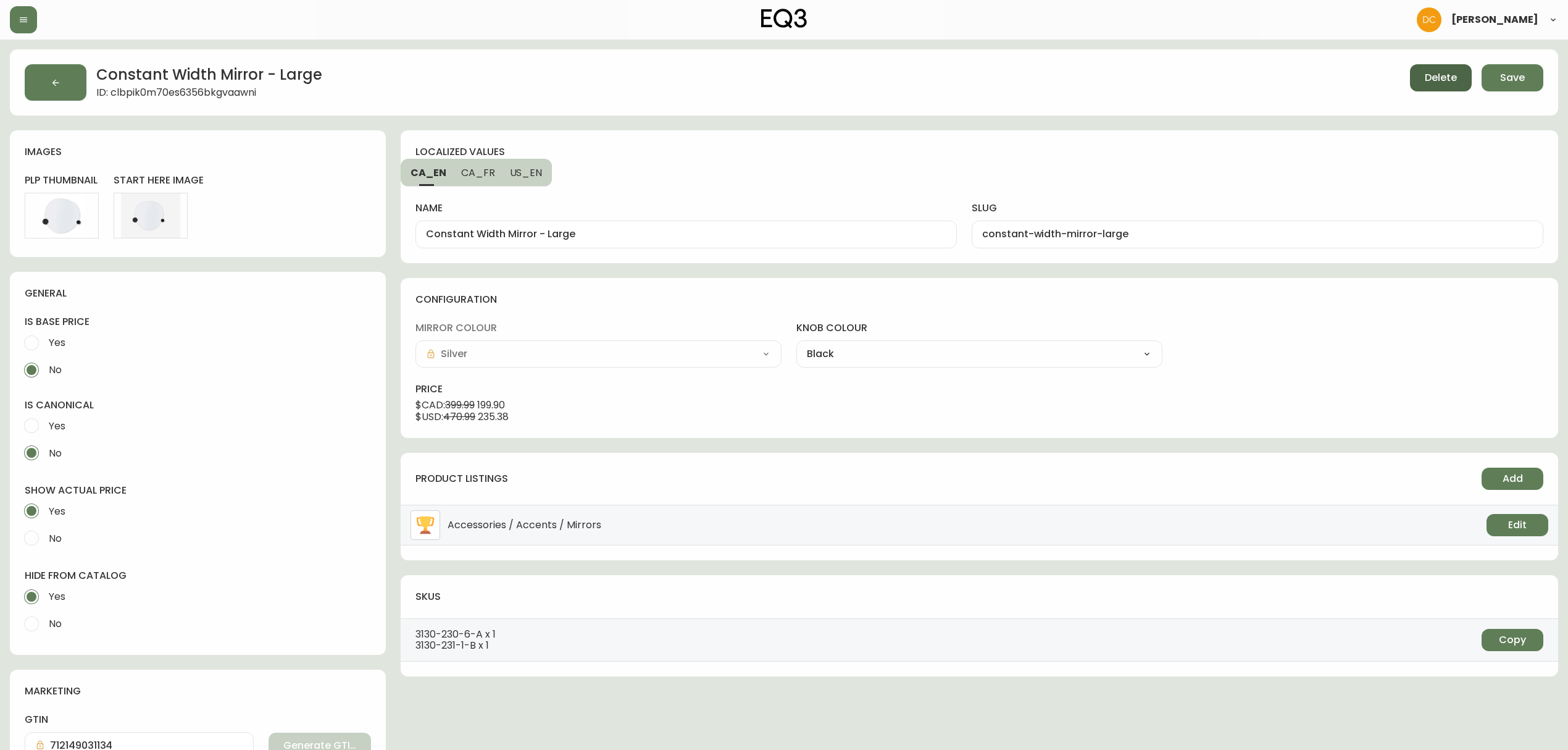
click at [1423, 82] on button "Delete" at bounding box center [1441, 78] width 62 height 27
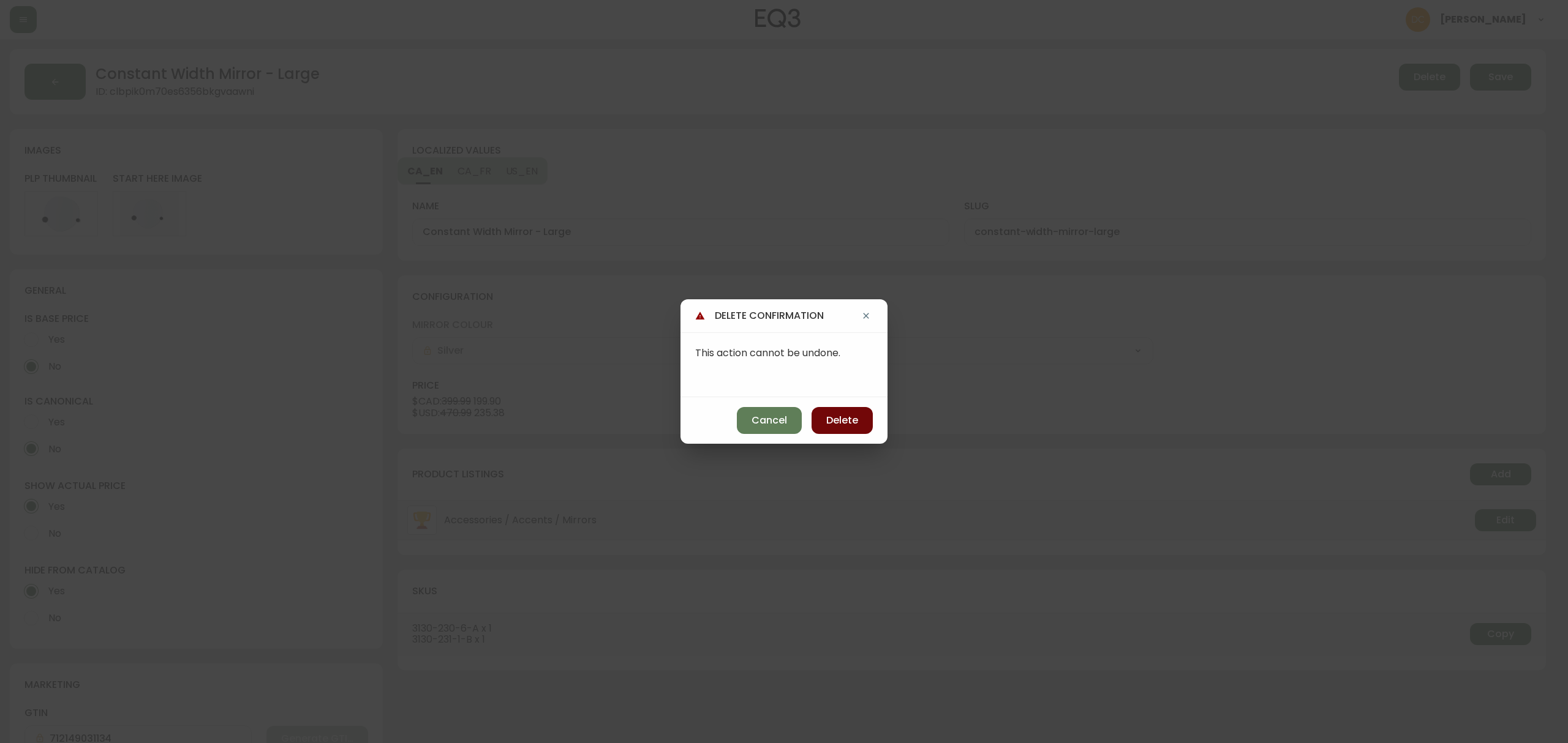
click at [831, 415] on span "Delete" at bounding box center [842, 420] width 32 height 13
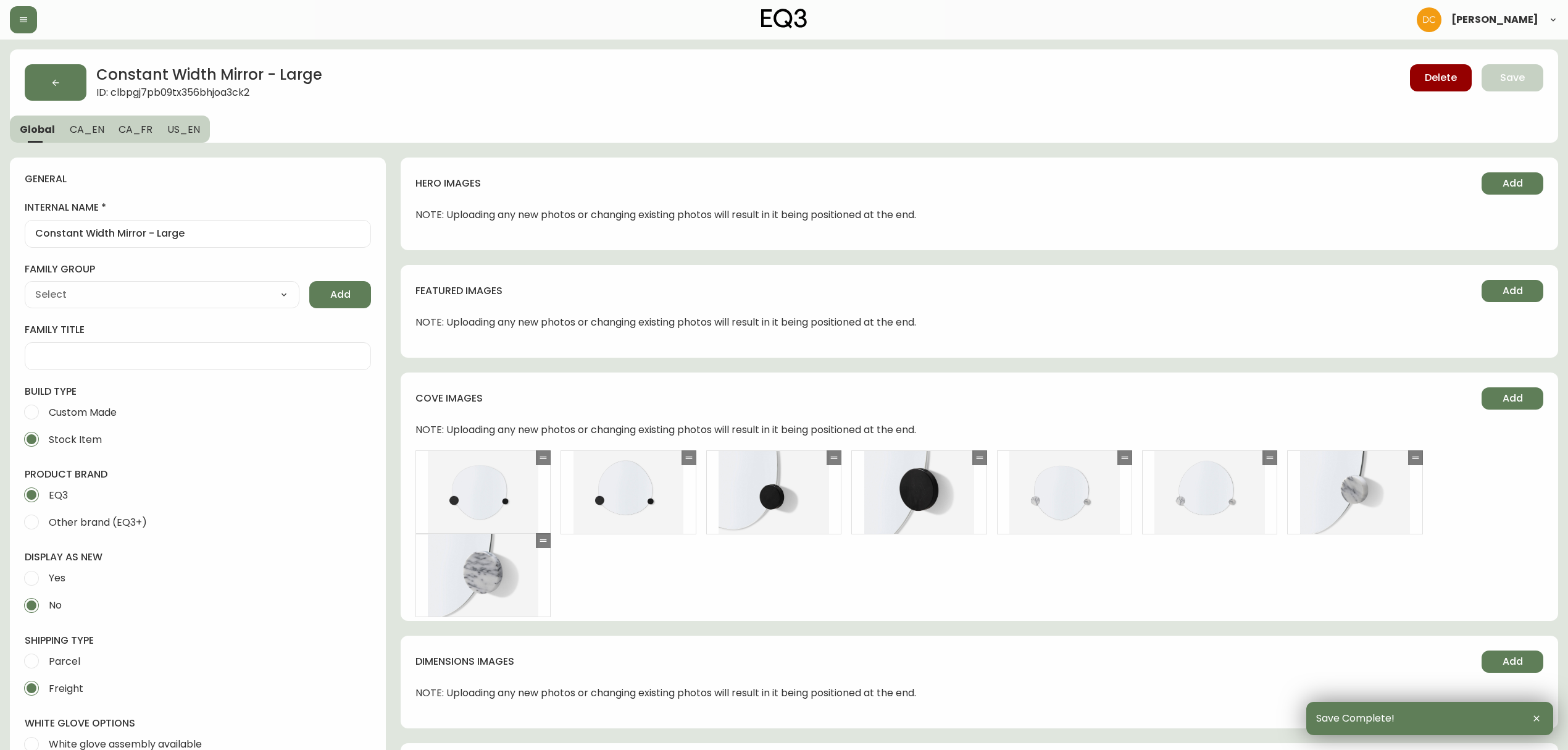
type input "EQ3"
type input "Home & Garden > Decor > Mirrors"
type input "Default"
select select "cjyt4m5lw0000pt749bx6gh7n"
select select "cjpjx7rji00004c744bbp6zrf"
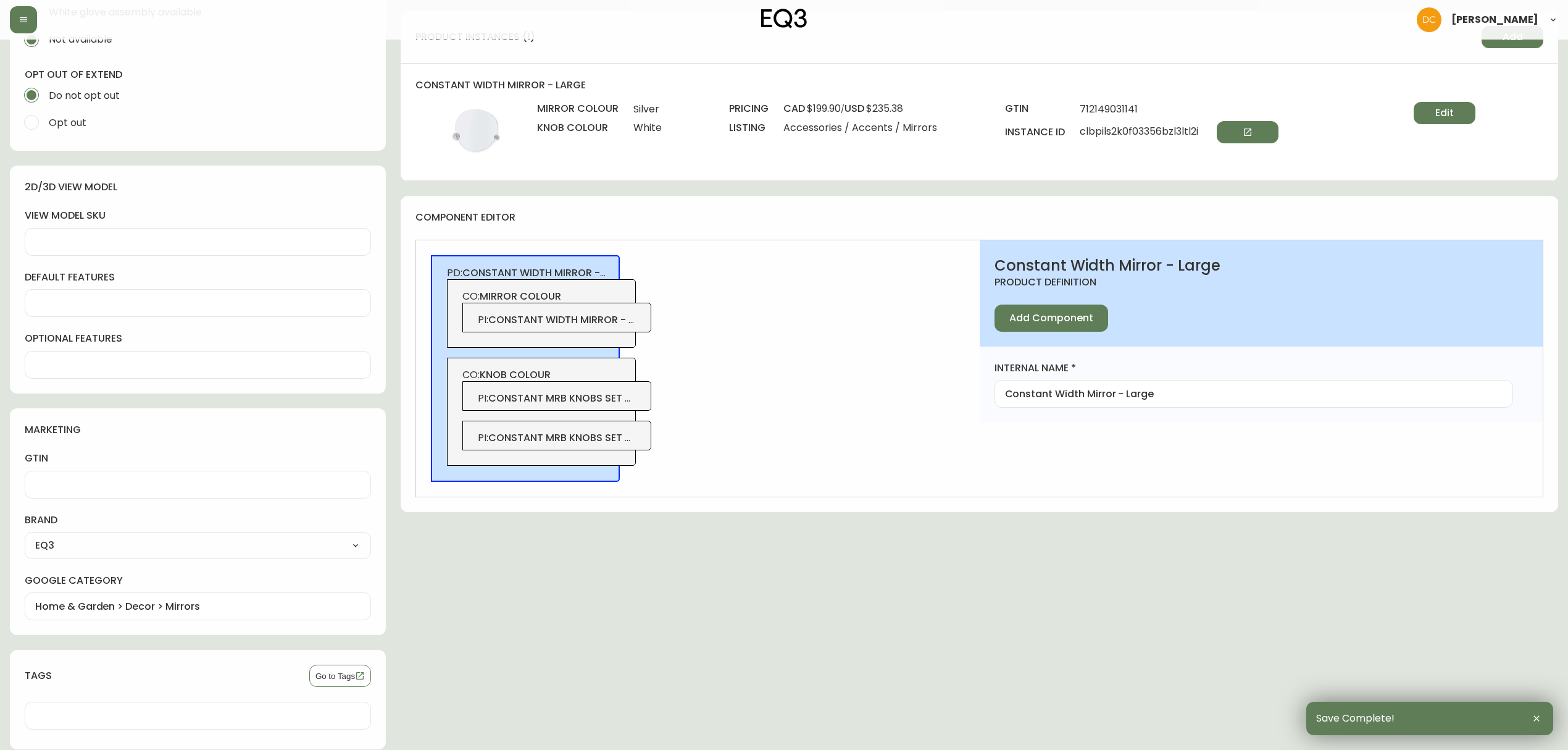
scroll to position [742, 0]
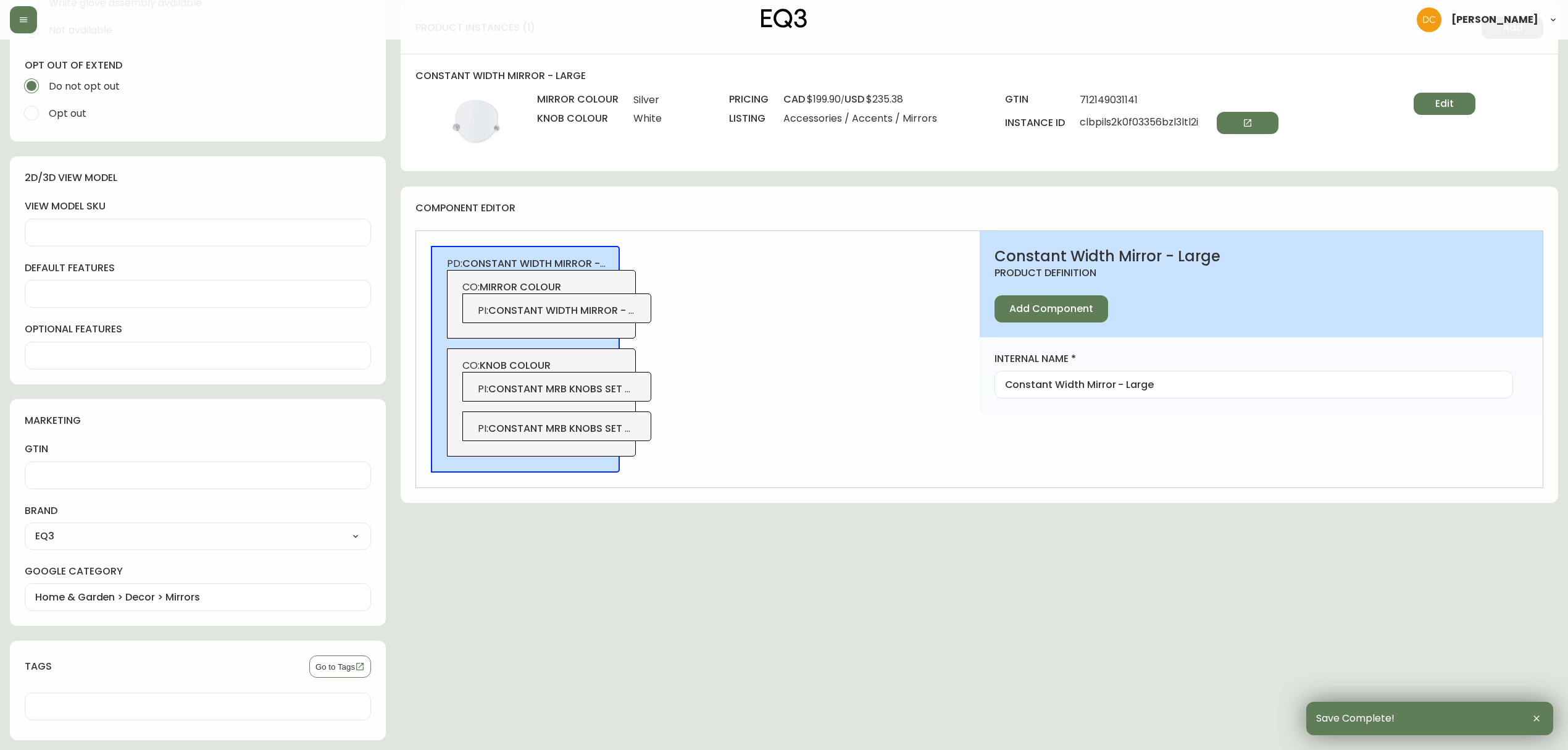
click at [617, 393] on span "constant mrb knobs set of 2-bk" at bounding box center [576, 390] width 176 height 15
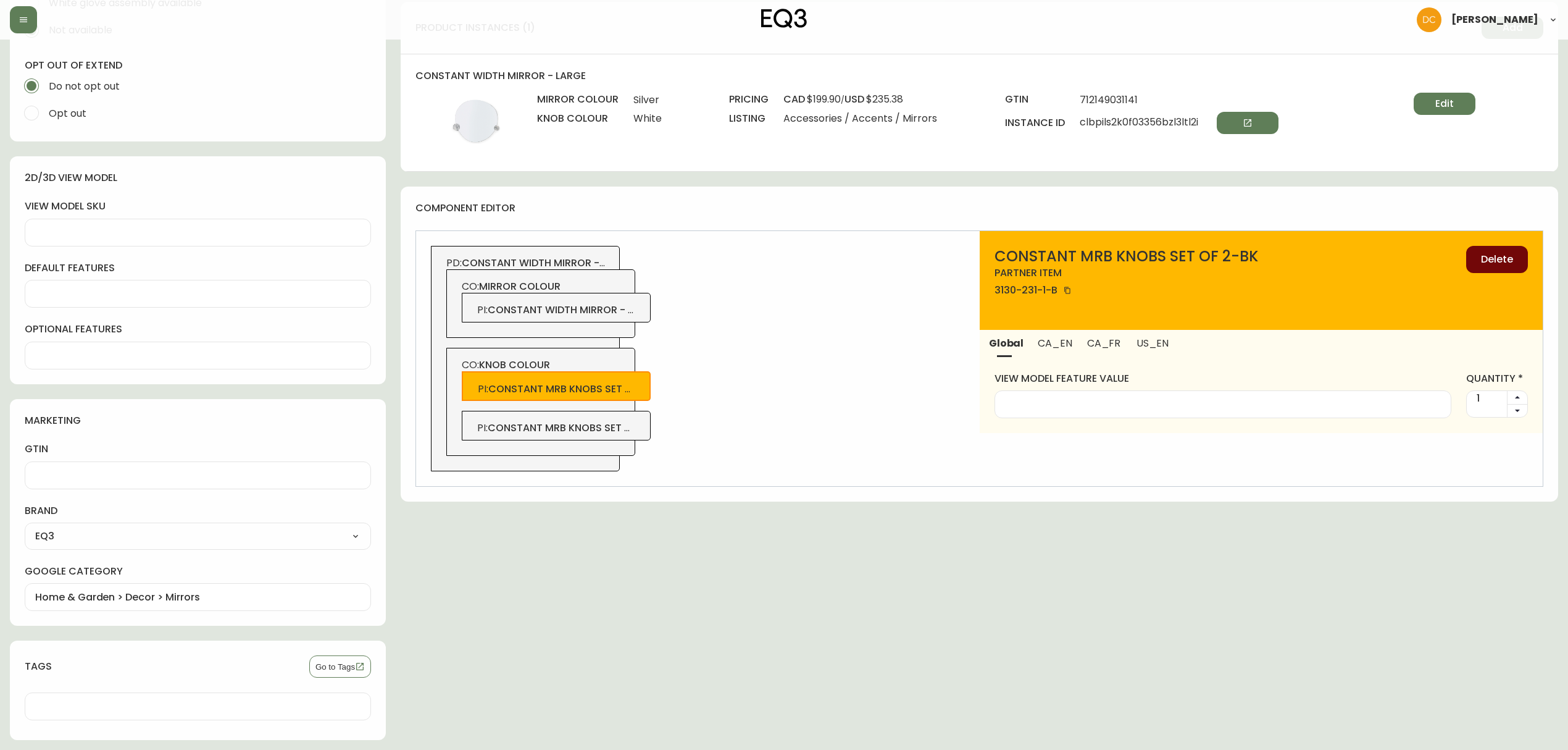
click at [1497, 252] on button "Delete" at bounding box center [1497, 260] width 62 height 27
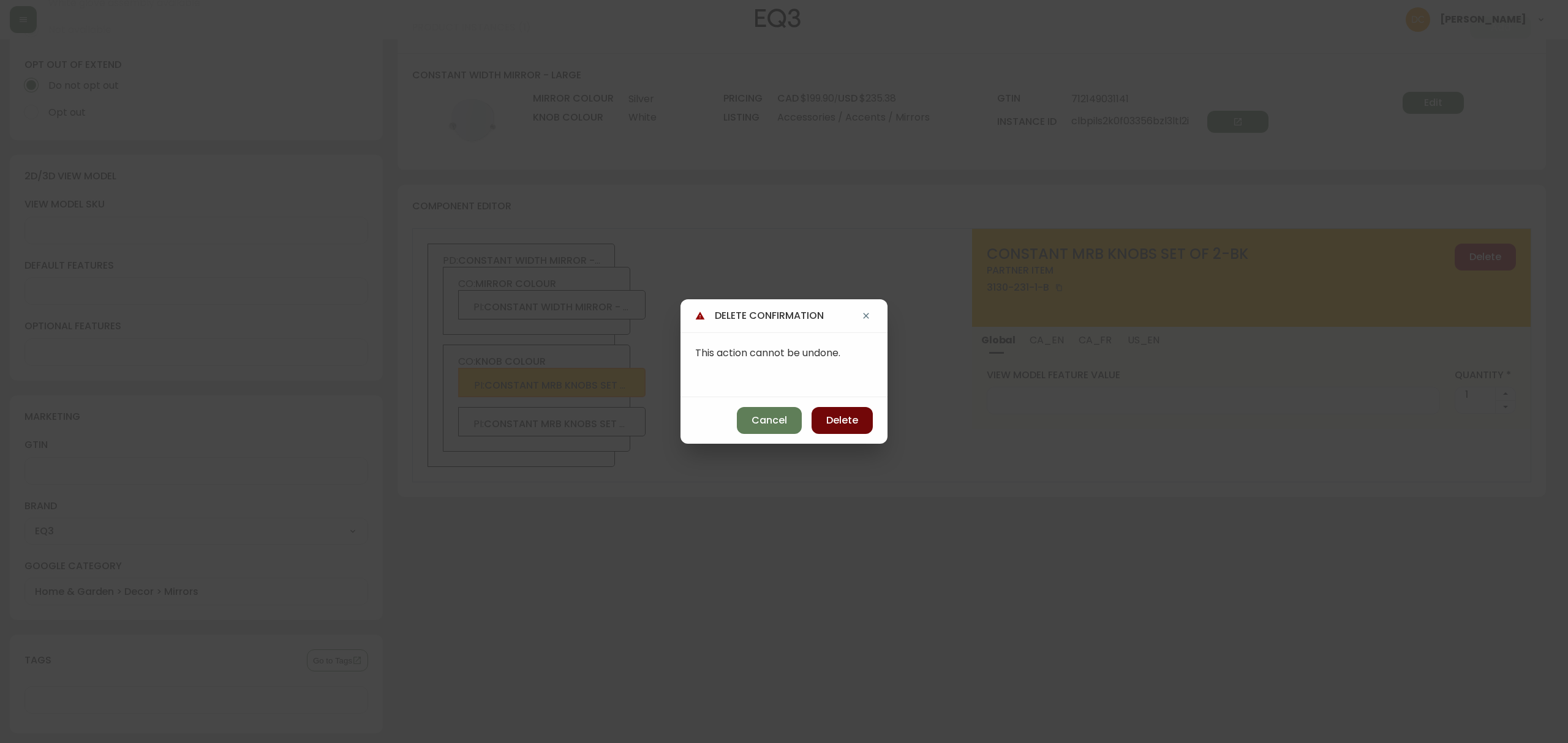
click at [818, 430] on button "Delete" at bounding box center [843, 420] width 61 height 27
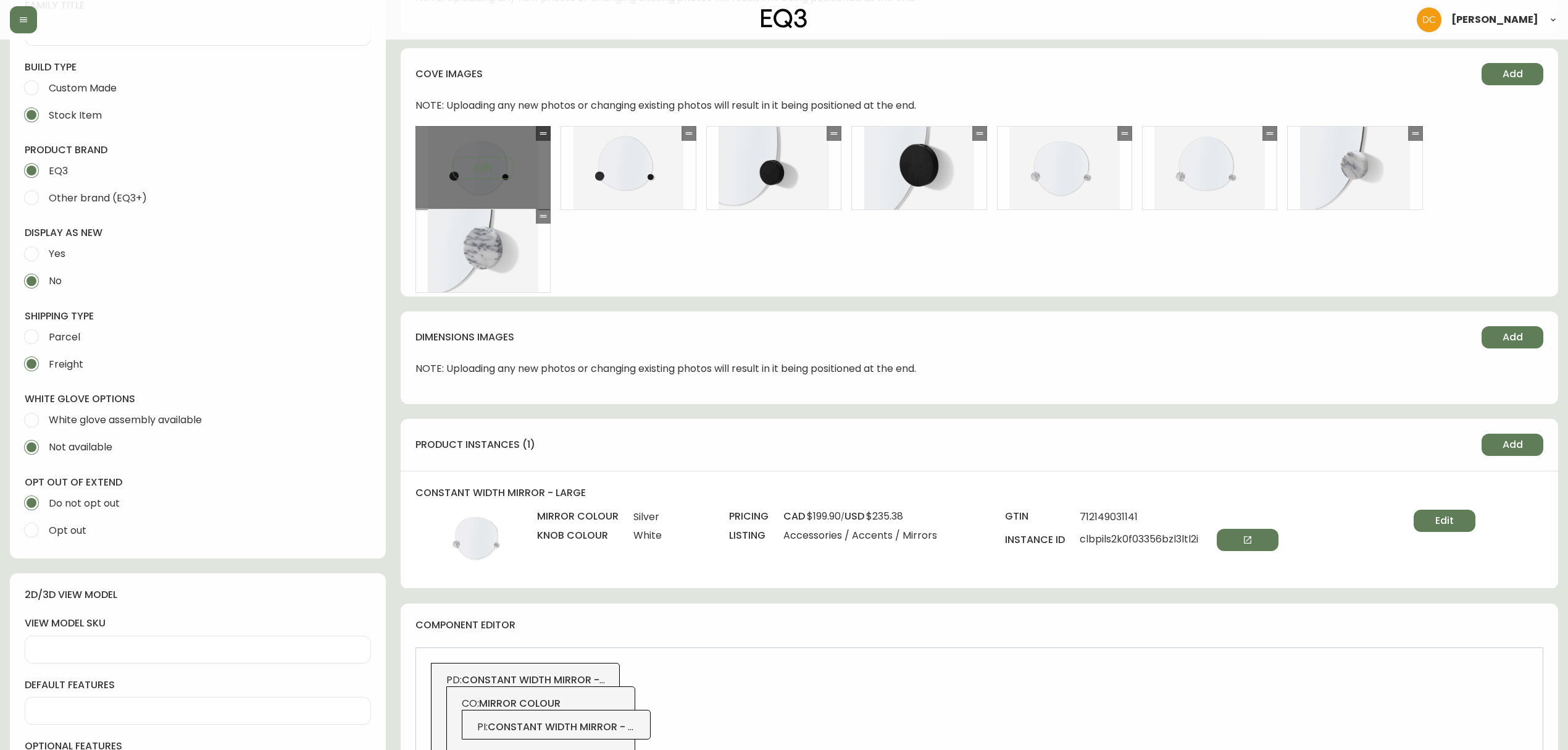
scroll to position [82, 0]
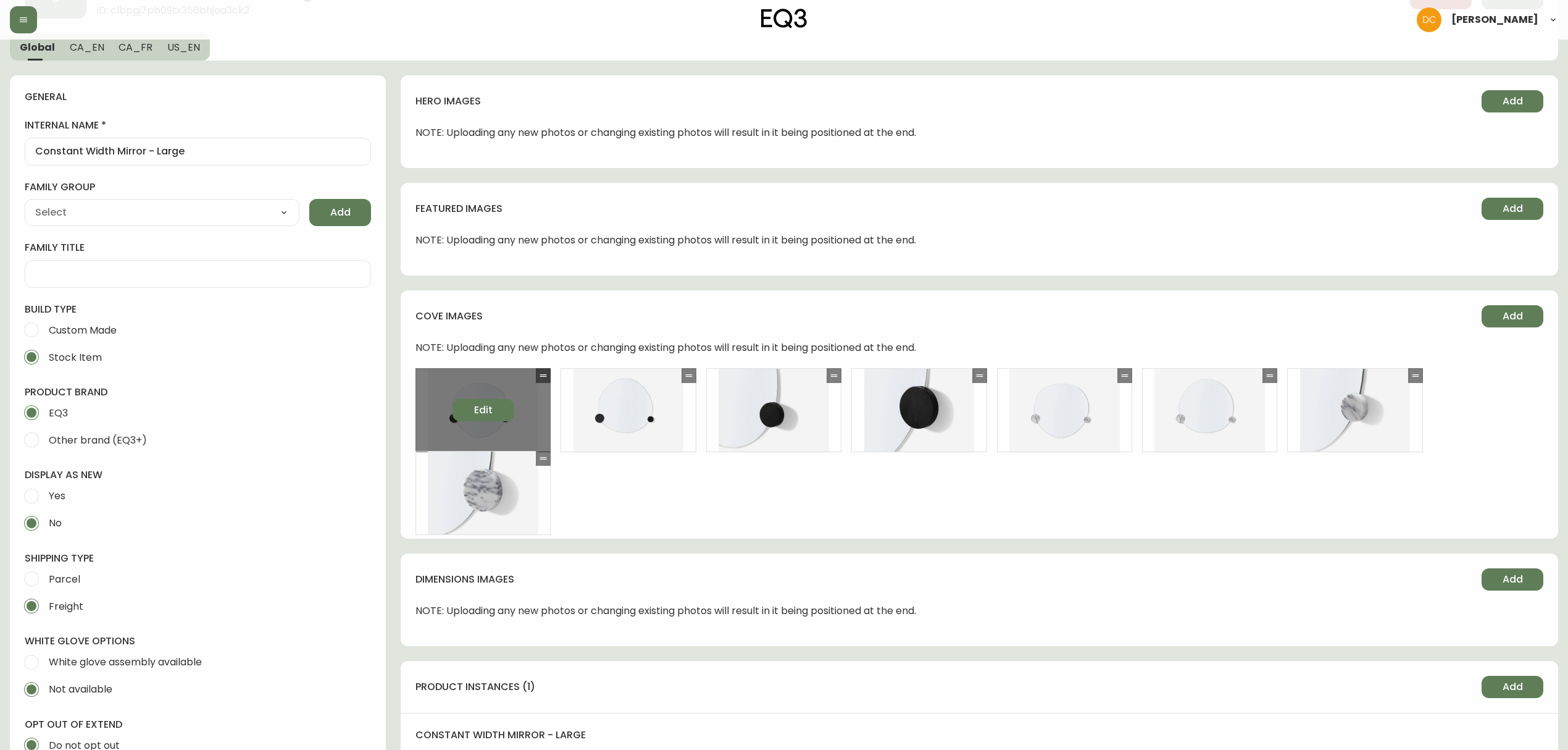
click at [473, 413] on button "Edit" at bounding box center [484, 410] width 62 height 22
select select "FRONT_VIEW"
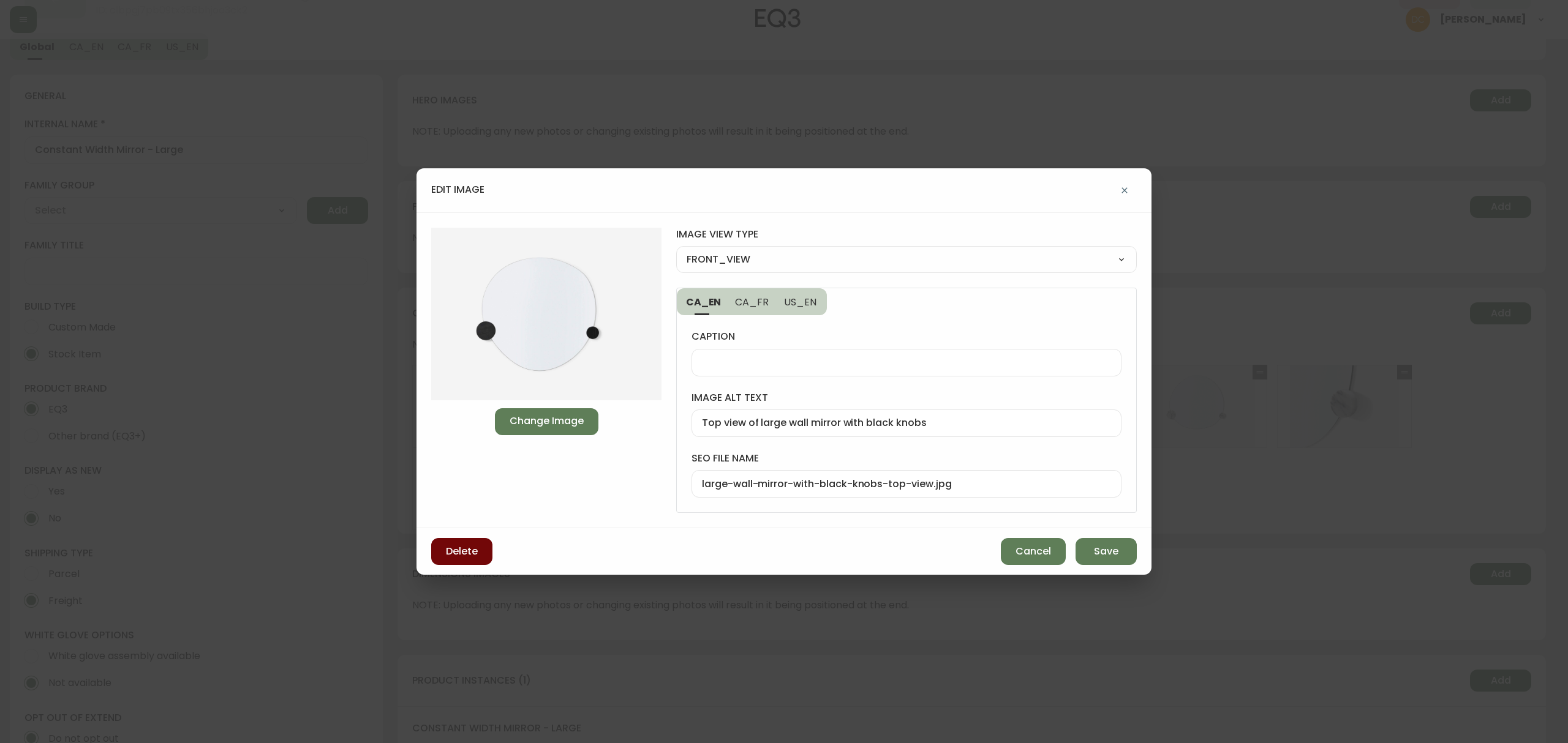
click at [459, 545] on button "Delete" at bounding box center [462, 551] width 61 height 27
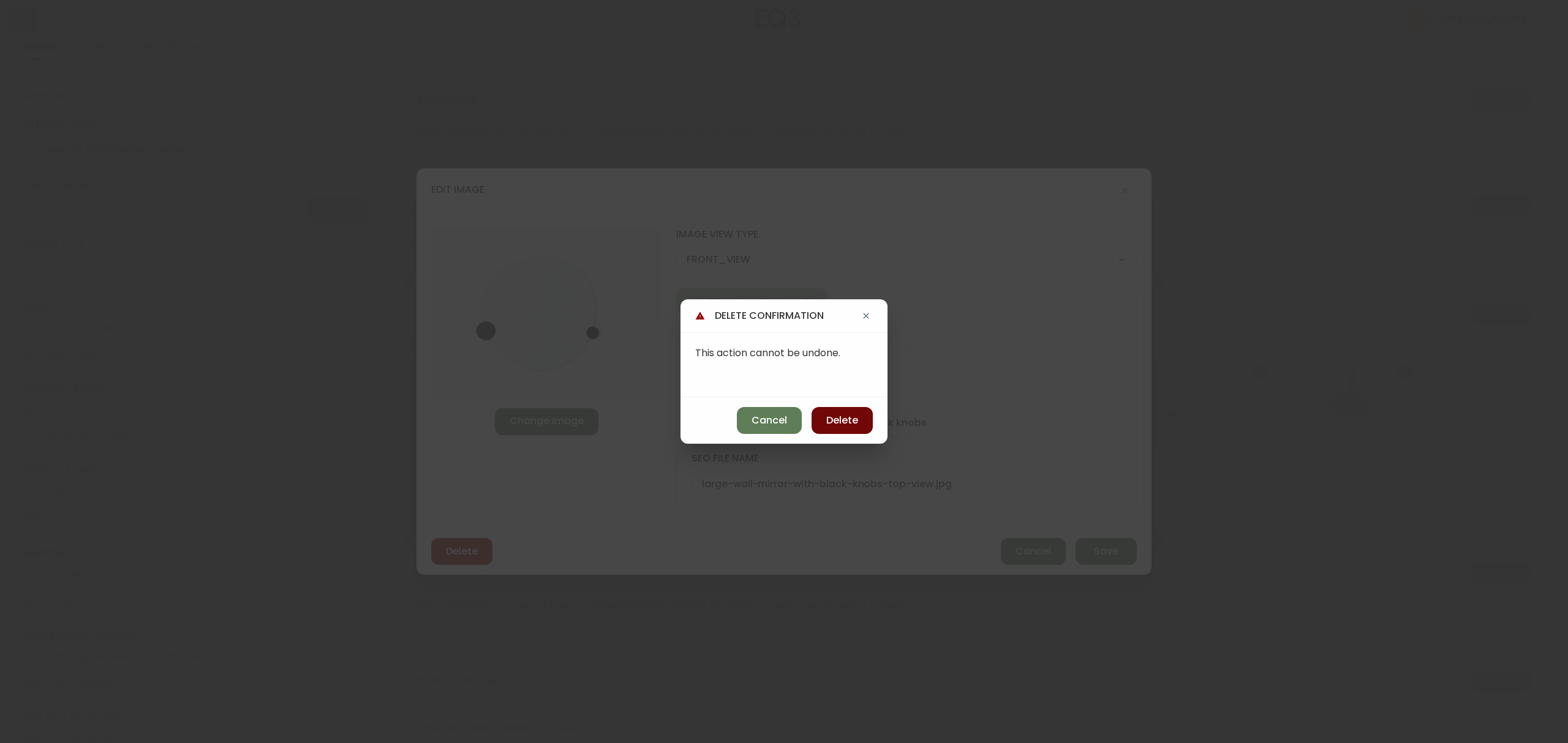
click at [846, 421] on span "Delete" at bounding box center [842, 420] width 32 height 13
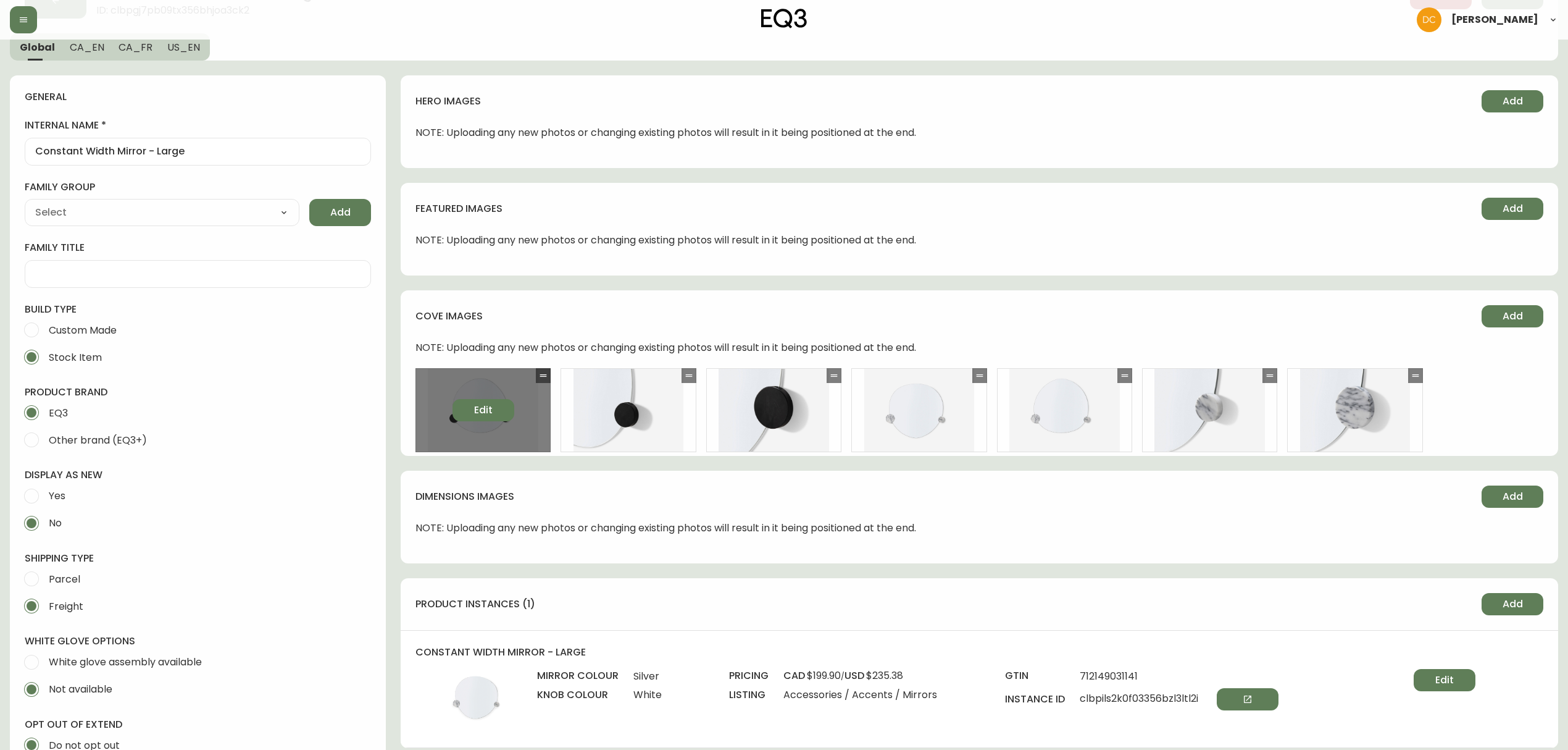
click at [495, 416] on button "Edit" at bounding box center [484, 410] width 62 height 22
select select "FRONT_VIEW"
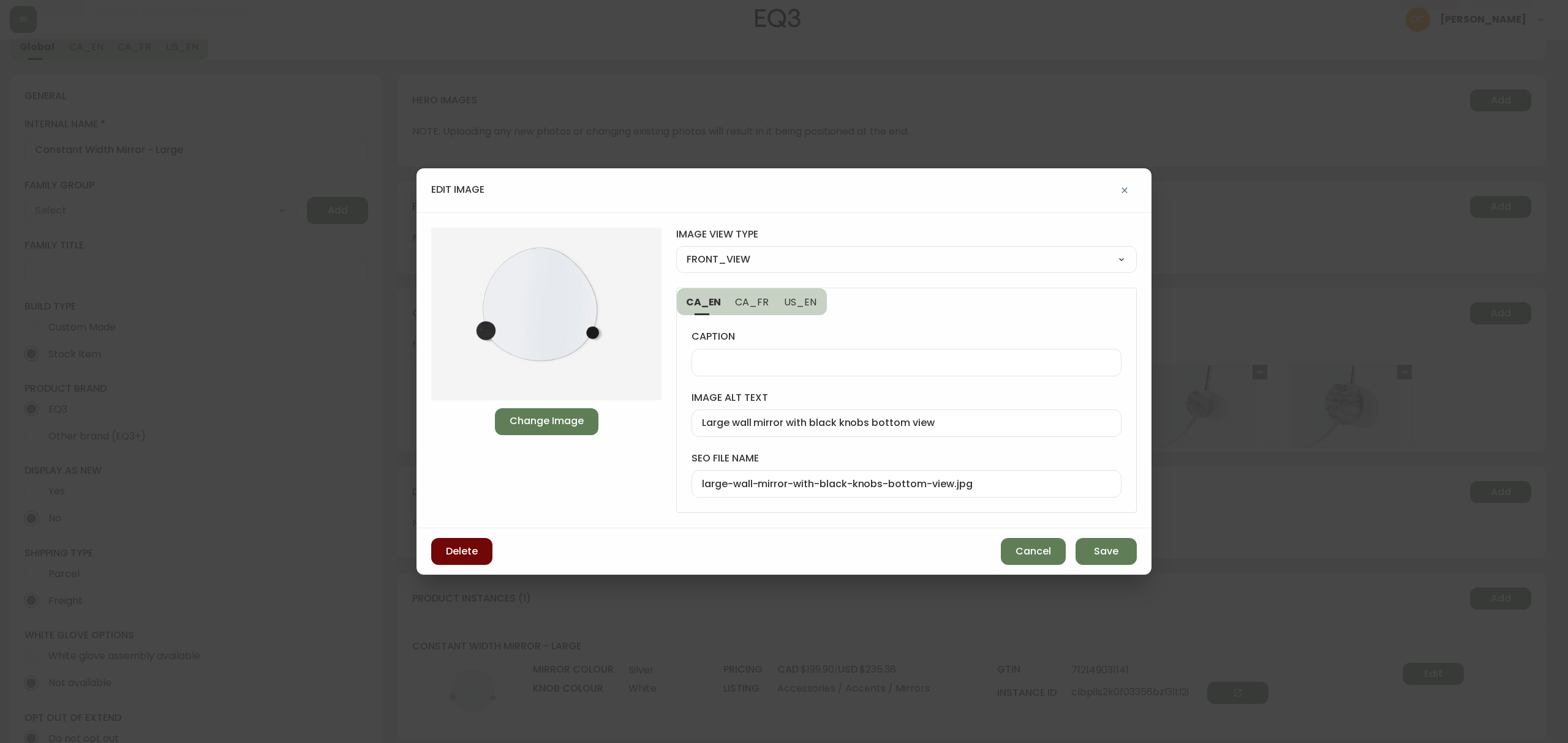
click at [475, 559] on button "Delete" at bounding box center [462, 551] width 61 height 27
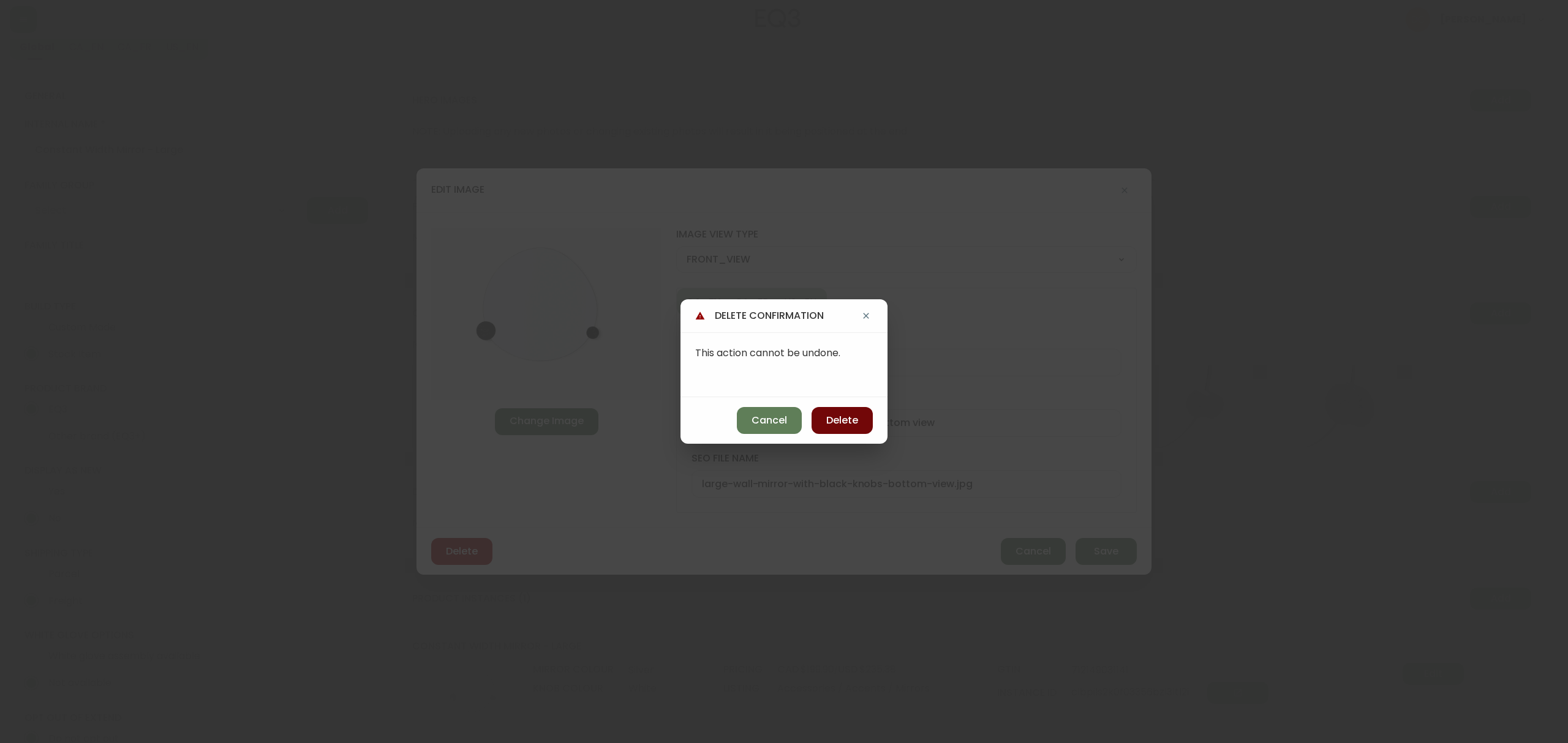
click at [827, 419] on span "Delete" at bounding box center [842, 420] width 32 height 13
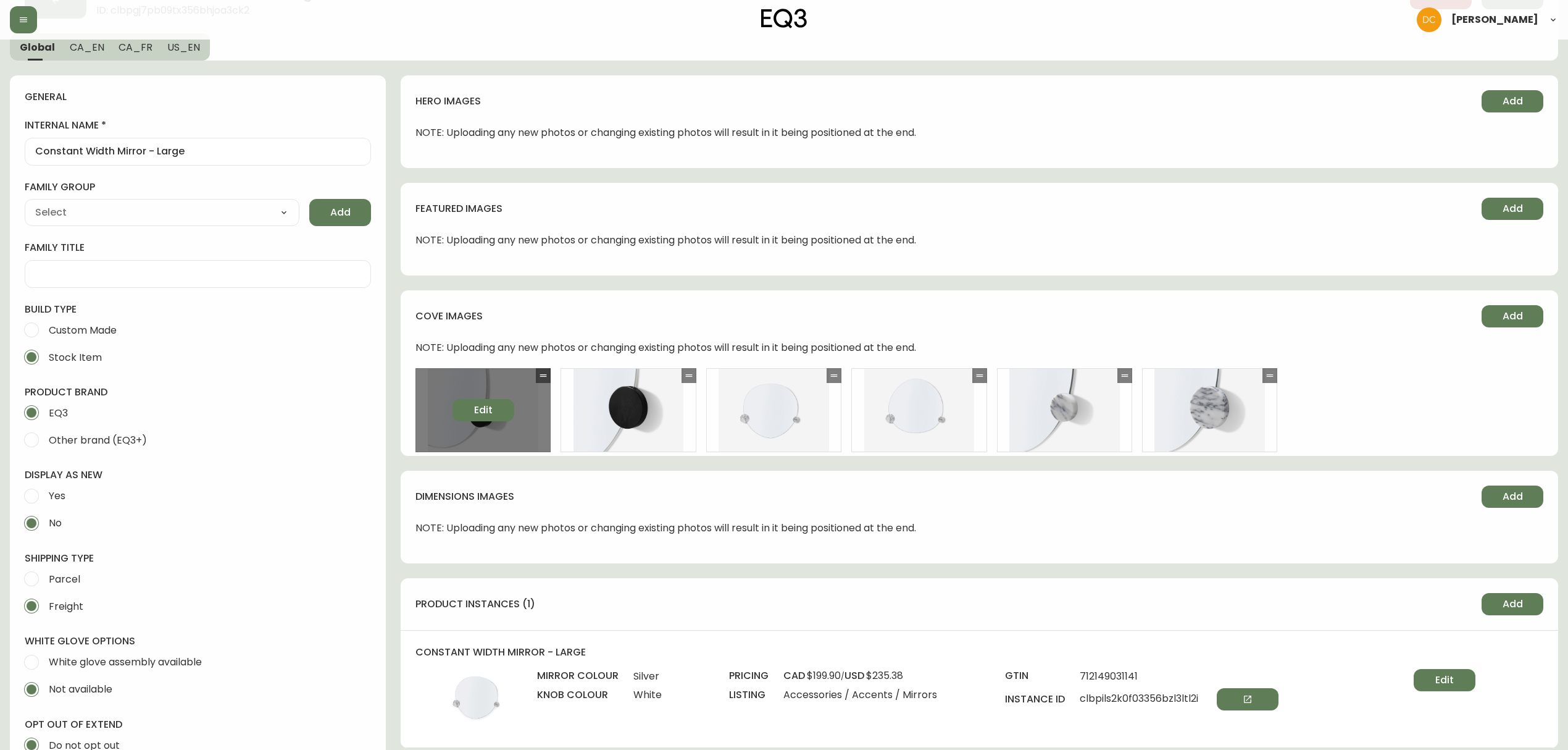
click at [490, 413] on span "Edit" at bounding box center [484, 410] width 18 height 14
select select "DETAIL_VIEW"
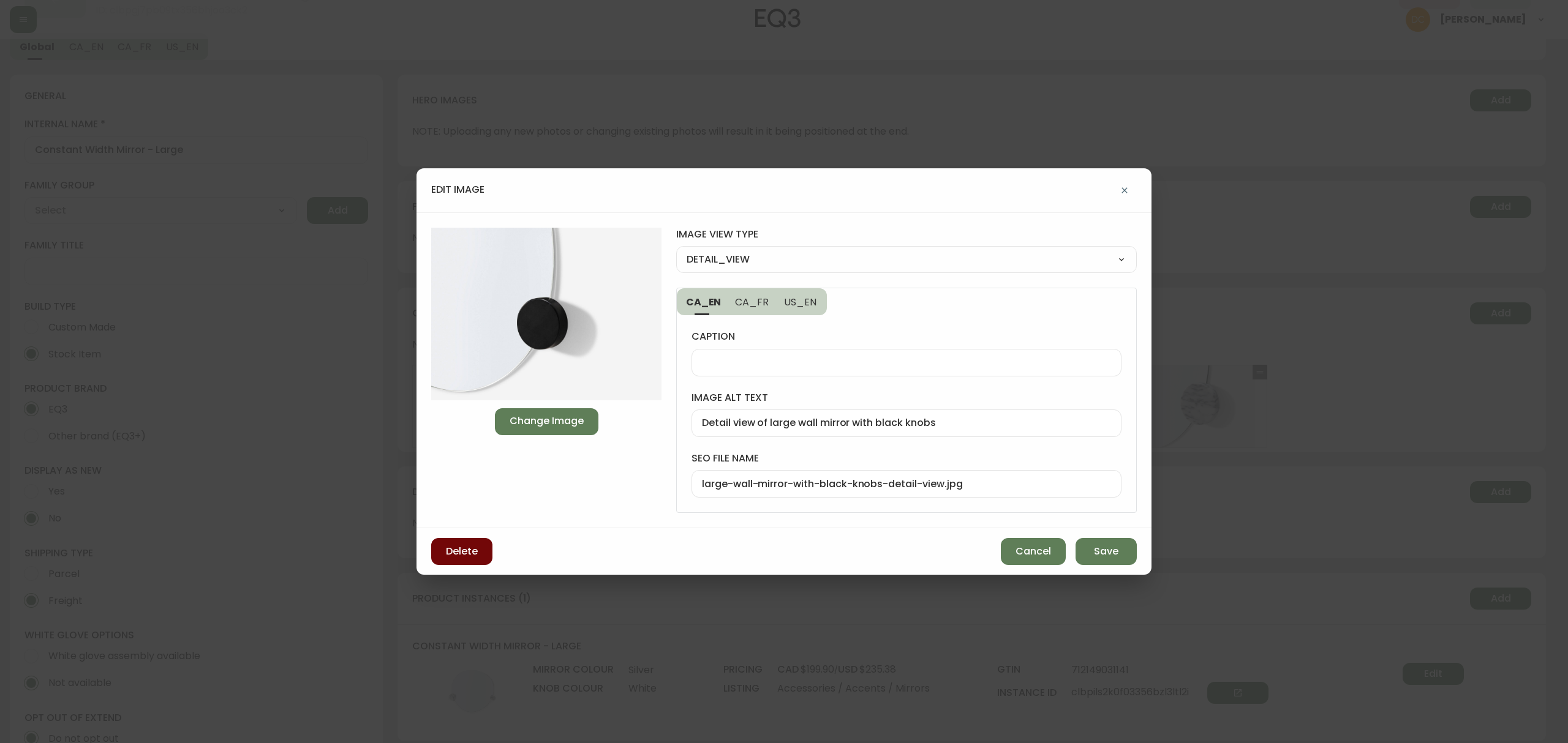
click at [478, 552] on button "Delete" at bounding box center [462, 551] width 61 height 27
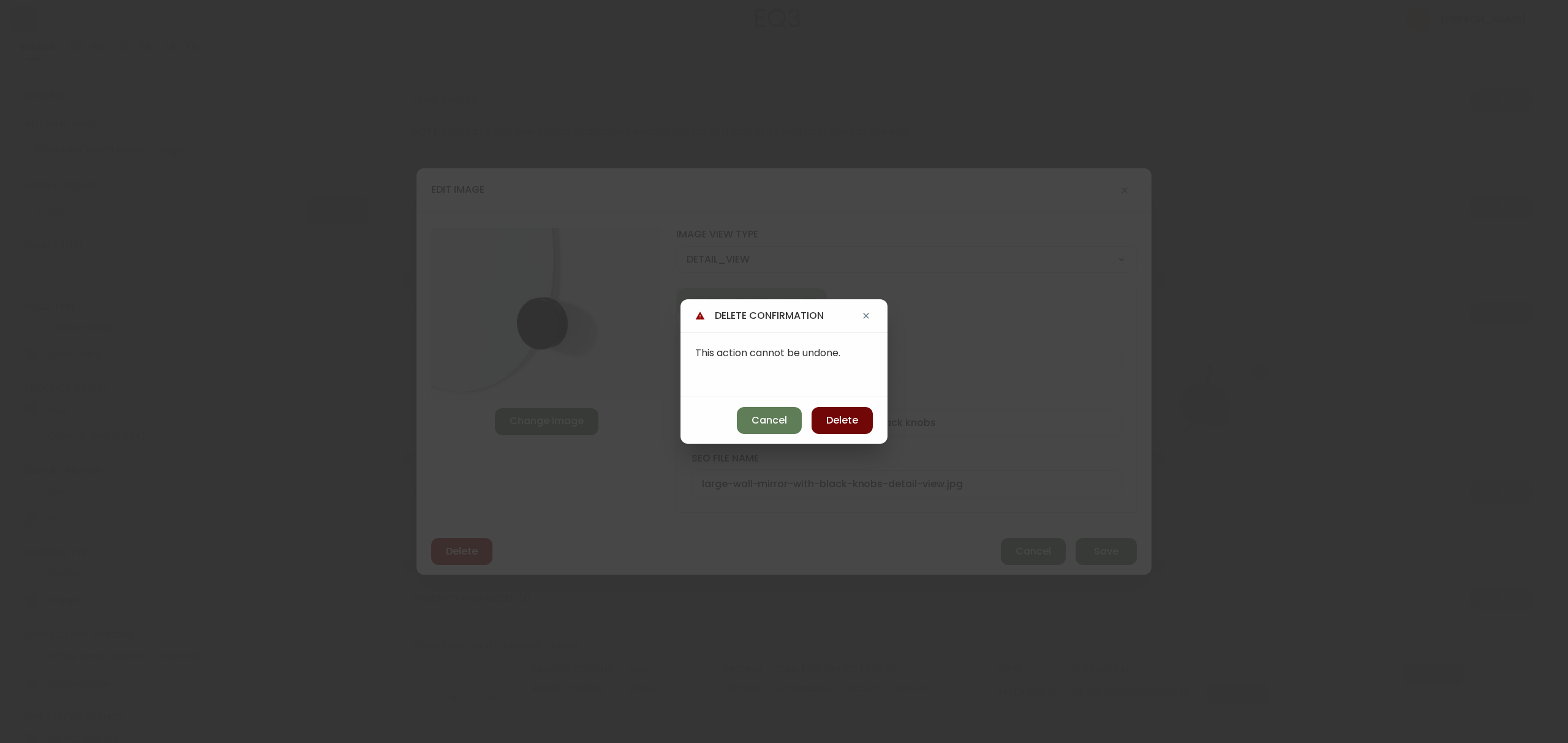
click at [833, 430] on button "Delete" at bounding box center [843, 420] width 61 height 27
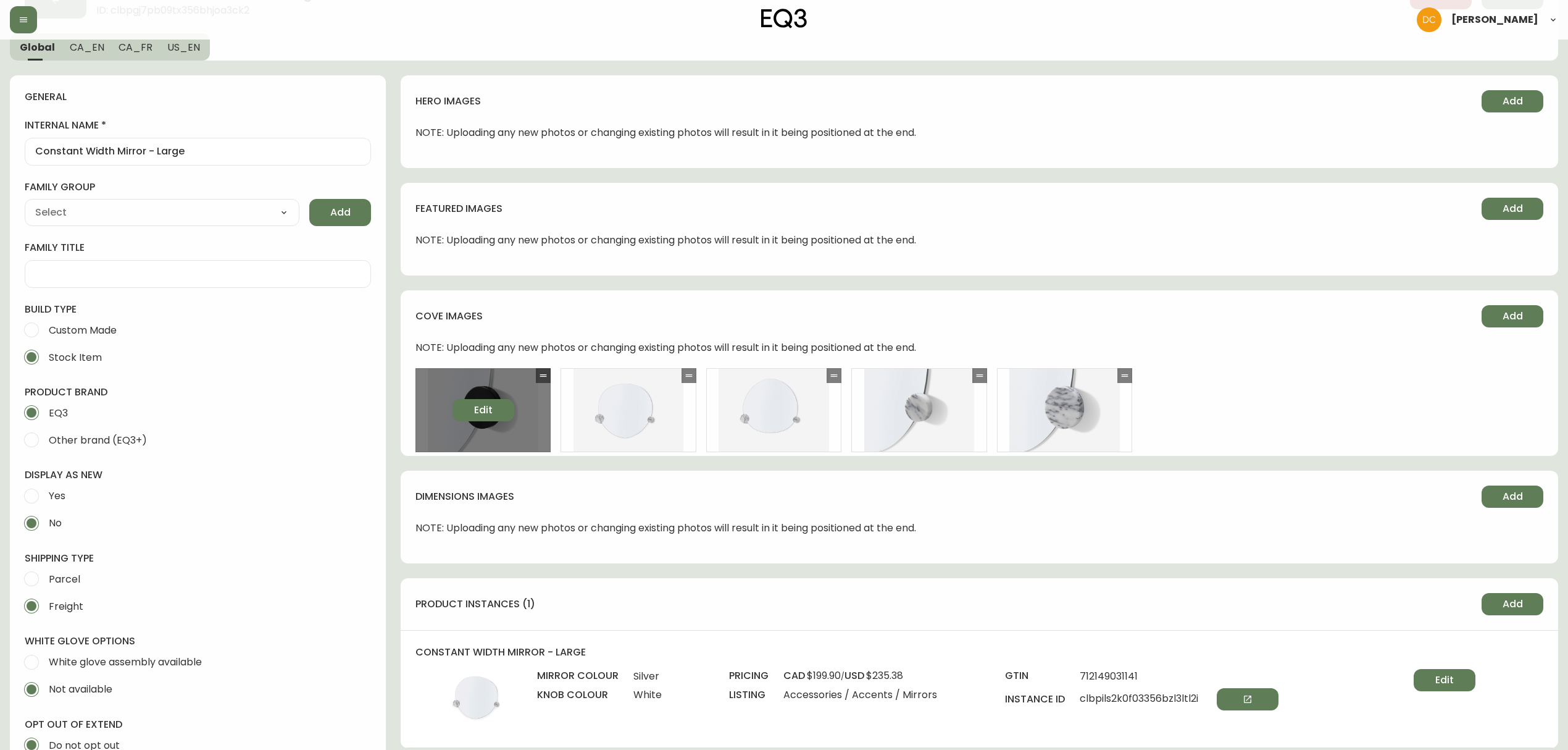
click at [495, 416] on button "Edit" at bounding box center [484, 410] width 62 height 22
select select "DETAIL_VIEW"
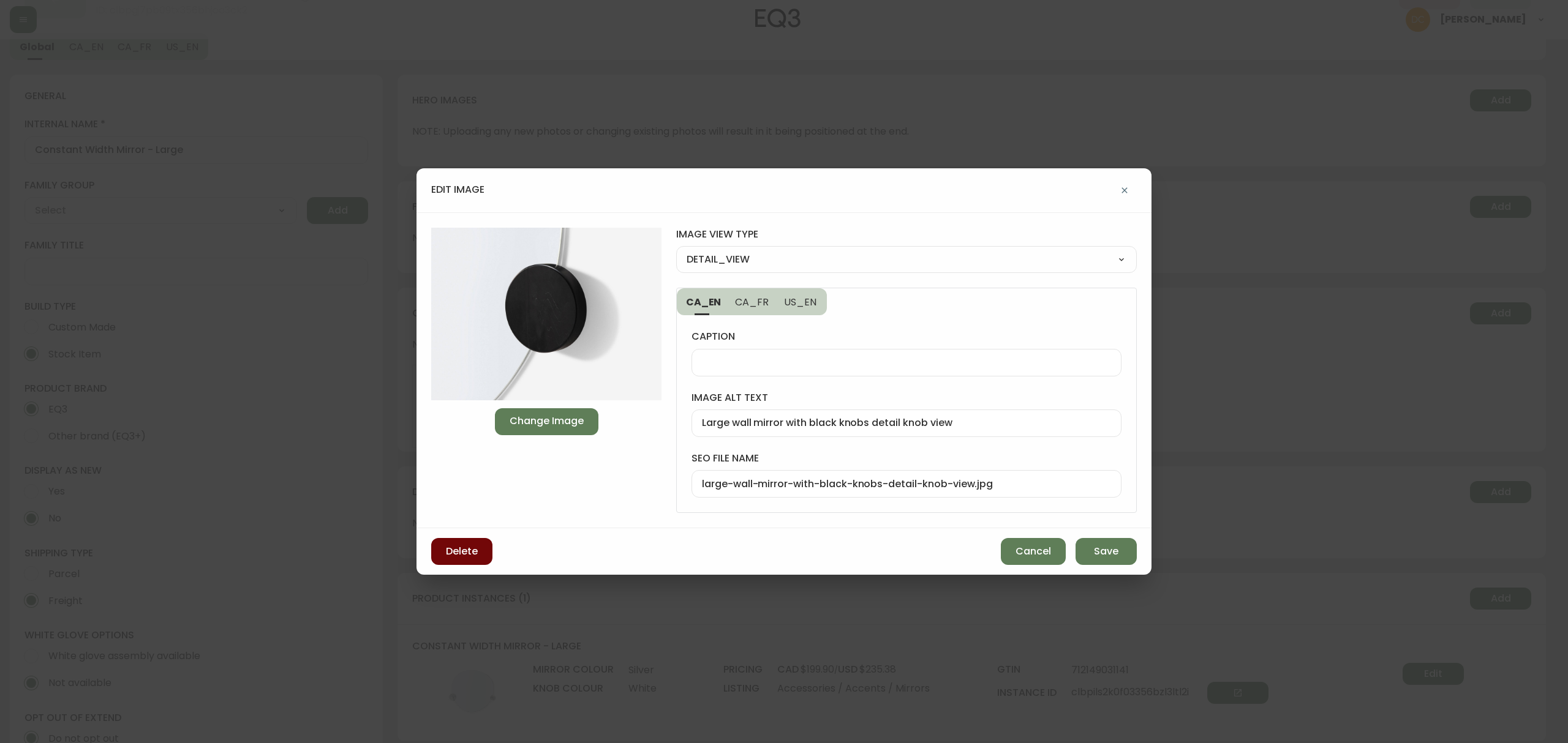
click at [474, 557] on span "Delete" at bounding box center [461, 551] width 32 height 13
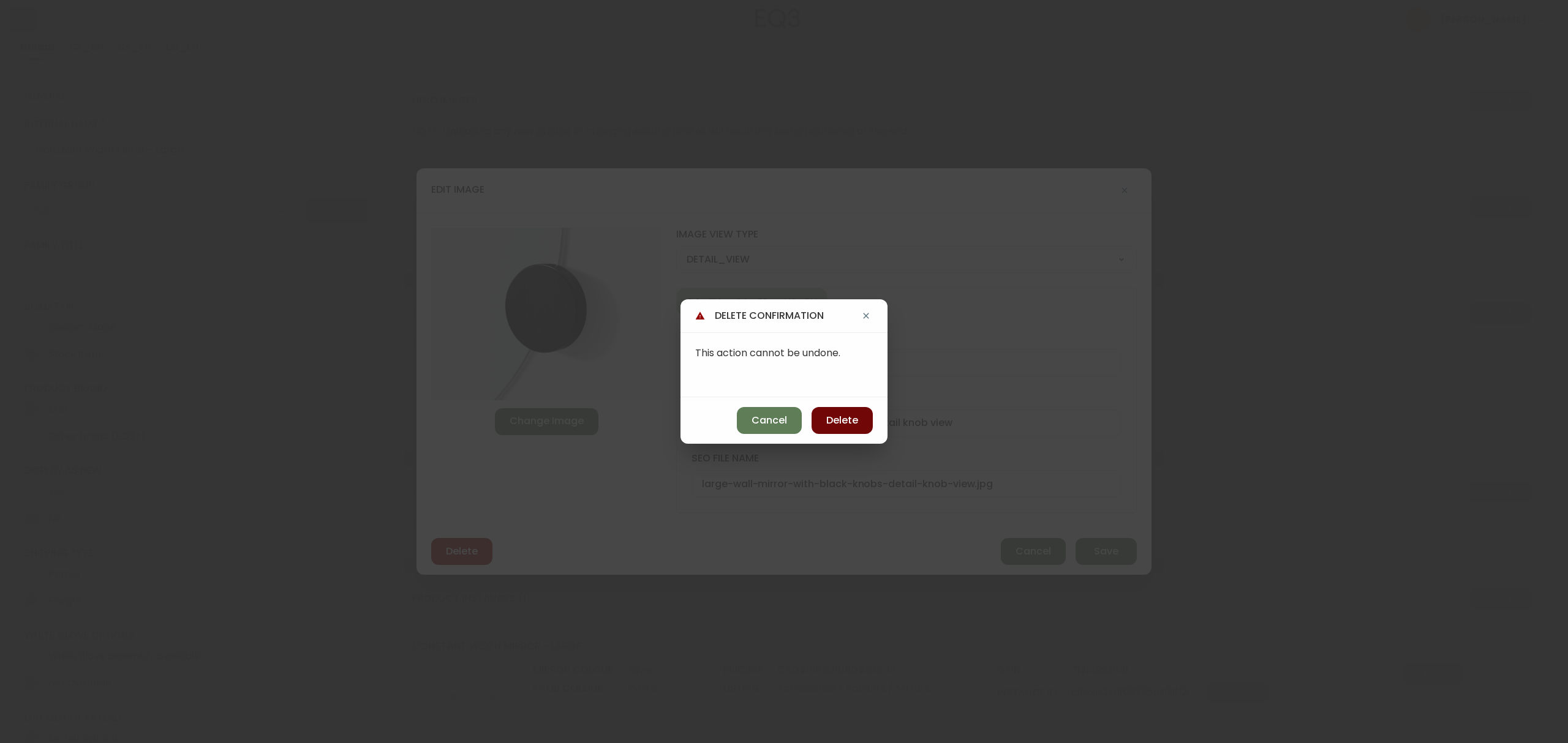
click at [843, 419] on span "Delete" at bounding box center [842, 420] width 32 height 13
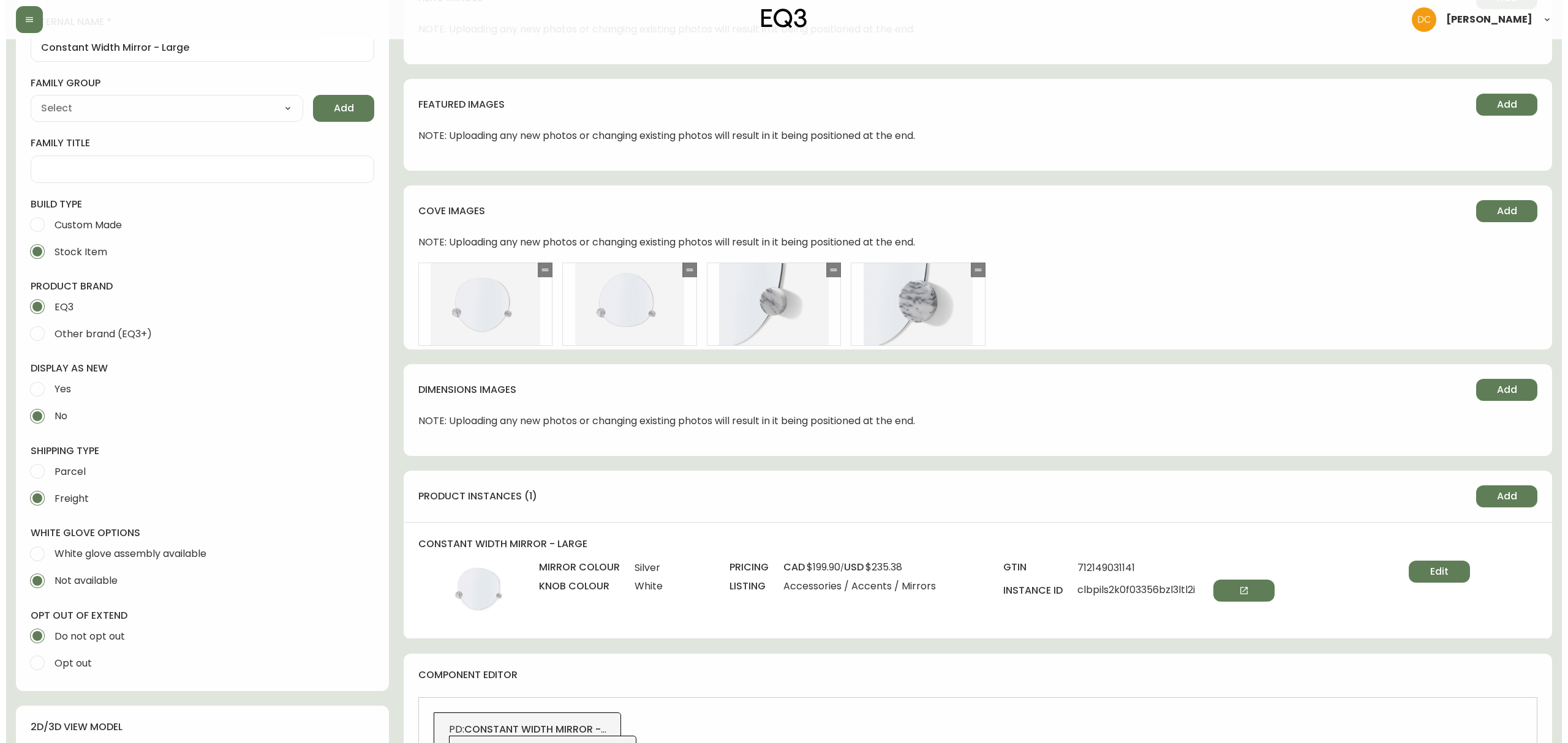
scroll to position [0, 0]
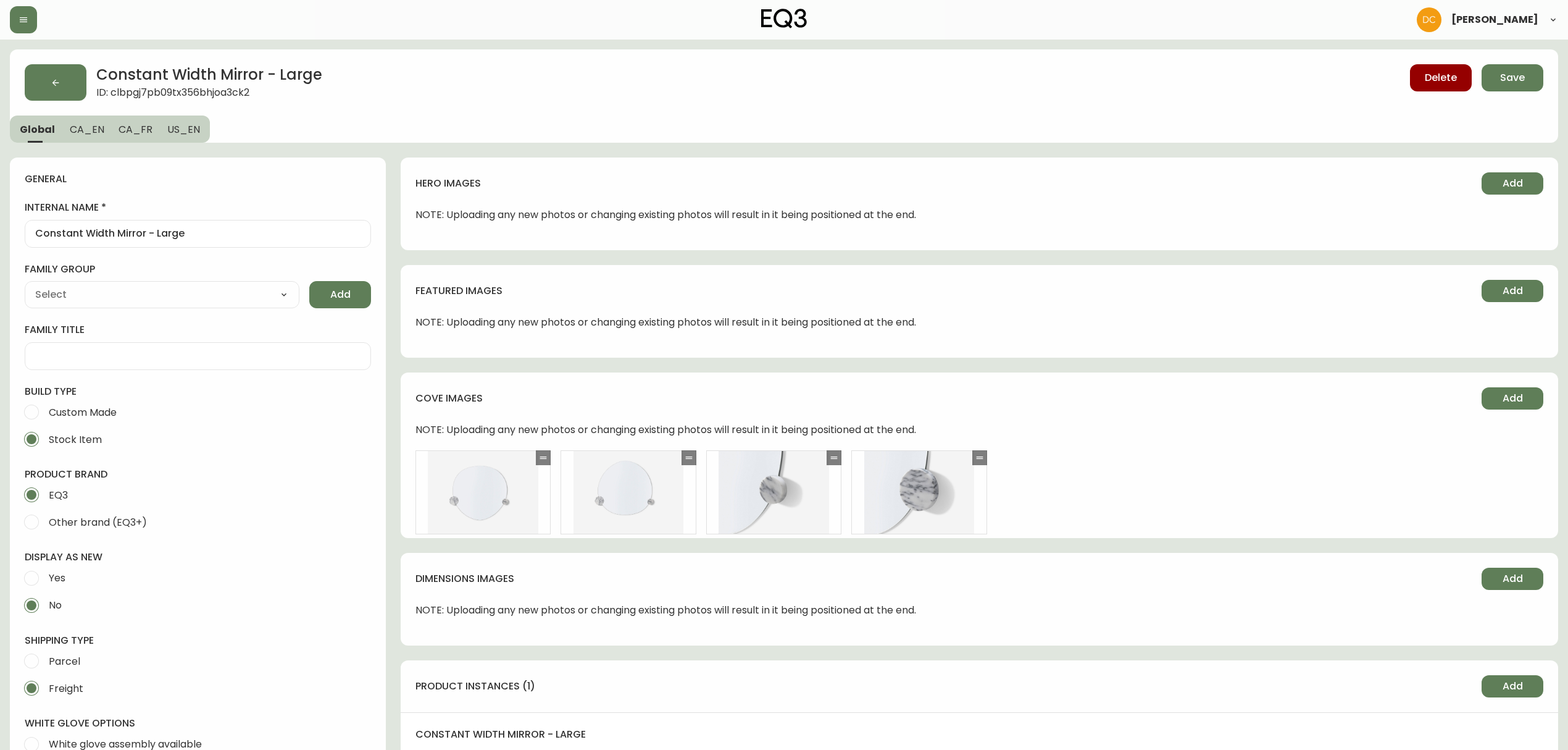
click at [90, 126] on span "CA_EN" at bounding box center [87, 129] width 34 height 13
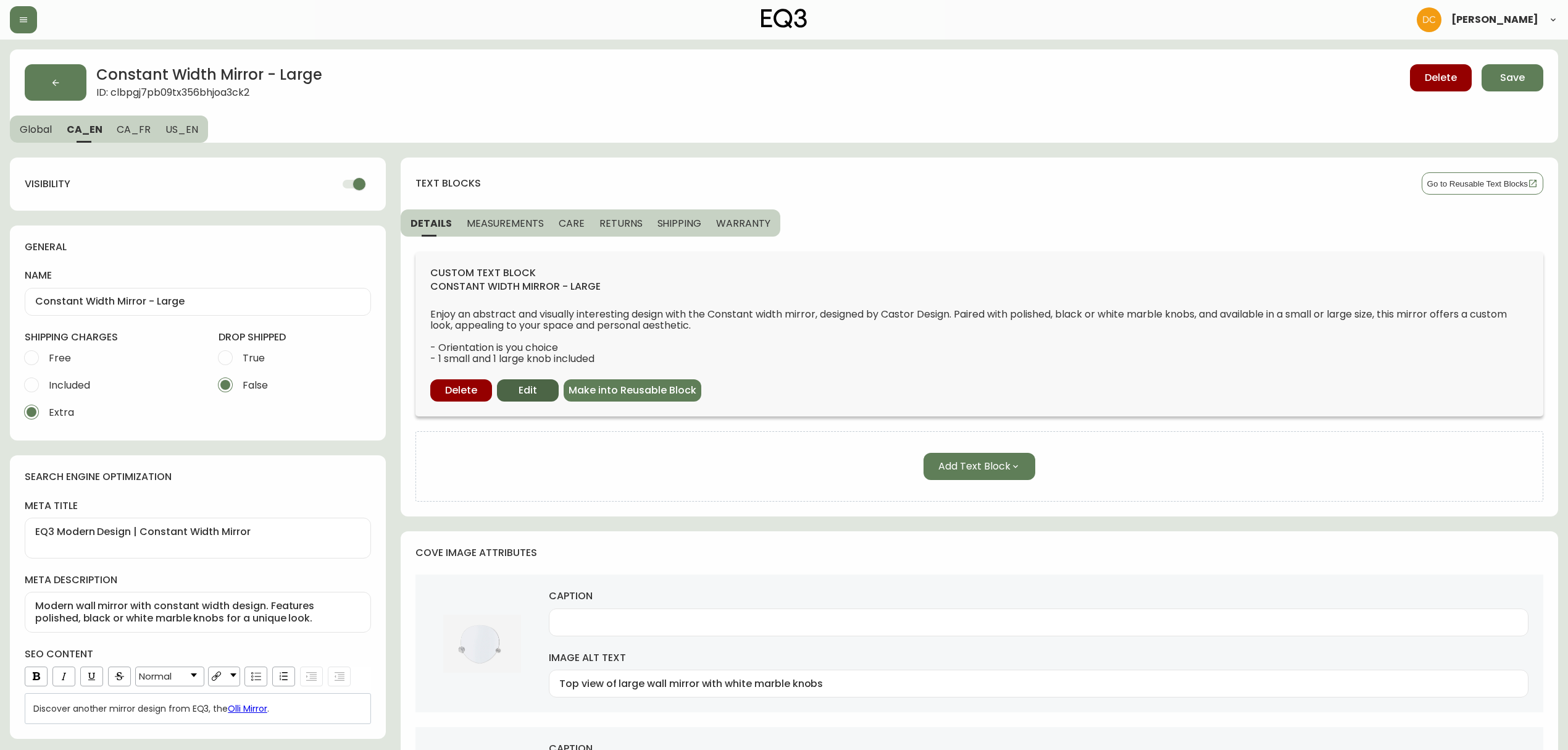
click at [506, 388] on button "Edit" at bounding box center [528, 390] width 62 height 22
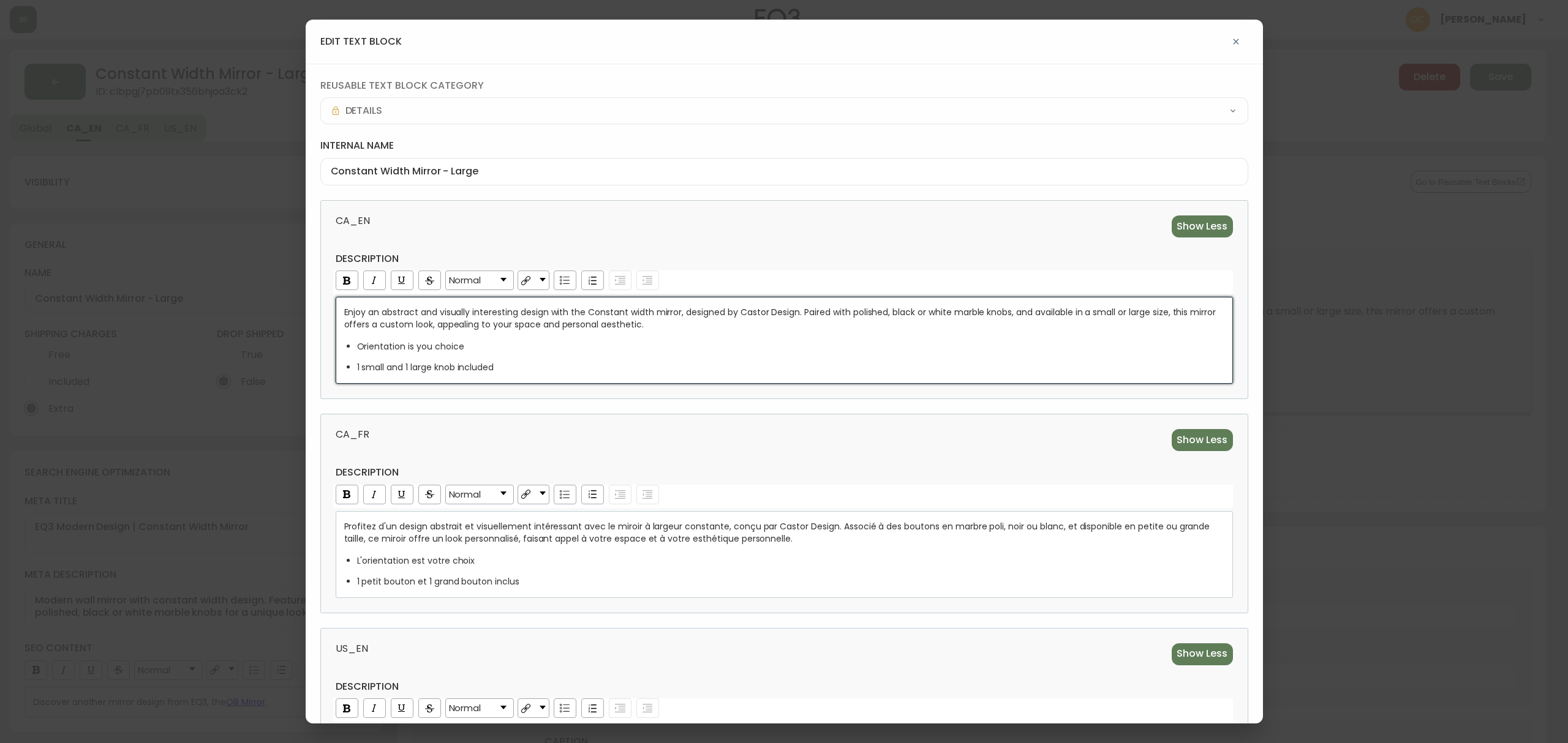
click at [924, 314] on span "Enjoy an abstract and visually interesting design with the Constant width mirro…" at bounding box center [781, 318] width 875 height 24
click at [930, 314] on span "Enjoy an abstract and visually interesting design with the Constant width mirro…" at bounding box center [781, 318] width 875 height 24
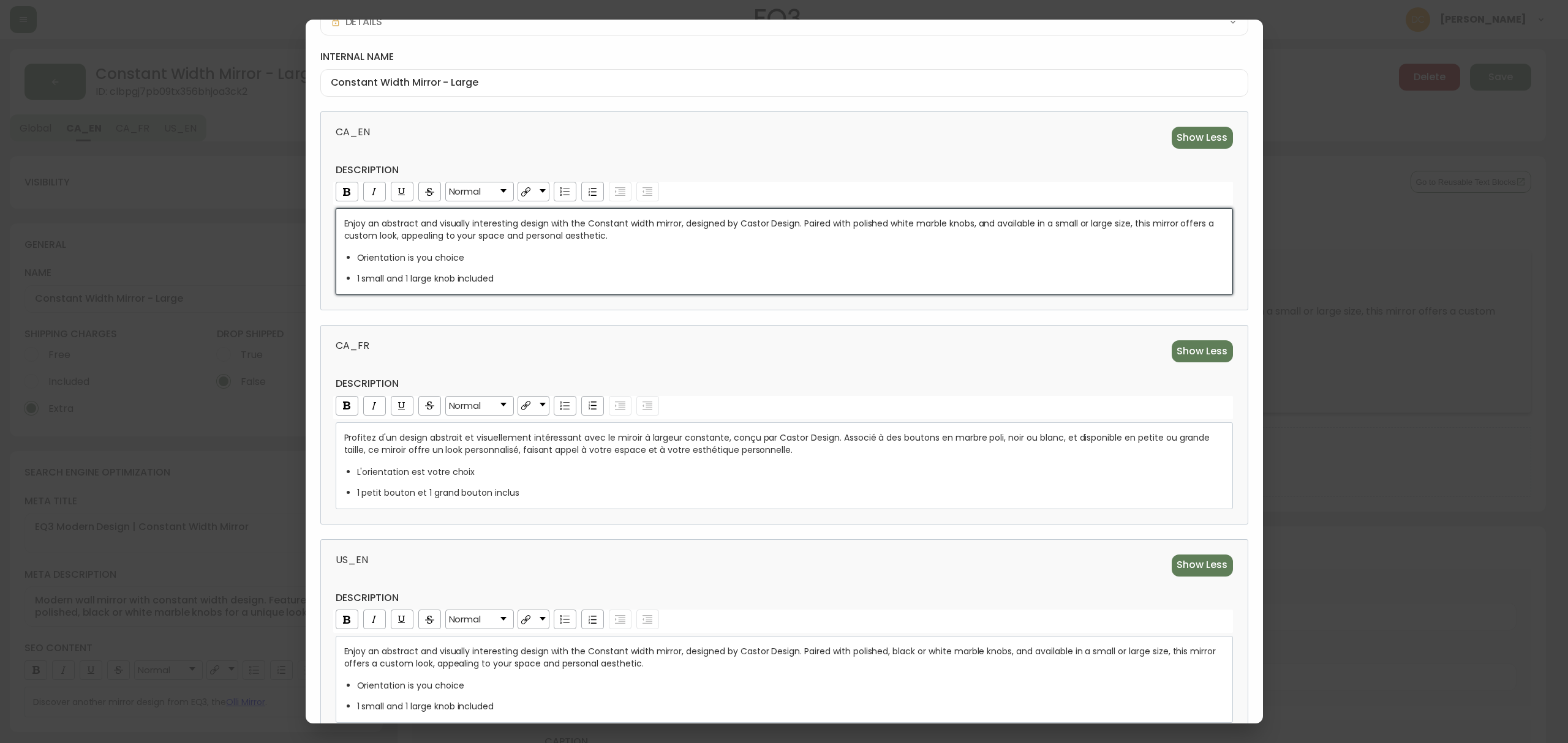
scroll to position [169, 0]
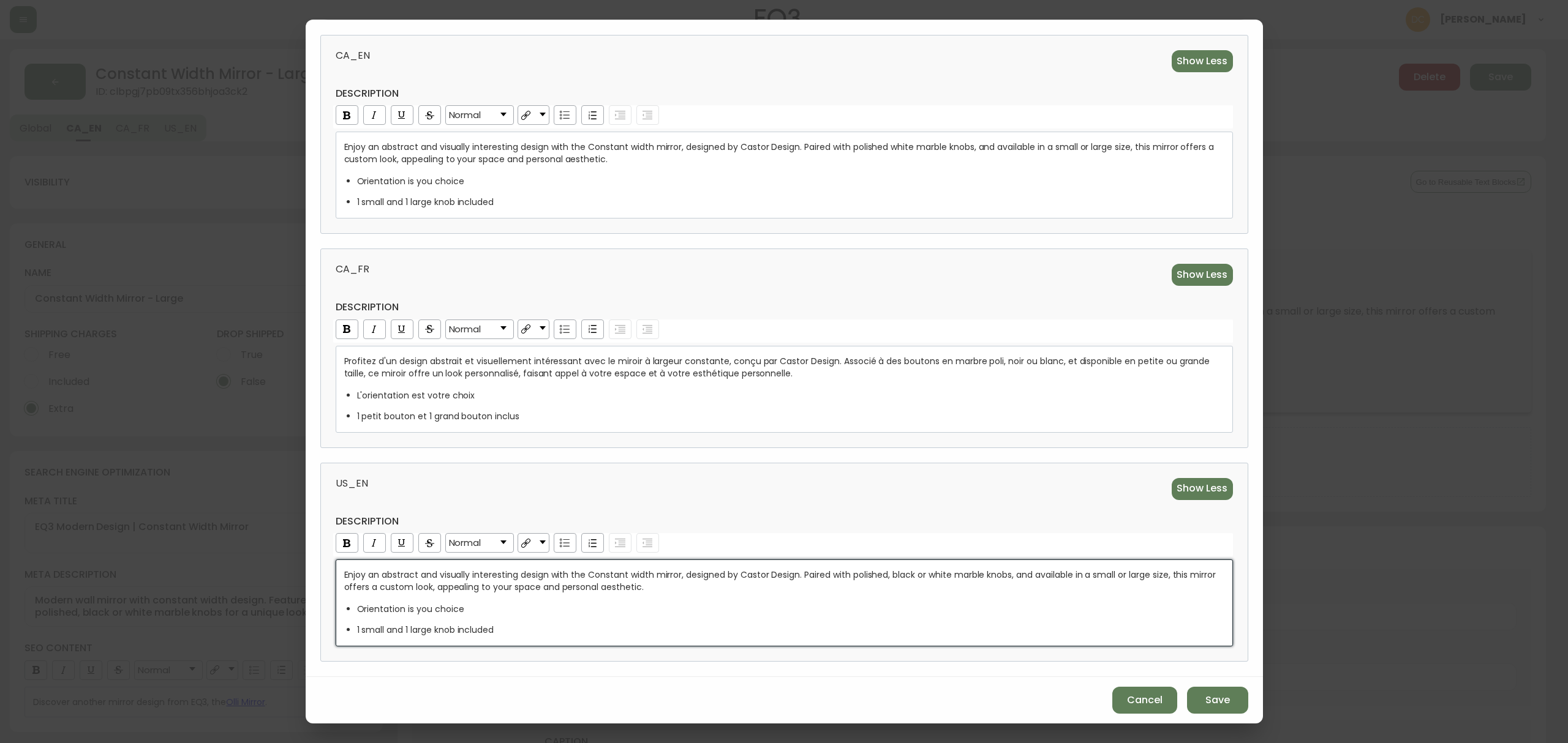
click at [936, 576] on span "Enjoy an abstract and visually interesting design with the Constant width mirro…" at bounding box center [781, 580] width 875 height 24
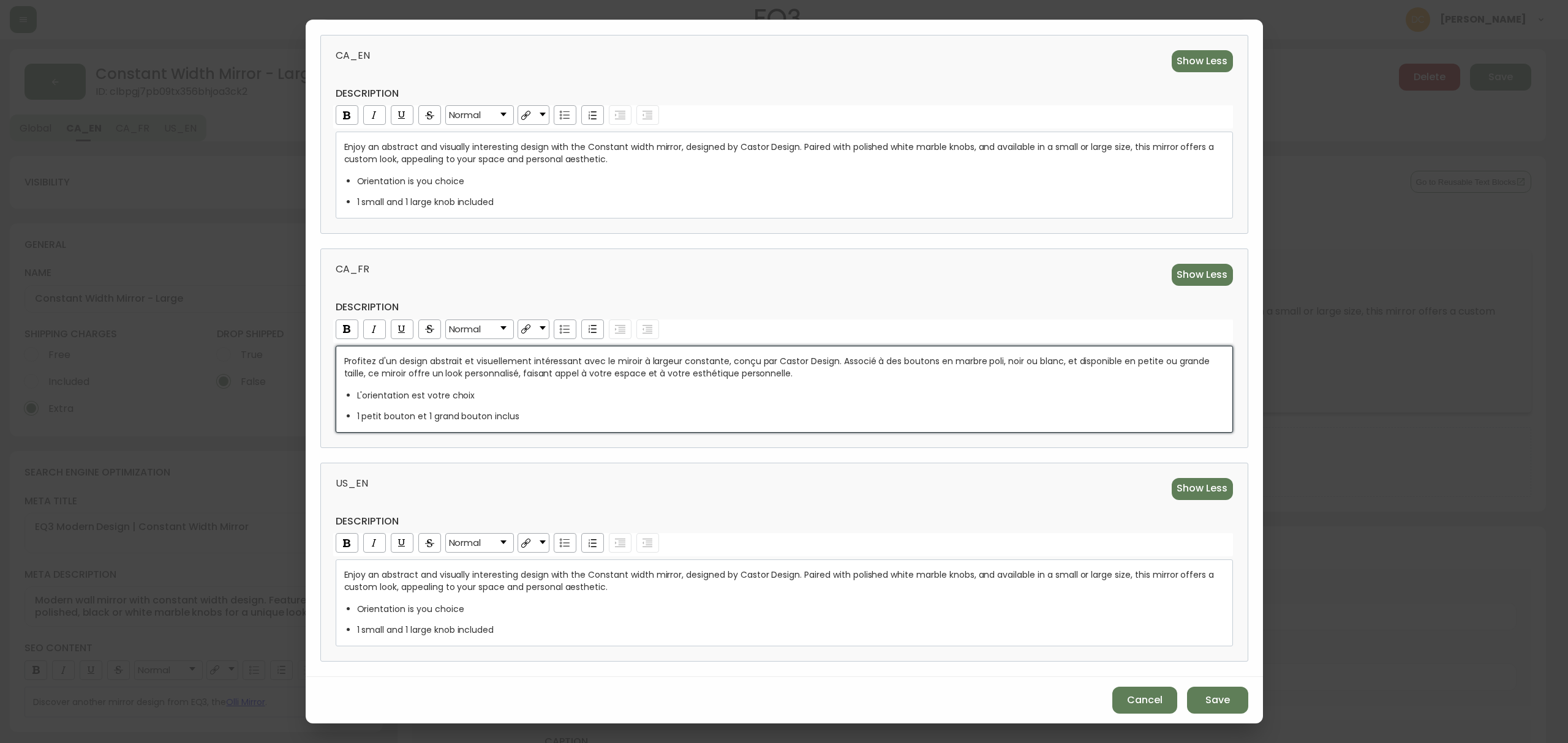
click at [1032, 359] on span "Profitez d'un design abstrait et visuellement intéressant avec le miroir à larg…" at bounding box center [778, 367] width 869 height 24
click at [1024, 501] on div "US_EN Show Less description Normal Enjoy an abstract and visually interesting d…" at bounding box center [784, 561] width 928 height 199
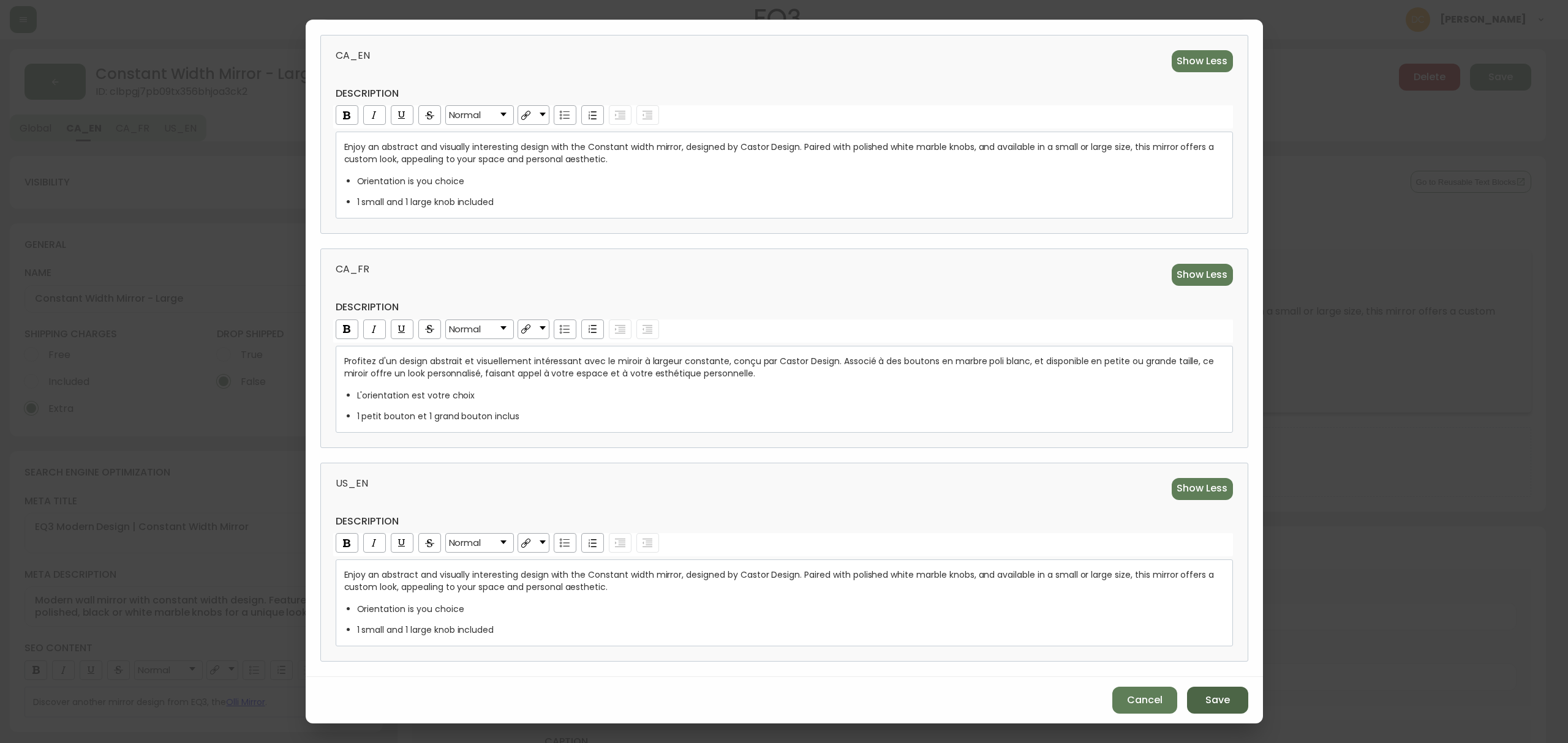
click at [1229, 694] on button "Save" at bounding box center [1218, 700] width 61 height 27
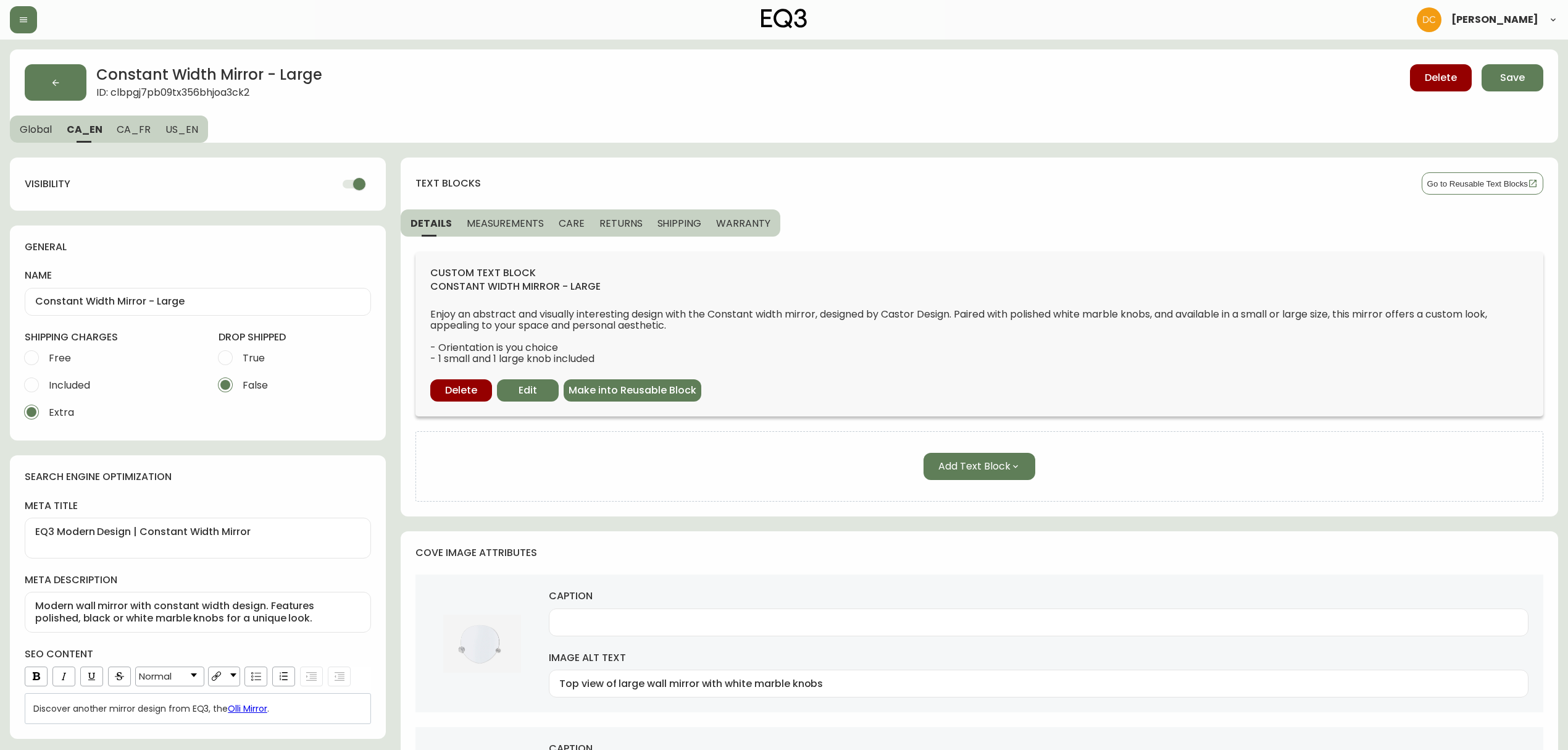
click at [183, 119] on button "US_EN" at bounding box center [182, 129] width 50 height 27
checkbox input "false"
type textarea "Large Constant Width Mirror | EQ3 Modern Design"
type textarea "Enjoy an abstract and visually interesting design with the Constant width mirro…"
type input "Large wall mirror with white marble knobs top view"
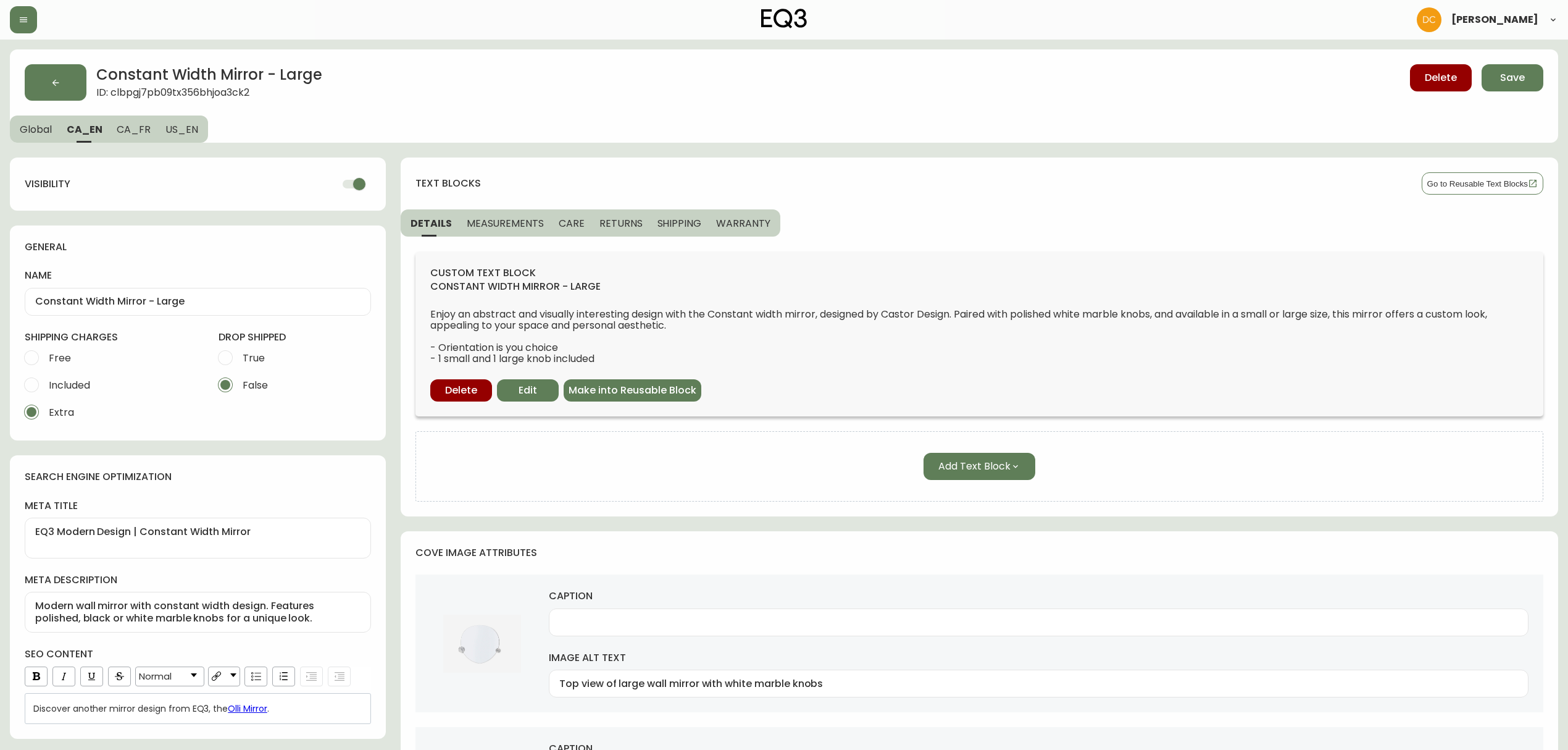
type input "Bottom view of large wall mirror with white marble knobs"
type input "Large wall mirror with white marble knobs detail view"
type input "Detail knob view of Large wall mirror with white marble knobs"
click at [129, 130] on span "CA_FR" at bounding box center [132, 129] width 34 height 13
checkbox input "true"
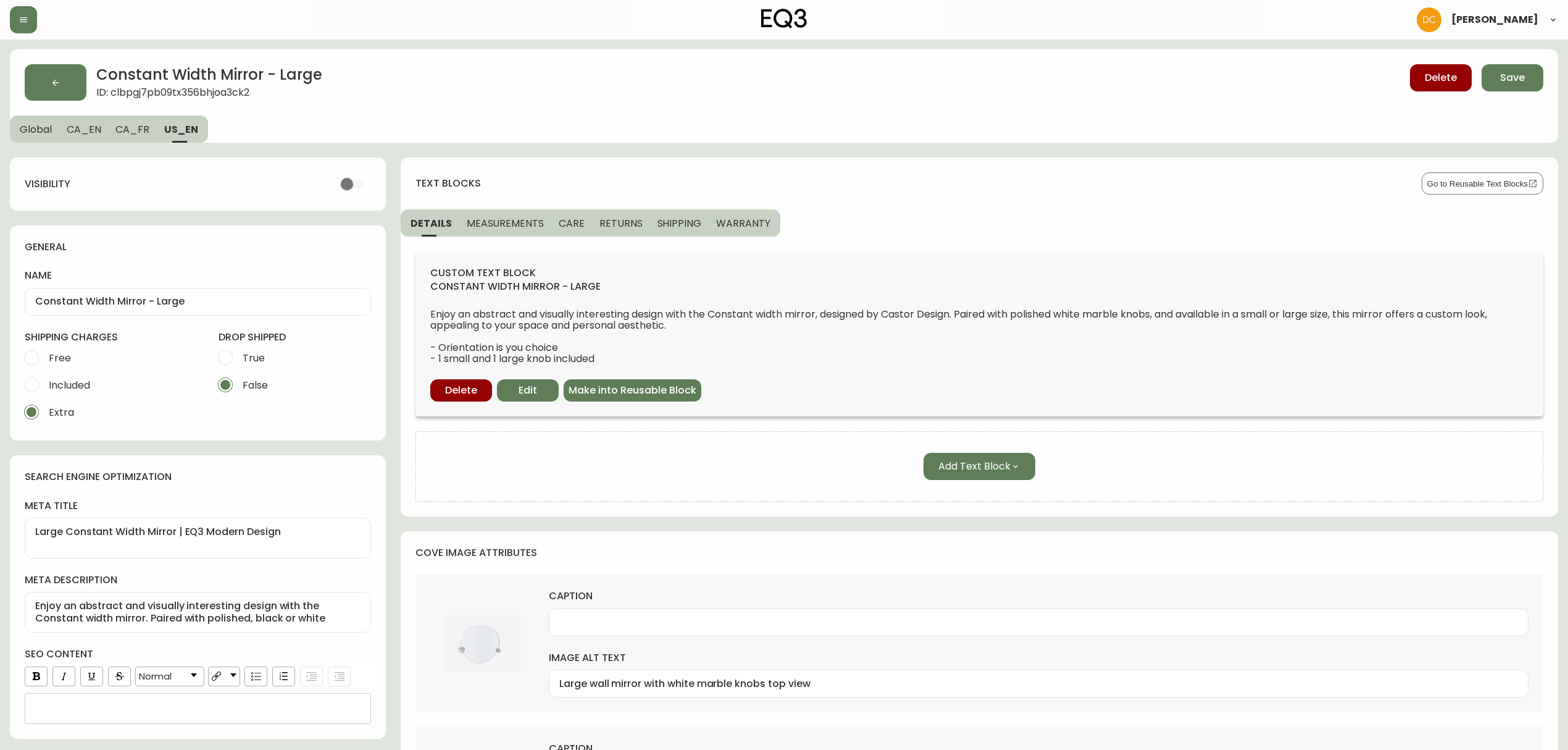
type input "Miroir Constant Width - Grand"
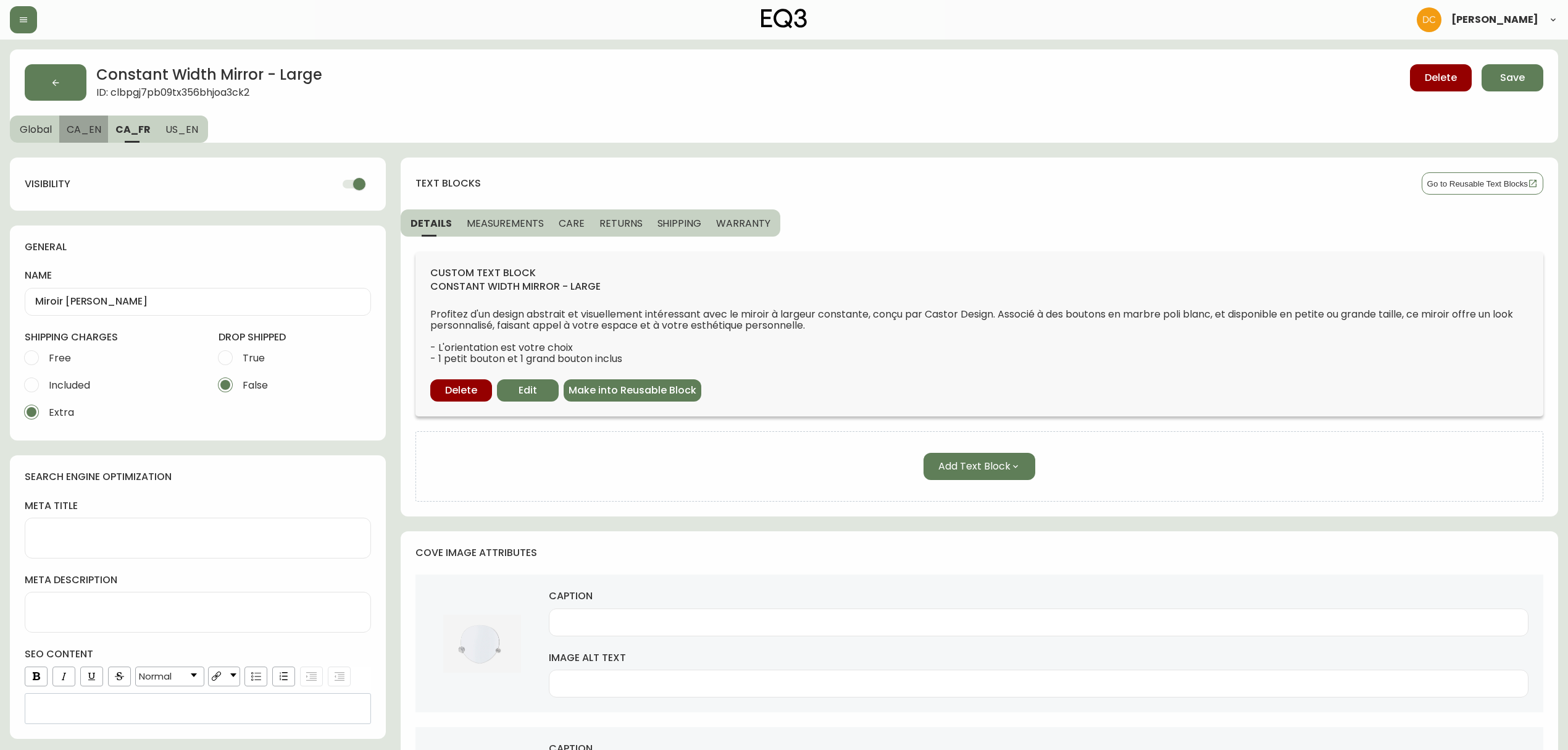
click at [68, 129] on span "CA_EN" at bounding box center [83, 129] width 34 height 13
type input "Constant Width Mirror - Large"
type textarea "EQ3 Modern Design | Constant Width Mirror"
type textarea "Modern wall mirror with constant width design. Features polished, black or whit…"
type input "Top view of large wall mirror with white marble knobs"
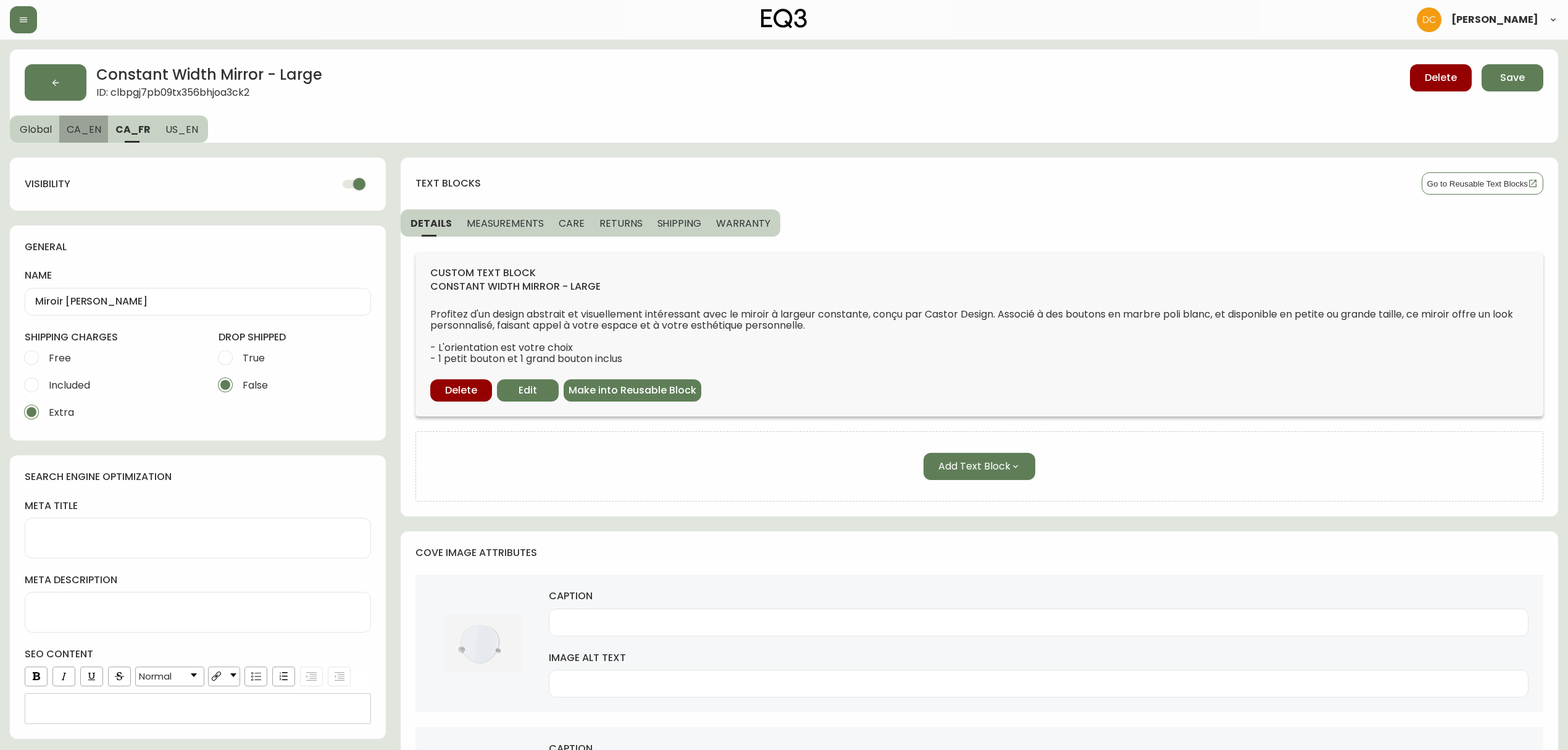
type input "Large wall mirror with white marble knobs bottom view"
type input "Detail view of large wall mirror with white marble knobs"
type input "Large wall mirror with white marble knobs detail knob view"
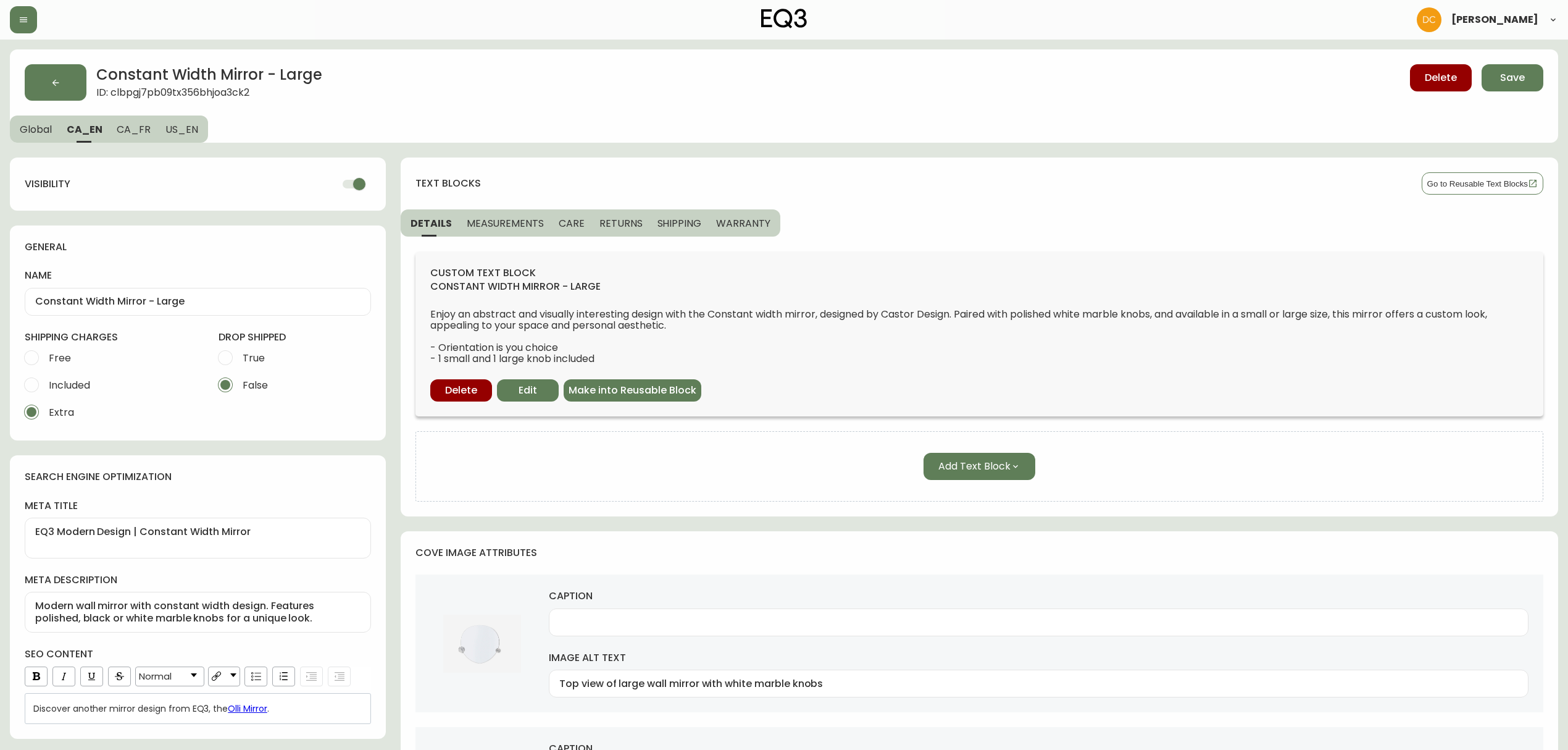
click at [129, 126] on span "CA_FR" at bounding box center [133, 129] width 34 height 13
type input "Miroir Constant Width - Grand"
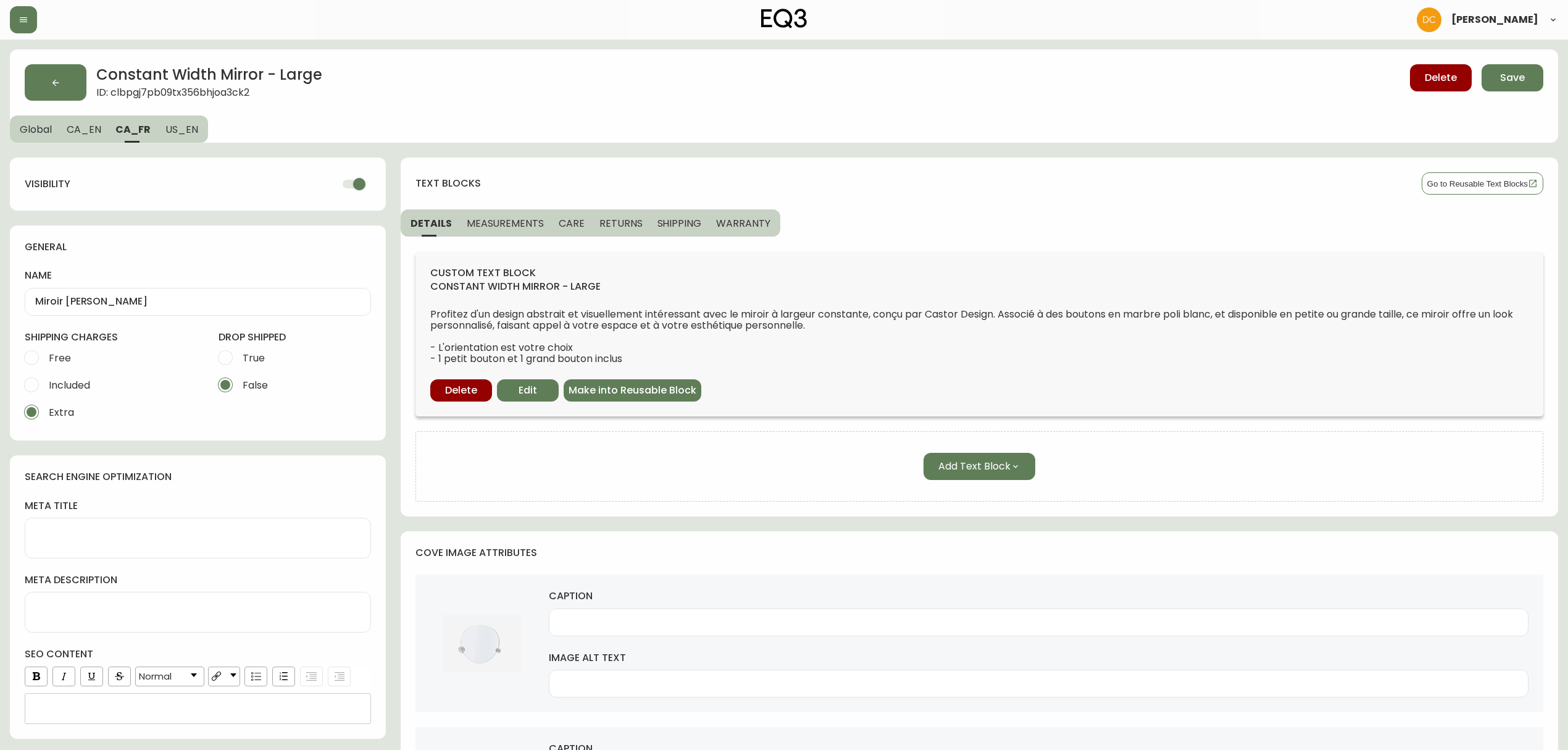
drag, startPoint x: 85, startPoint y: 126, endPoint x: 71, endPoint y: 126, distance: 14.0
click at [84, 126] on span "CA_EN" at bounding box center [83, 129] width 34 height 13
type input "Constant Width Mirror - Large"
type textarea "EQ3 Modern Design | Constant Width Mirror"
type textarea "Modern wall mirror with constant width design. Features polished, black or whit…"
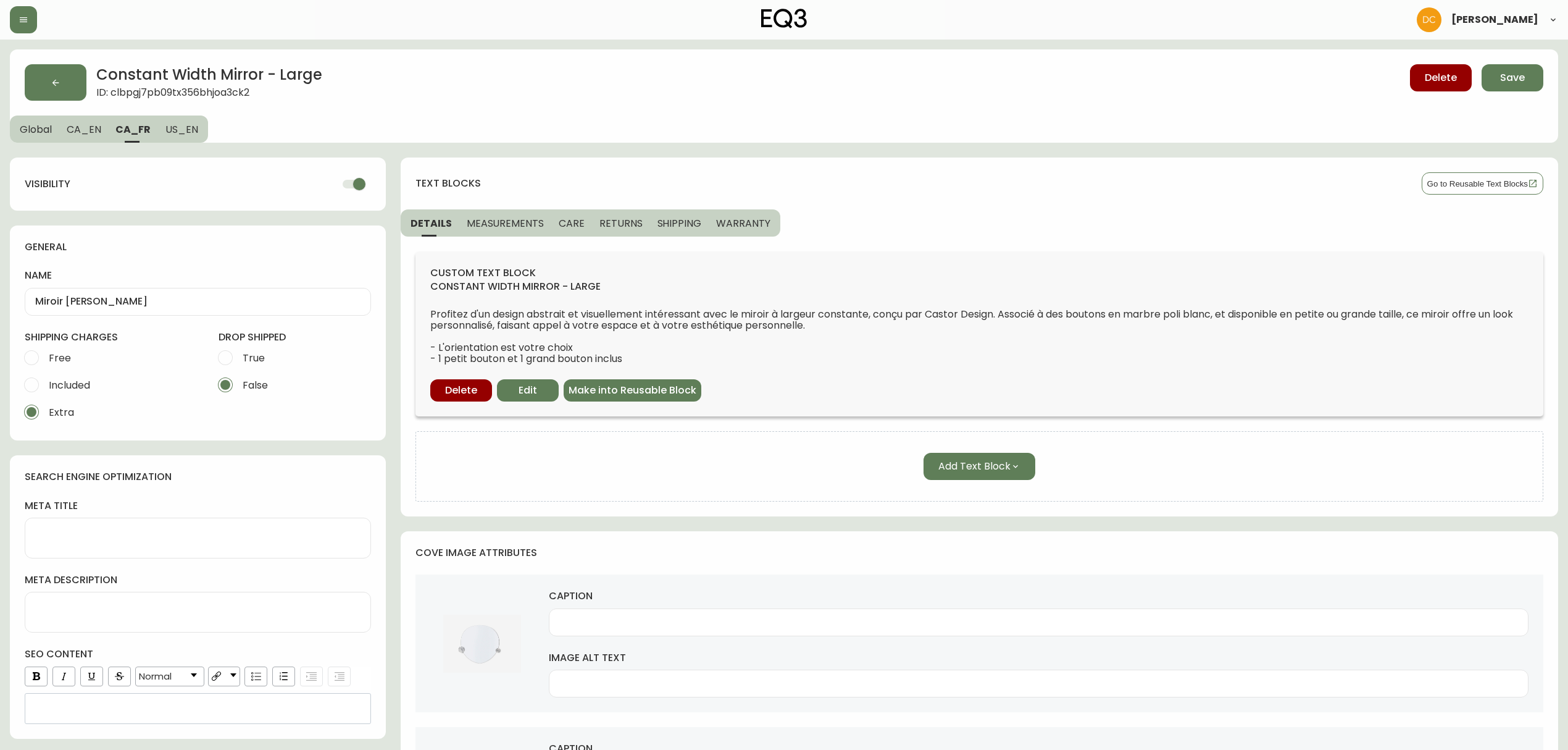
type input "Top view of large wall mirror with white marble knobs"
type input "Large wall mirror with white marble knobs bottom view"
type input "Detail view of large wall mirror with white marble knobs"
type input "Large wall mirror with white marble knobs detail knob view"
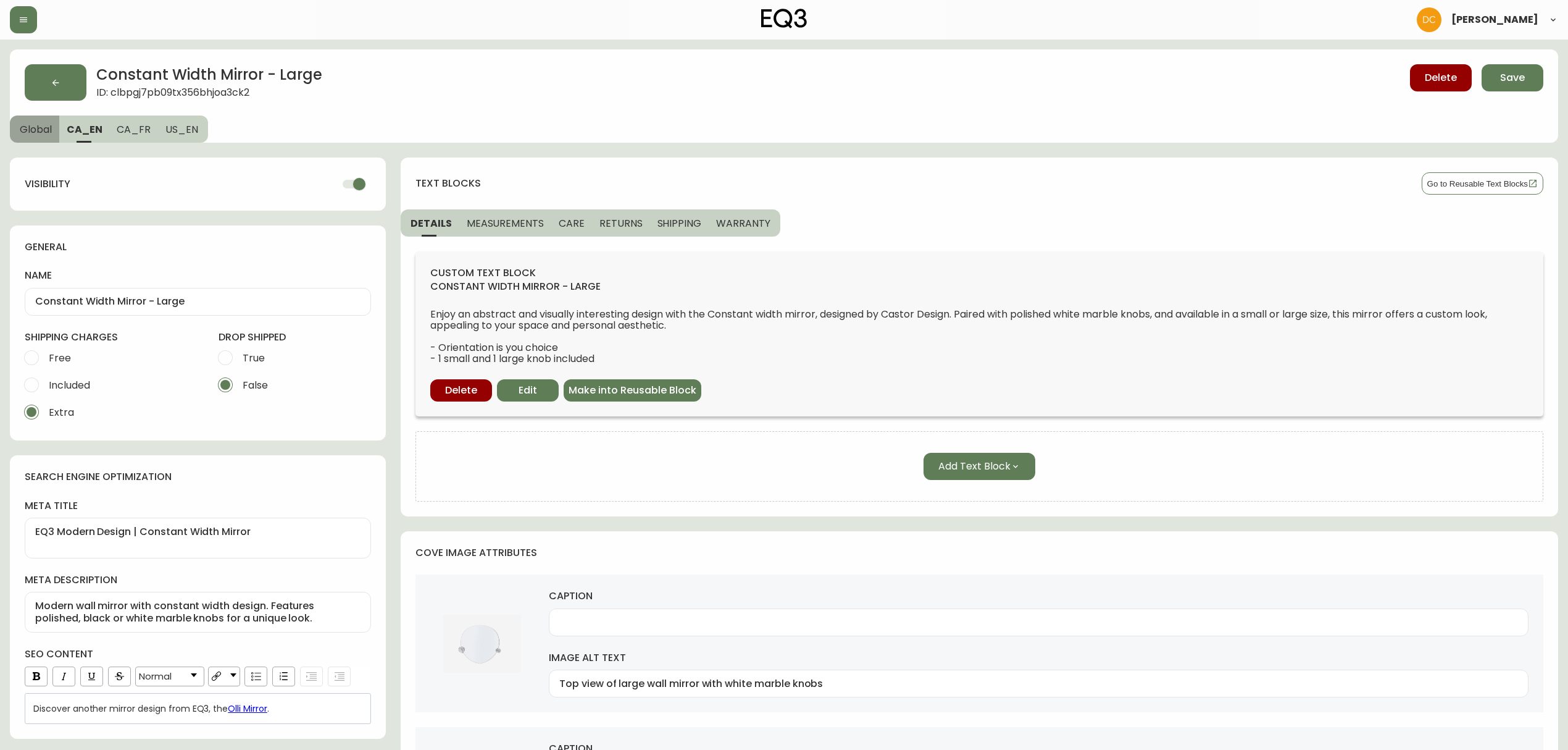
click at [27, 126] on span "Global" at bounding box center [35, 129] width 32 height 13
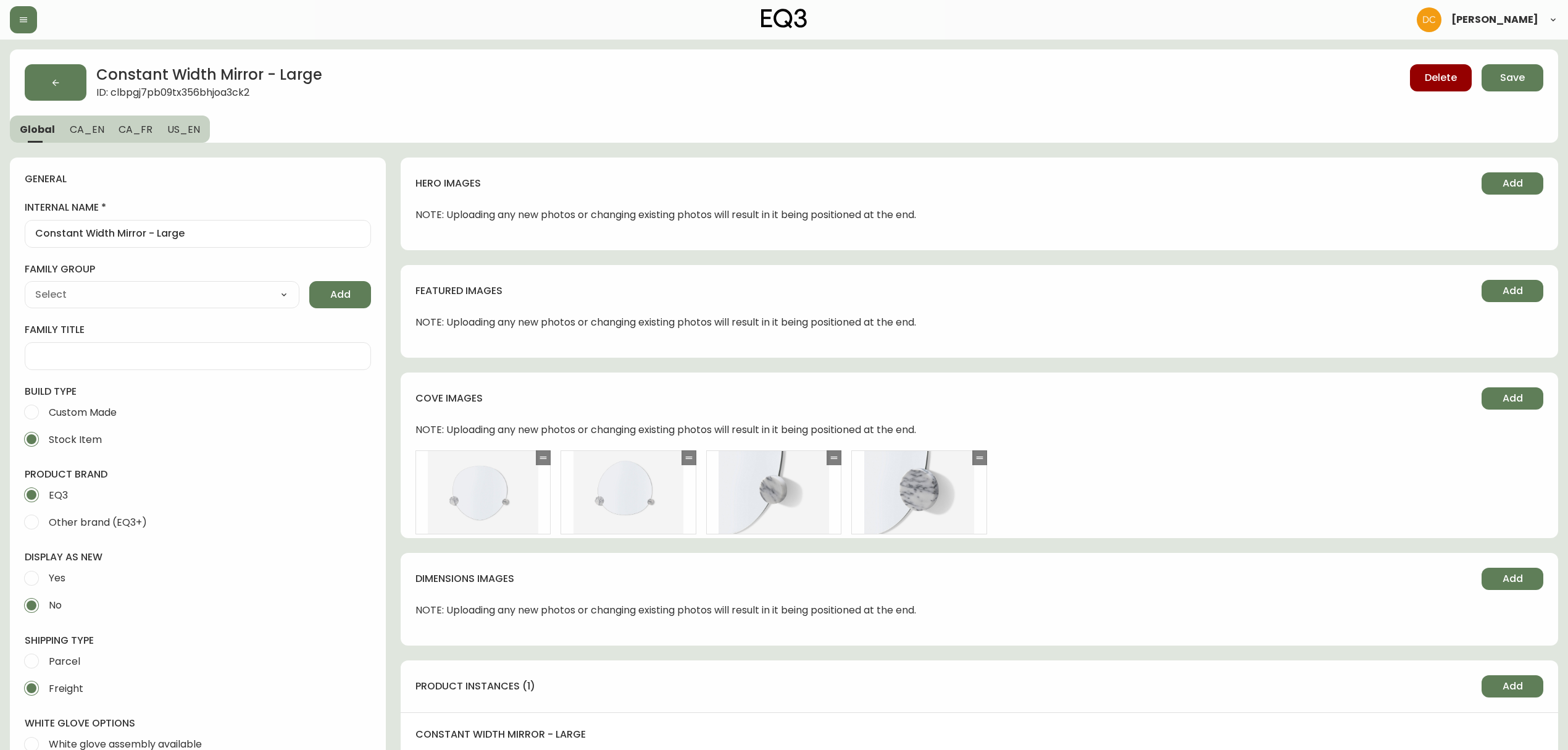
type input "EQ3"
type input "Home & Garden > Decor > Mirrors"
type input "Default"
select select "cjyt4m5lw0000pt749bx6gh7n"
select select "cjpjx7rji00004c744bbp6zrf"
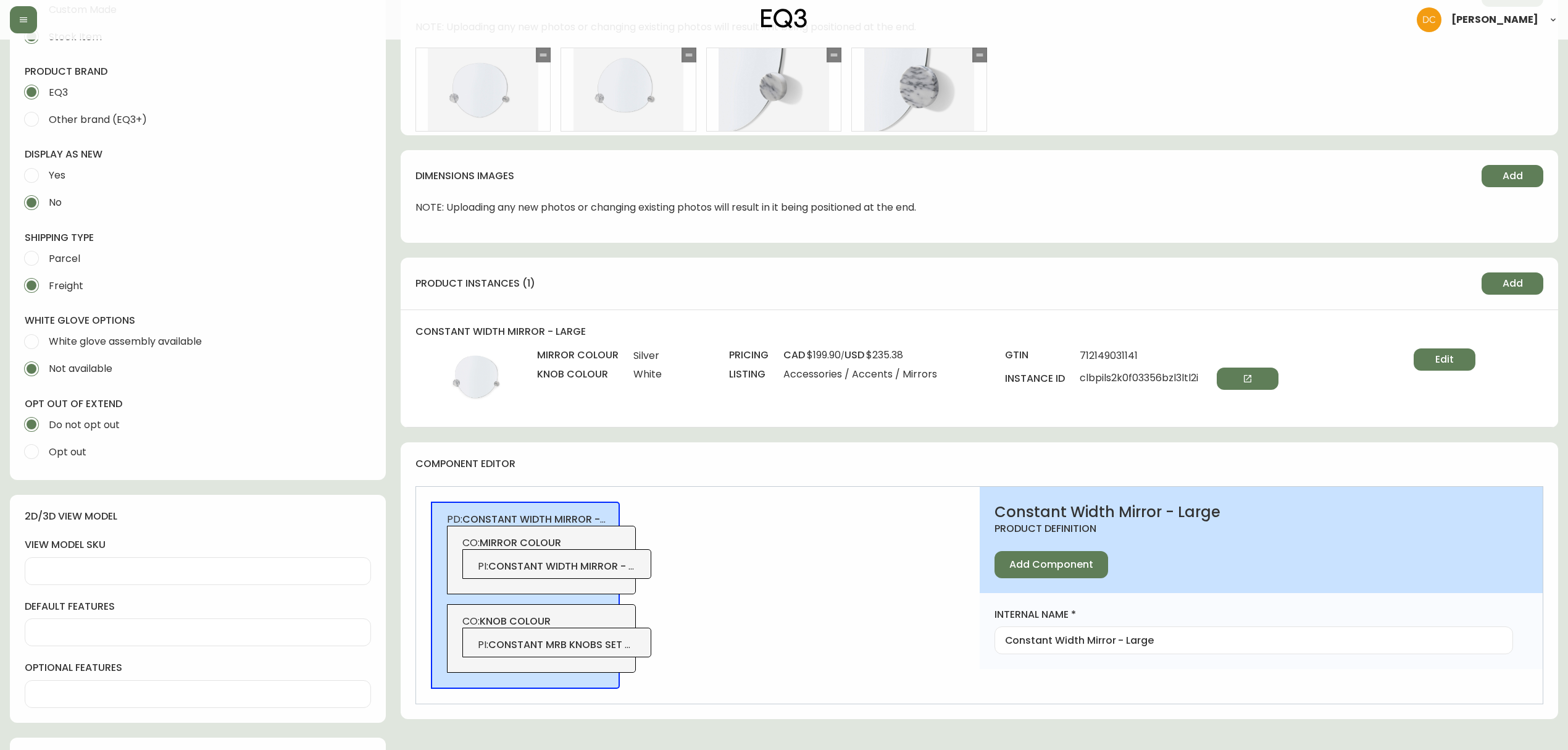
scroll to position [396, 0]
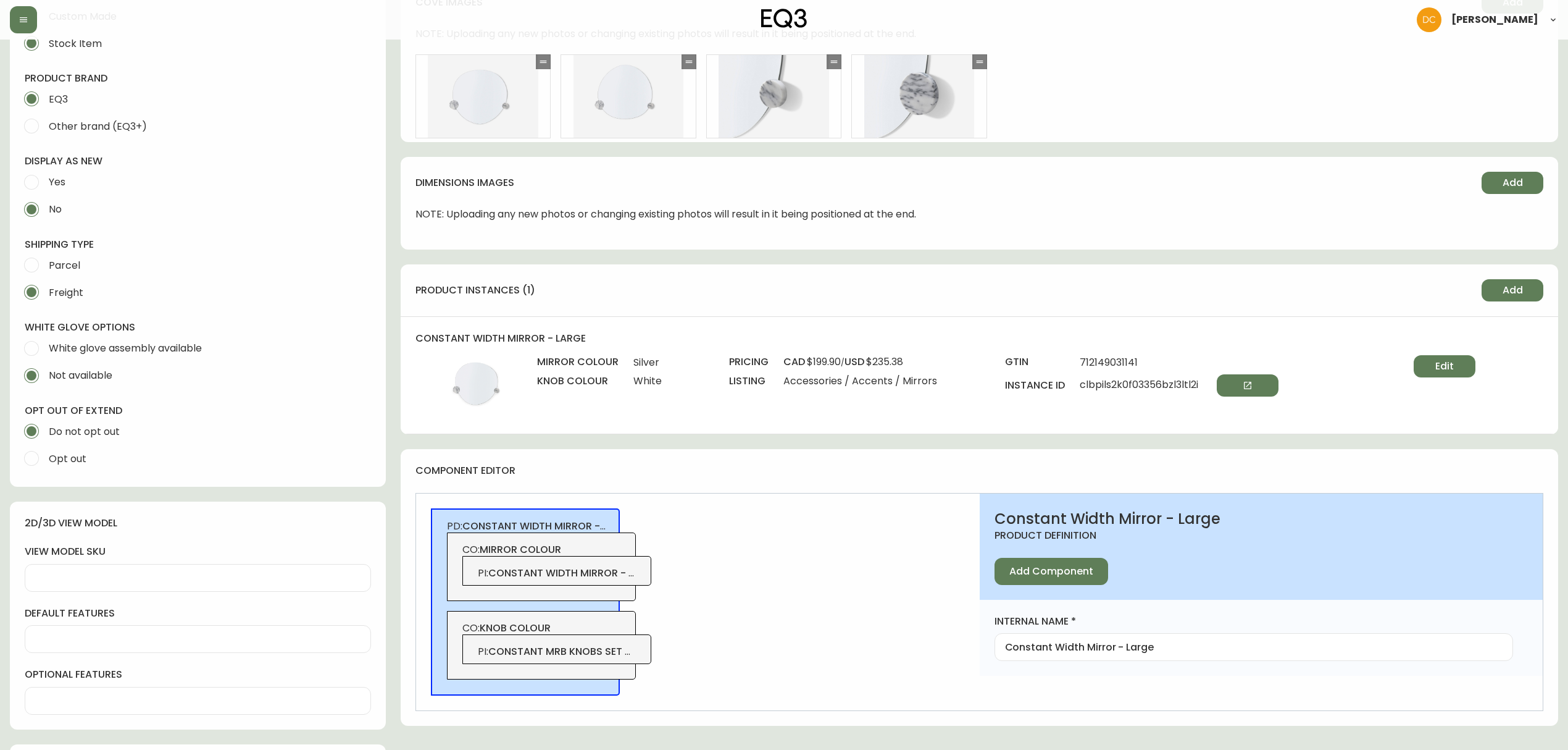
click at [621, 656] on span "constant mrb knobs set of 2-wh" at bounding box center [578, 652] width 181 height 15
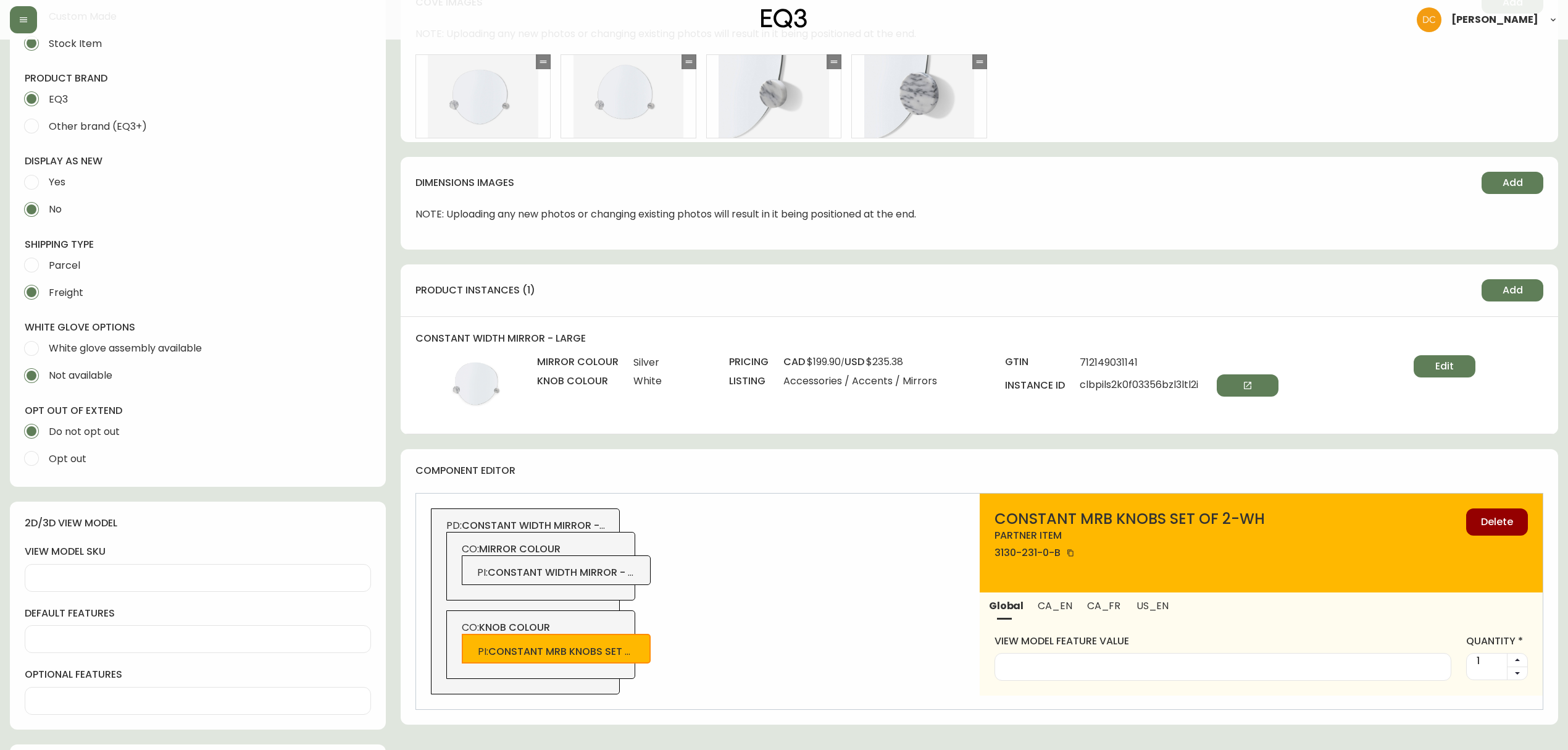
click at [685, 568] on div "PD: constant width mirror - large CO: mirror colour PI : constant width mirror …" at bounding box center [698, 601] width 564 height 215
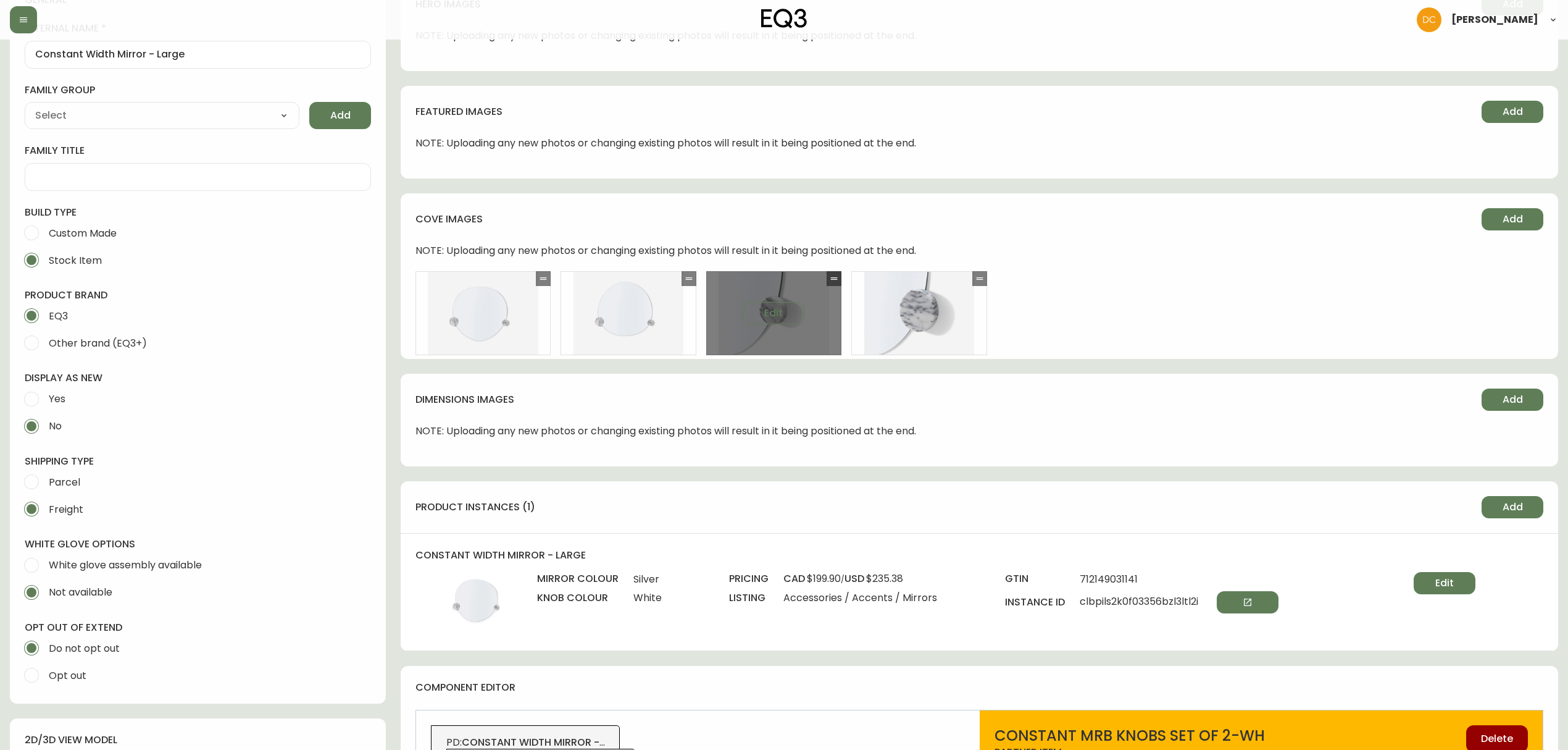
scroll to position [0, 0]
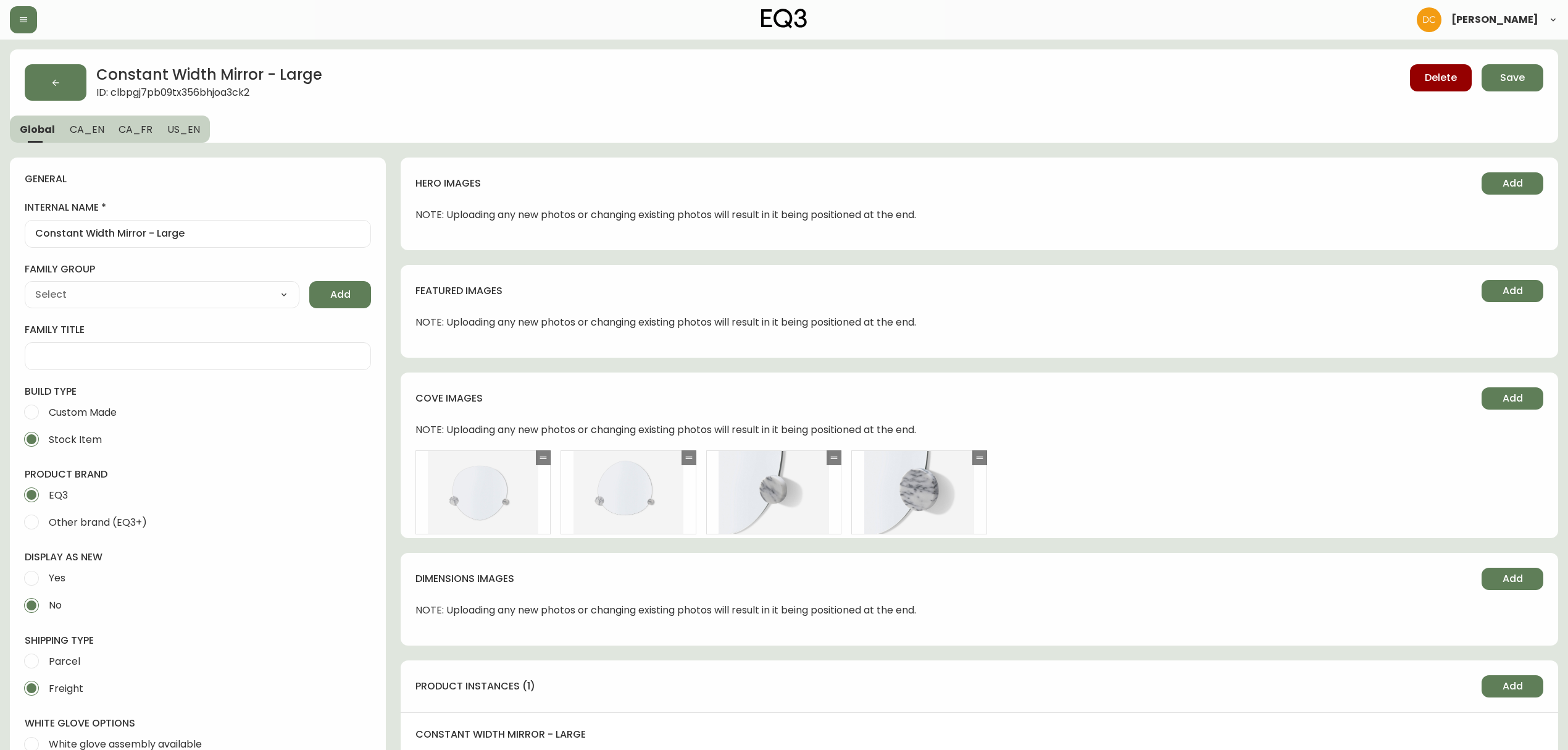
click at [968, 285] on h4 "featured images" at bounding box center [944, 291] width 1056 height 14
click at [1494, 87] on button "Save" at bounding box center [1513, 78] width 62 height 27
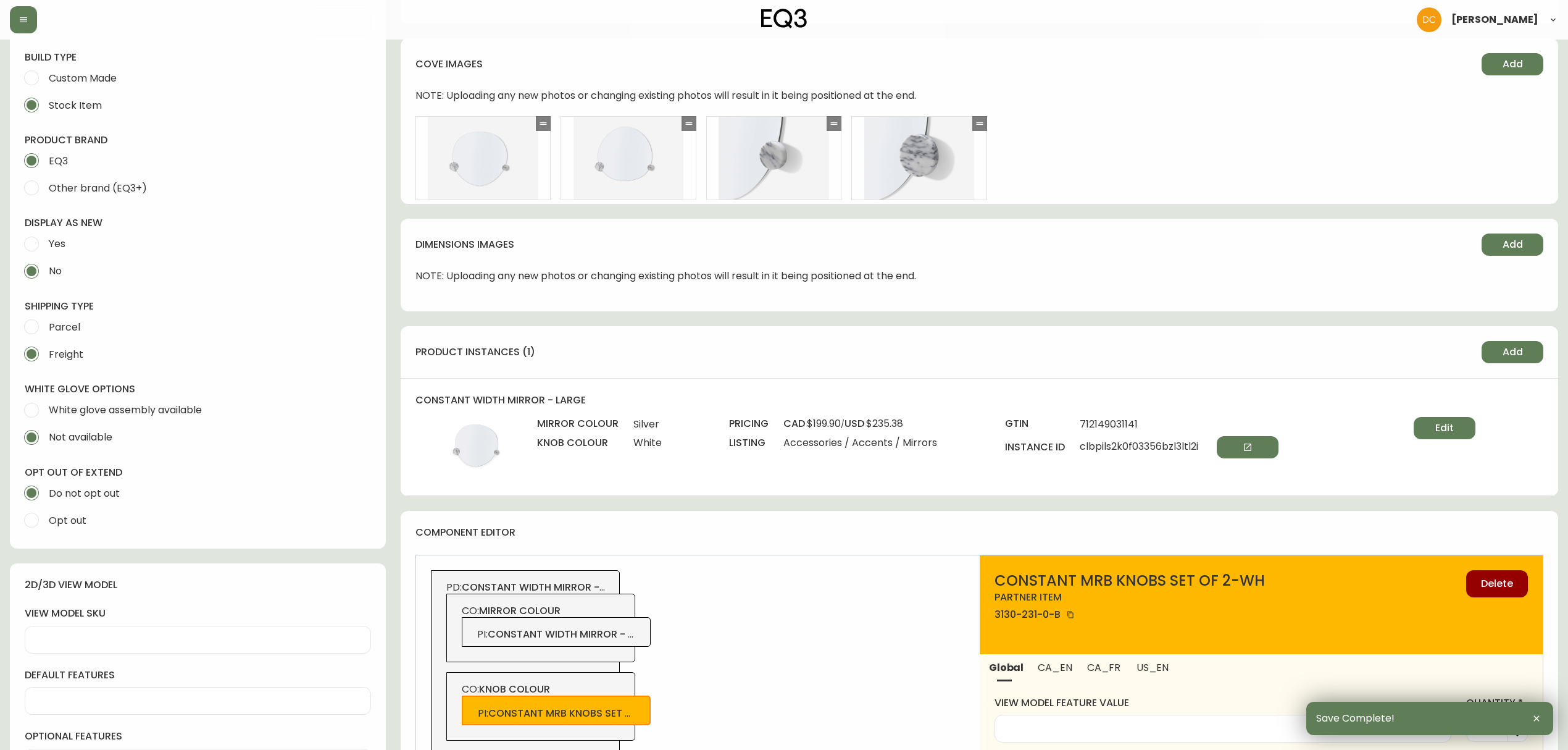
scroll to position [494, 0]
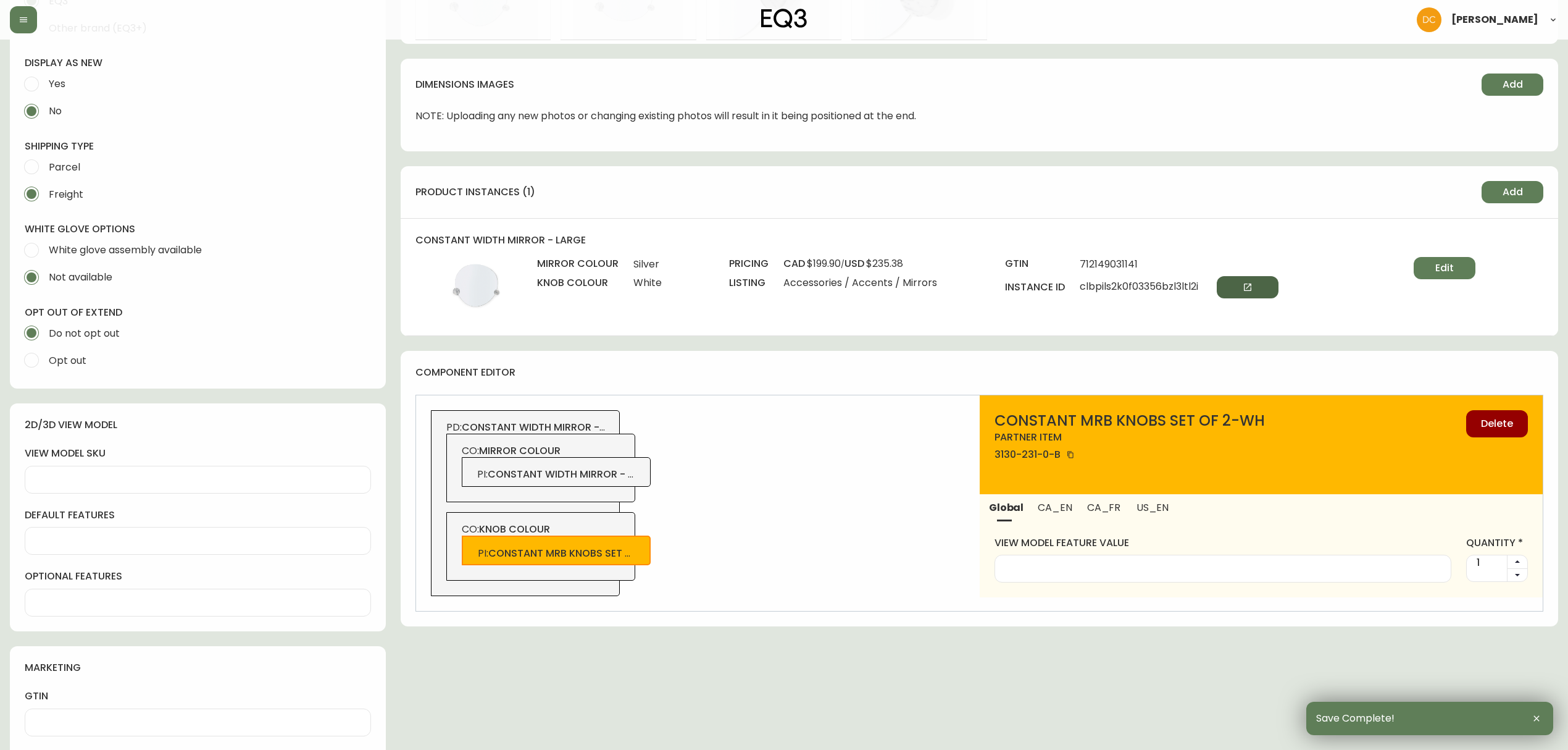
click at [1252, 285] on button "button" at bounding box center [1248, 287] width 62 height 22
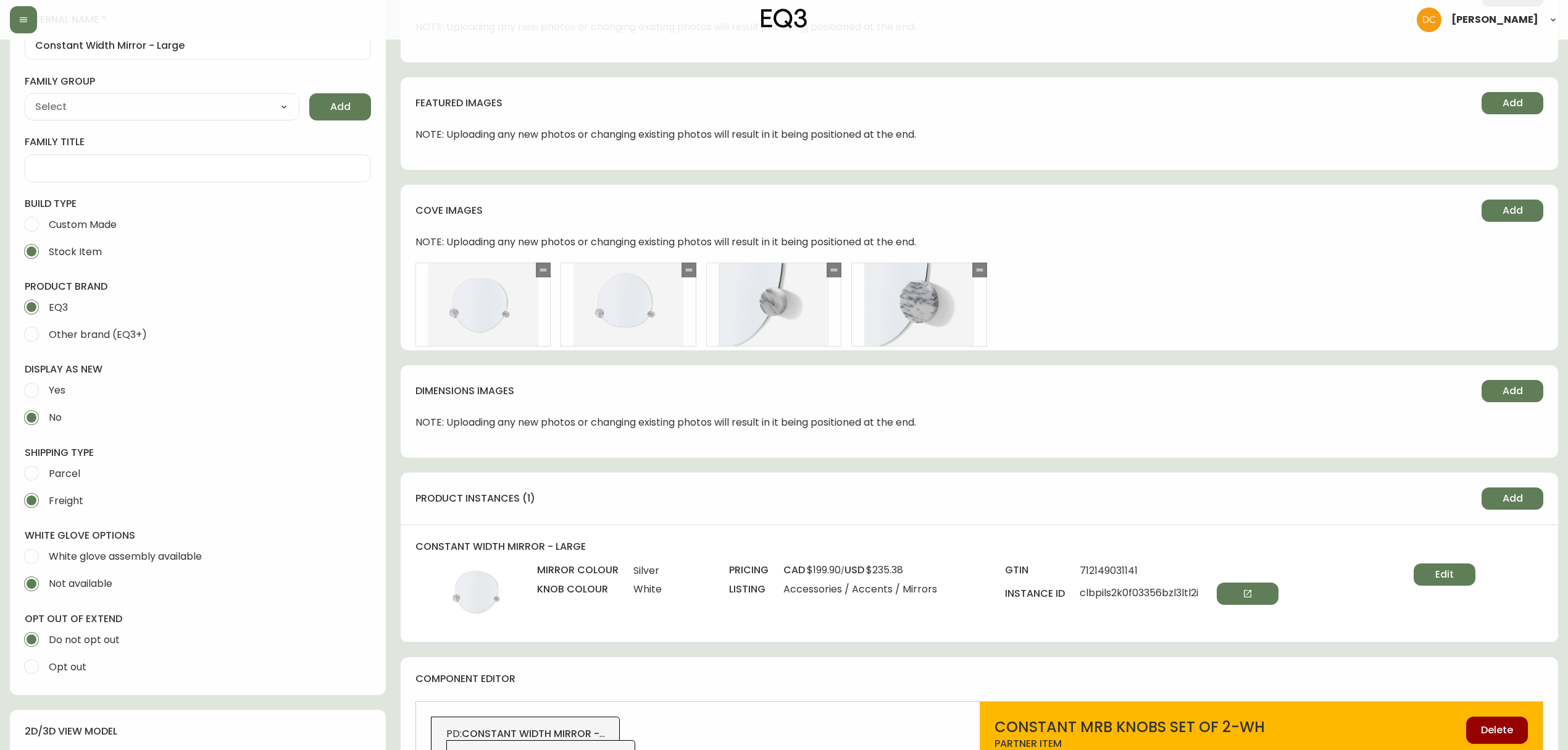
scroll to position [0, 0]
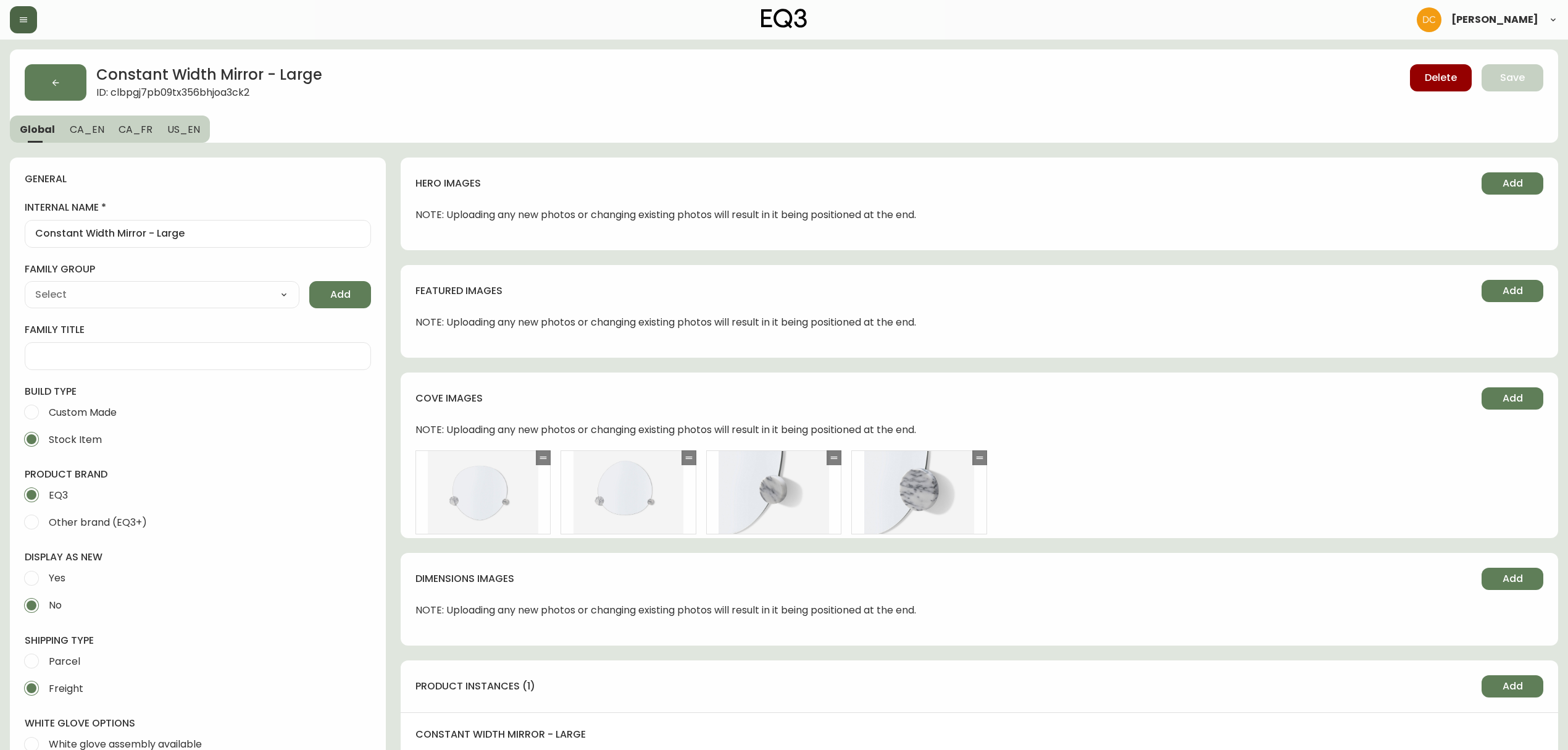
click at [26, 23] on icon "button" at bounding box center [23, 19] width 10 height 10
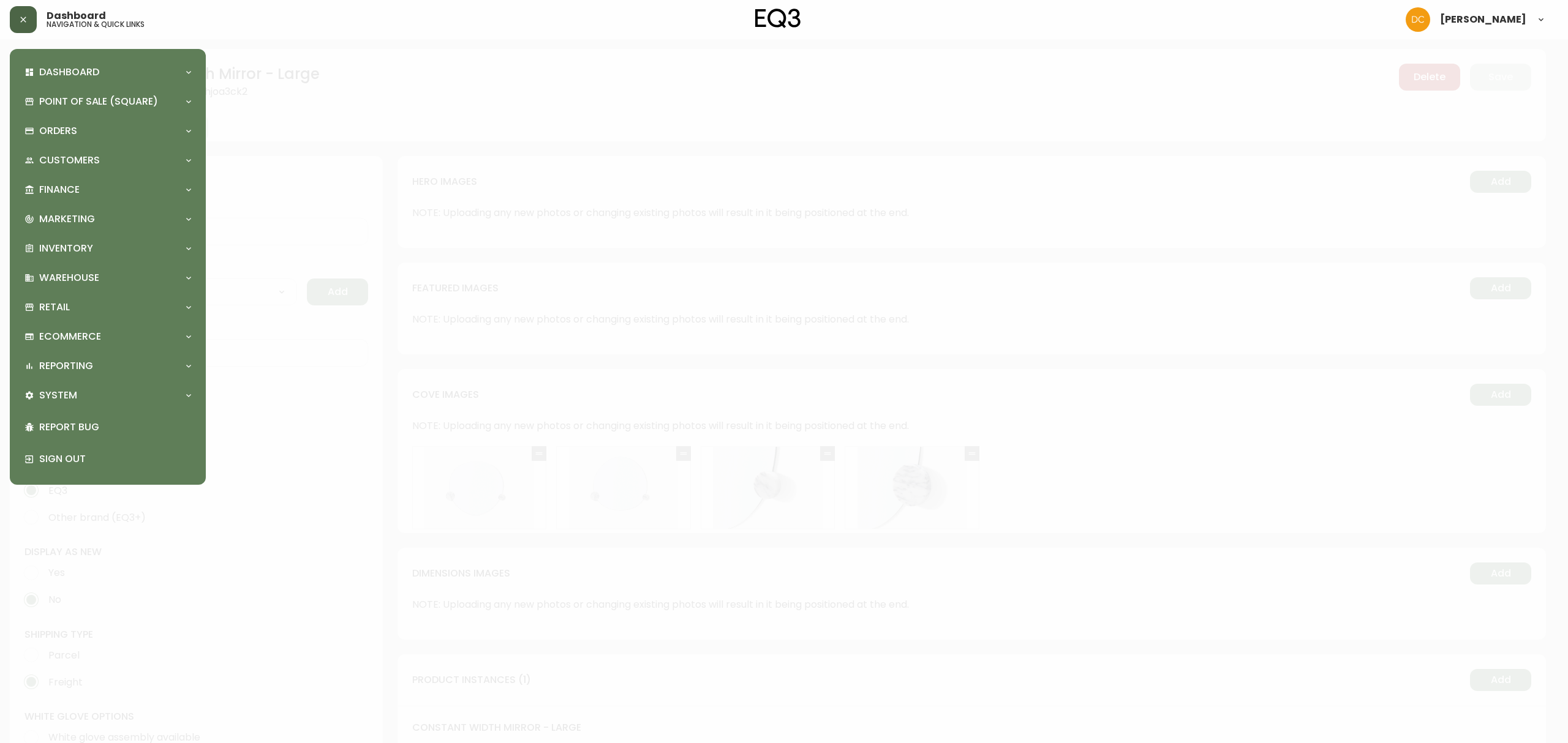
click at [752, 357] on div at bounding box center [784, 372] width 1568 height 743
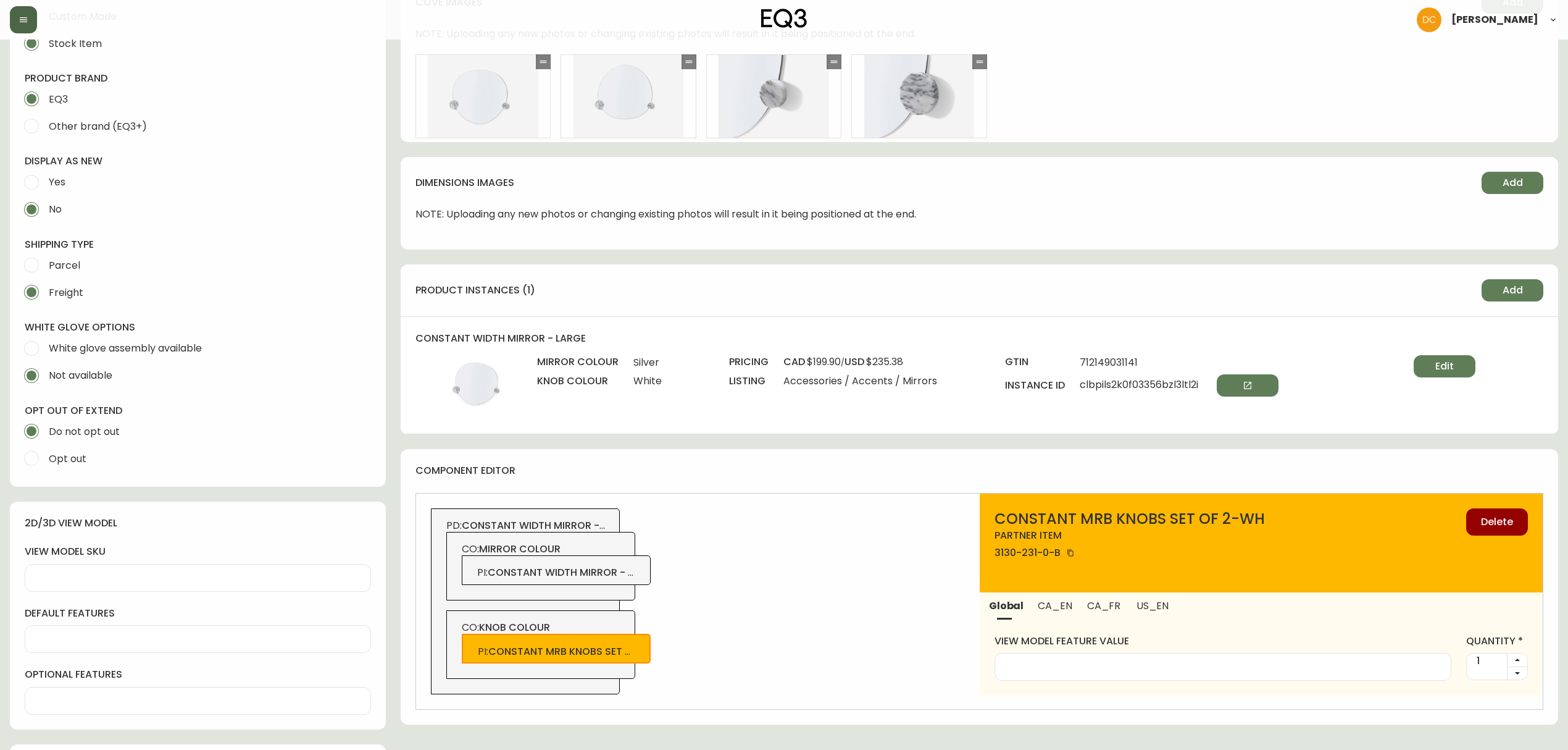
scroll to position [972, 0]
